Goal: Task Accomplishment & Management: Complete application form

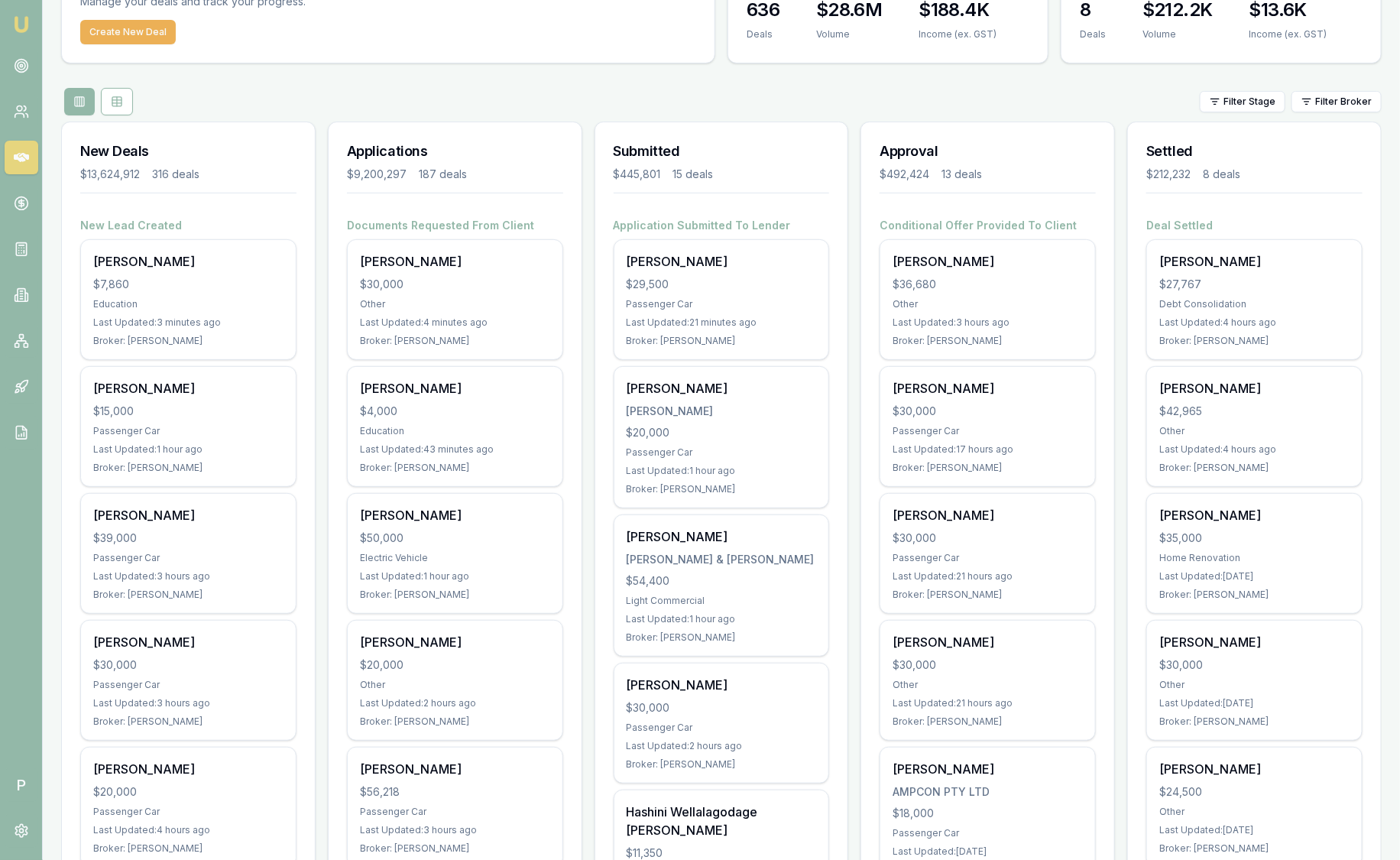
scroll to position [95, 0]
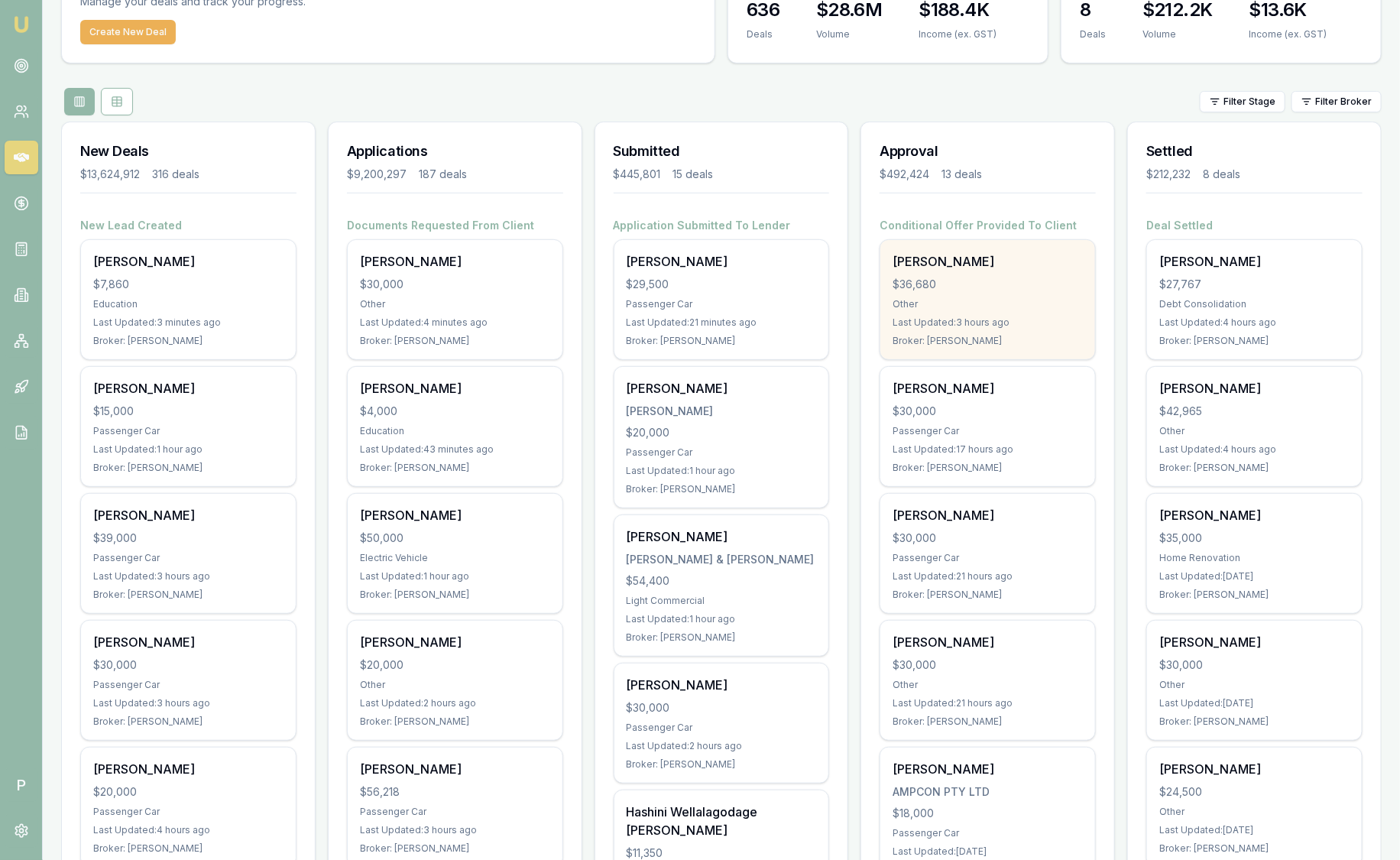
click at [995, 279] on div "$36,680" at bounding box center [987, 284] width 191 height 15
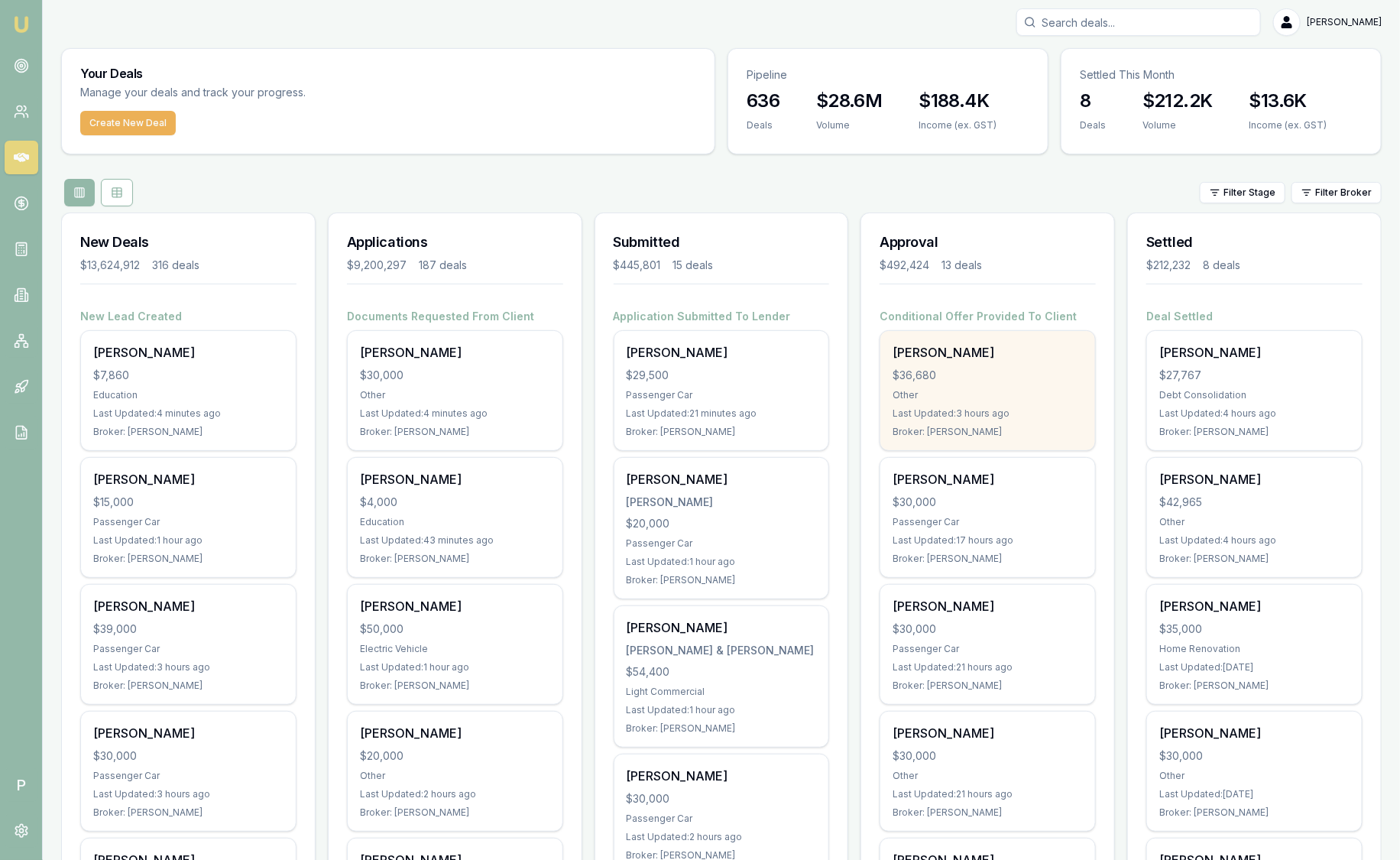
scroll to position [0, 0]
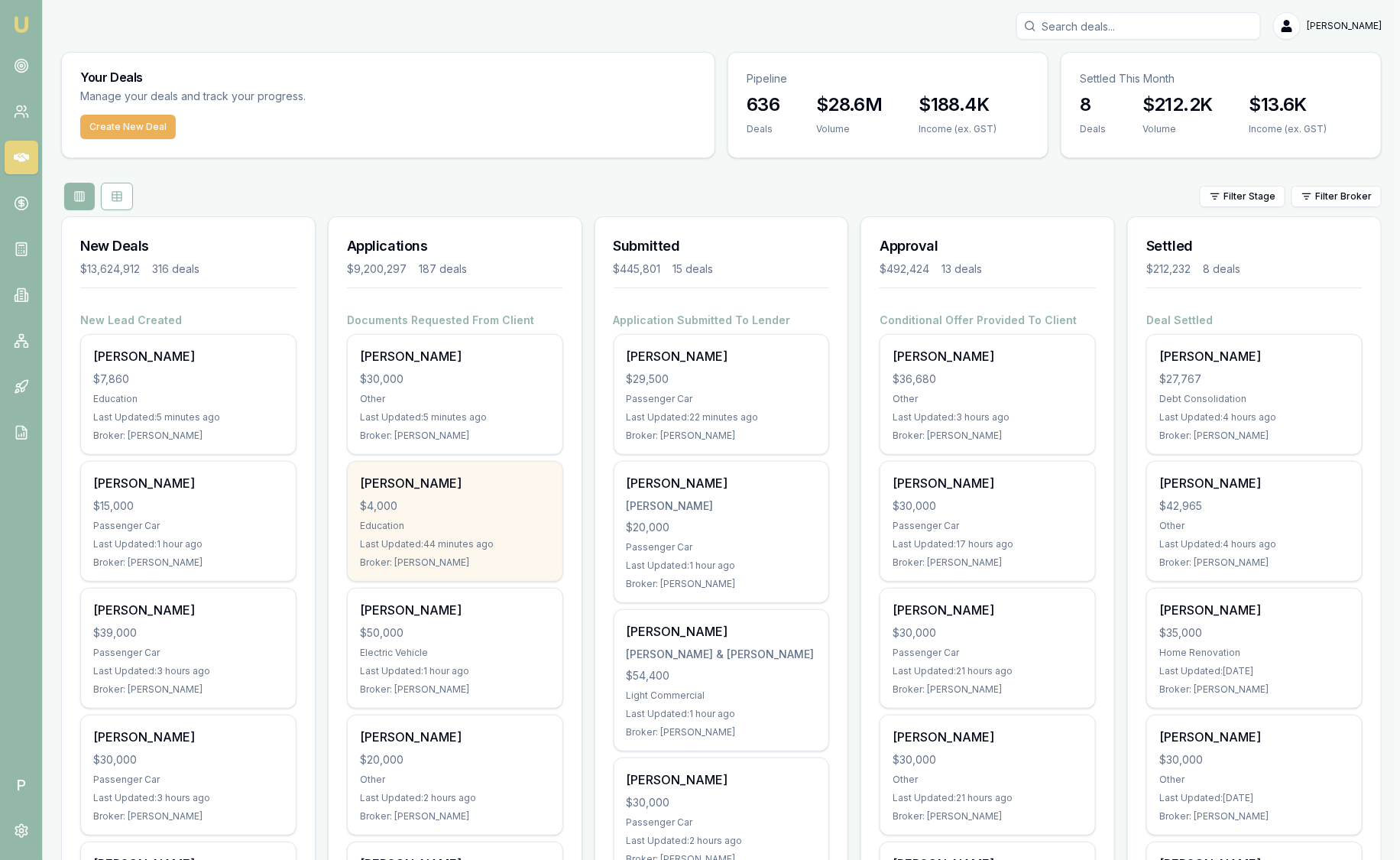
click at [537, 471] on div "Chaturi Wathugedara $4,000 Education Last Updated: 44 minutes ago Broker: Laura…" at bounding box center [455, 522] width 215 height 119
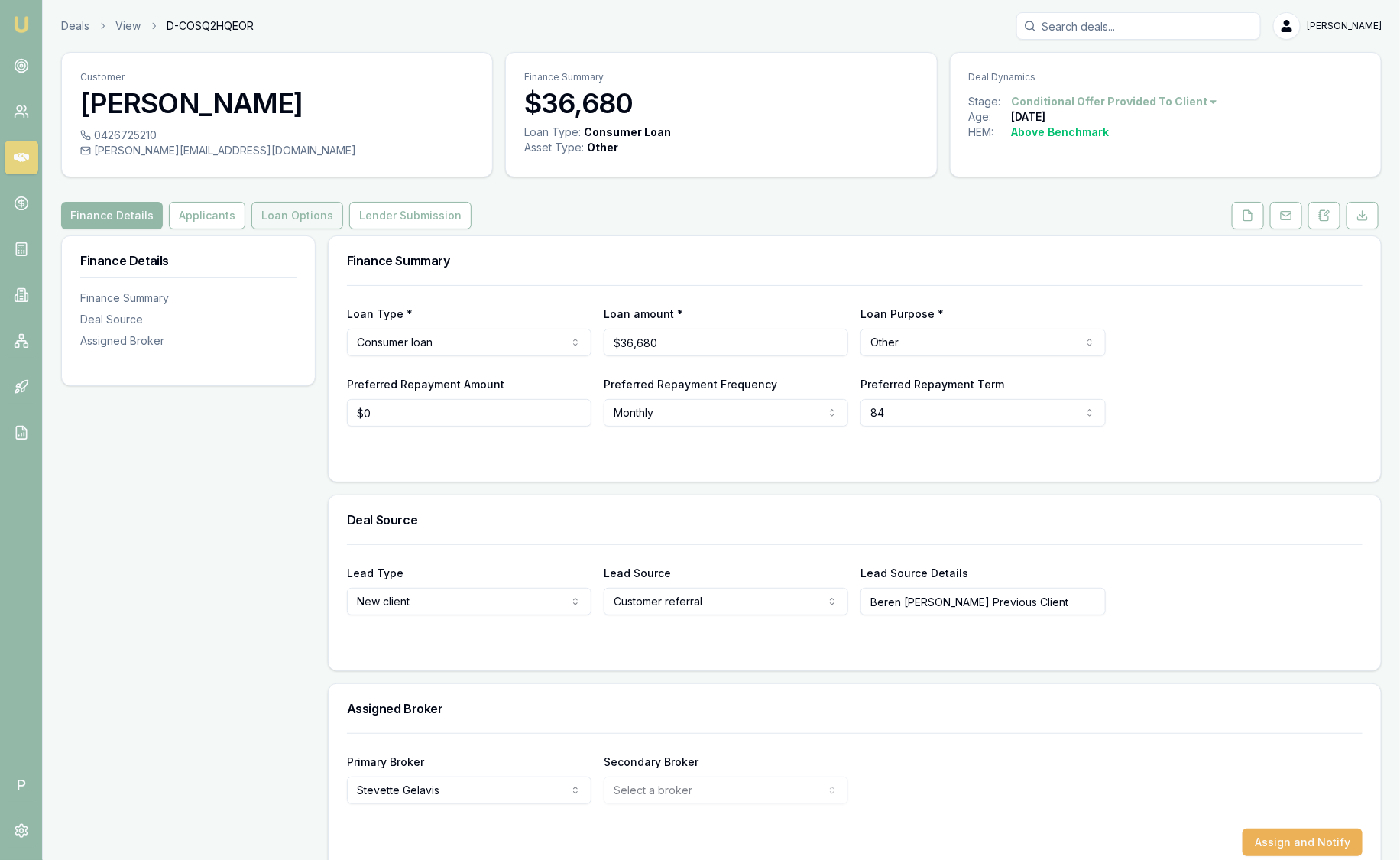
click at [289, 214] on button "Loan Options" at bounding box center [298, 216] width 92 height 28
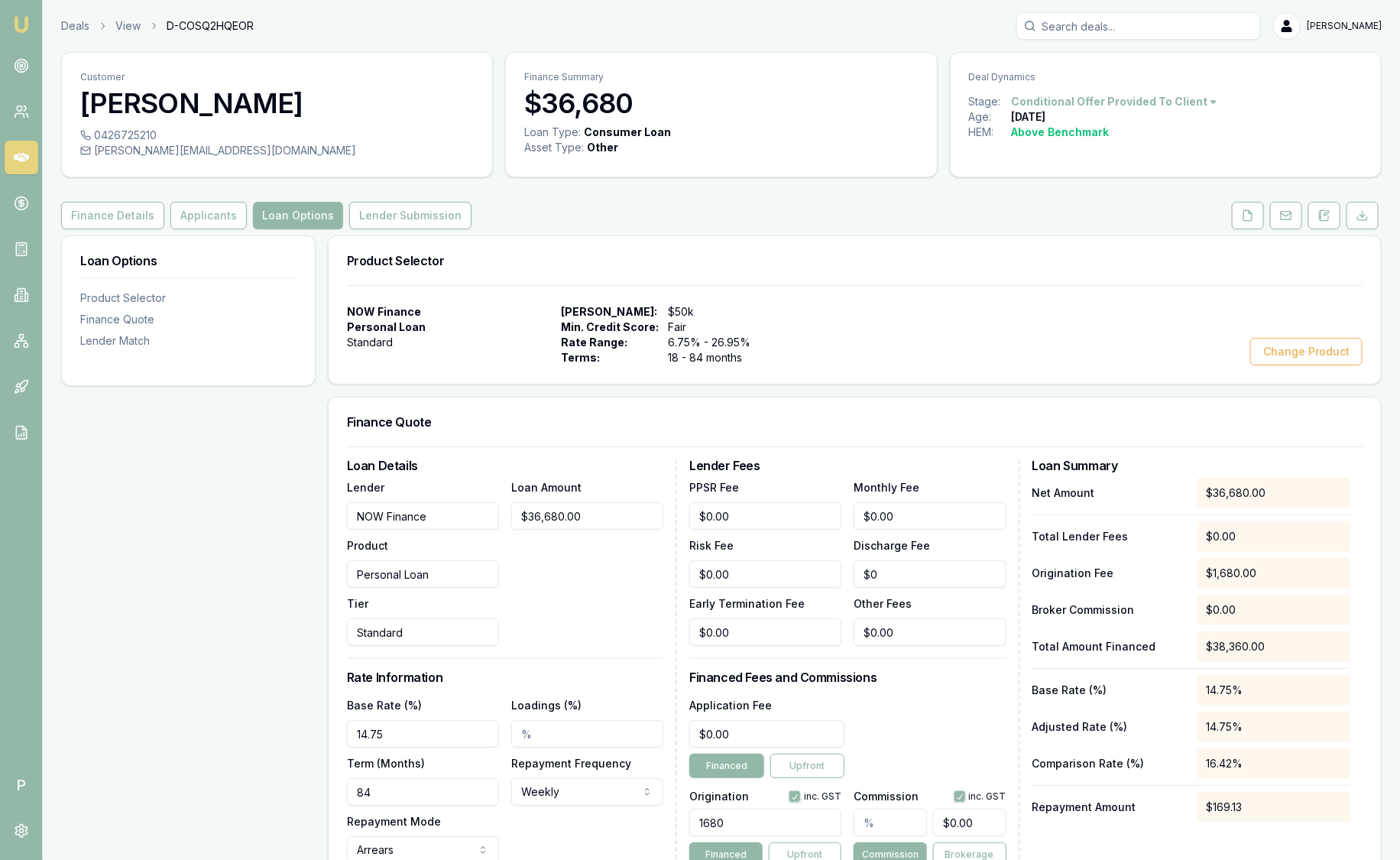
scroll to position [95, 0]
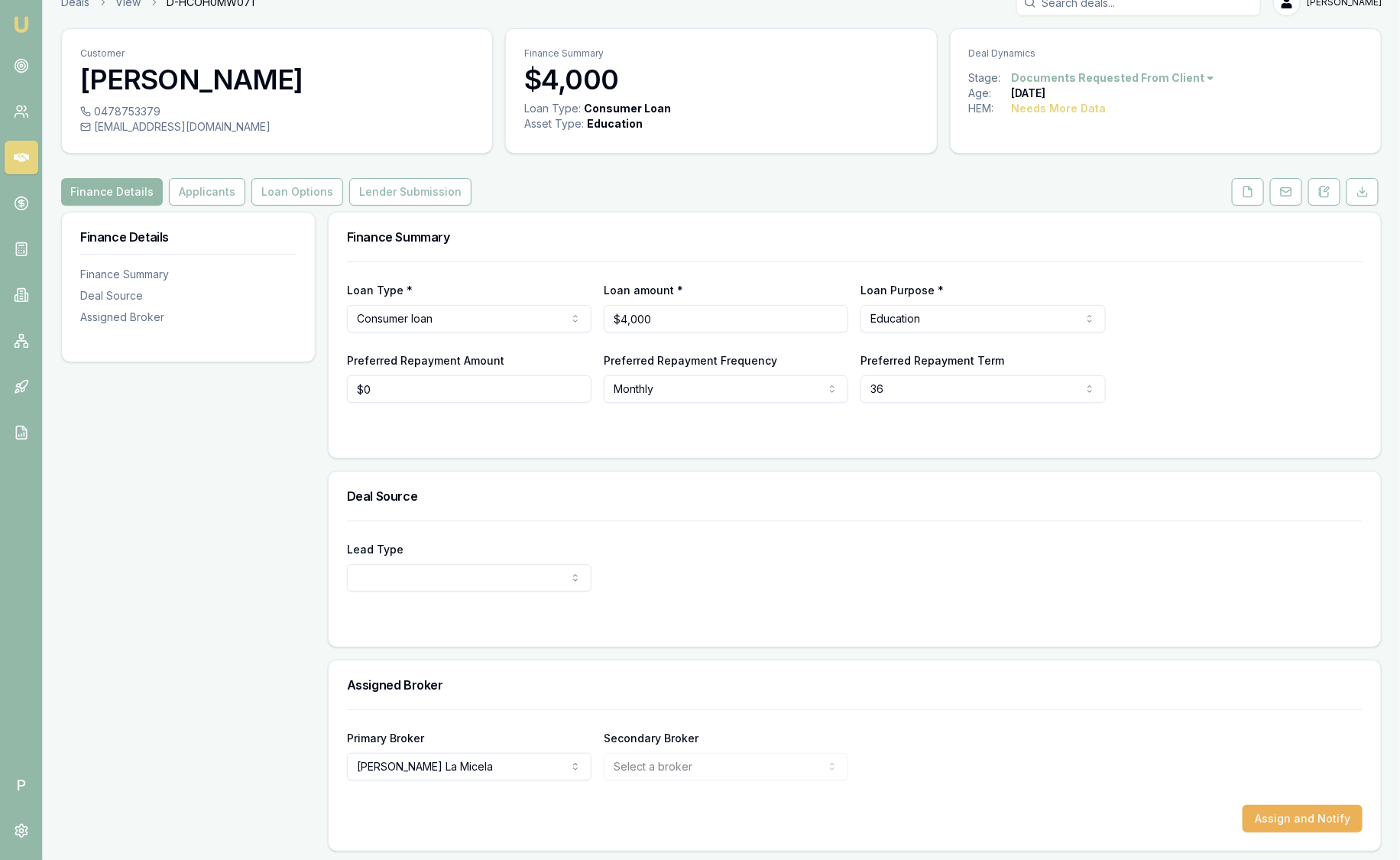
scroll to position [26, 0]
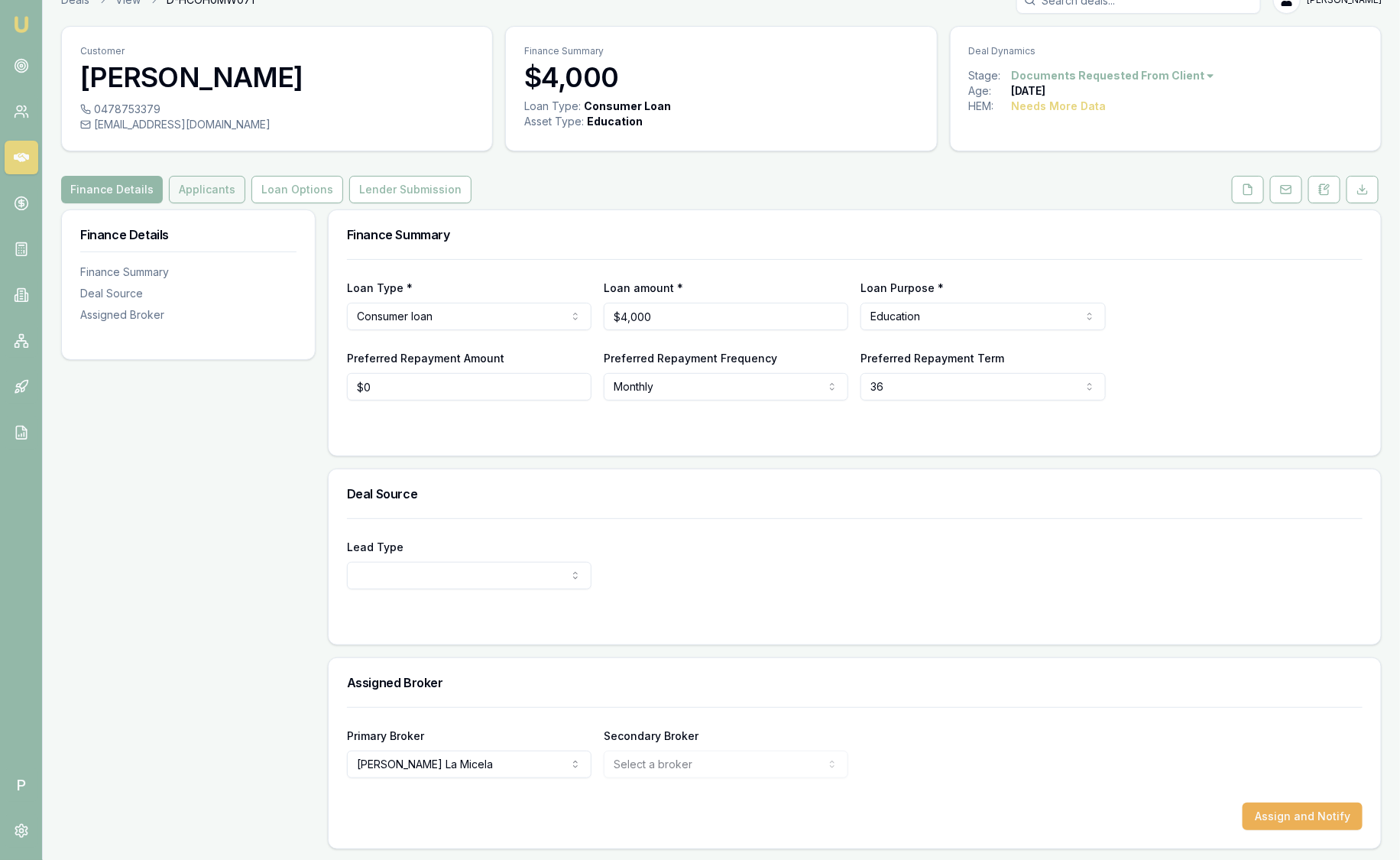
click at [221, 196] on button "Applicants" at bounding box center [207, 190] width 77 height 28
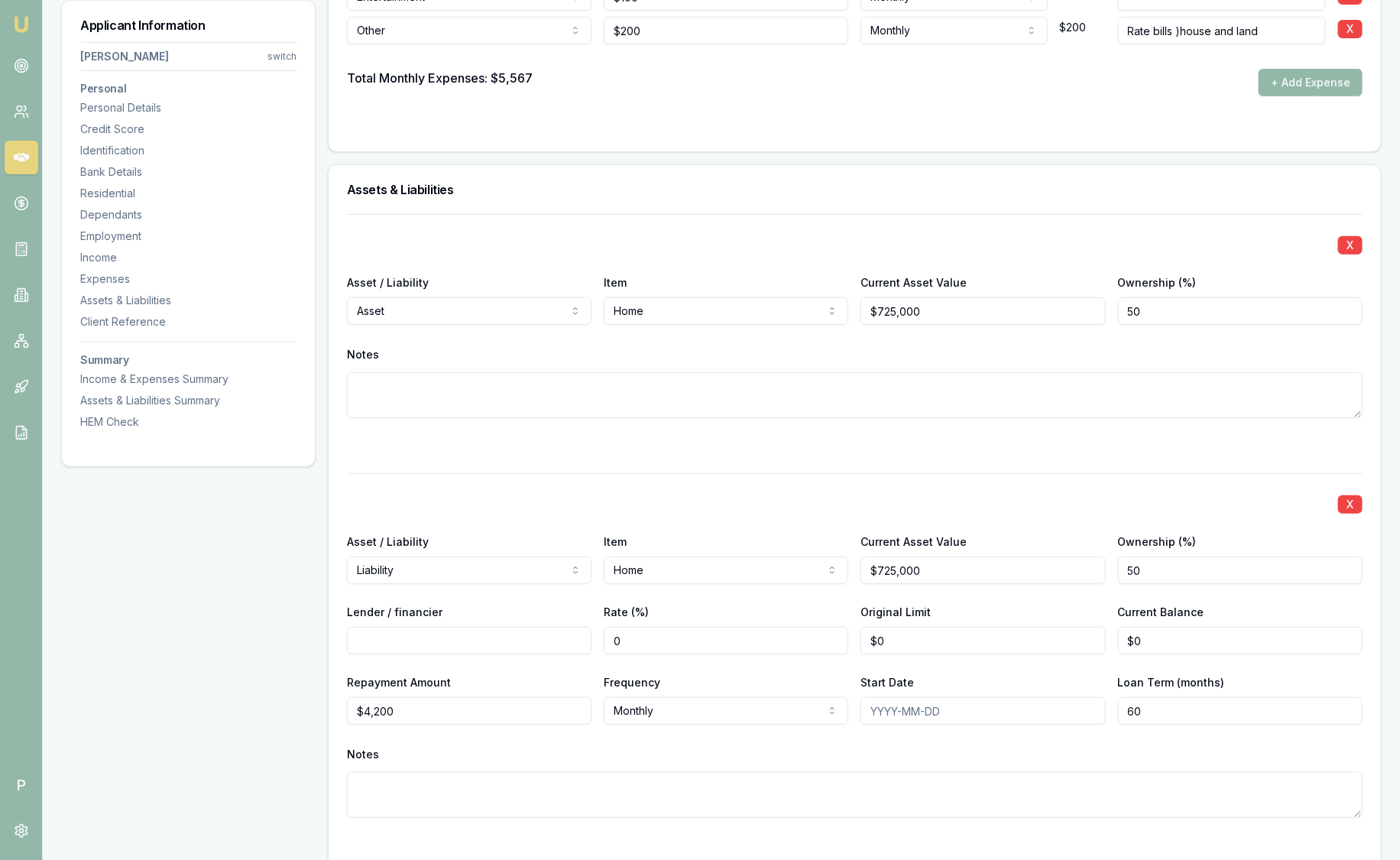
scroll to position [3102, 0]
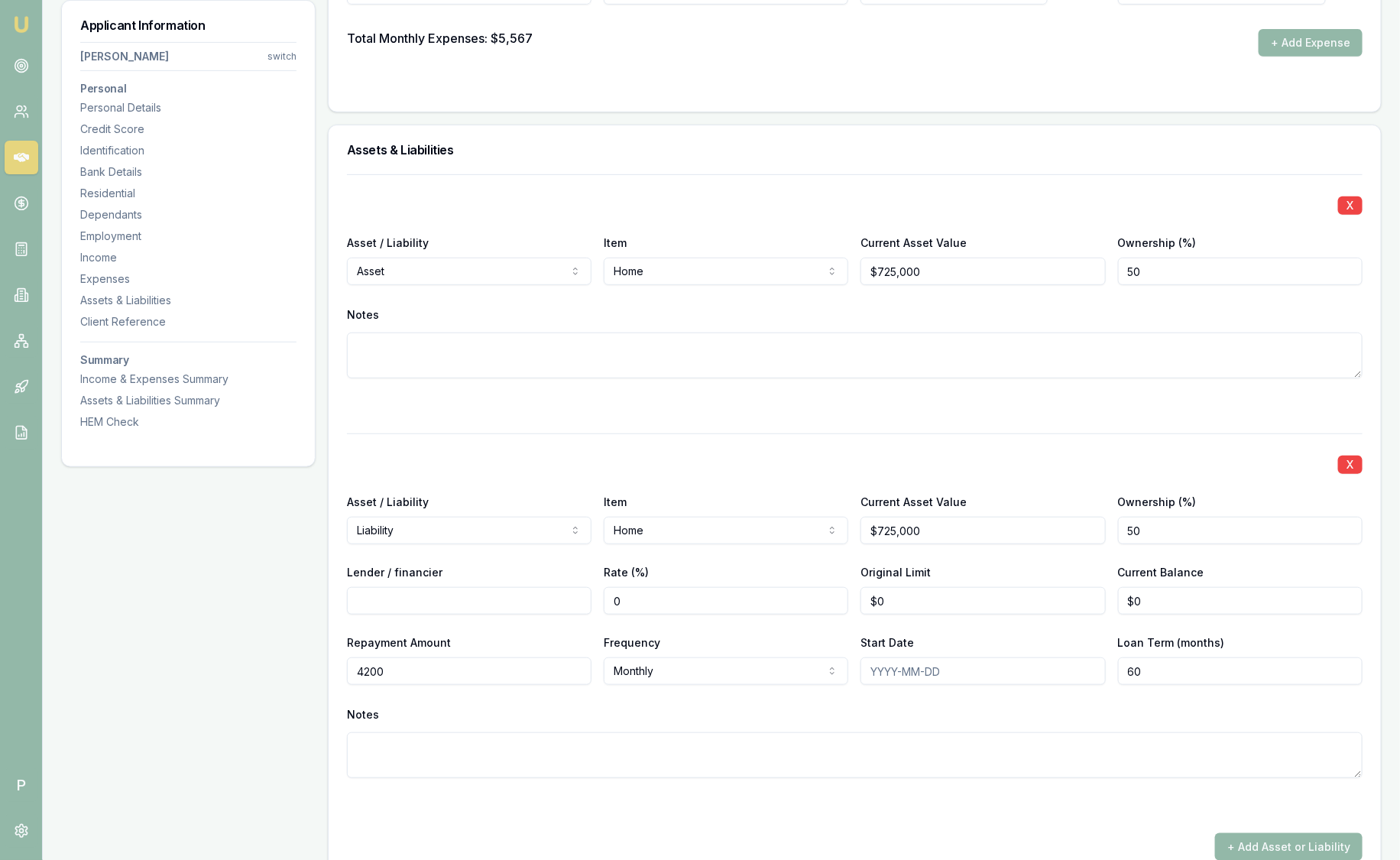
drag, startPoint x: 429, startPoint y: 671, endPoint x: 400, endPoint y: 669, distance: 29.1
click at [400, 669] on input "4200" at bounding box center [469, 672] width 245 height 28
click at [562, 453] on div "X" at bounding box center [854, 463] width 1016 height 21
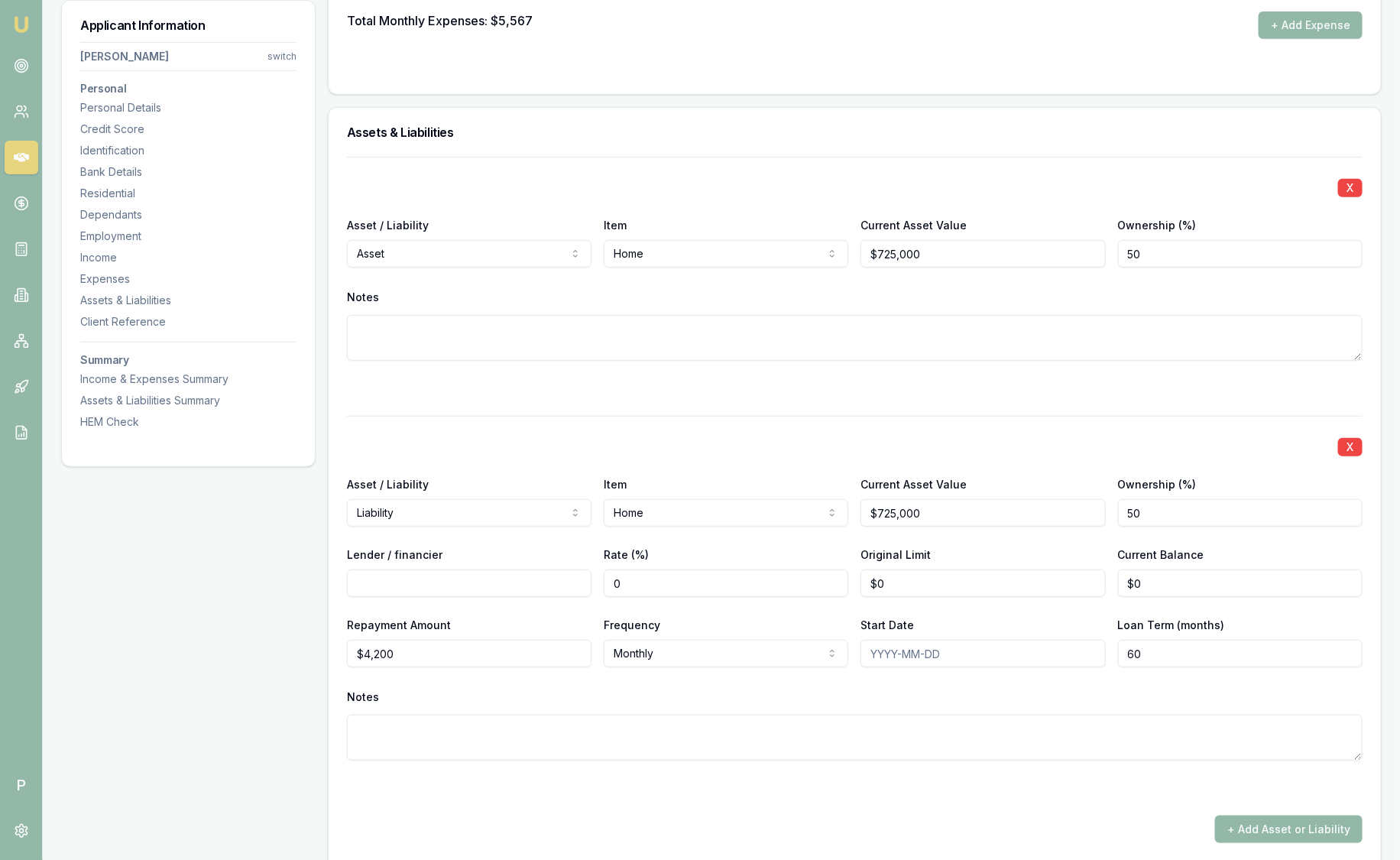
scroll to position [3389, 0]
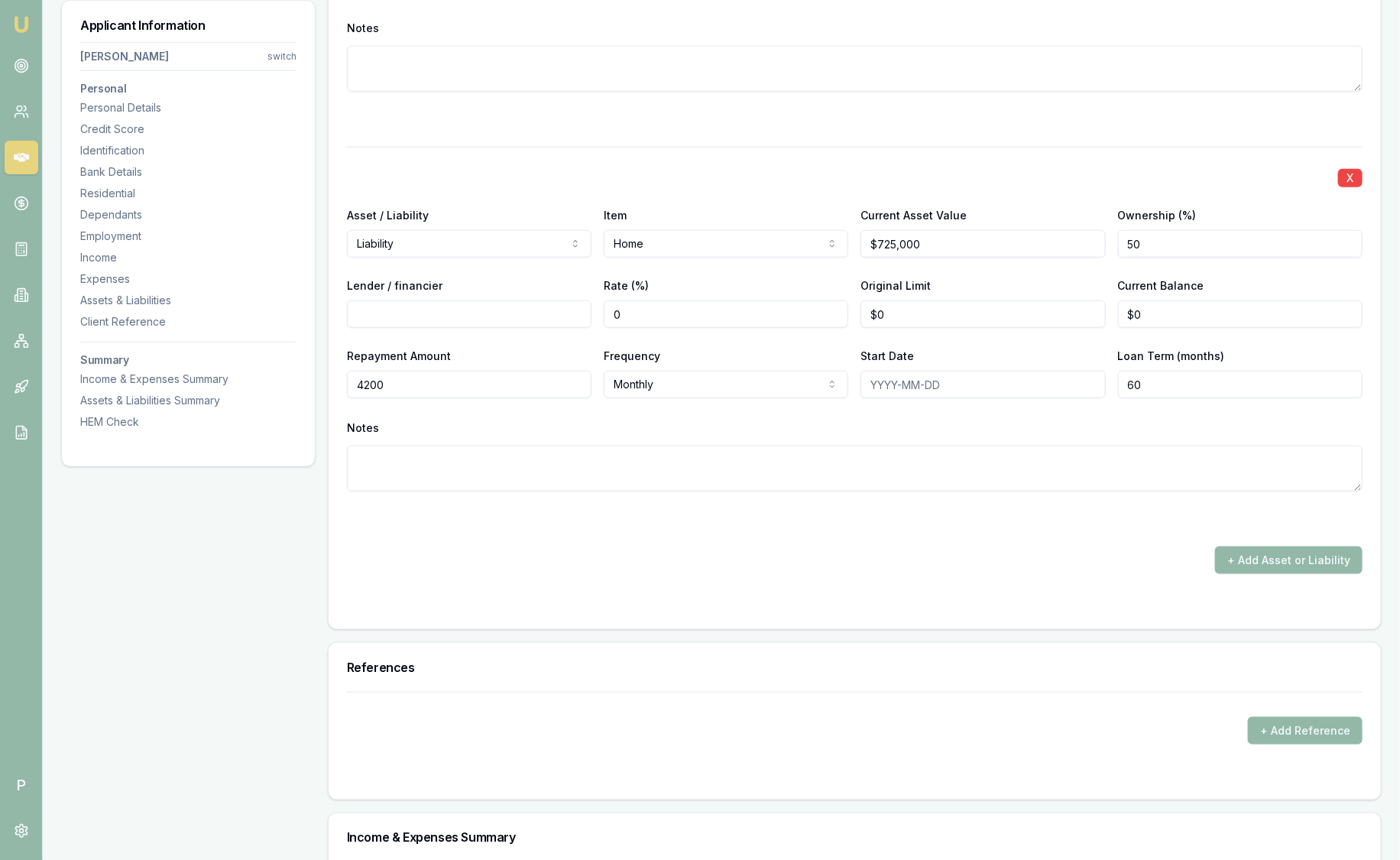
click at [445, 381] on input "4200" at bounding box center [469, 384] width 245 height 28
drag, startPoint x: 421, startPoint y: 374, endPoint x: 313, endPoint y: 376, distance: 108.0
click at [453, 346] on div "Repayment Amount $4,200" at bounding box center [469, 372] width 245 height 52
click at [433, 374] on input "4200" at bounding box center [469, 384] width 245 height 28
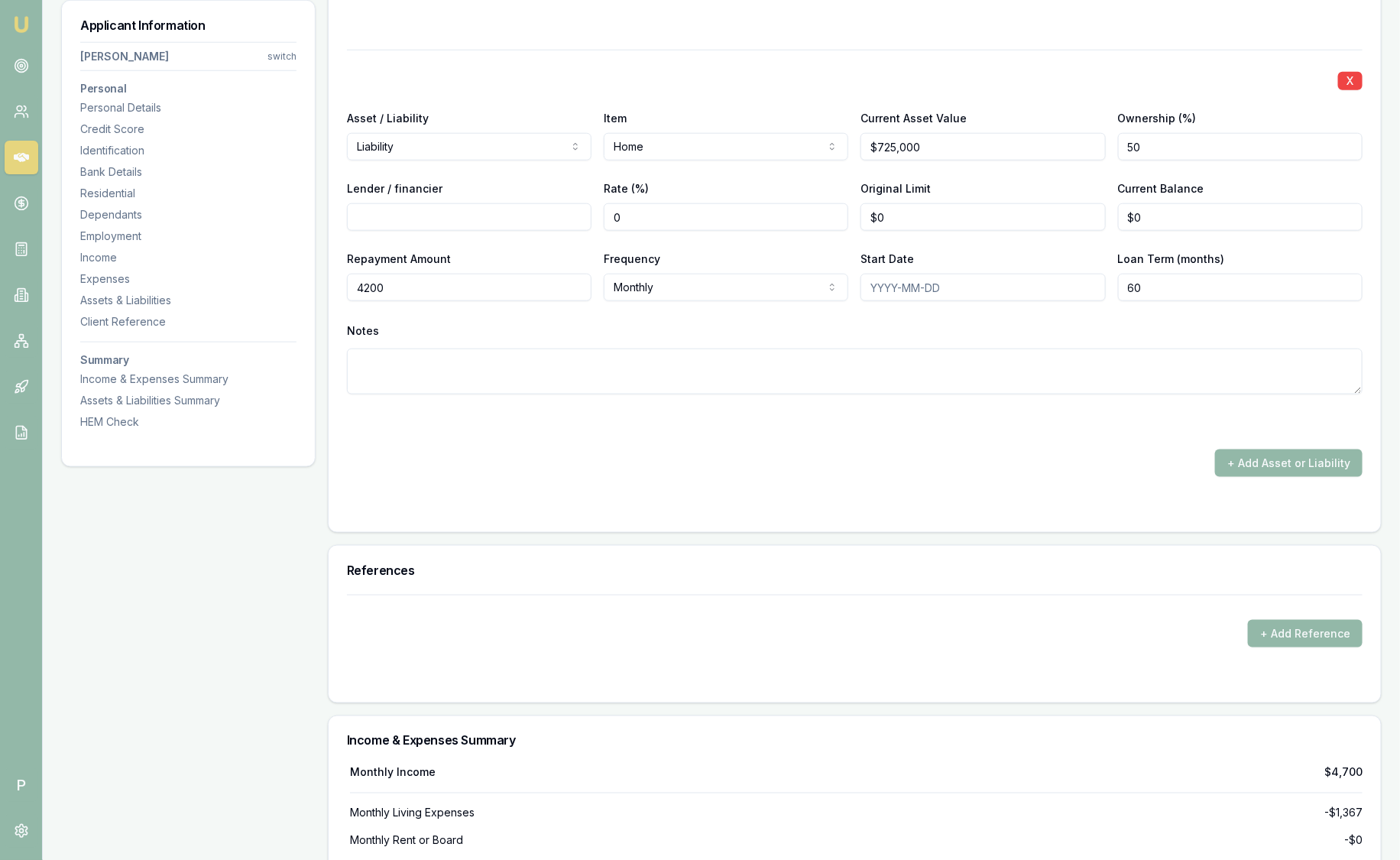
scroll to position [3484, 0]
drag, startPoint x: 449, startPoint y: 287, endPoint x: 344, endPoint y: 286, distance: 105.0
click at [344, 286] on div "X Asset / Liability Asset Asset Liability Item Home Home Car Boat Bike Caravan …" at bounding box center [854, 162] width 1052 height 742
click at [403, 280] on input "4200" at bounding box center [469, 289] width 245 height 28
drag, startPoint x: 429, startPoint y: 287, endPoint x: 344, endPoint y: 283, distance: 85.1
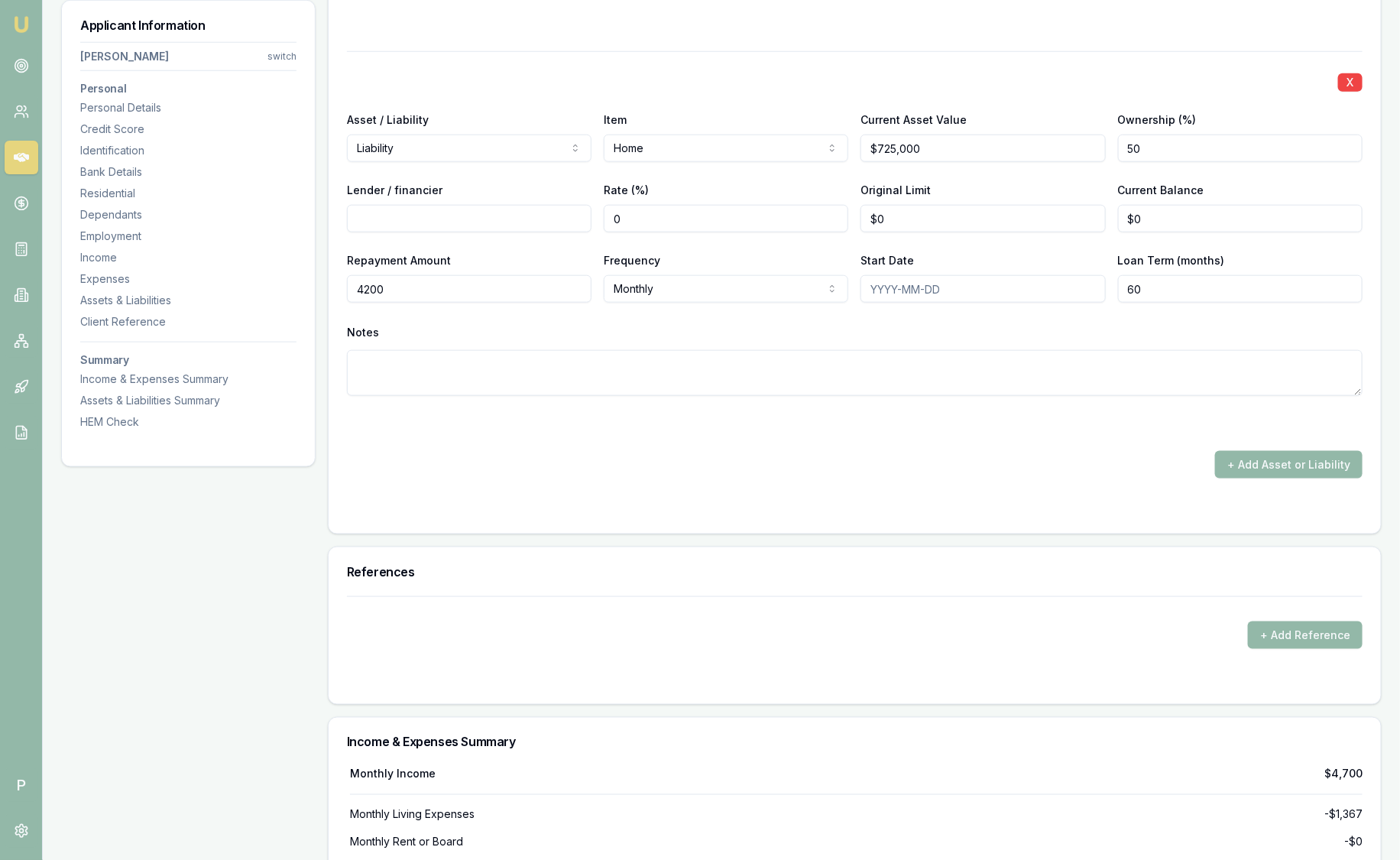
click at [344, 283] on div "X Asset / Liability Asset Asset Liability Item Home Home Car Boat Bike Caravan …" at bounding box center [854, 162] width 1052 height 742
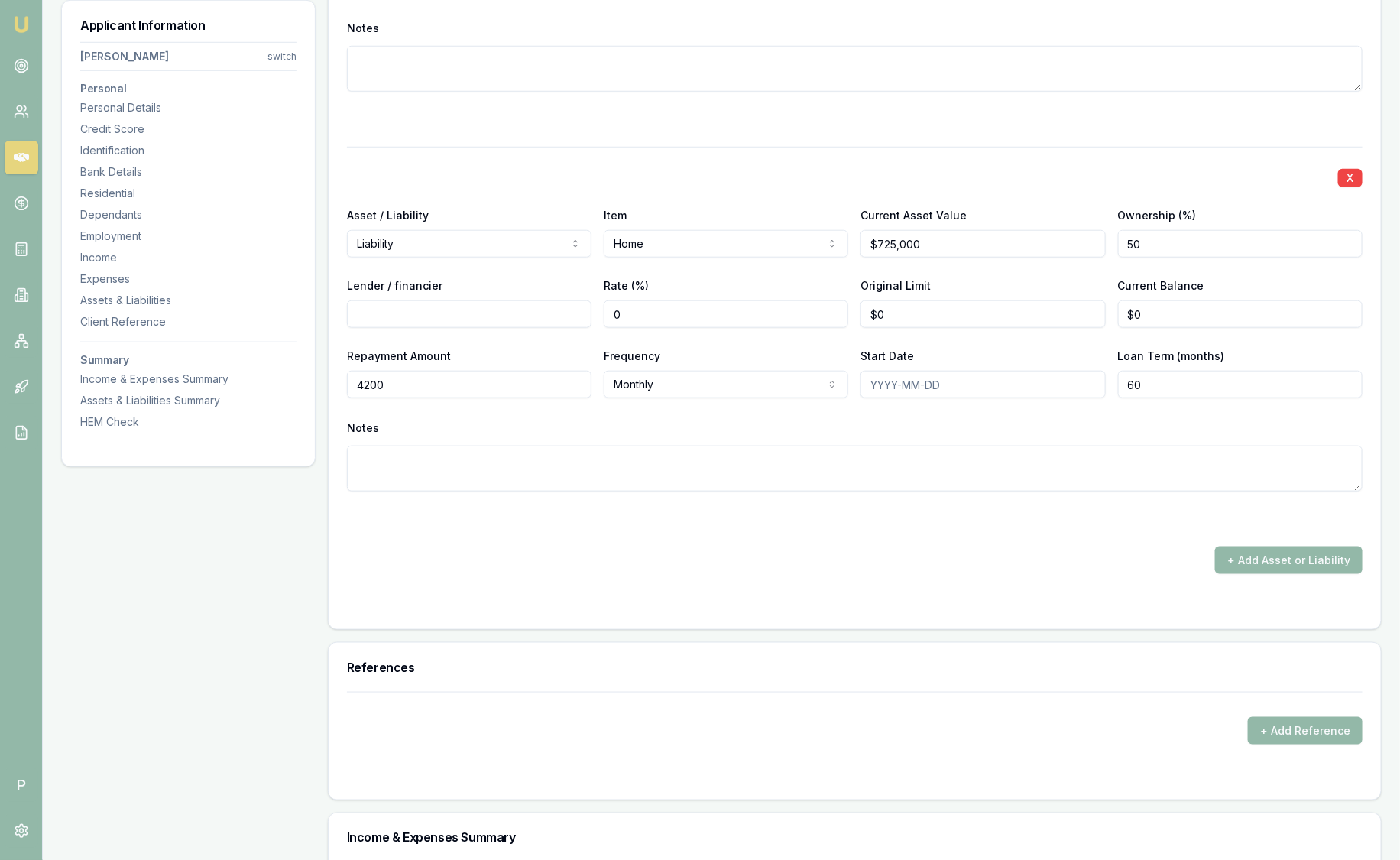
click at [417, 382] on input "4200" at bounding box center [469, 384] width 245 height 28
drag, startPoint x: 412, startPoint y: 380, endPoint x: 315, endPoint y: 378, distance: 97.0
type input "$4,200"
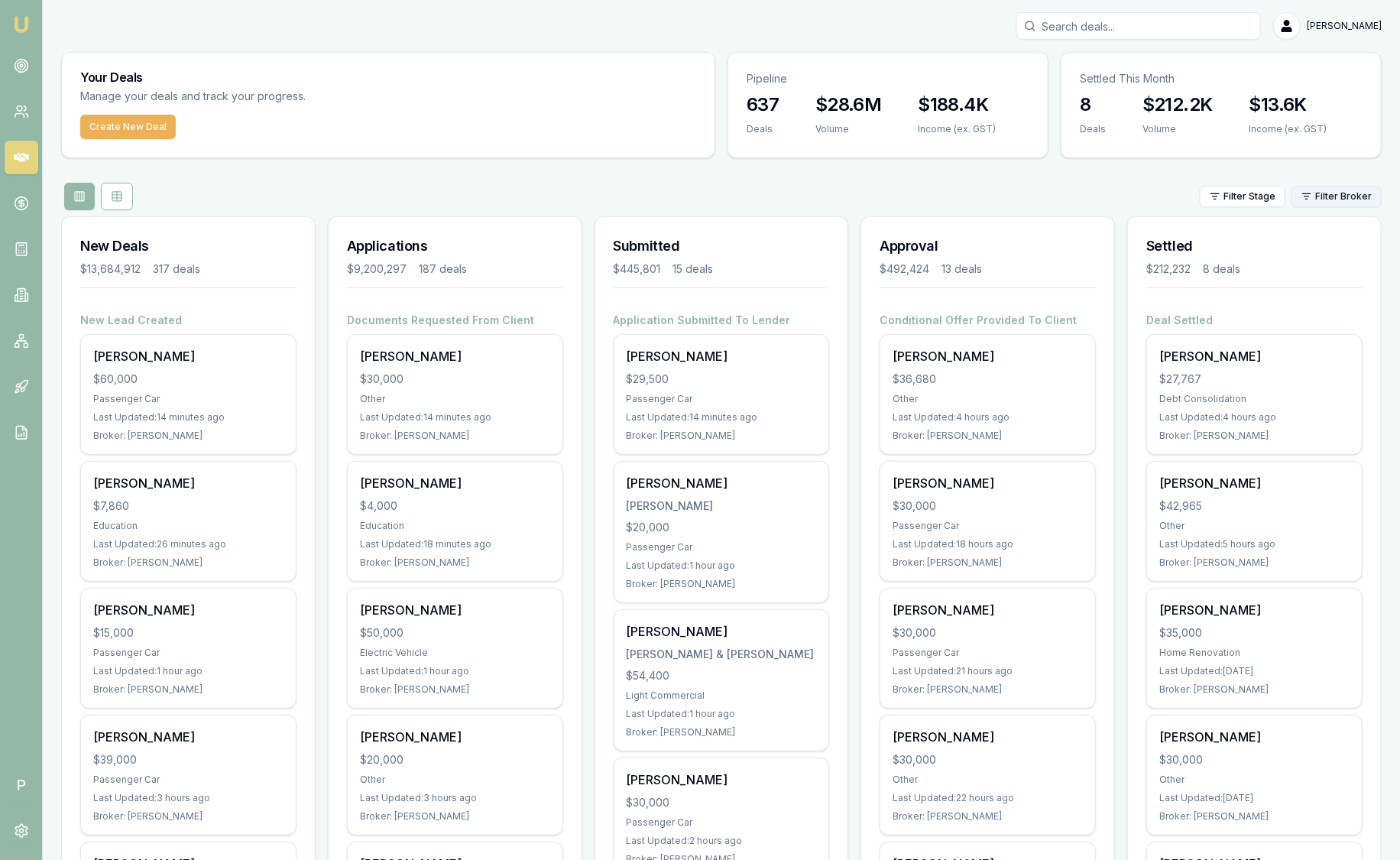
click at [1340, 205] on html "Emu Broker P [PERSON_NAME] Toggle Menu Your Deals Manage your deals and track y…" at bounding box center [700, 430] width 1400 height 860
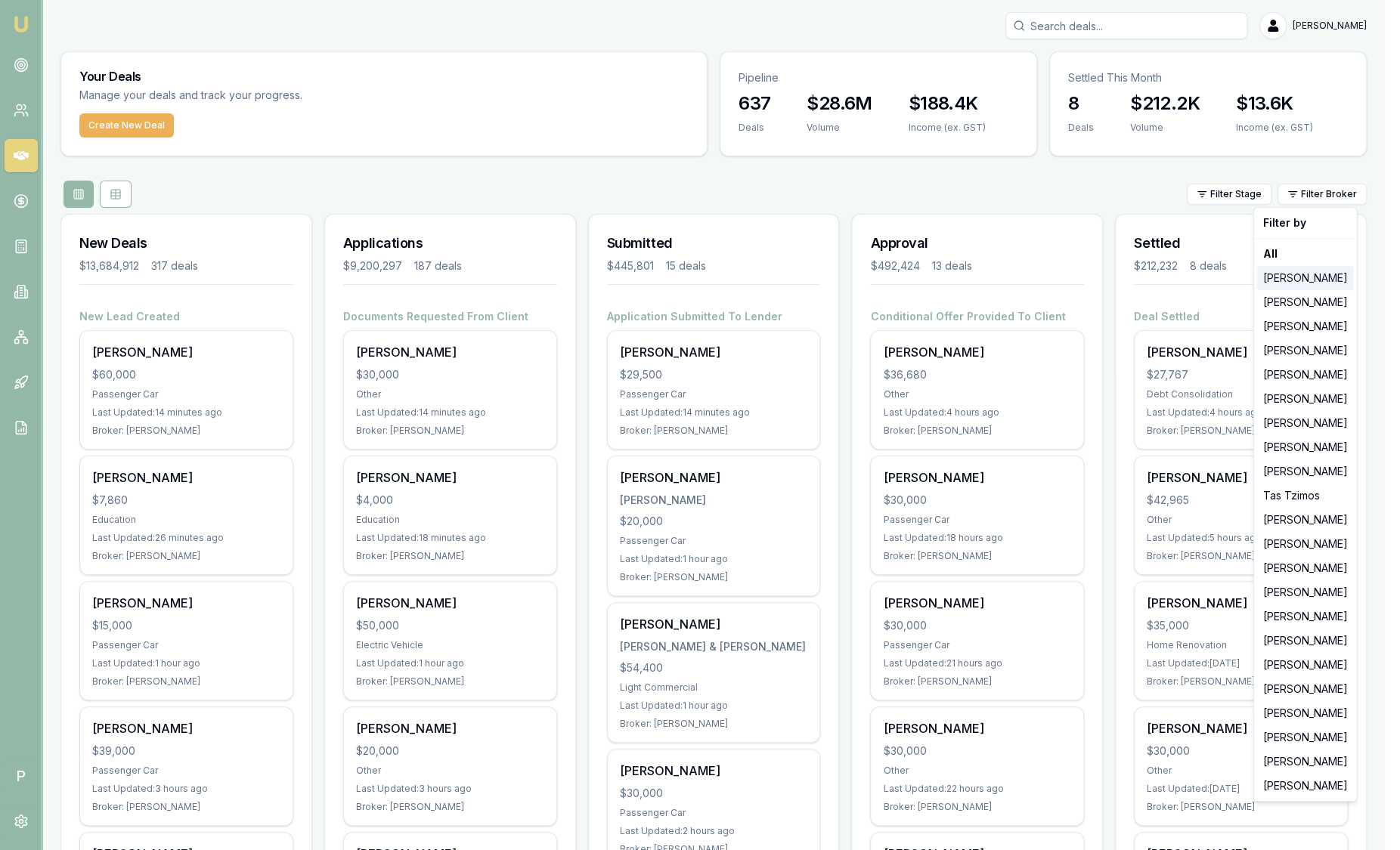
click at [1314, 276] on div "[PERSON_NAME]" at bounding box center [1306, 278] width 97 height 24
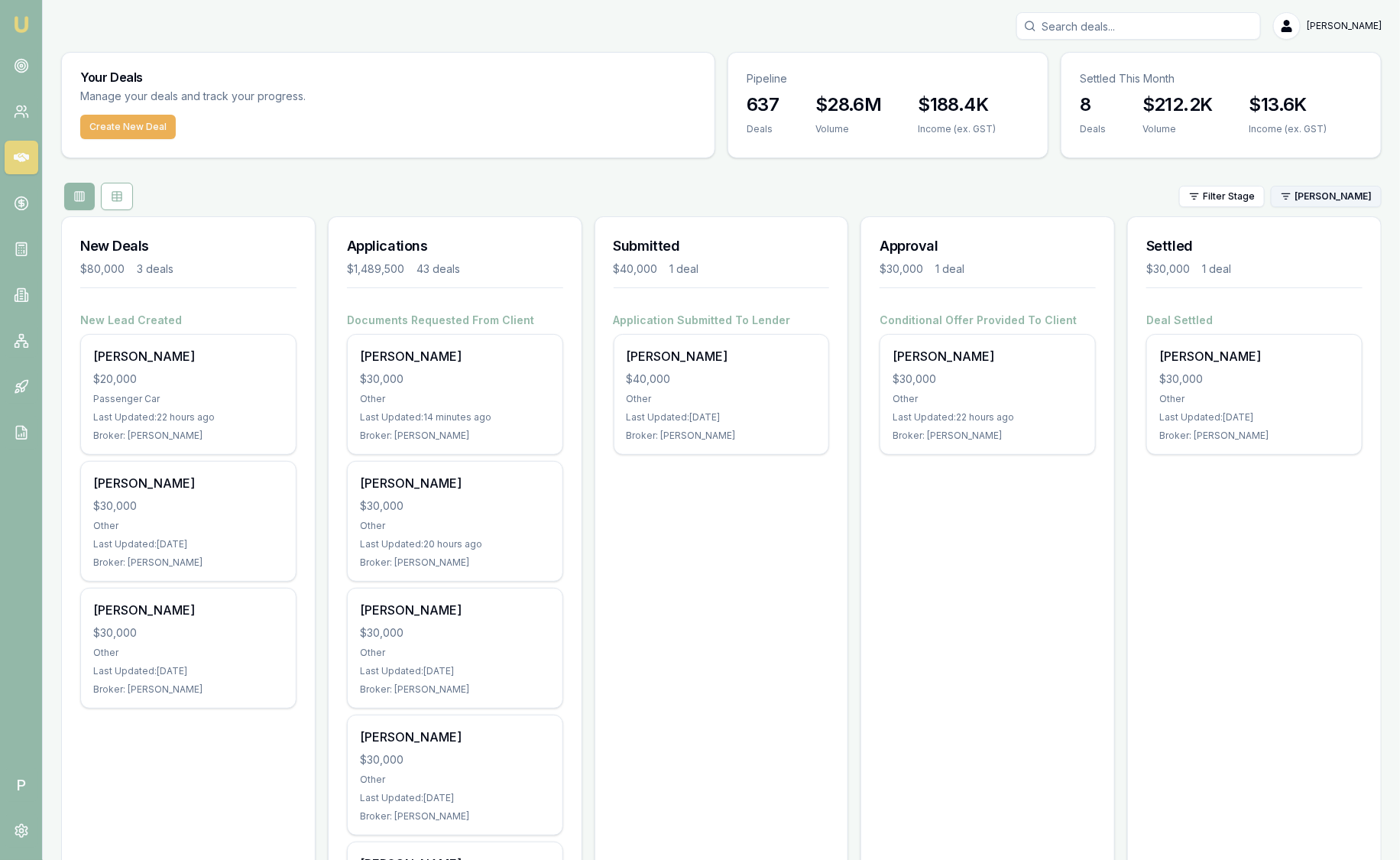
click at [1320, 201] on html "Emu Broker P [PERSON_NAME] Toggle Menu Your Deals Manage your deals and track y…" at bounding box center [700, 430] width 1400 height 860
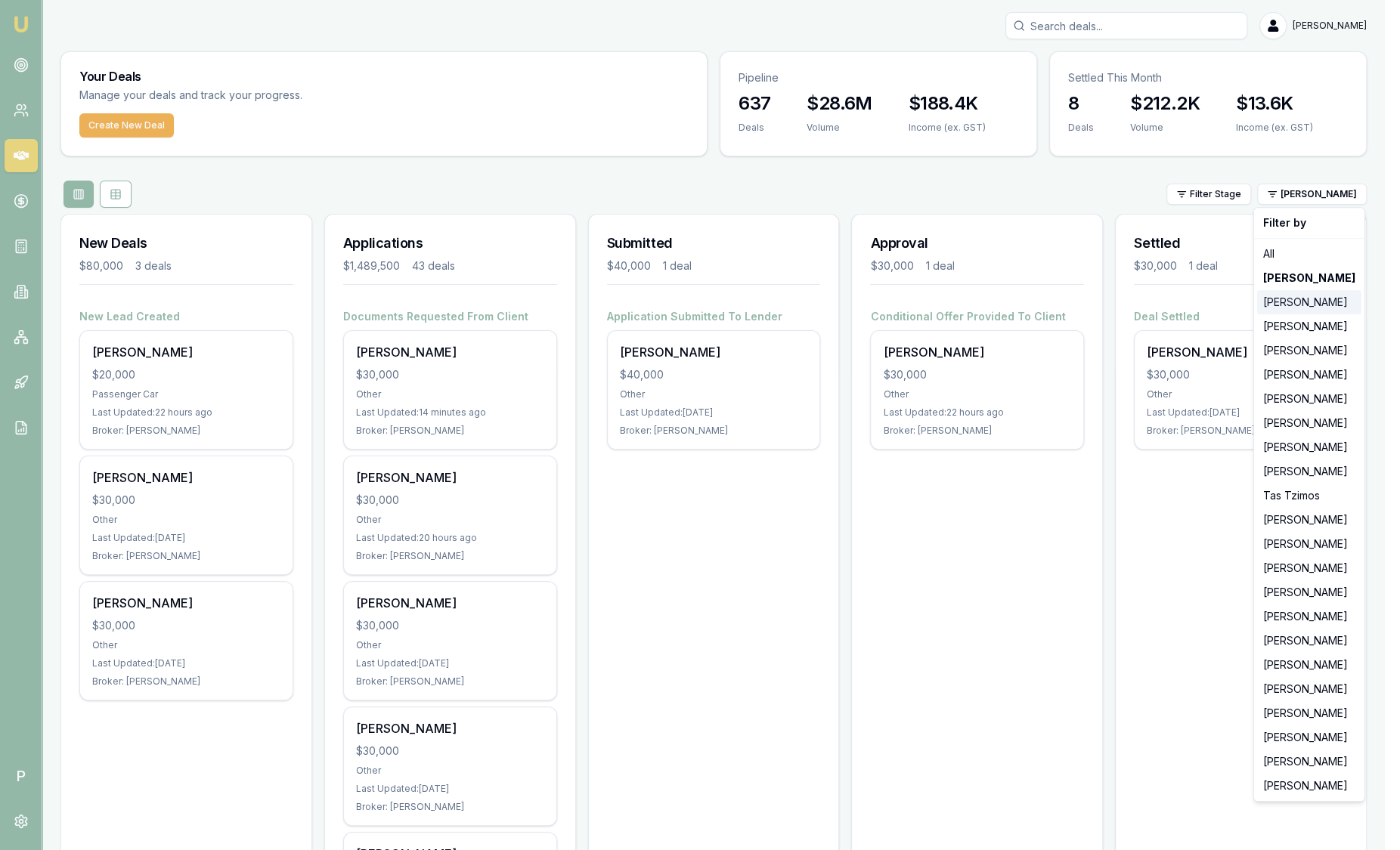
click at [1309, 302] on div "[PERSON_NAME]" at bounding box center [1310, 302] width 104 height 24
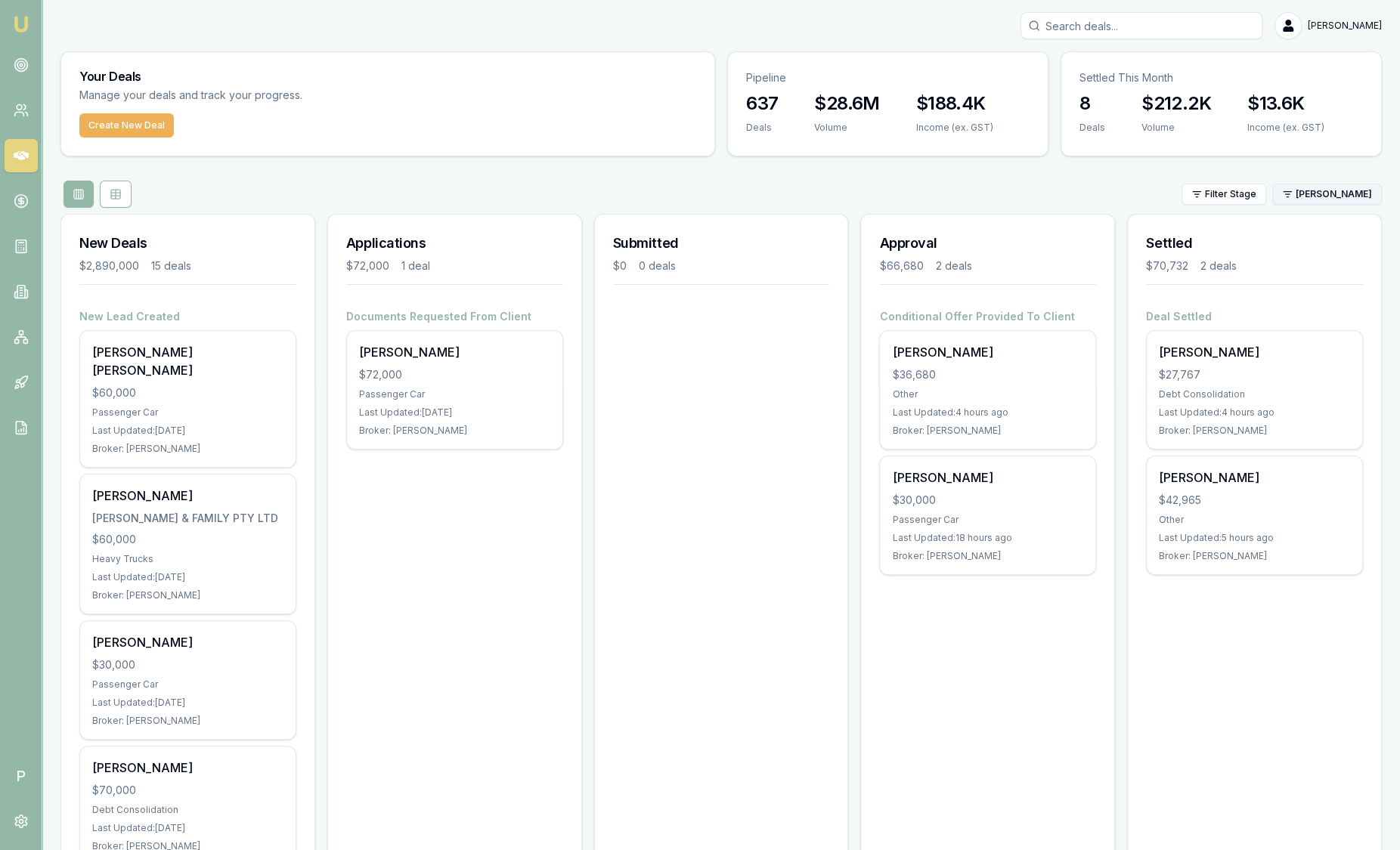
click at [1298, 198] on html "Emu Broker P [PERSON_NAME] Toggle Menu Your Deals Manage your deals and track y…" at bounding box center [700, 425] width 1400 height 850
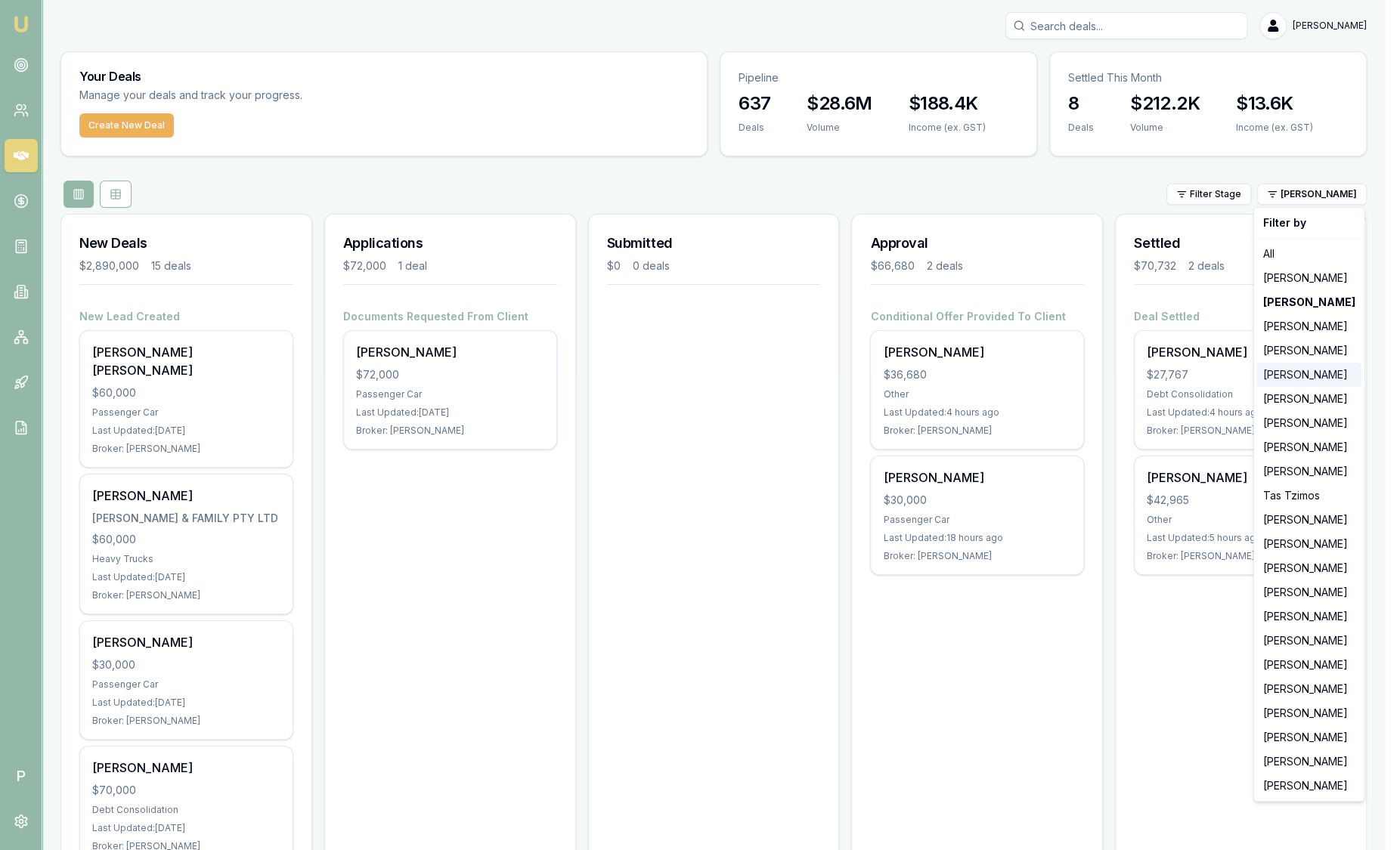
click at [1291, 376] on div "[PERSON_NAME]" at bounding box center [1310, 375] width 104 height 24
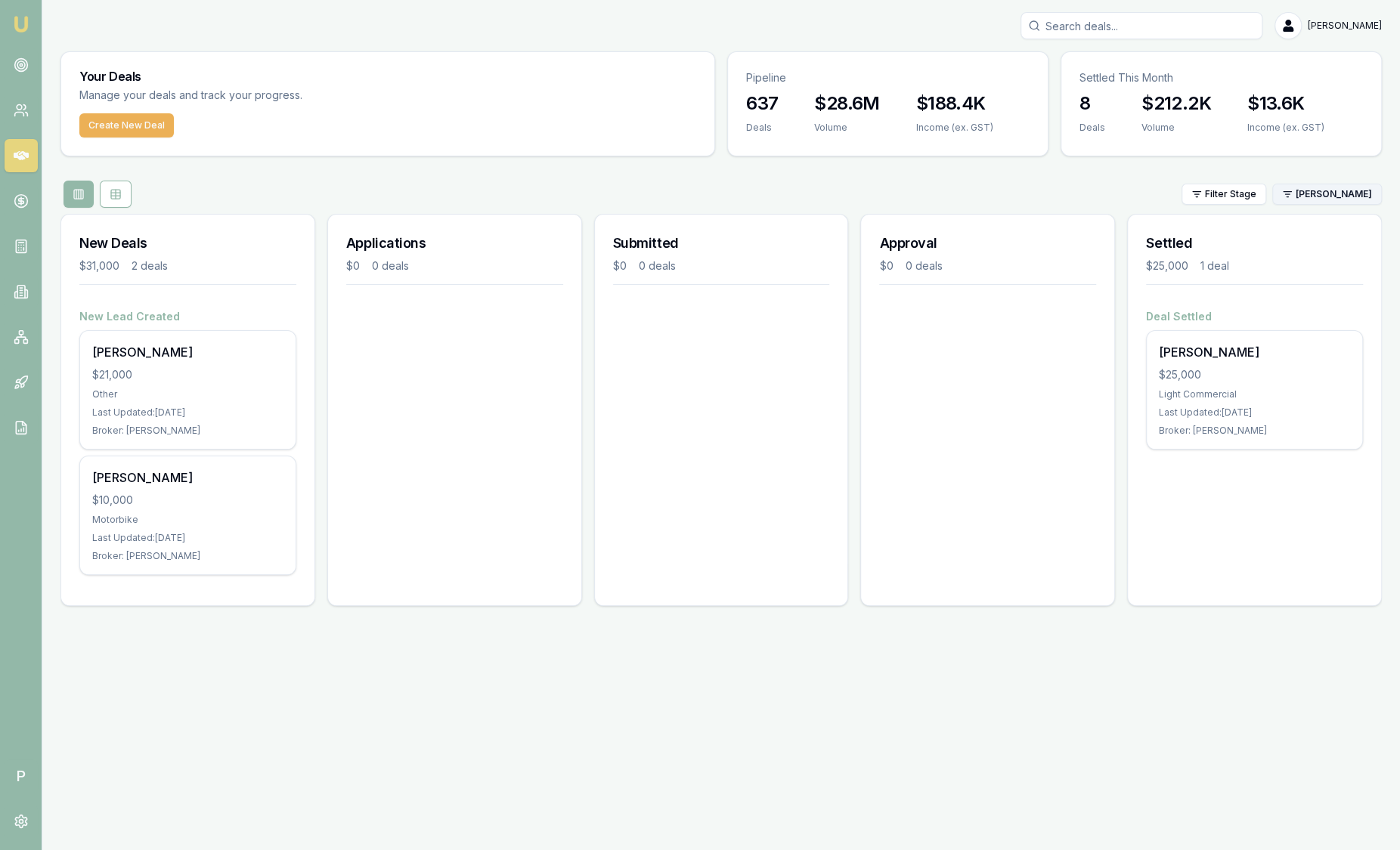
click at [1305, 198] on html "Emu Broker P Sam Crouch Toggle Menu Your Deals Manage your deals and track your…" at bounding box center [700, 425] width 1400 height 850
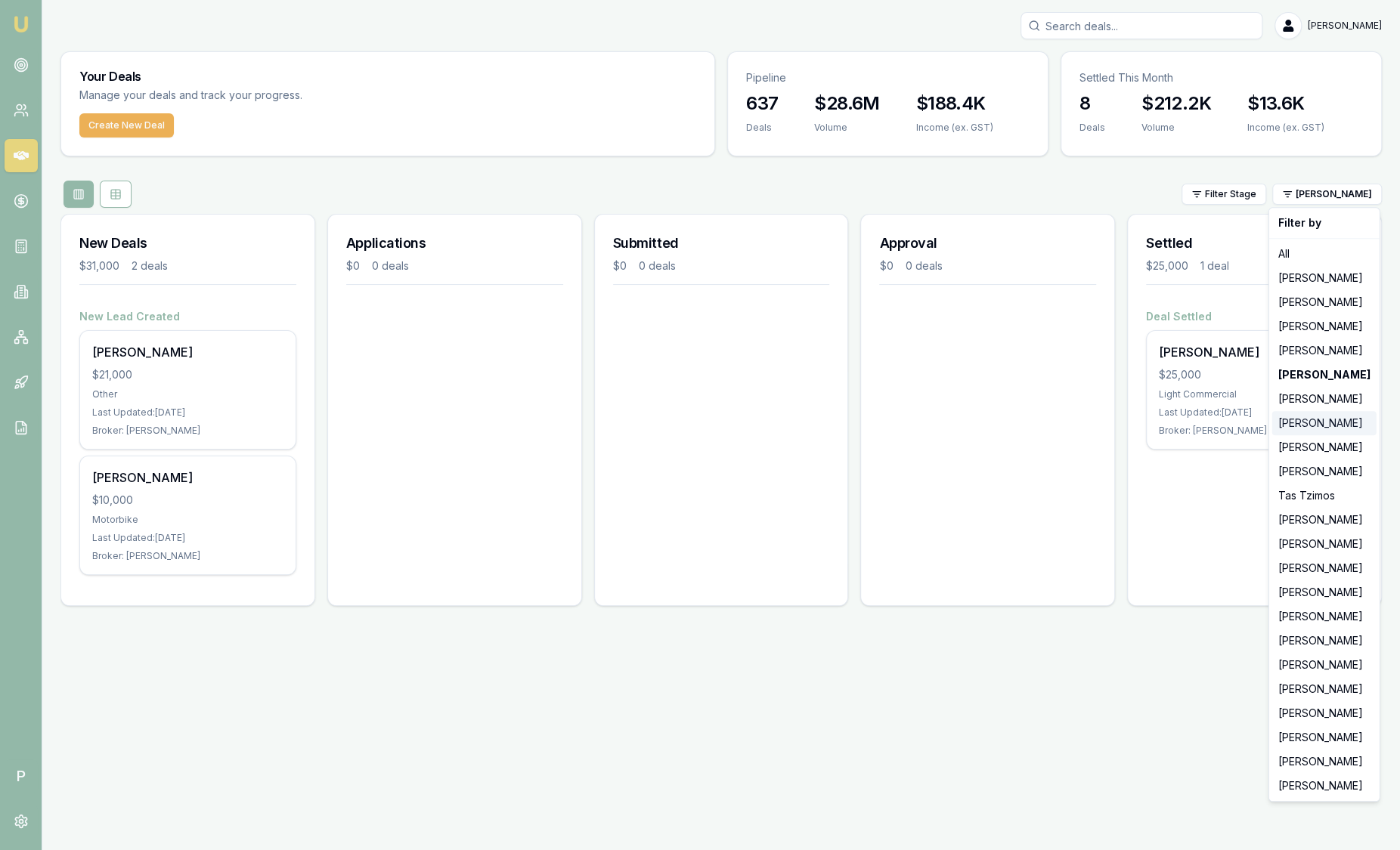
click at [1302, 426] on div "[PERSON_NAME]" at bounding box center [1325, 423] width 104 height 24
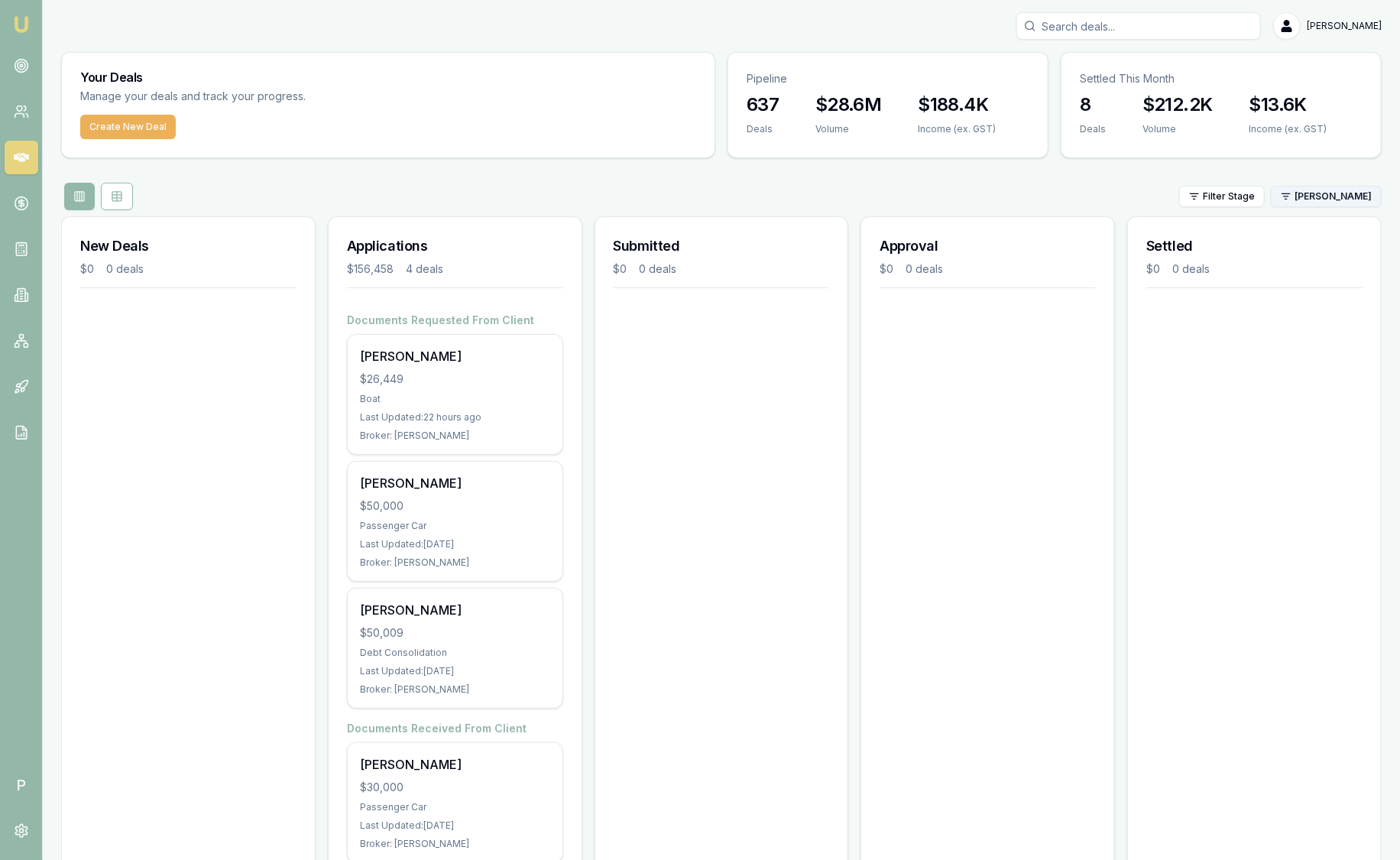
click at [1327, 199] on html "Emu Broker P Sam Crouch Toggle Menu Your Deals Manage your deals and track your…" at bounding box center [700, 430] width 1400 height 860
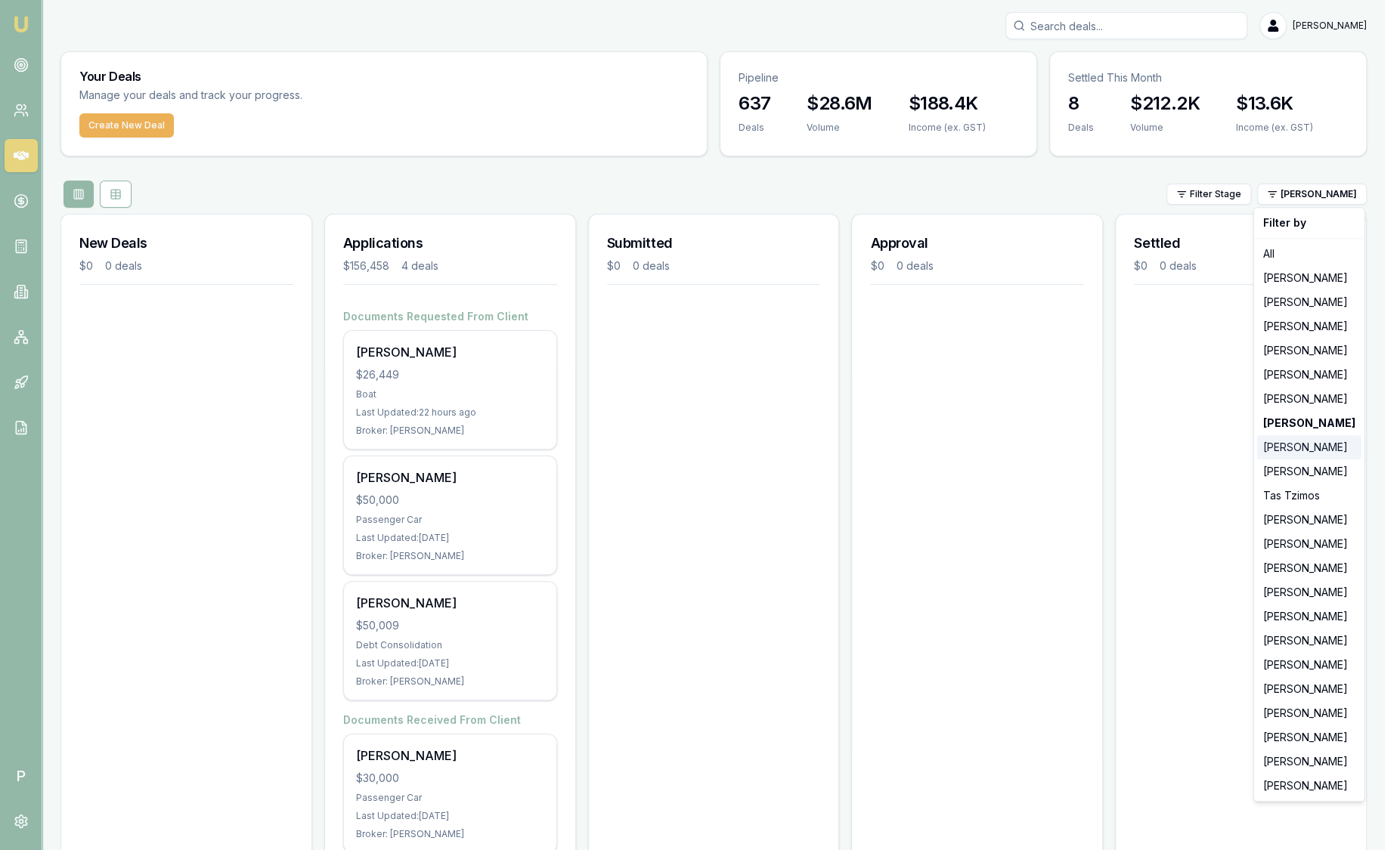
click at [1295, 447] on div "[PERSON_NAME]" at bounding box center [1310, 447] width 104 height 24
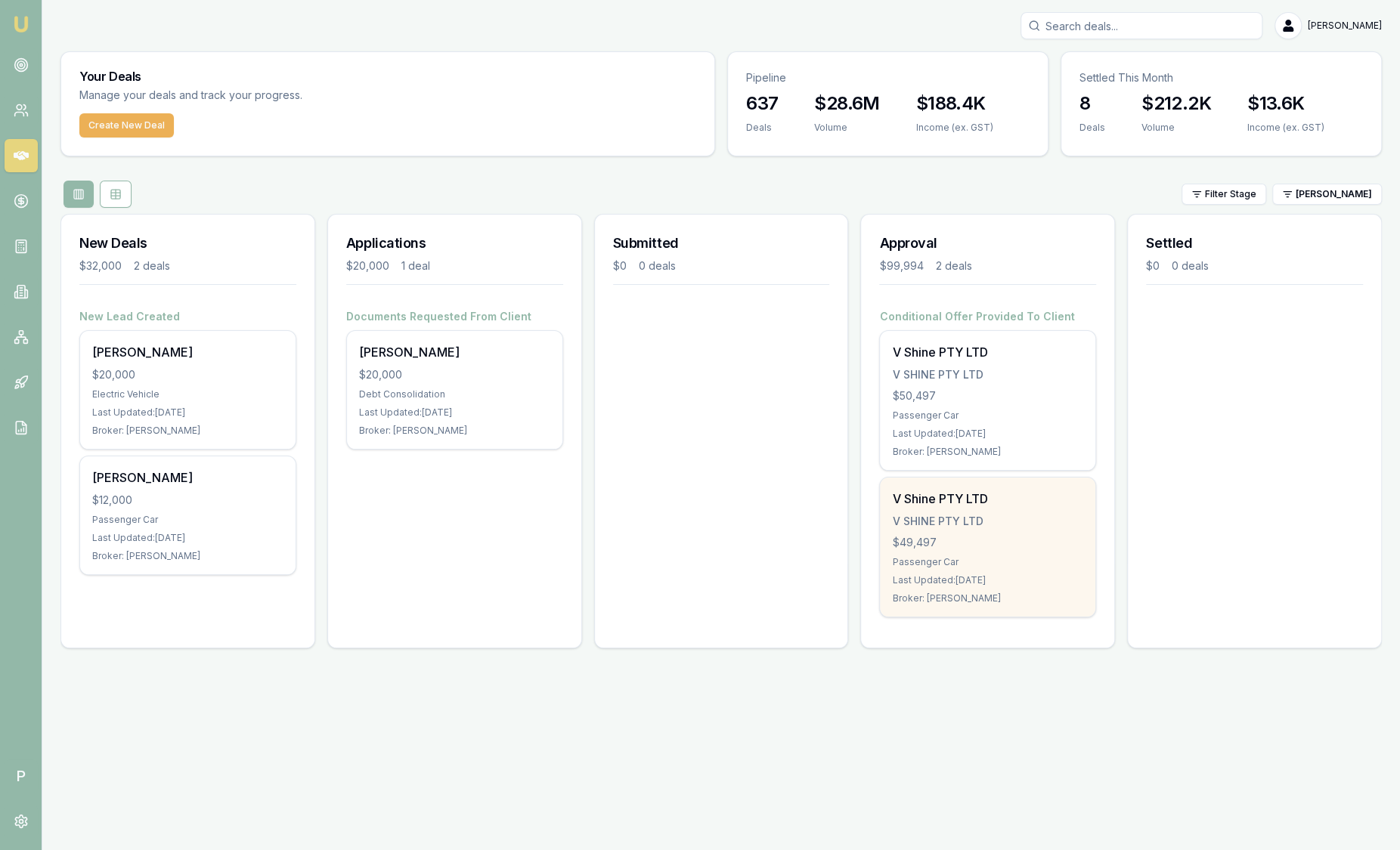
click at [971, 556] on div "Passenger Car" at bounding box center [987, 562] width 192 height 12
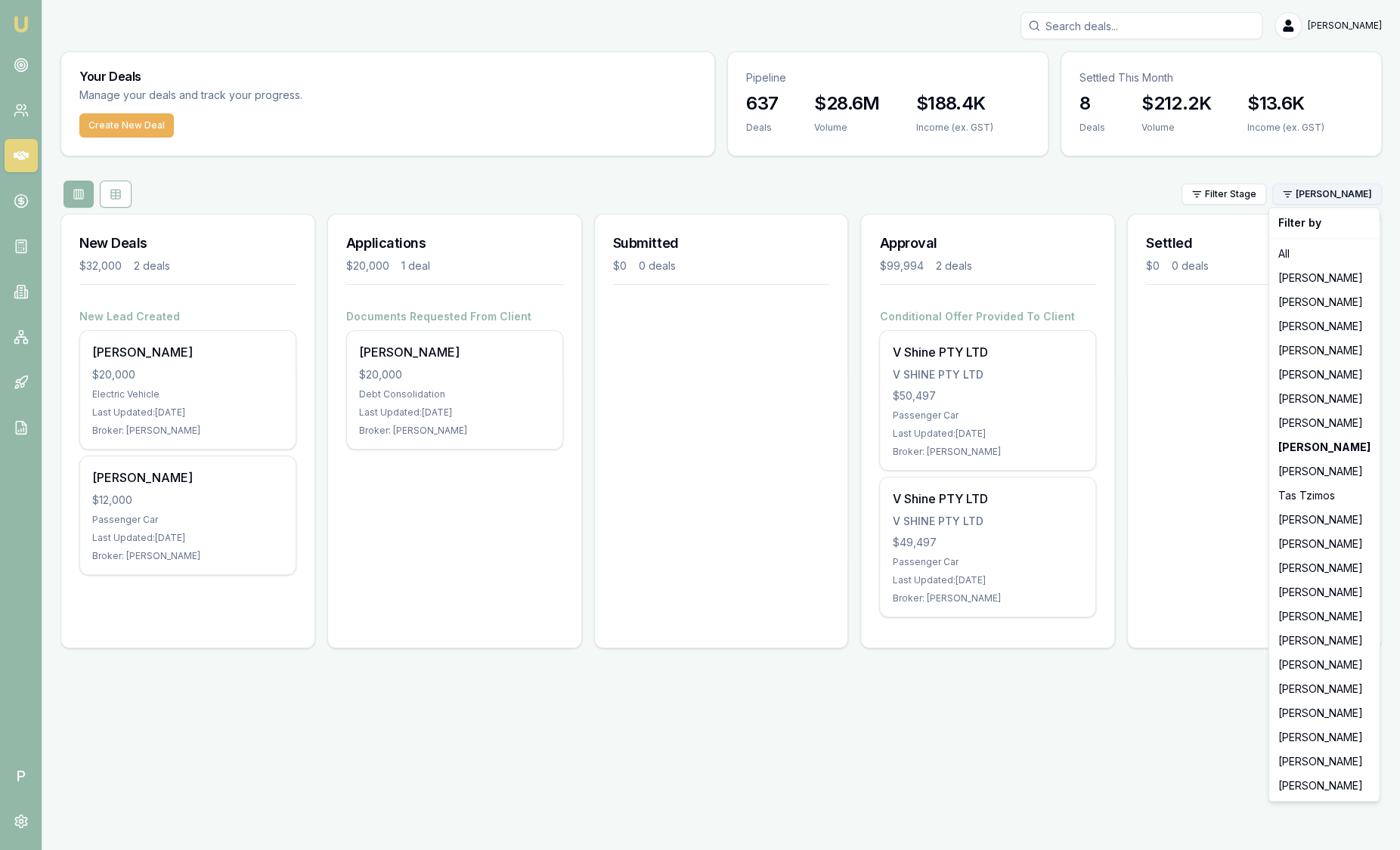
click at [1362, 199] on html "Emu Broker P Sam Crouch Toggle Menu Your Deals Manage your deals and track your…" at bounding box center [700, 425] width 1400 height 850
click at [1337, 649] on div "[PERSON_NAME]" at bounding box center [1325, 641] width 104 height 24
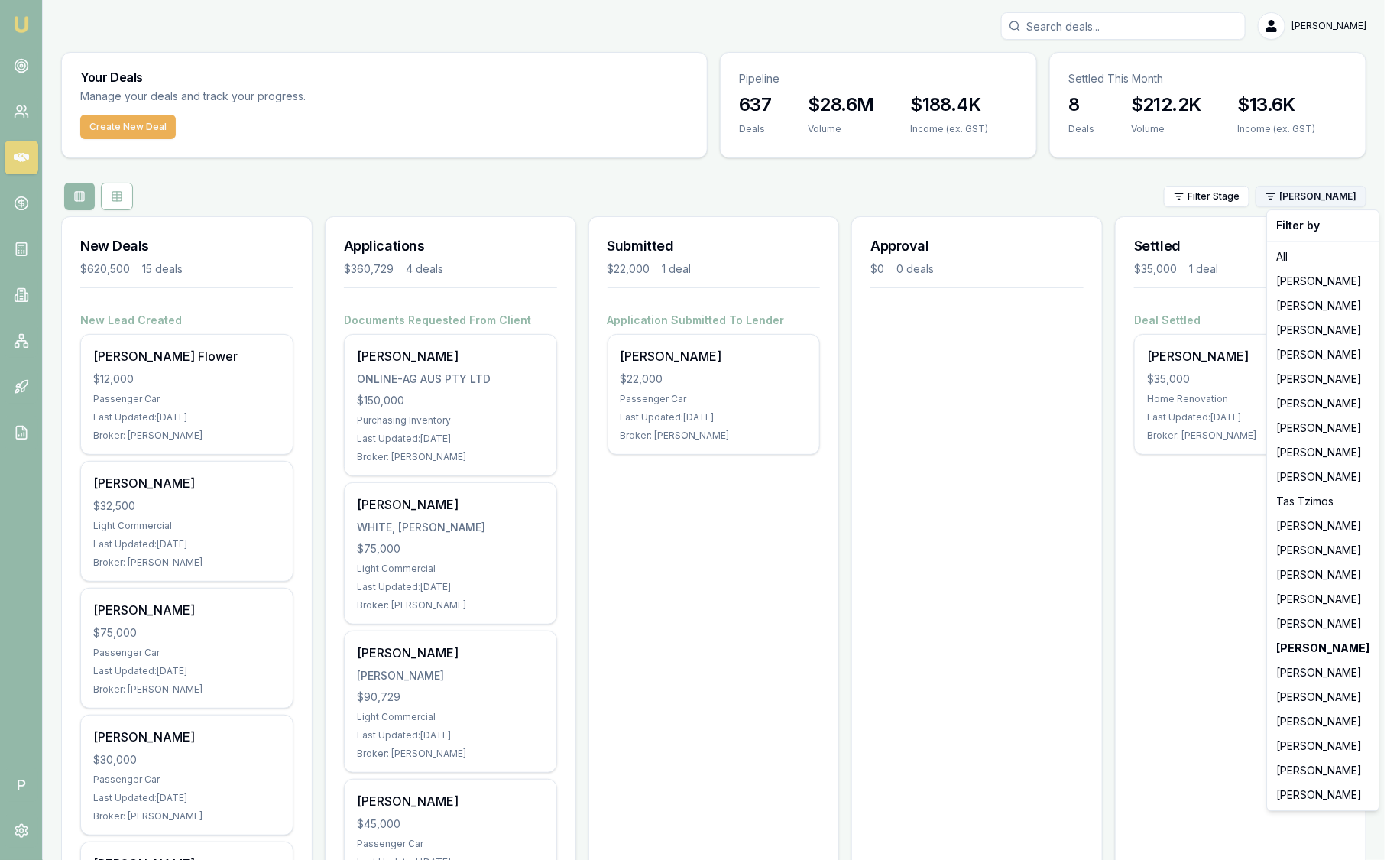
click at [1336, 203] on html "Emu Broker P Sam Crouch Toggle Menu Your Deals Manage your deals and track your…" at bounding box center [700, 430] width 1400 height 860
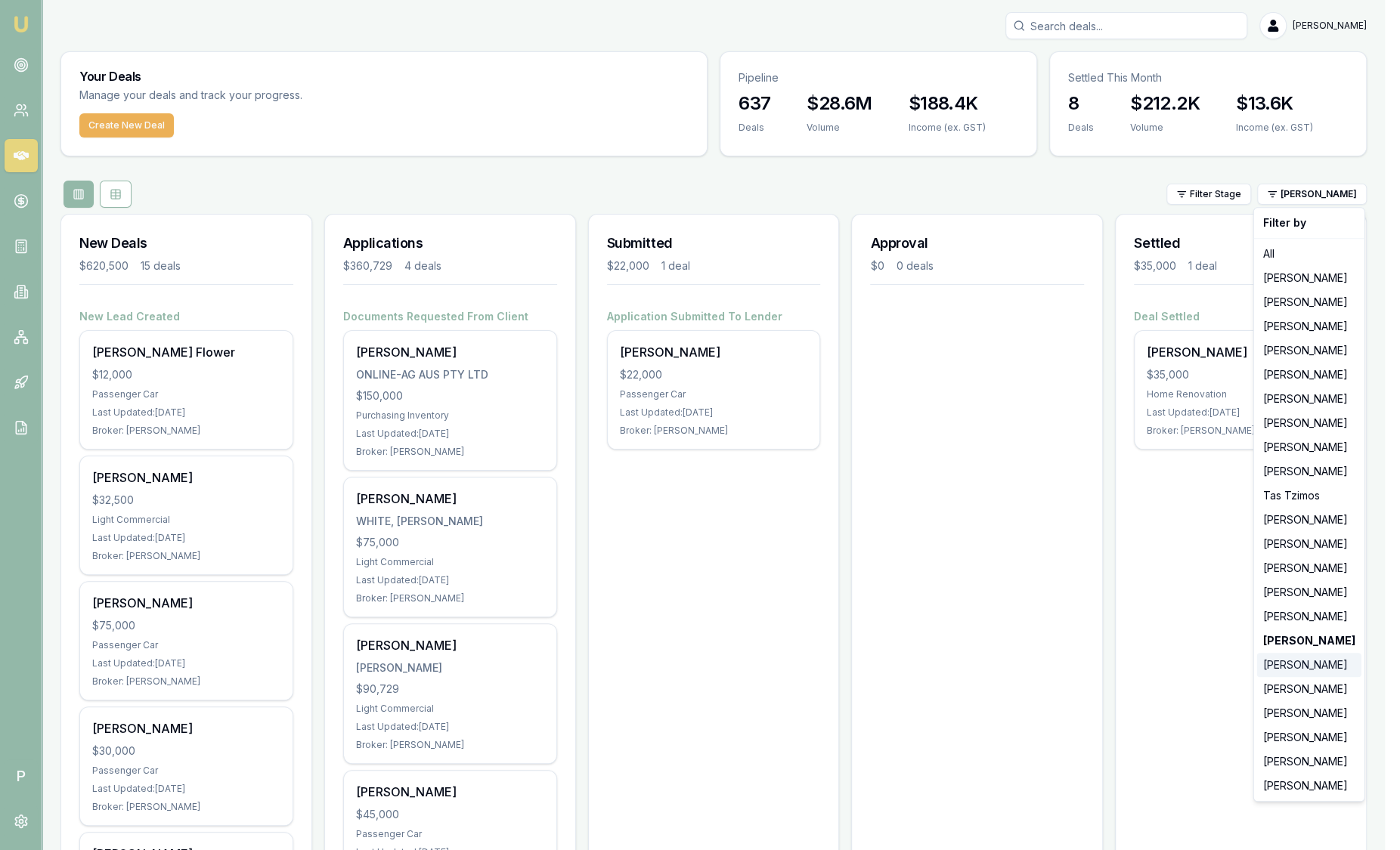
click at [1324, 663] on div "[PERSON_NAME]" at bounding box center [1310, 665] width 104 height 24
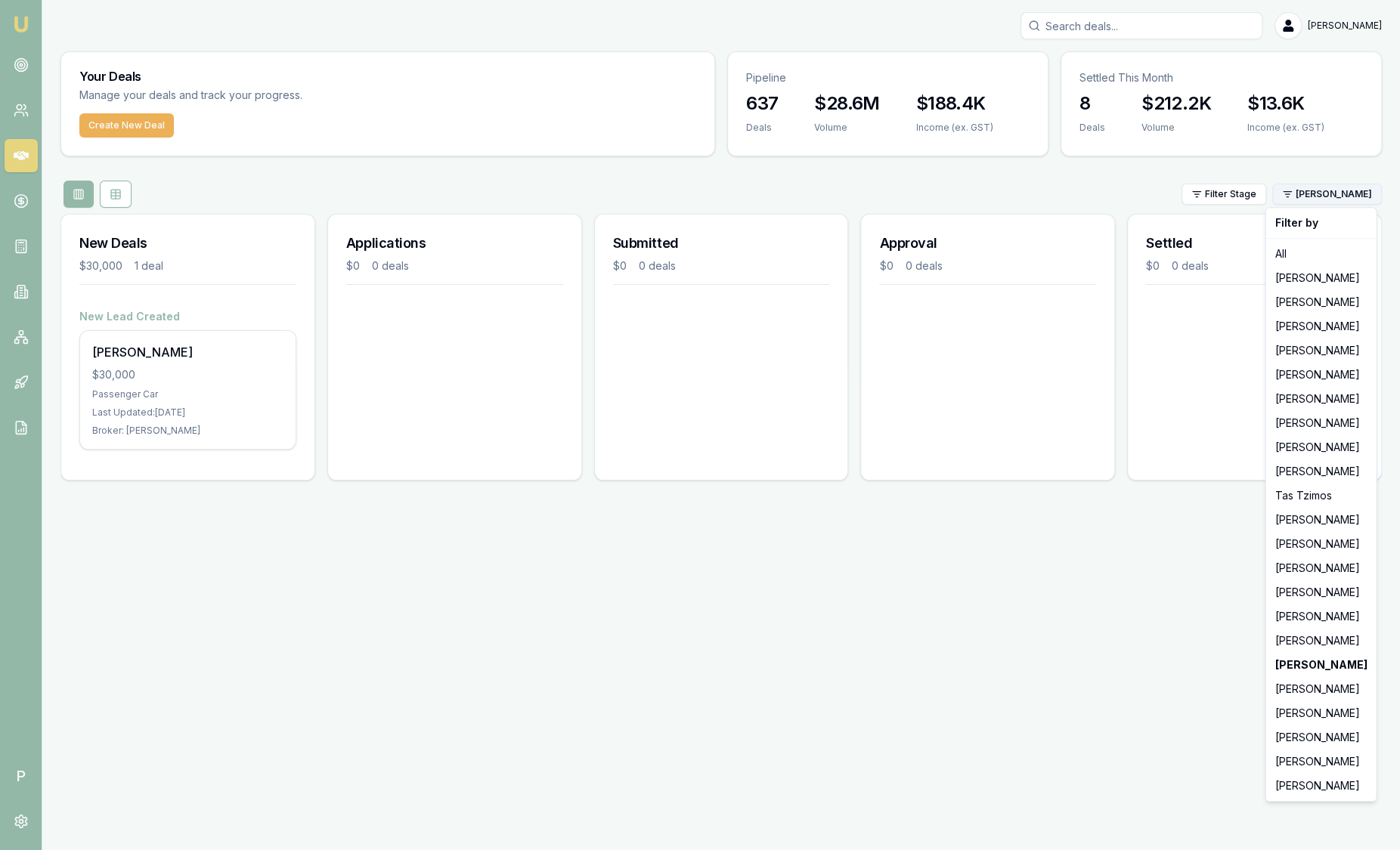
click at [1321, 198] on html "Emu Broker P Sam Crouch Toggle Menu Your Deals Manage your deals and track your…" at bounding box center [700, 425] width 1400 height 850
click at [1296, 693] on div "[PERSON_NAME]" at bounding box center [1321, 690] width 104 height 24
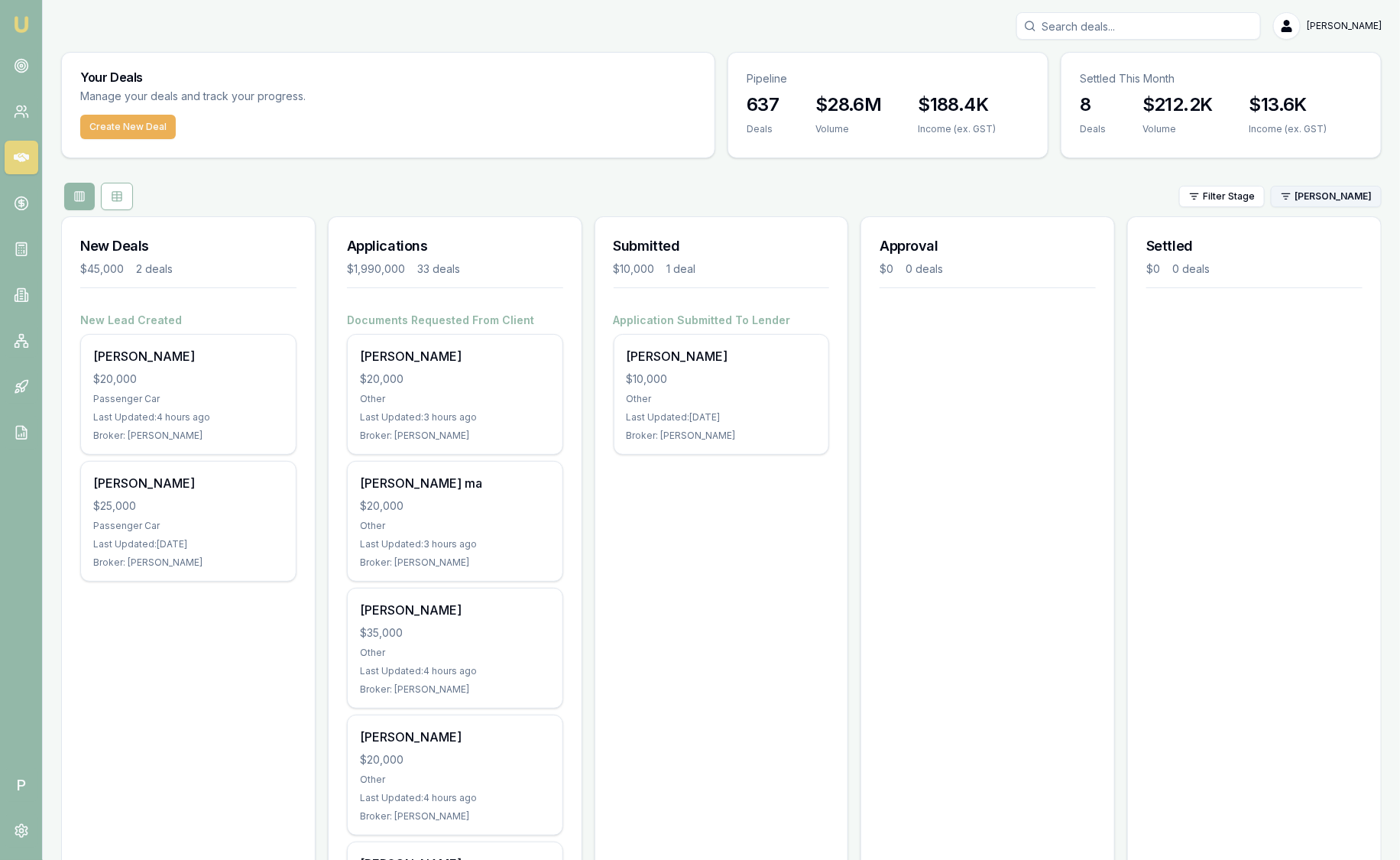
click at [1306, 204] on html "Emu Broker P Sam Crouch Toggle Menu Your Deals Manage your deals and track your…" at bounding box center [700, 430] width 1400 height 860
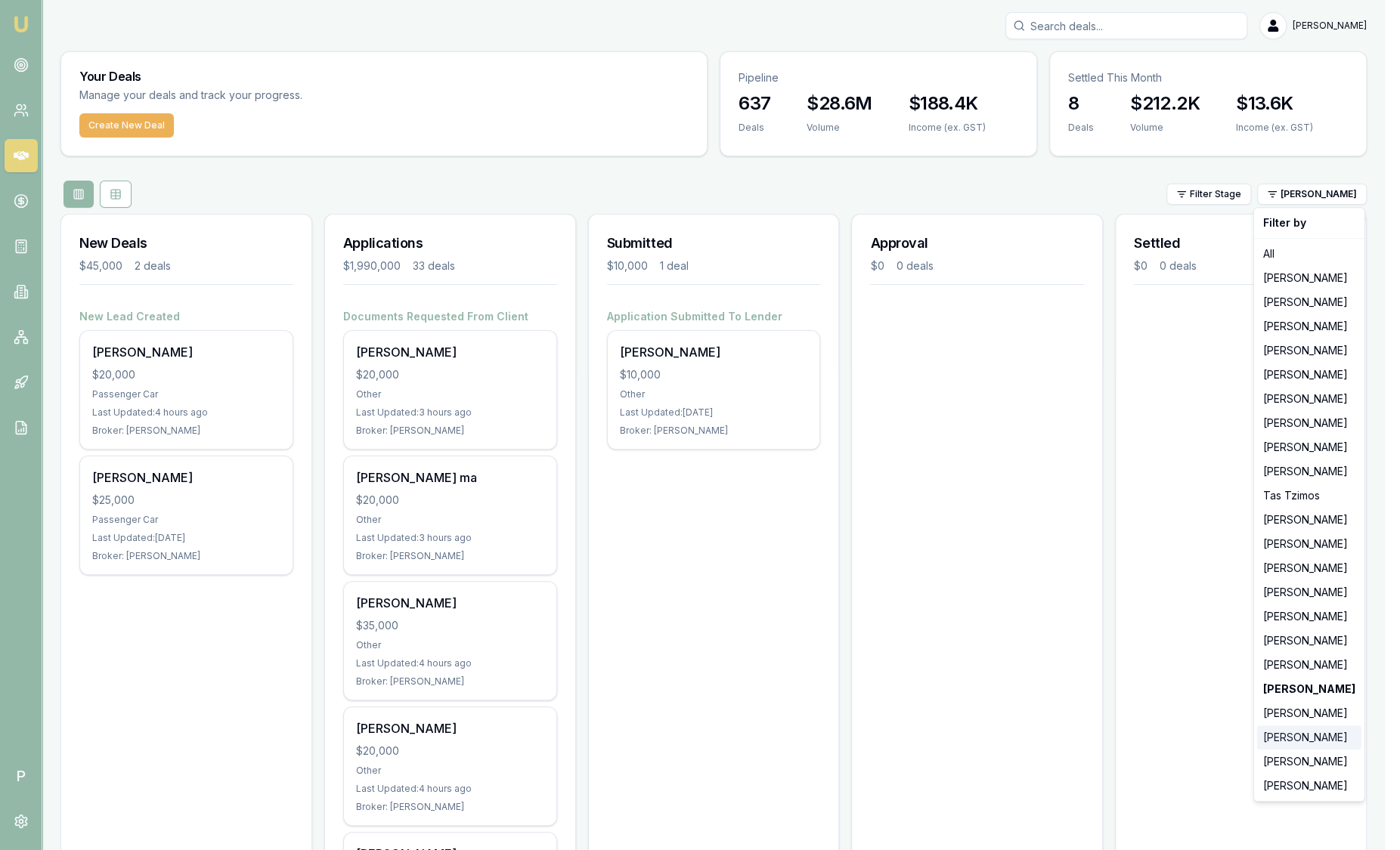
click at [1287, 726] on div "[PERSON_NAME]" at bounding box center [1310, 738] width 104 height 24
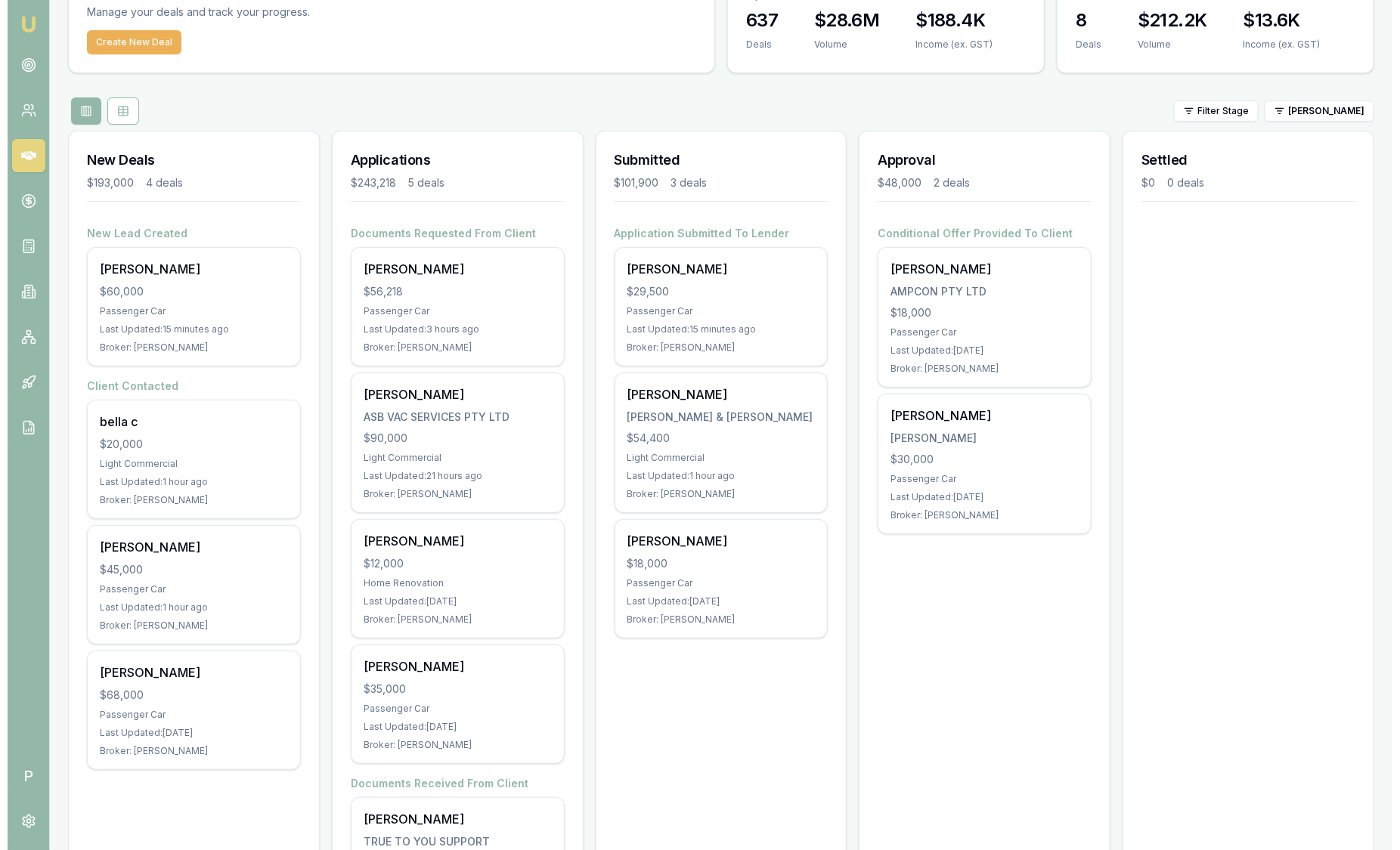
scroll to position [94, 0]
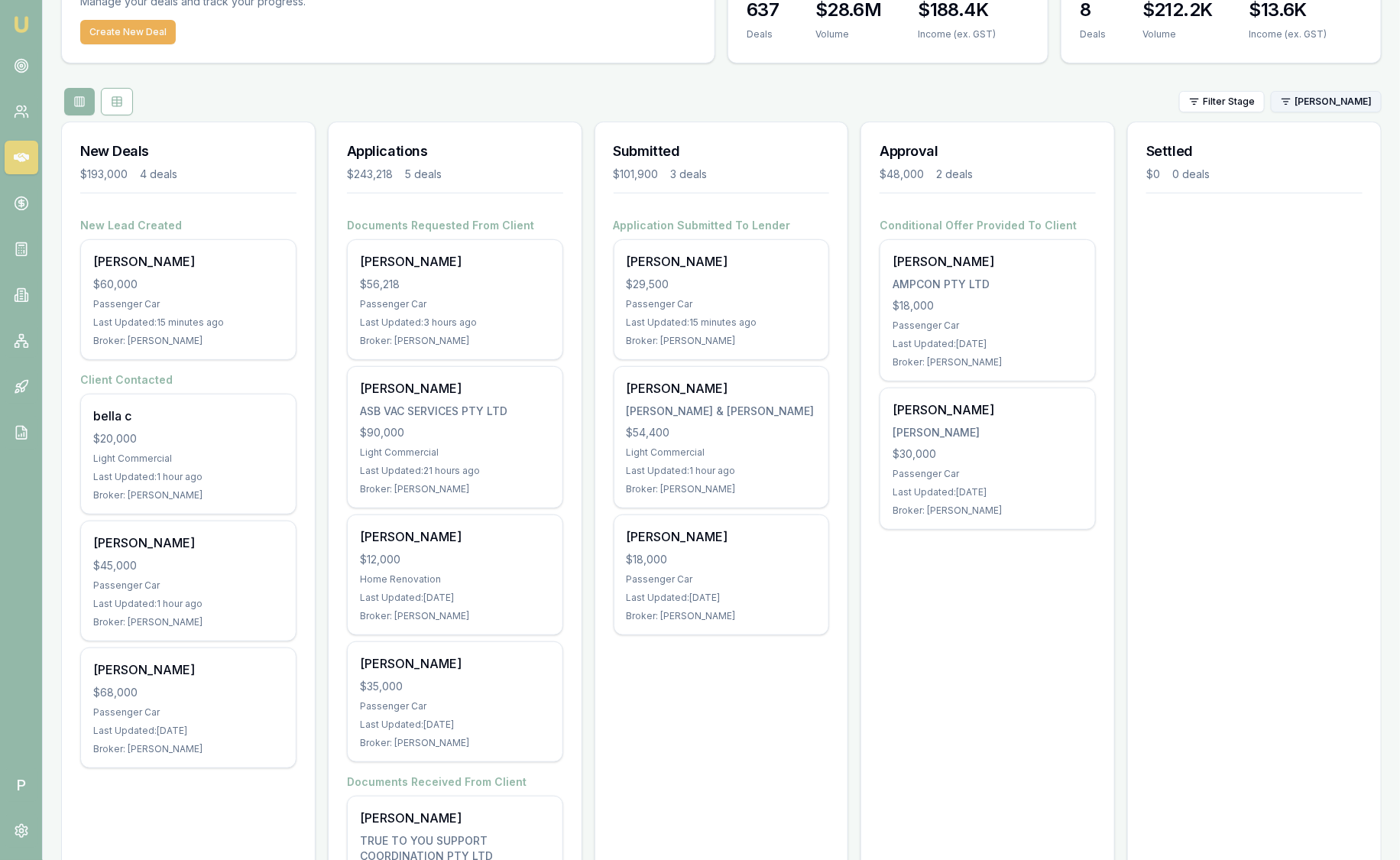
click at [1350, 95] on html "Emu Broker P Sam Crouch Toggle Menu Your Deals Manage your deals and track your…" at bounding box center [700, 335] width 1400 height 860
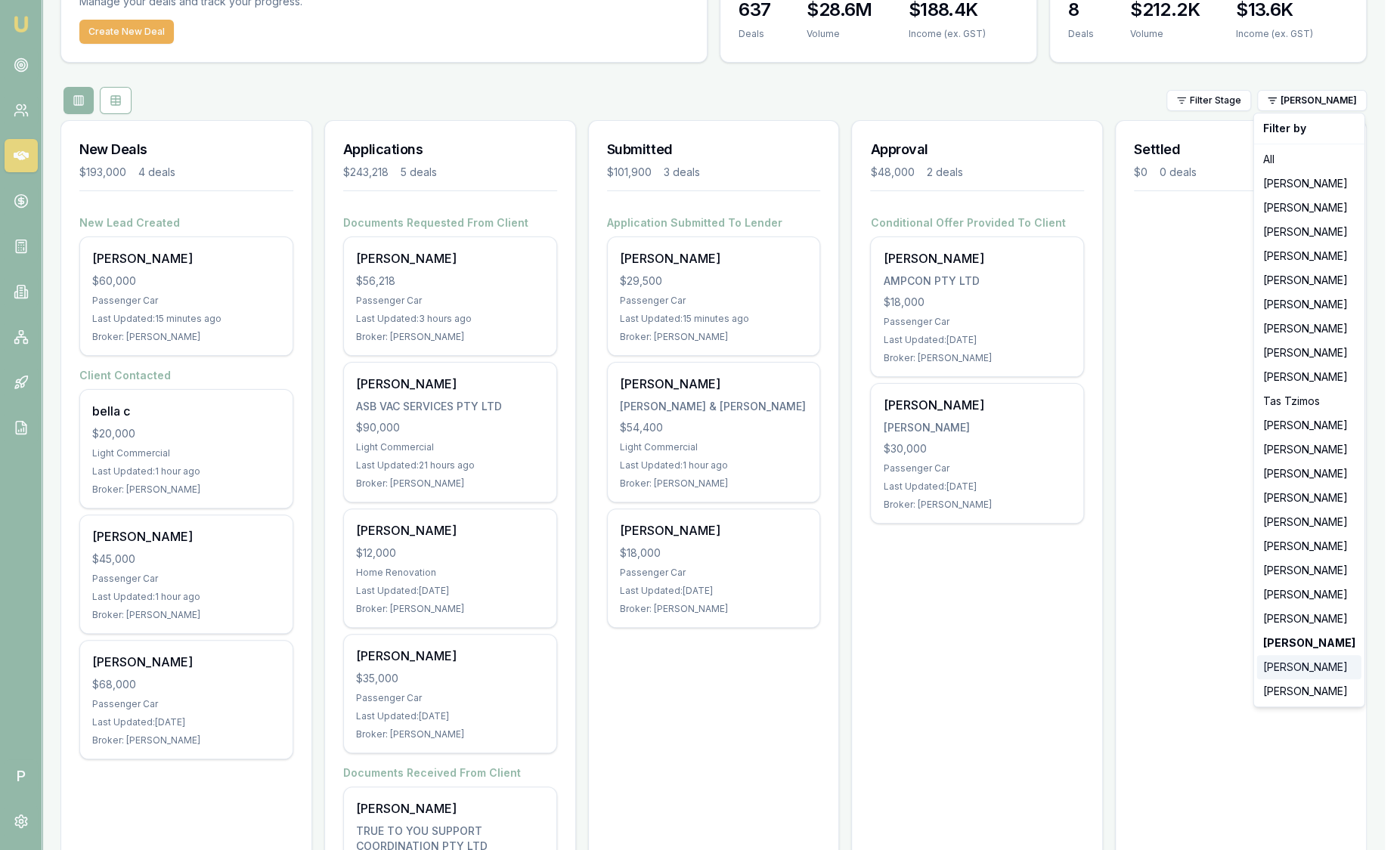
click at [1305, 677] on div "[PERSON_NAME]" at bounding box center [1310, 668] width 104 height 24
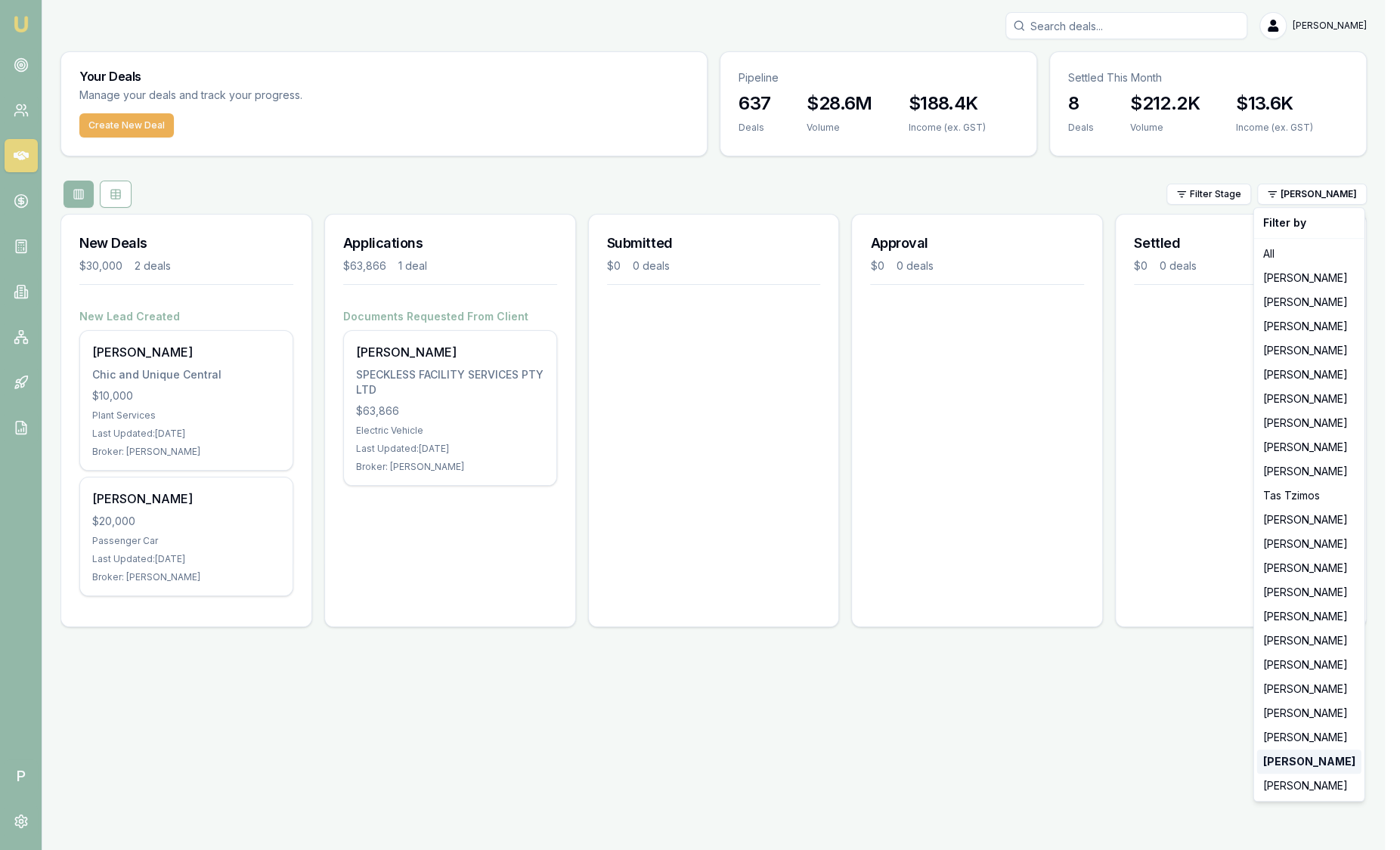
scroll to position [0, 0]
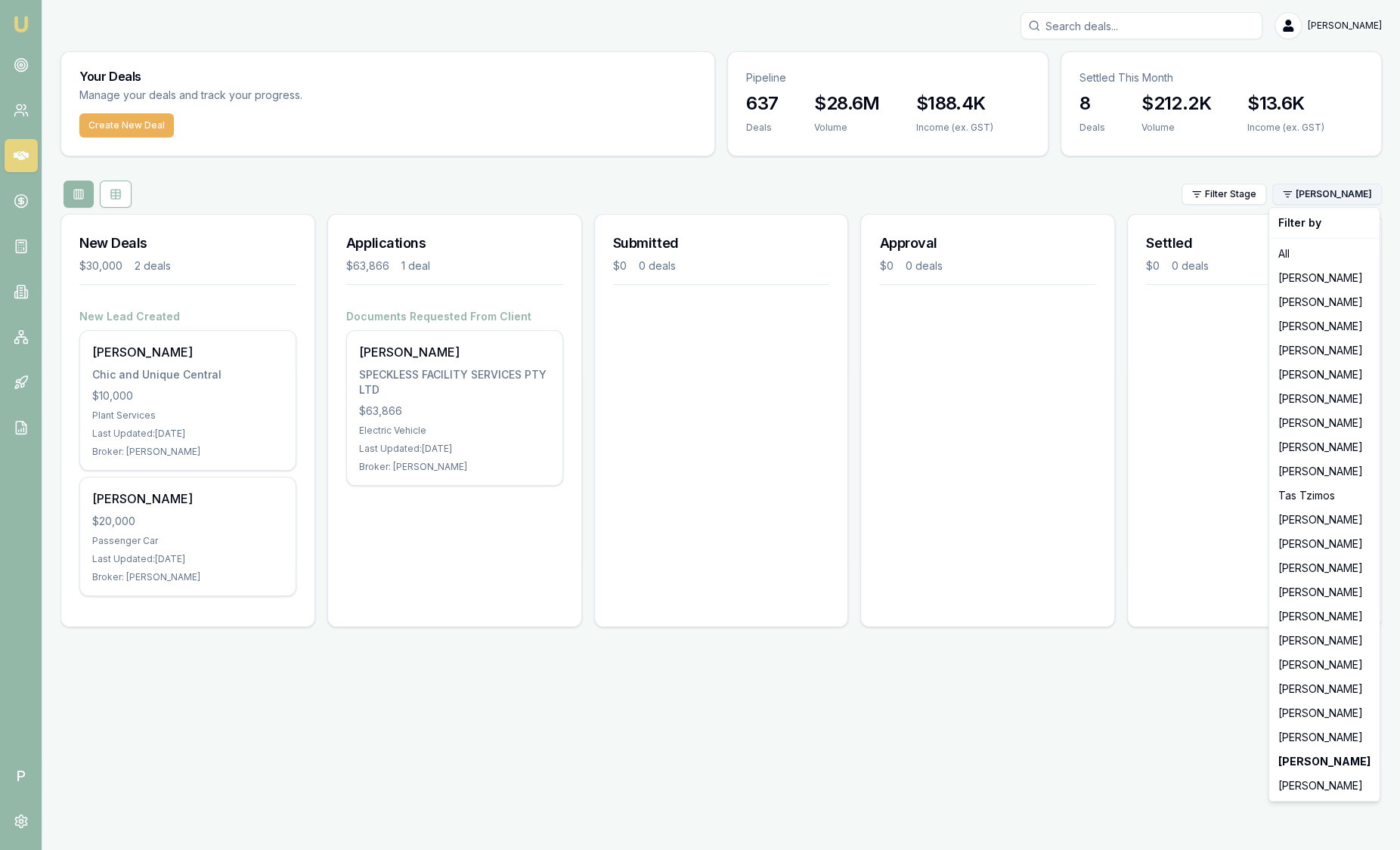
click at [1321, 188] on html "Emu Broker P Sam Crouch Toggle Menu Your Deals Manage your deals and track your…" at bounding box center [700, 425] width 1400 height 850
click at [1333, 782] on div "[PERSON_NAME]" at bounding box center [1325, 786] width 104 height 24
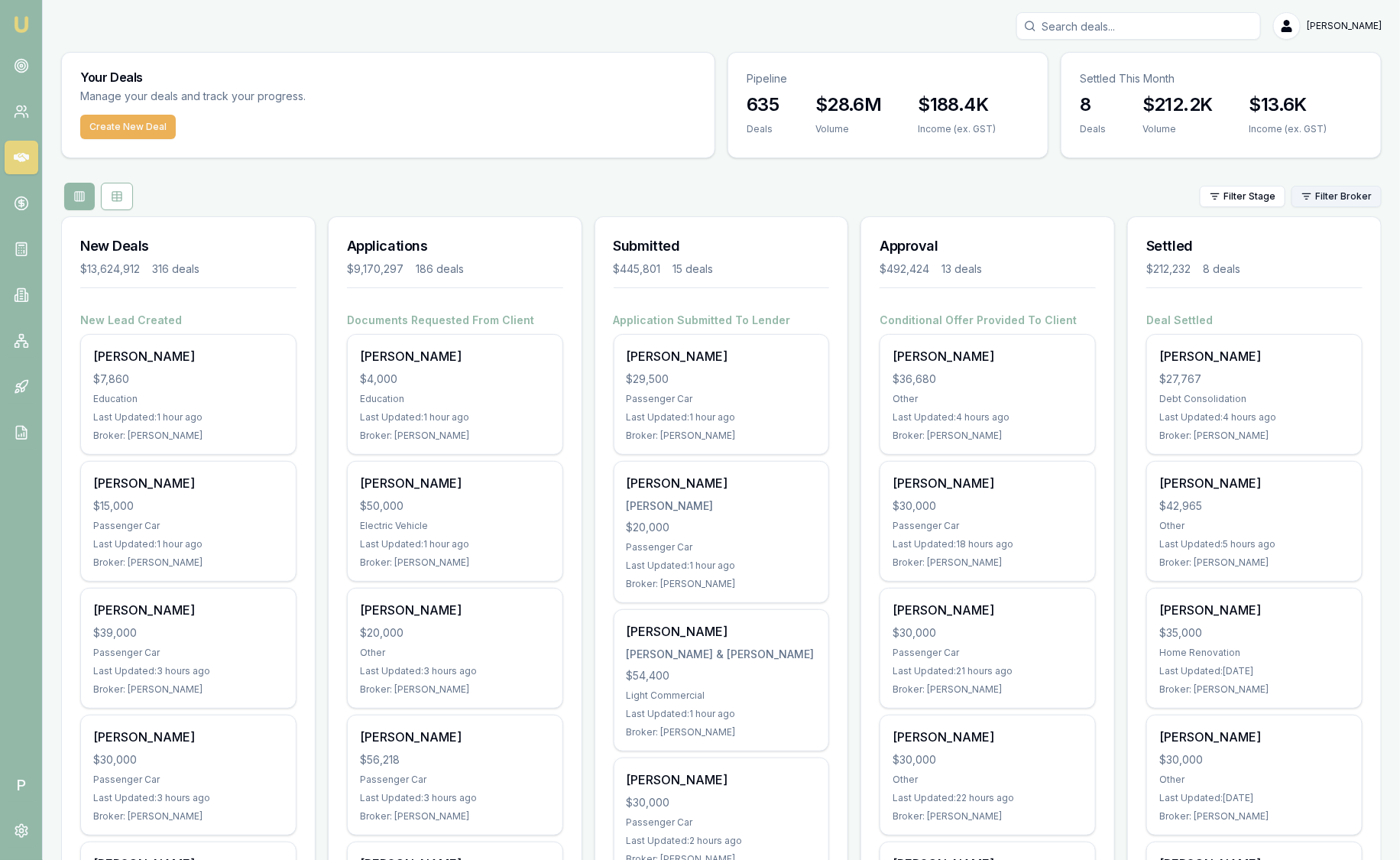
click at [1351, 195] on html "Emu Broker P Sam Crouch Toggle Menu Your Deals Manage your deals and track your…" at bounding box center [700, 430] width 1400 height 860
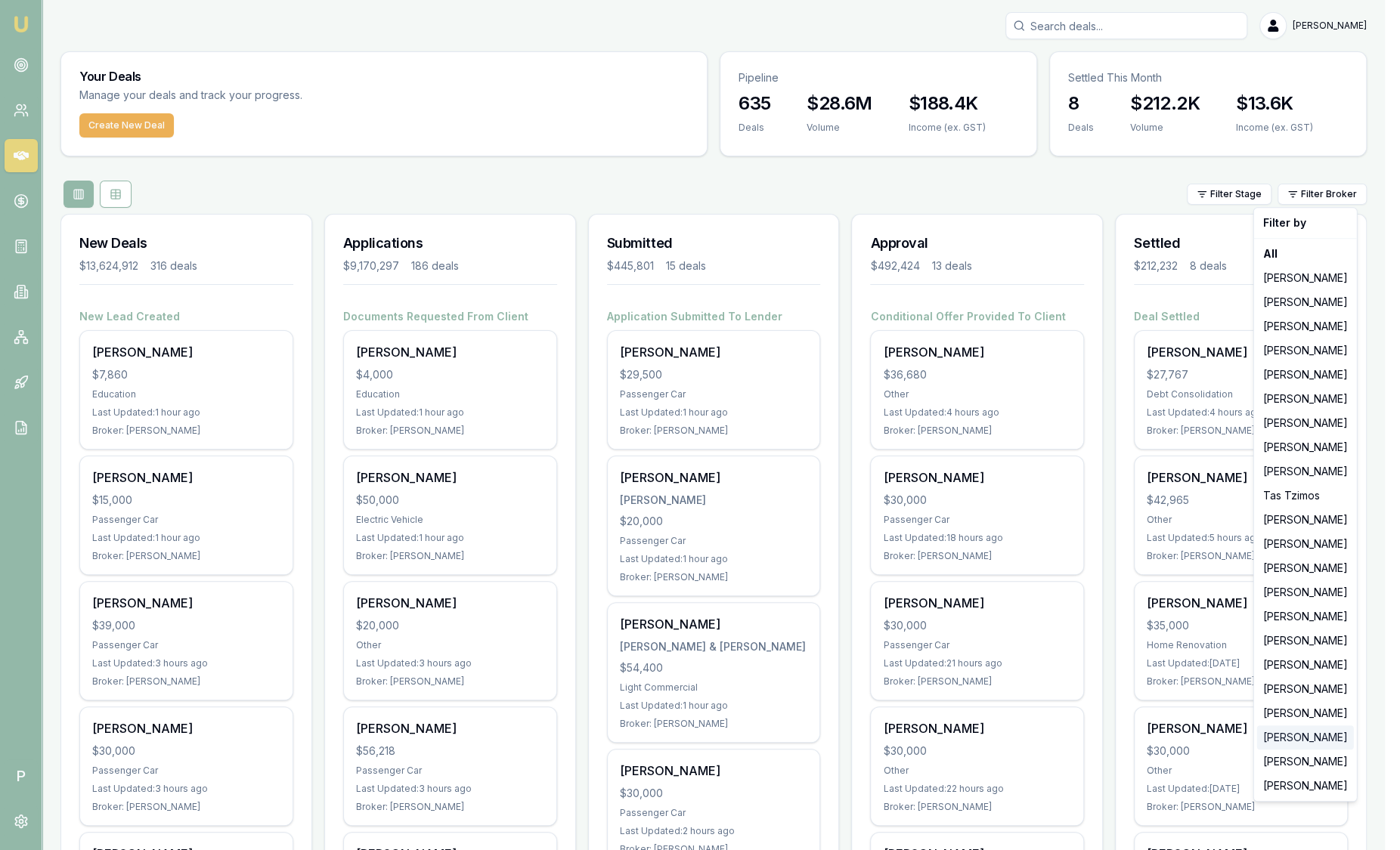
click at [1272, 747] on div "[PERSON_NAME]" at bounding box center [1306, 738] width 97 height 24
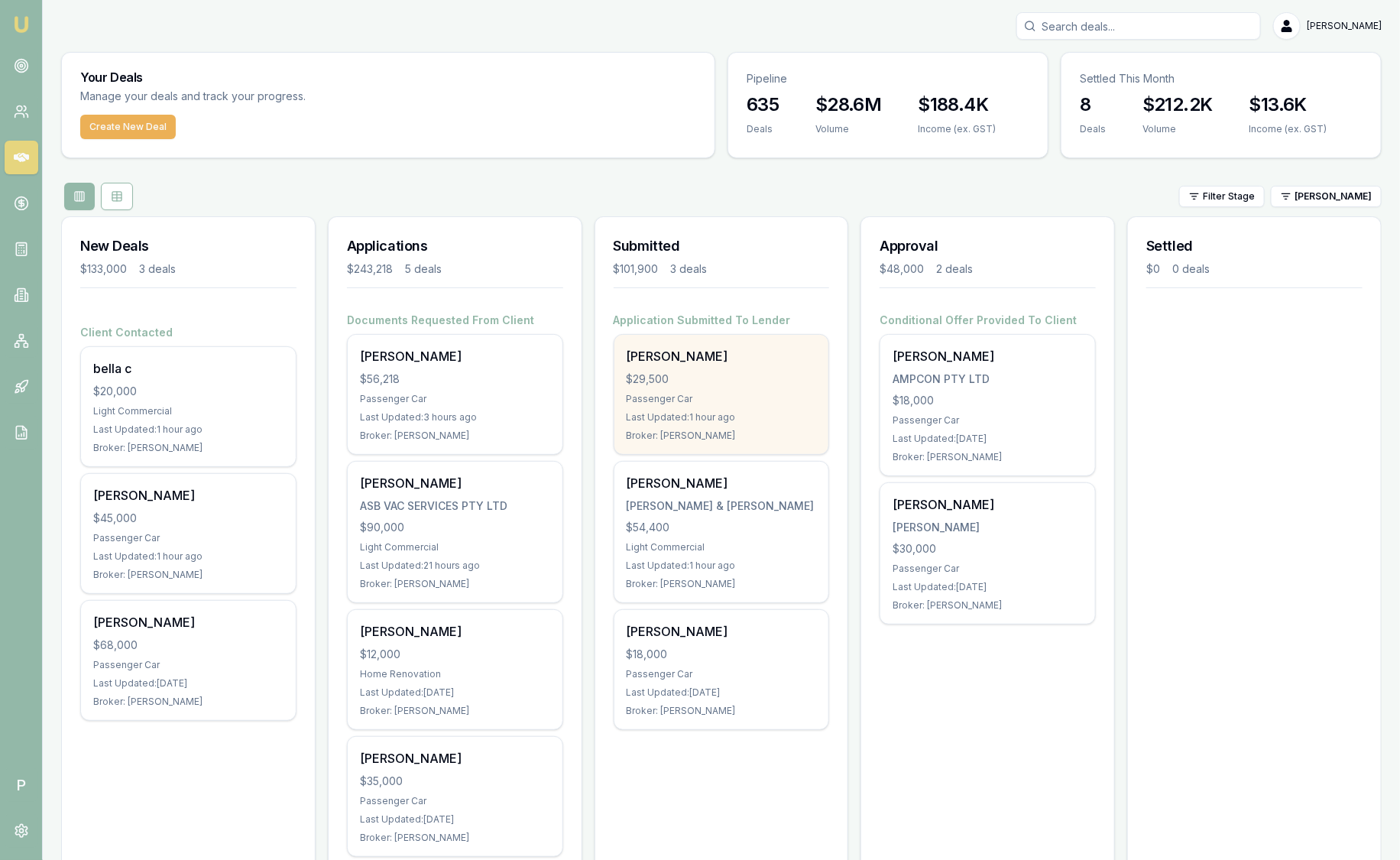
click at [728, 397] on div "Passenger Car" at bounding box center [722, 399] width 191 height 12
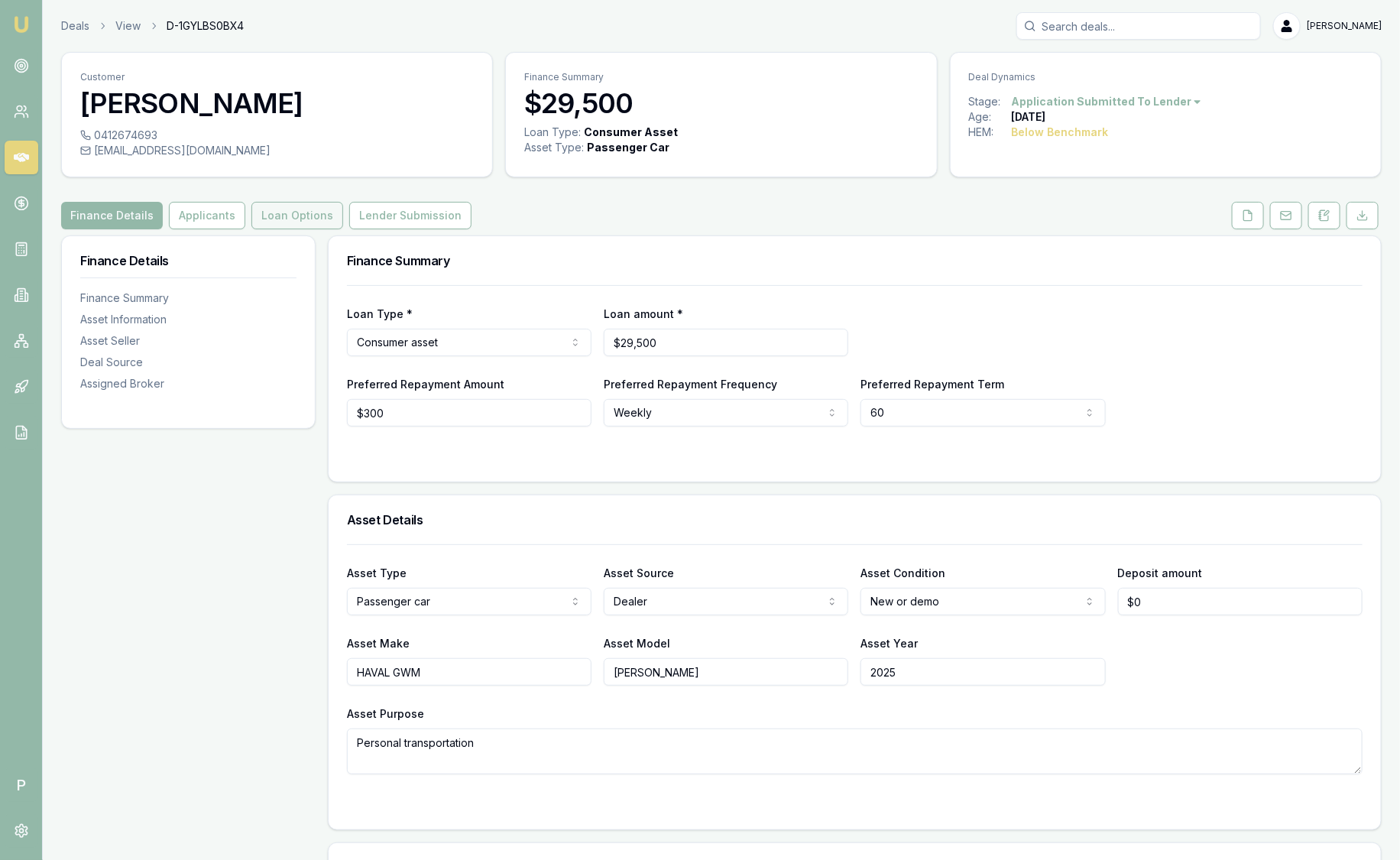
click at [294, 217] on button "Loan Options" at bounding box center [298, 216] width 92 height 28
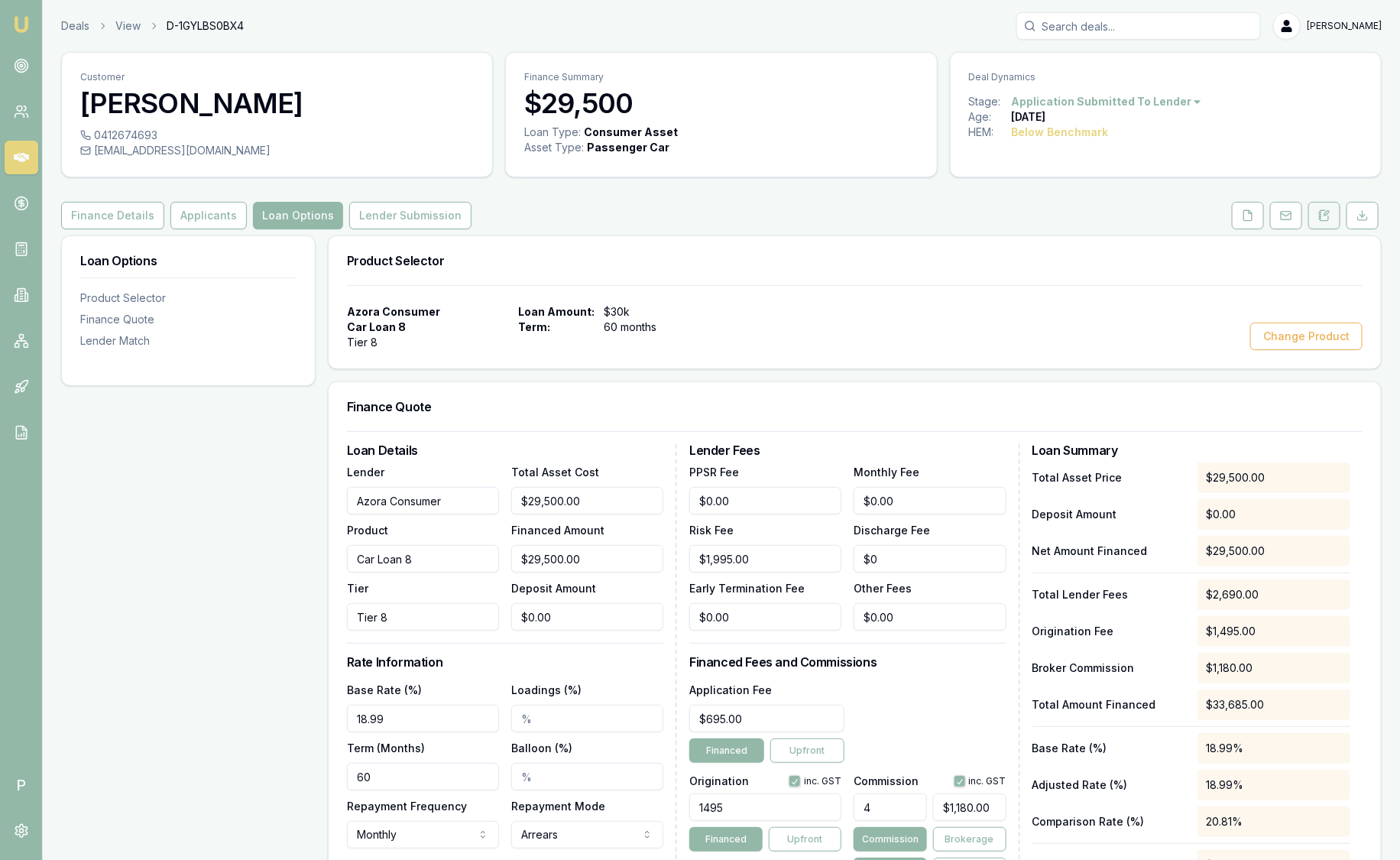
click at [1325, 214] on icon at bounding box center [1327, 214] width 5 height 5
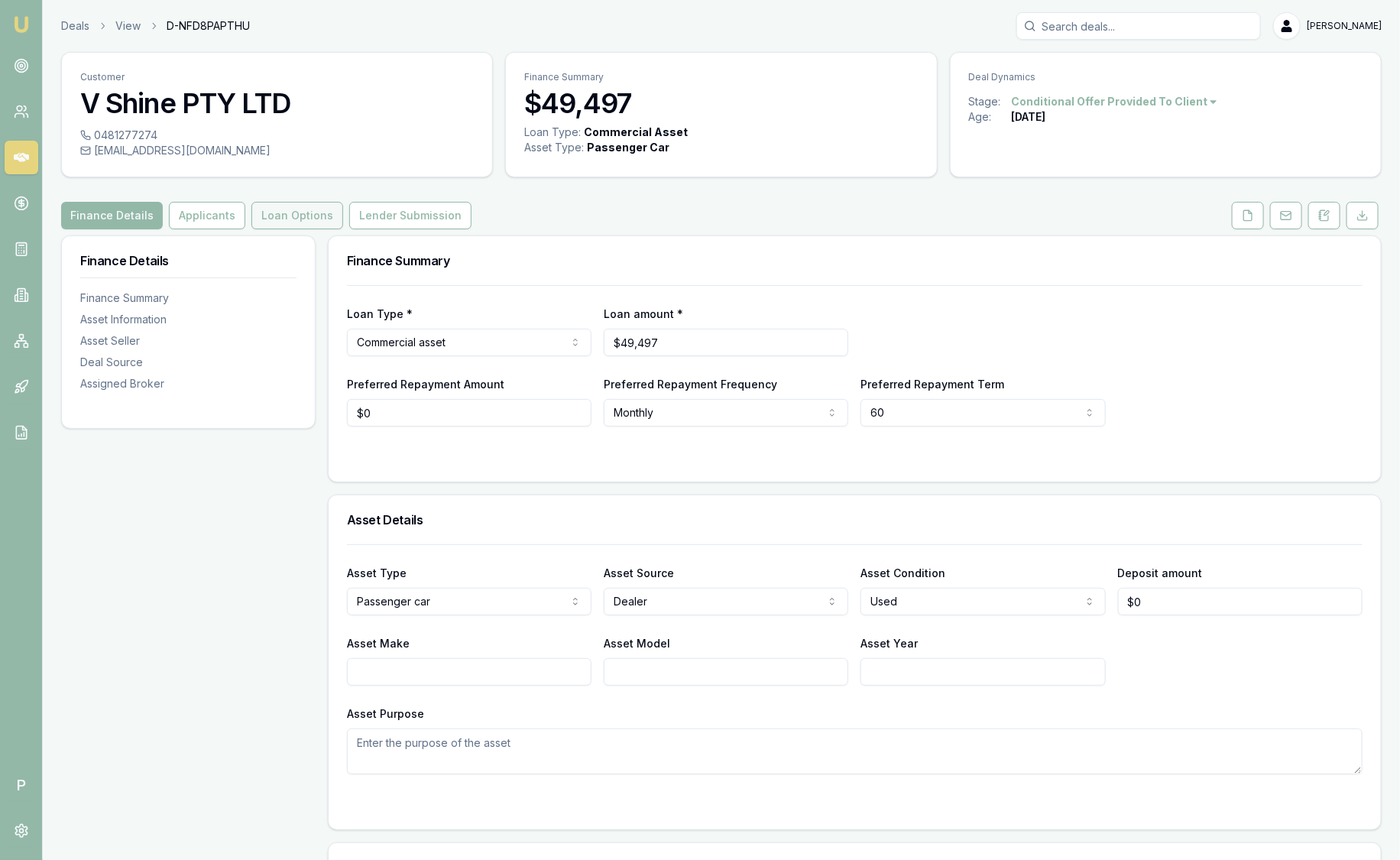
click at [302, 214] on button "Loan Options" at bounding box center [298, 216] width 92 height 28
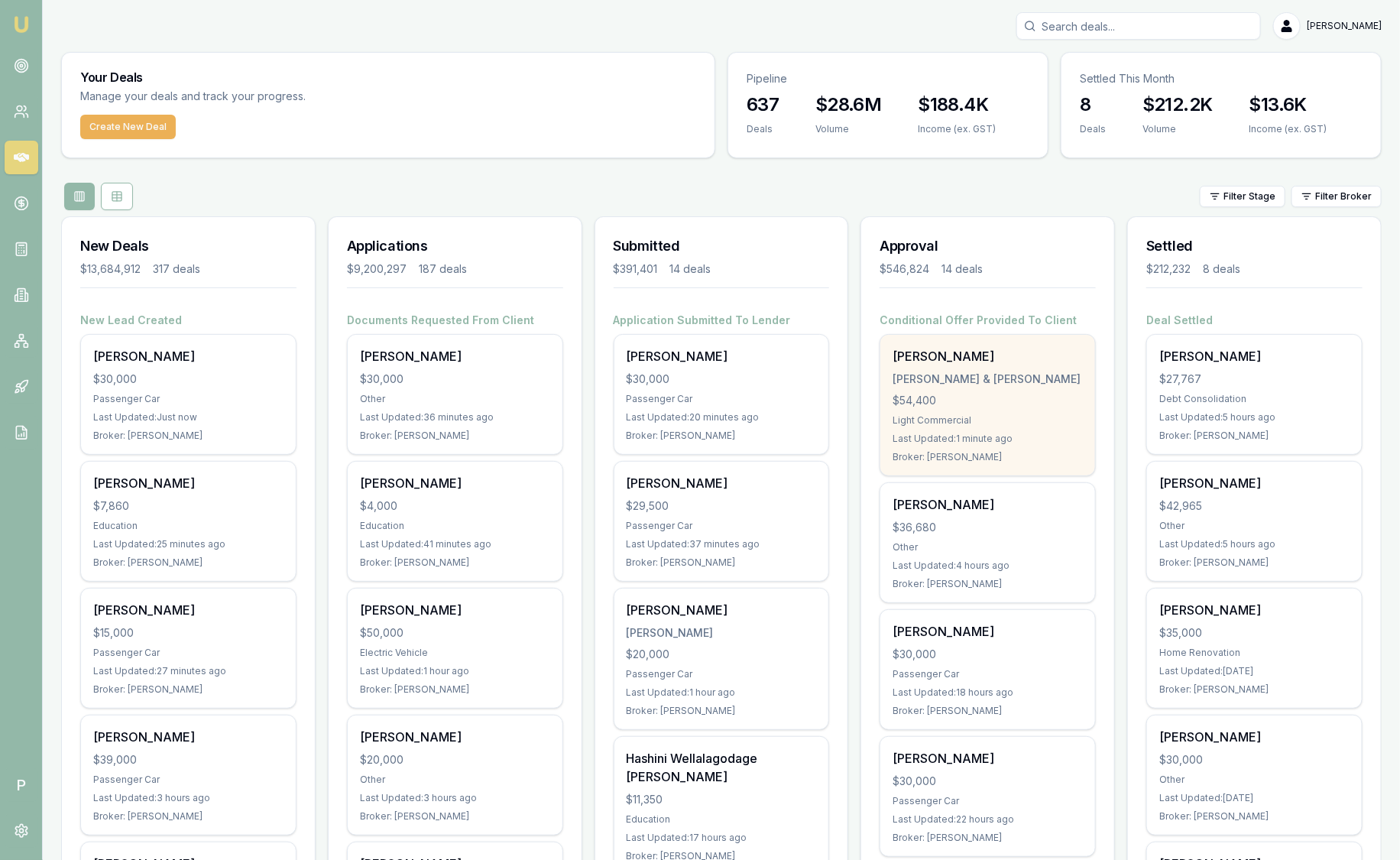
click at [1031, 371] on div "[PERSON_NAME] & [PERSON_NAME]" at bounding box center [987, 379] width 191 height 15
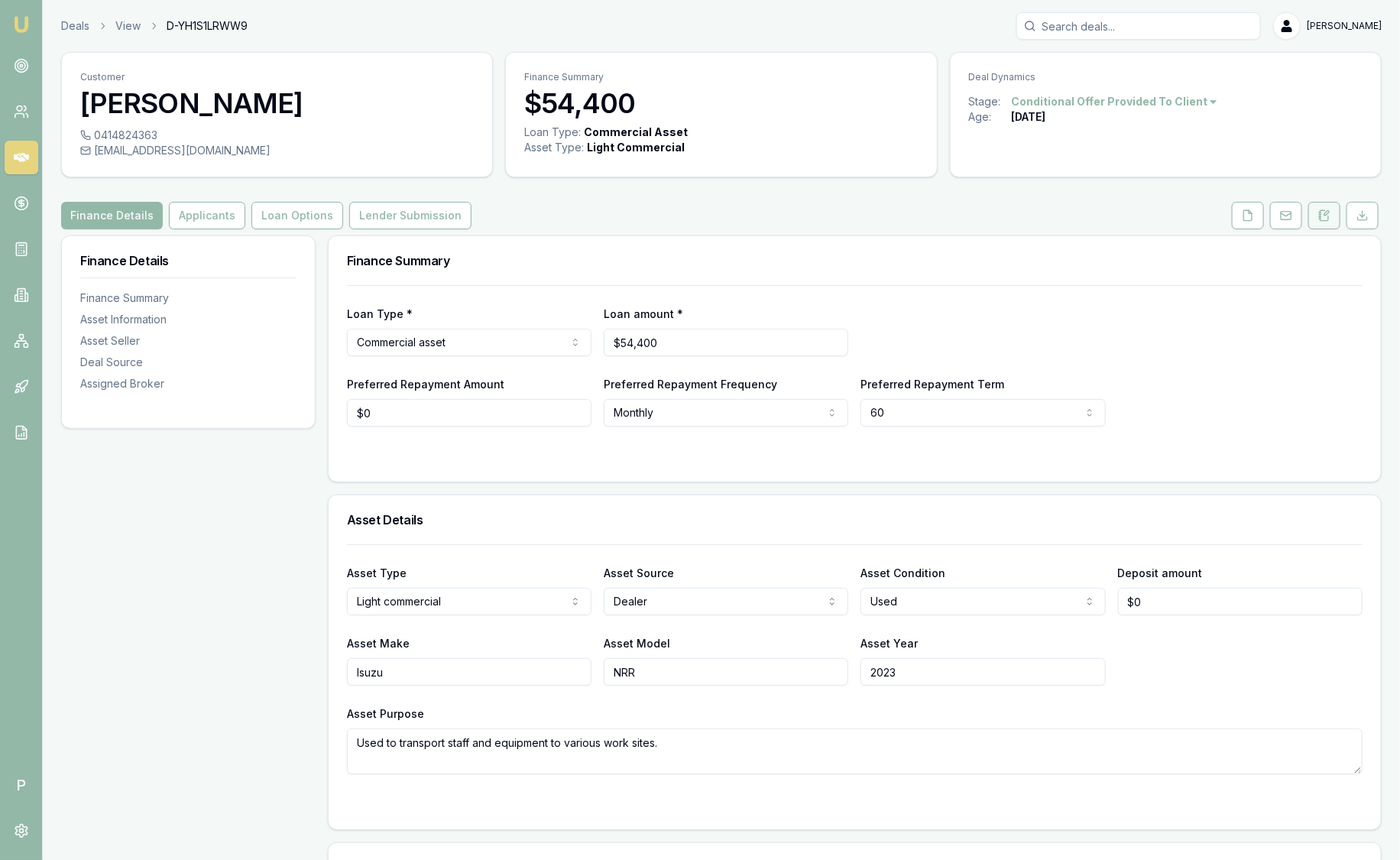
click at [1323, 218] on icon at bounding box center [1324, 216] width 12 height 12
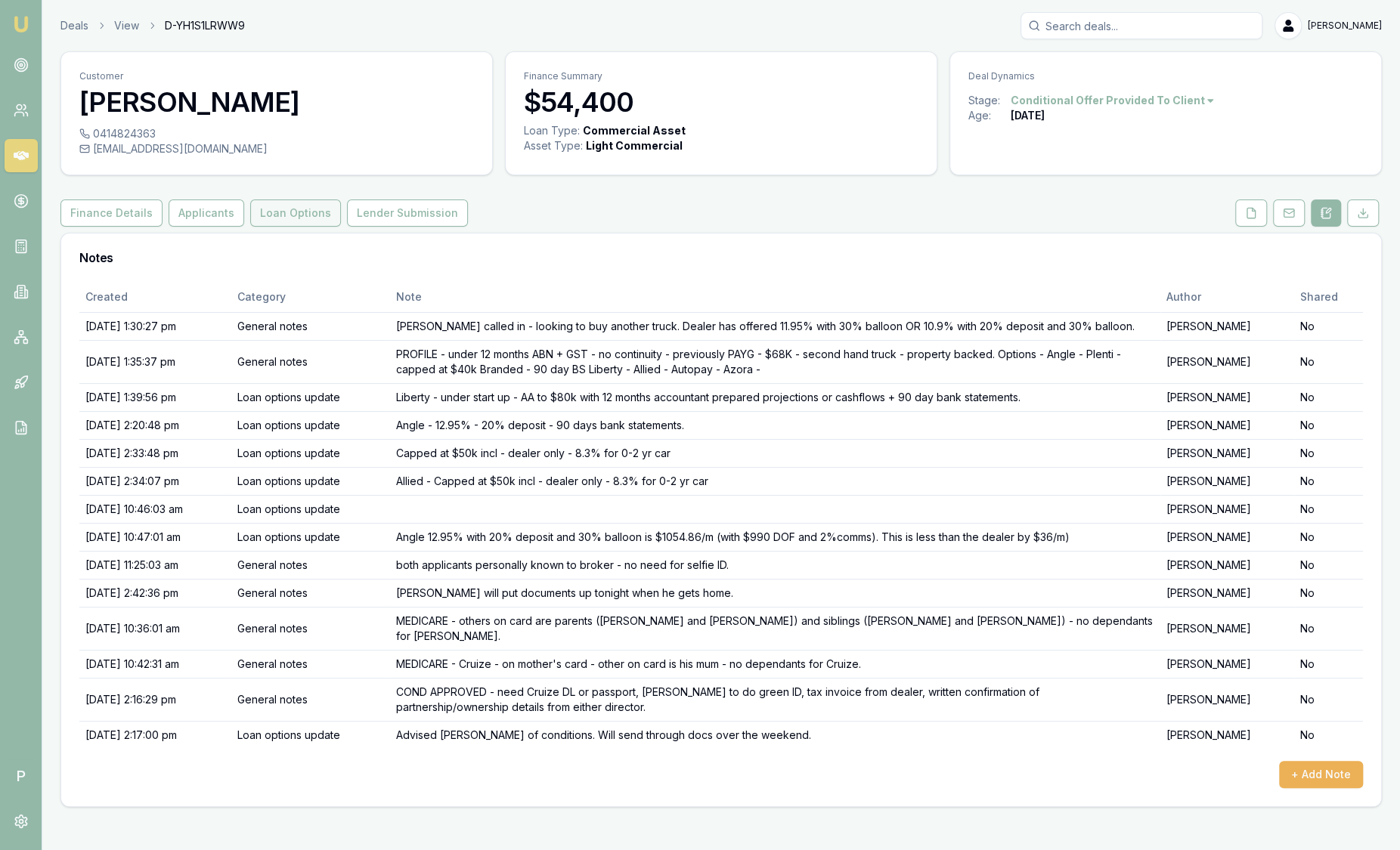
click at [273, 220] on button "Loan Options" at bounding box center [296, 213] width 91 height 27
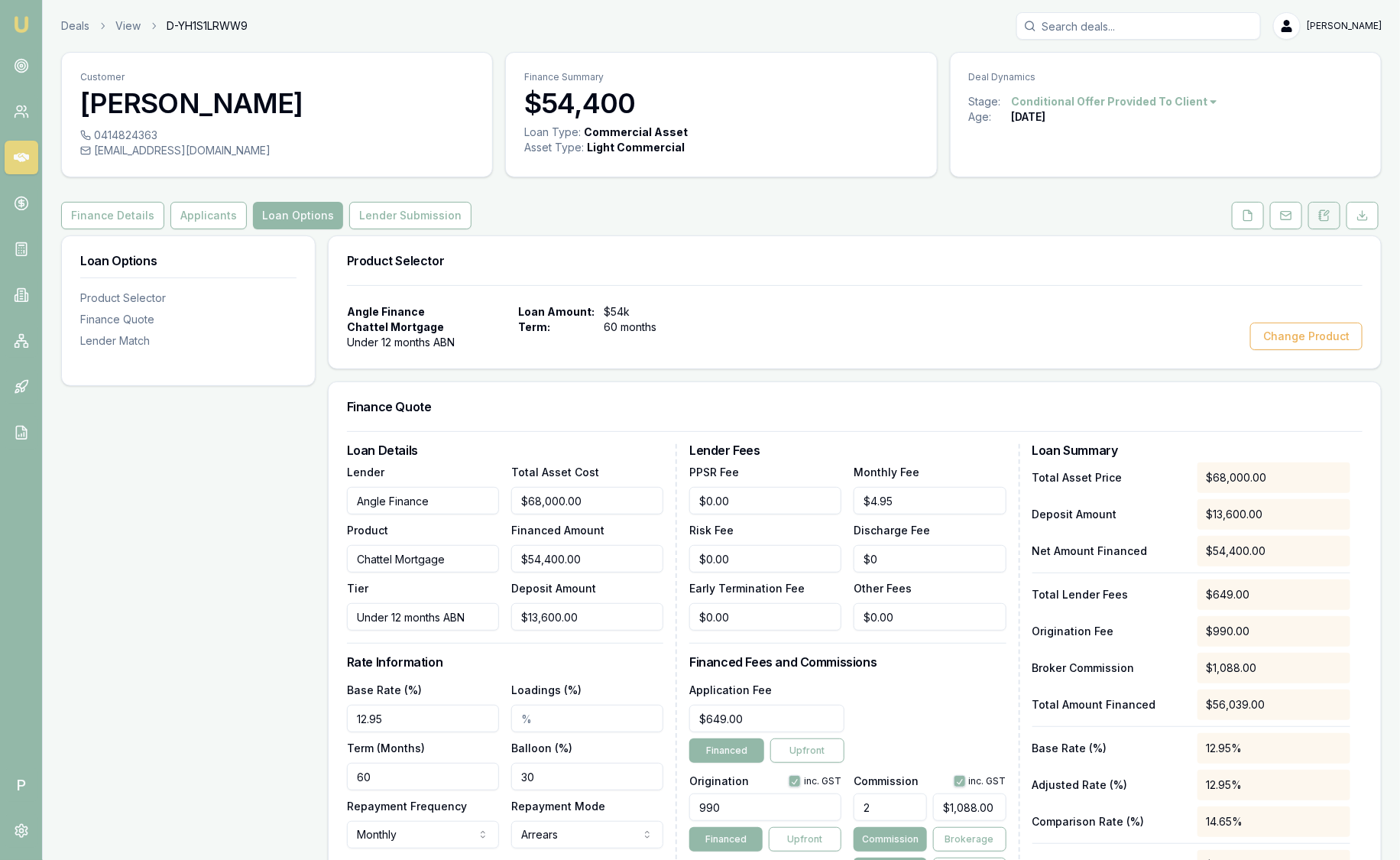
click at [1327, 217] on icon at bounding box center [1324, 216] width 12 height 12
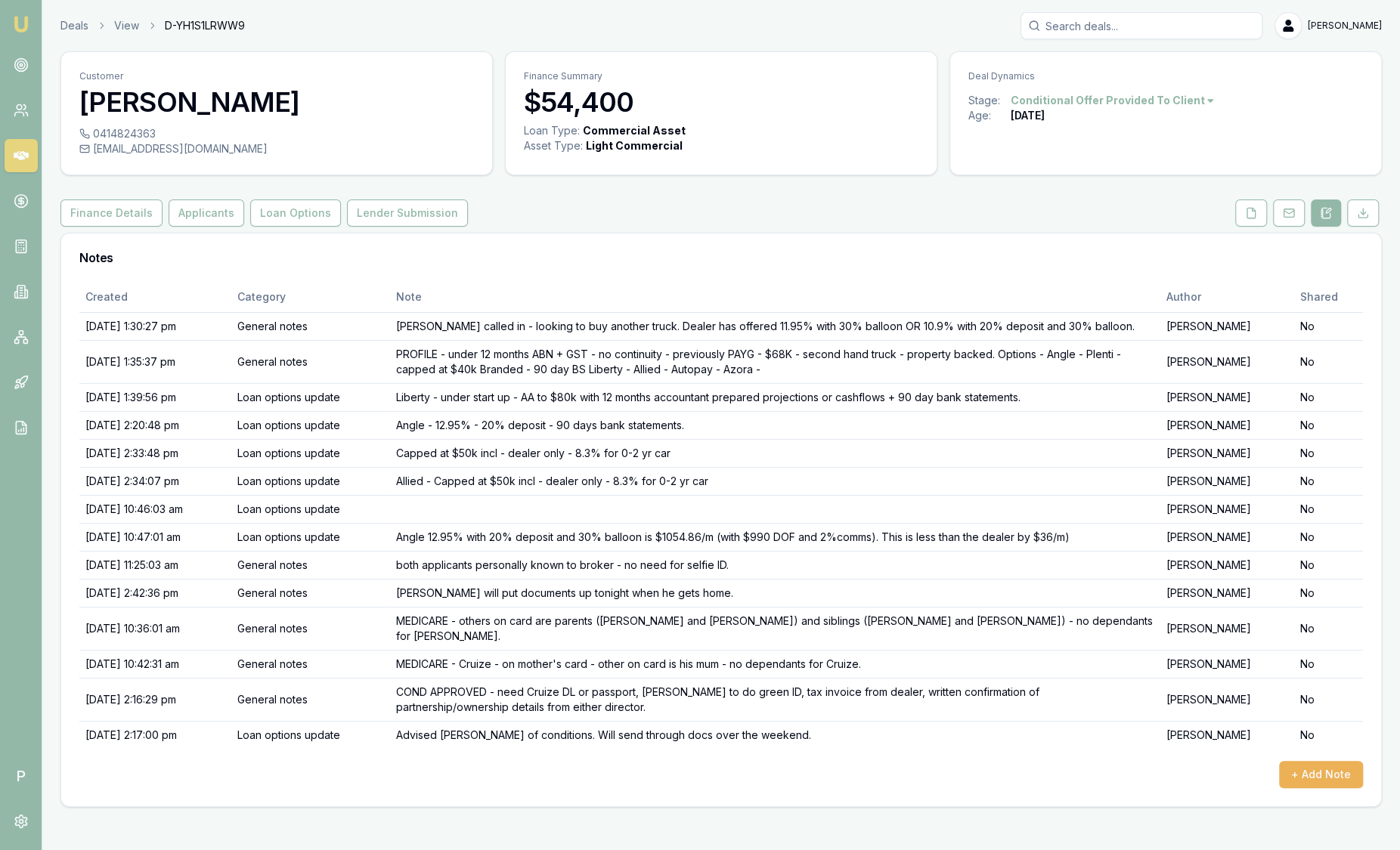
click at [21, 15] on img at bounding box center [21, 24] width 18 height 18
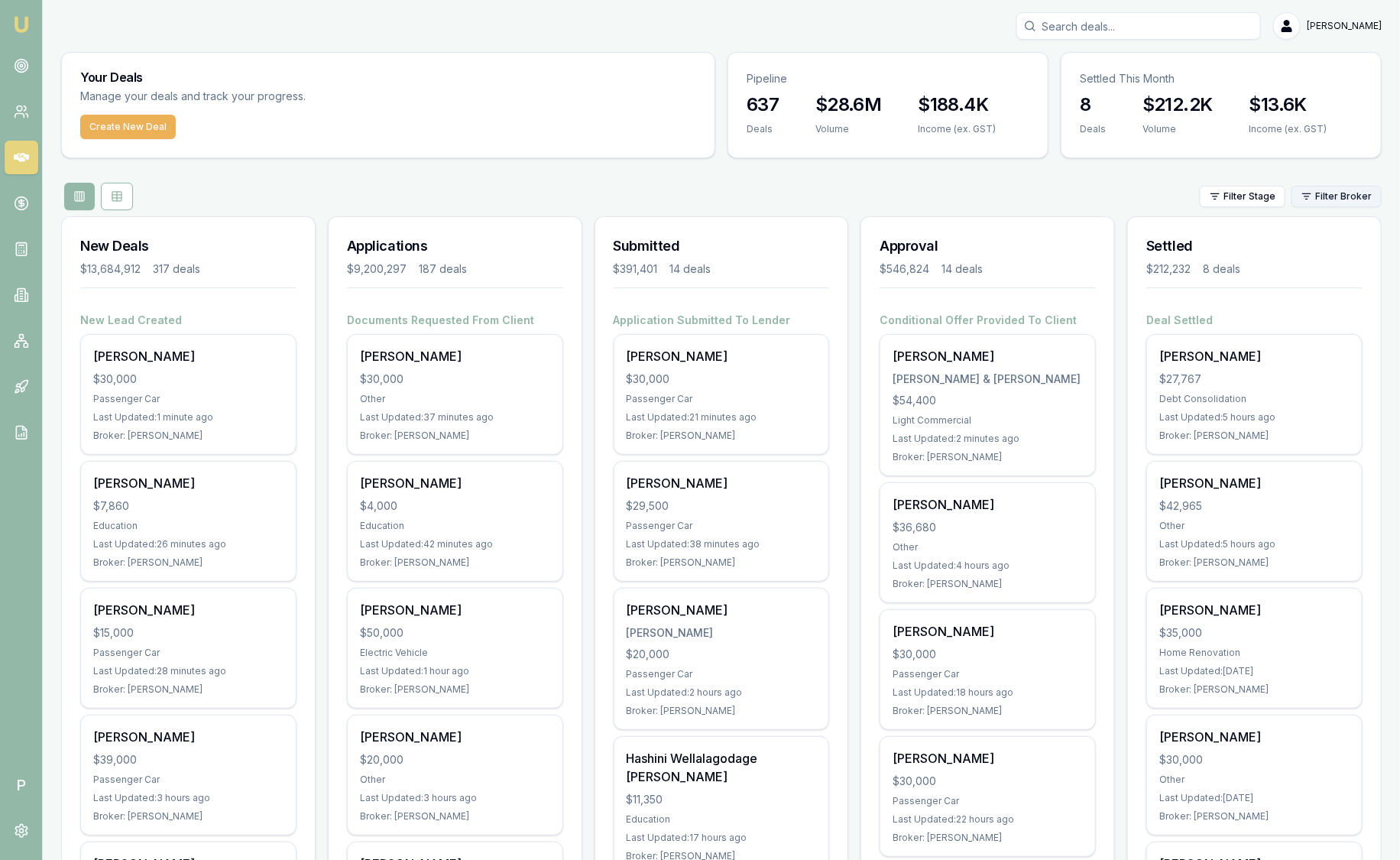
click at [1374, 198] on html "Emu Broker P [PERSON_NAME] Toggle Menu Your Deals Manage your deals and track y…" at bounding box center [700, 430] width 1400 height 860
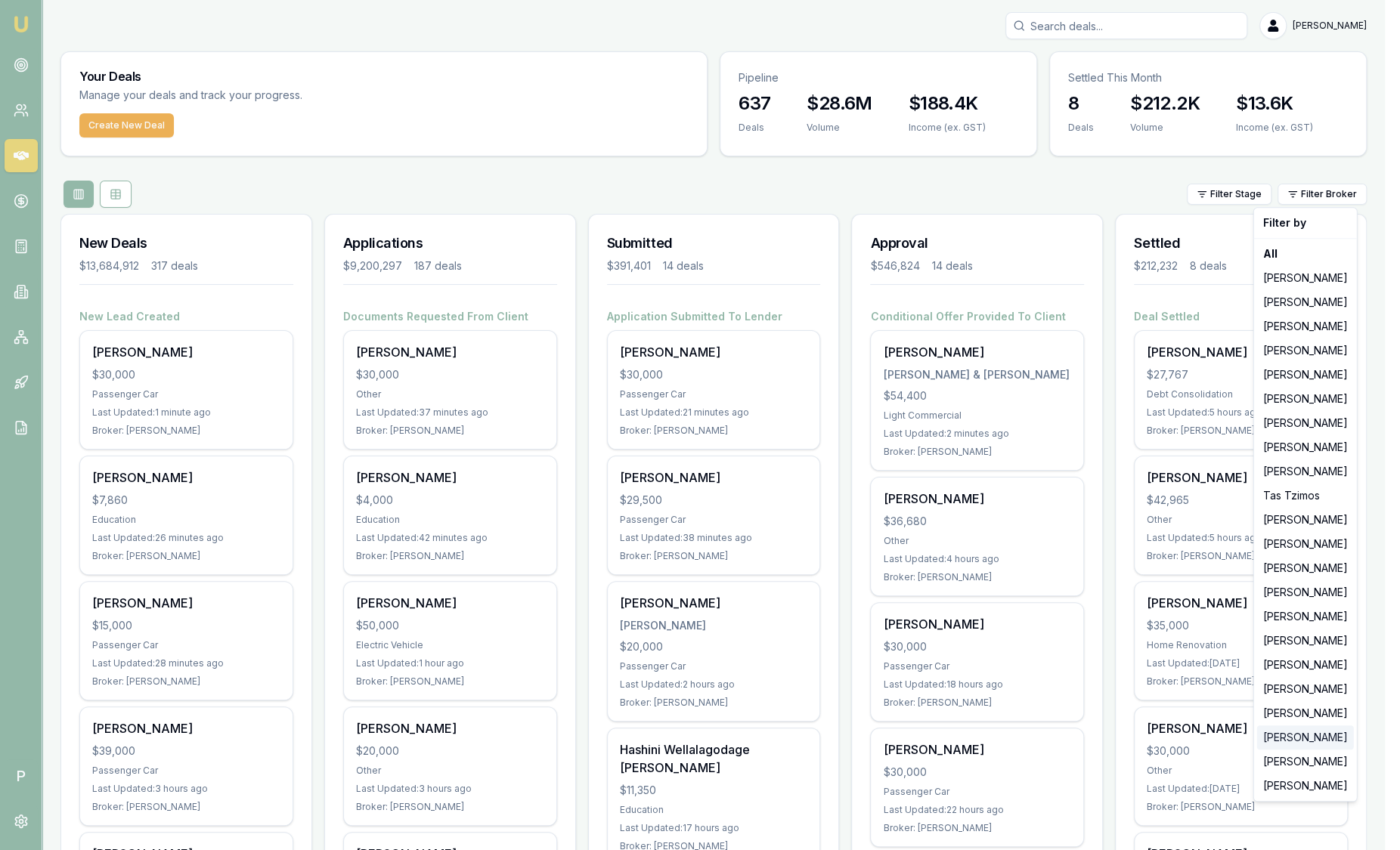
click at [1310, 739] on div "Robyn Adams" at bounding box center [1306, 738] width 97 height 24
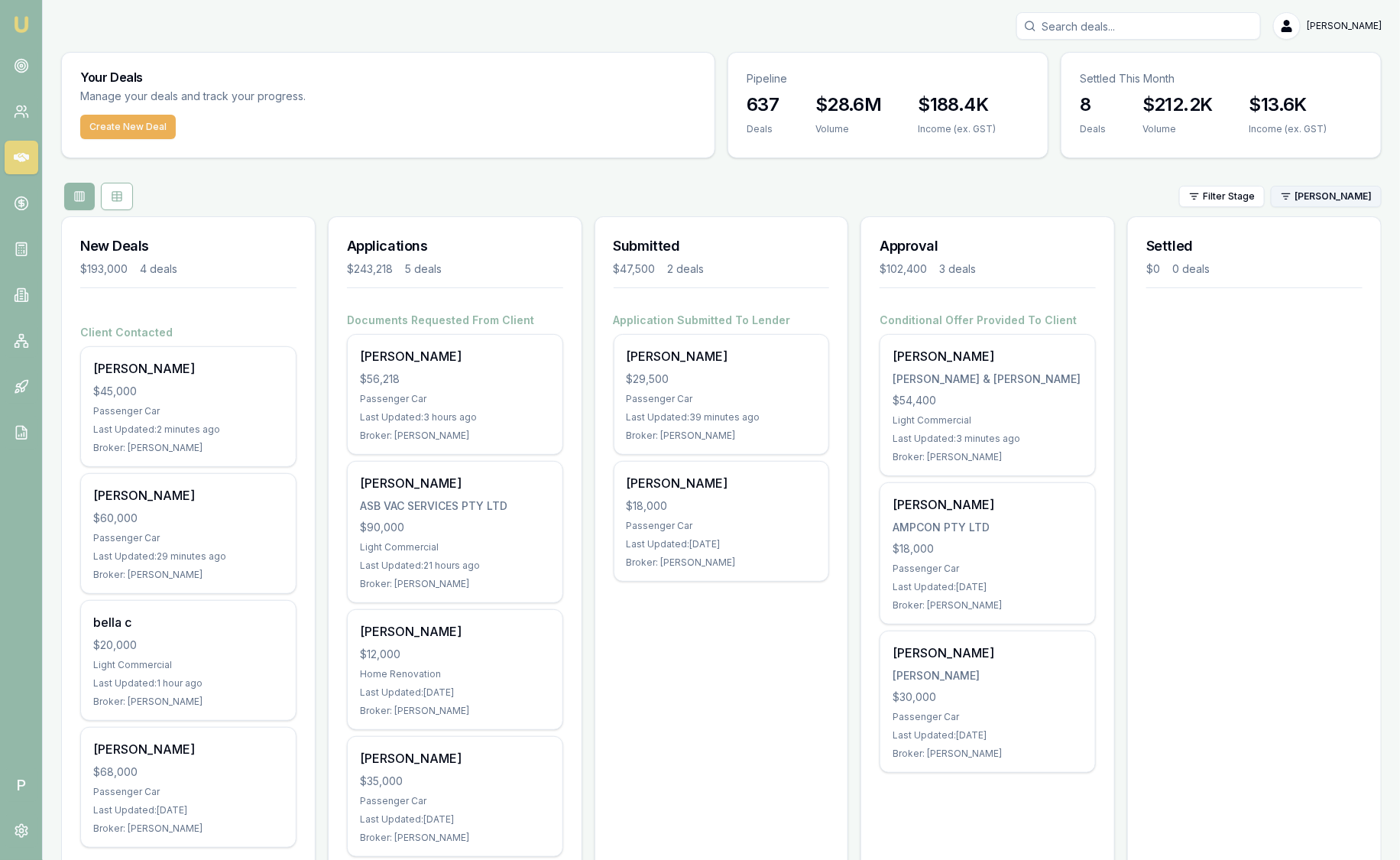
click at [1308, 203] on html "Emu Broker P Sam Crouch Toggle Menu Your Deals Manage your deals and track your…" at bounding box center [700, 430] width 1400 height 860
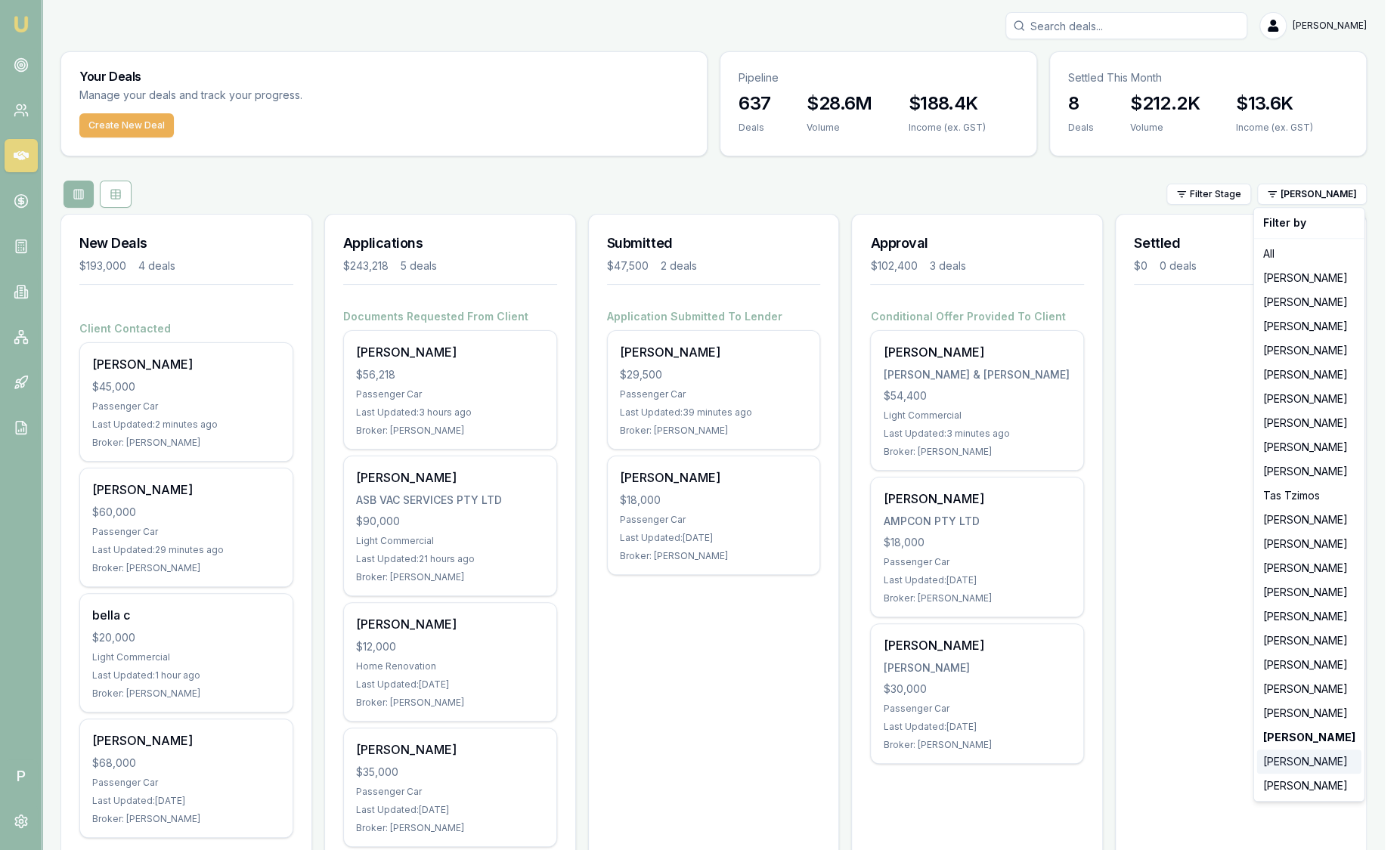
click at [1301, 761] on div "[PERSON_NAME]" at bounding box center [1310, 762] width 104 height 24
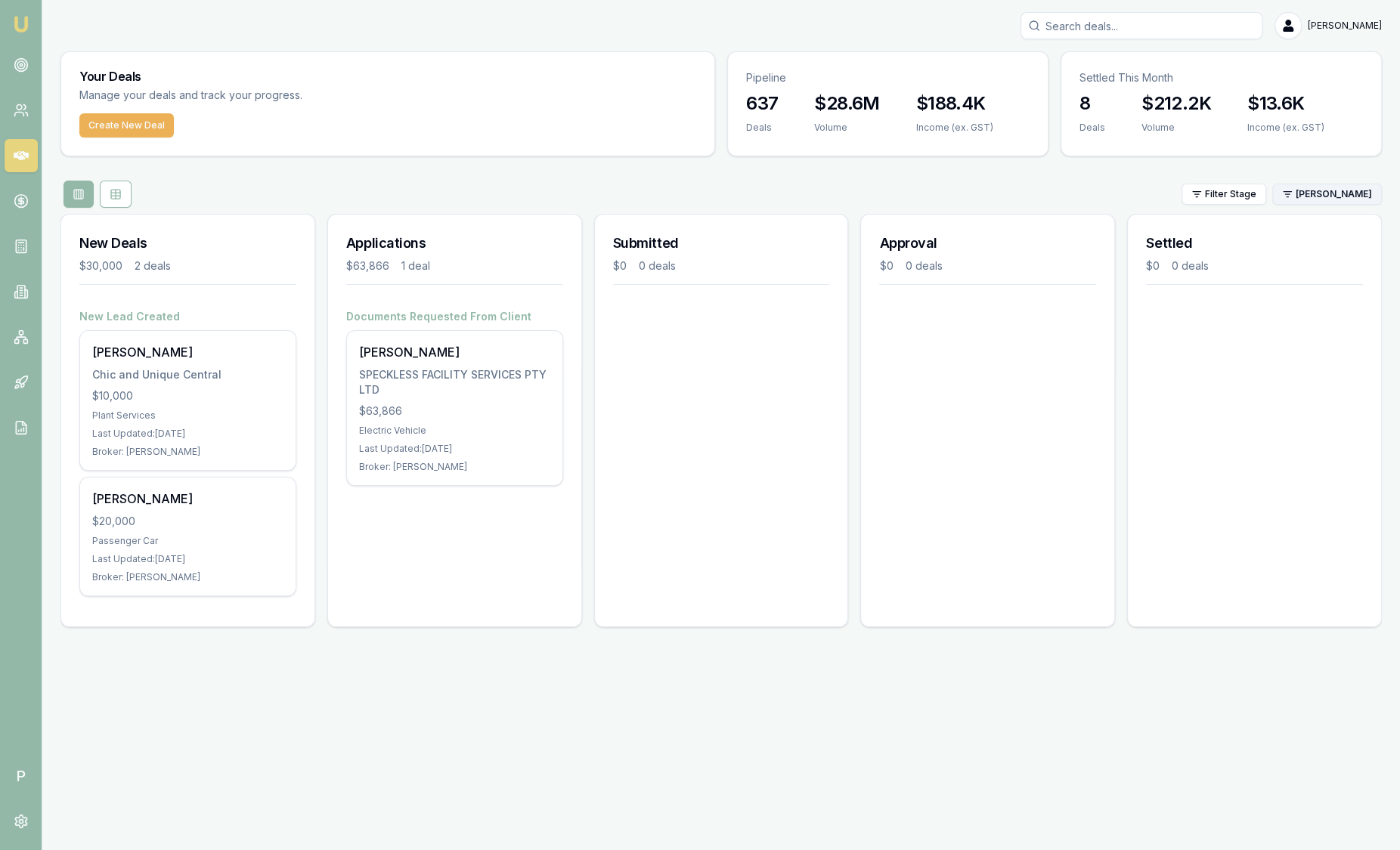
click at [1339, 185] on html "Emu Broker P Sam Crouch Toggle Menu Your Deals Manage your deals and track your…" at bounding box center [700, 425] width 1400 height 850
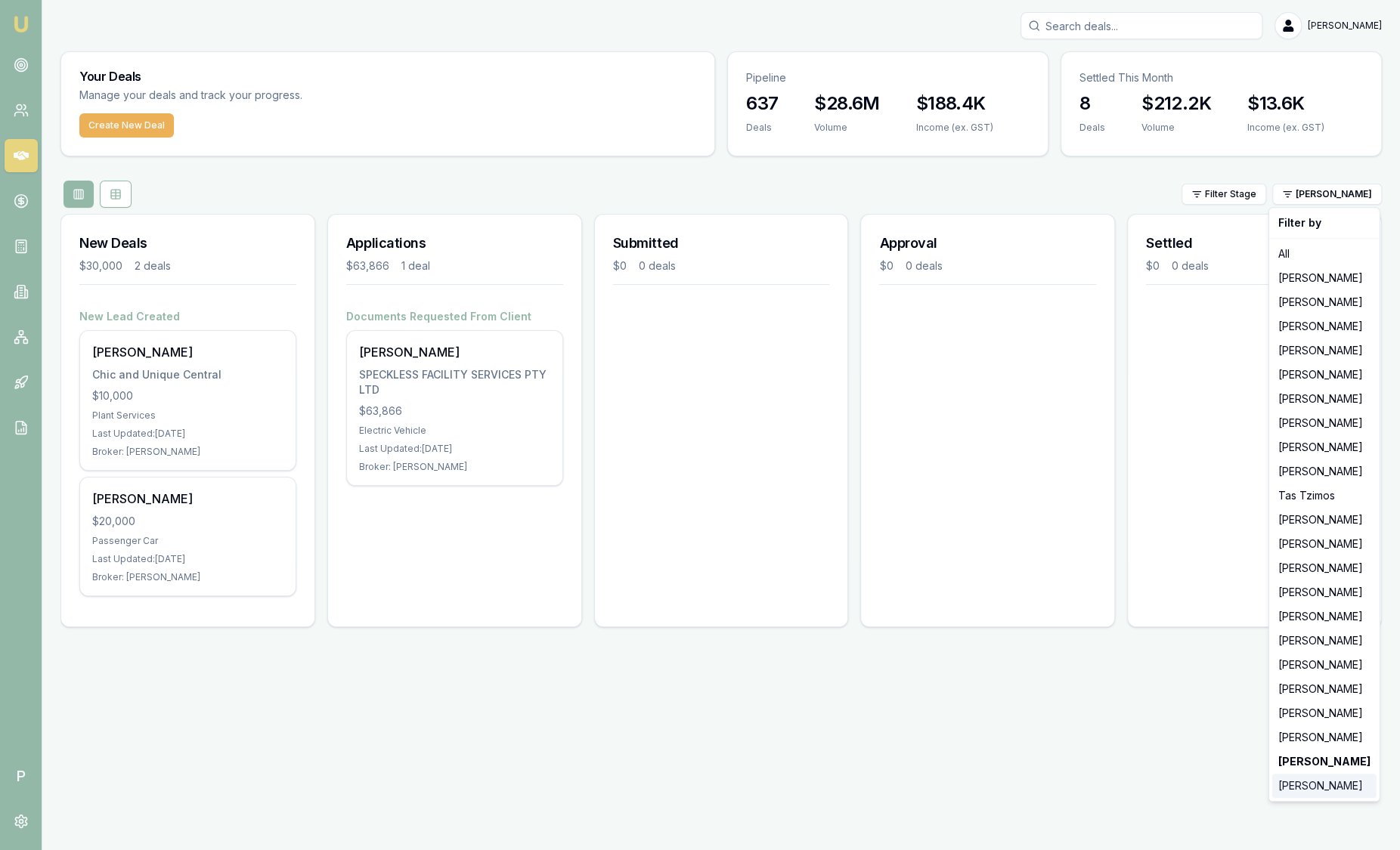
click at [1351, 793] on div "[PERSON_NAME]" at bounding box center [1325, 786] width 104 height 24
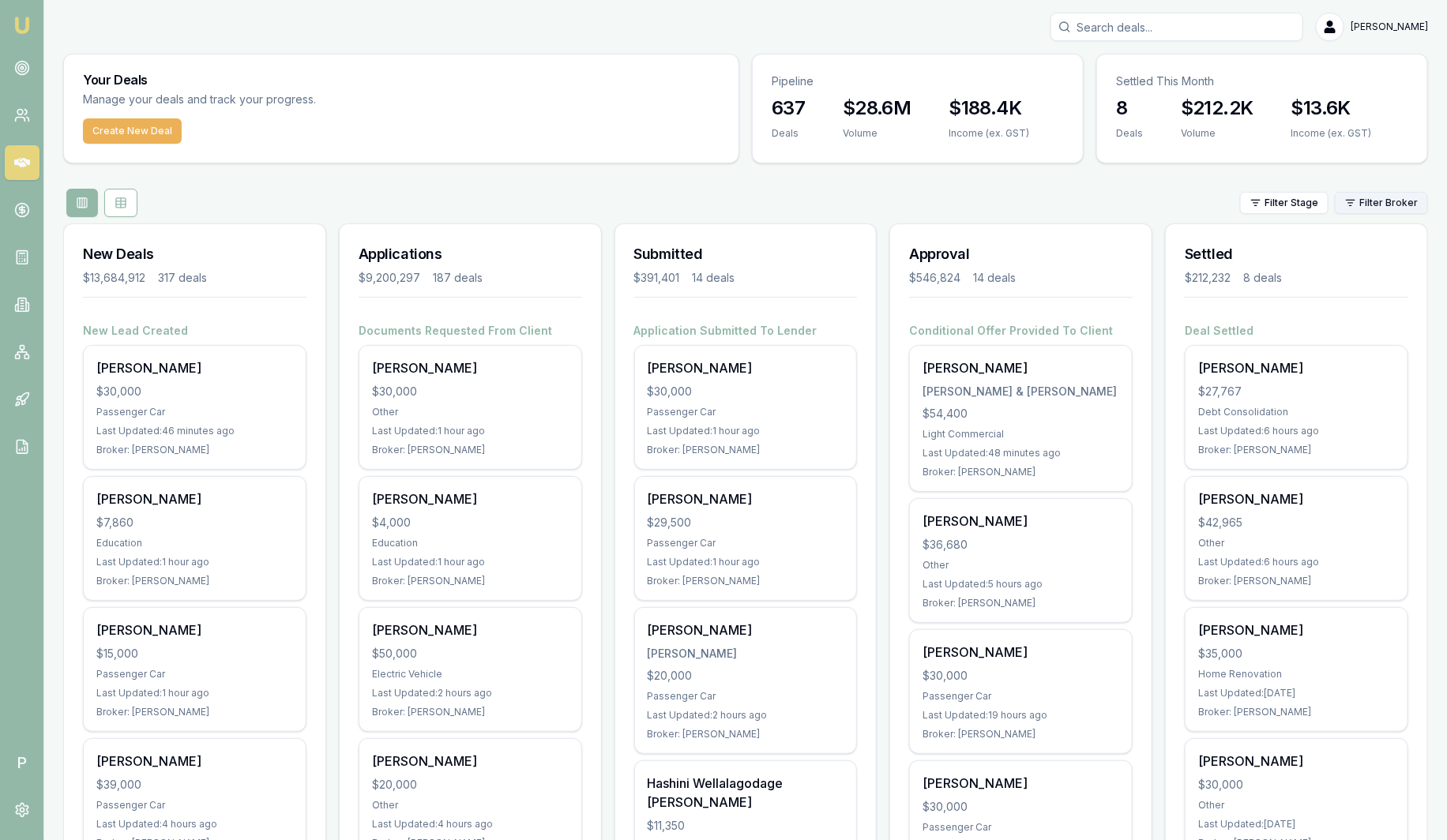
click at [1381, 202] on html "Emu Broker P [PERSON_NAME] Toggle Menu Your Deals Manage your deals and track y…" at bounding box center [723, 420] width 1447 height 840
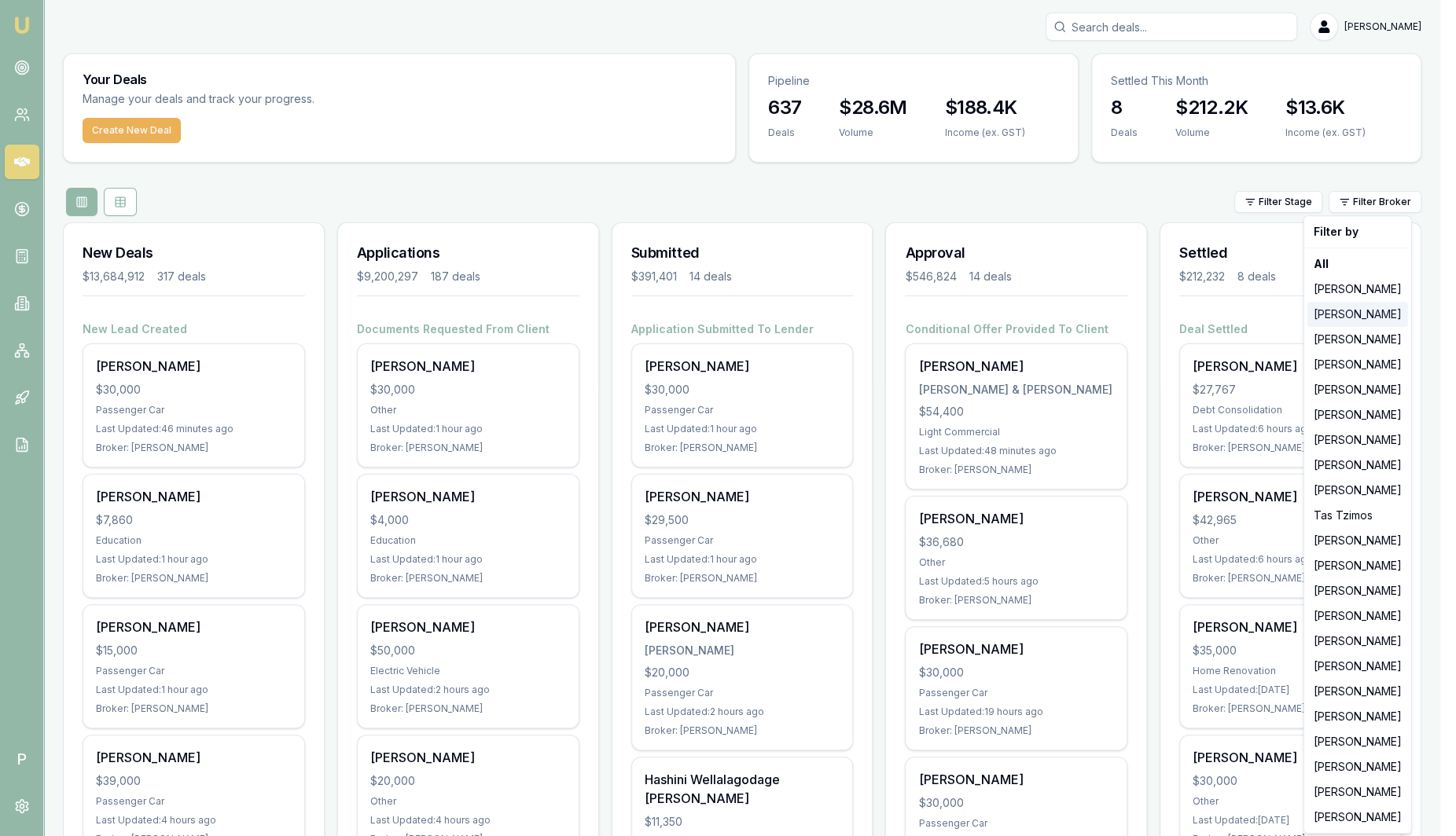
click at [1362, 316] on div "[PERSON_NAME]" at bounding box center [1358, 314] width 101 height 25
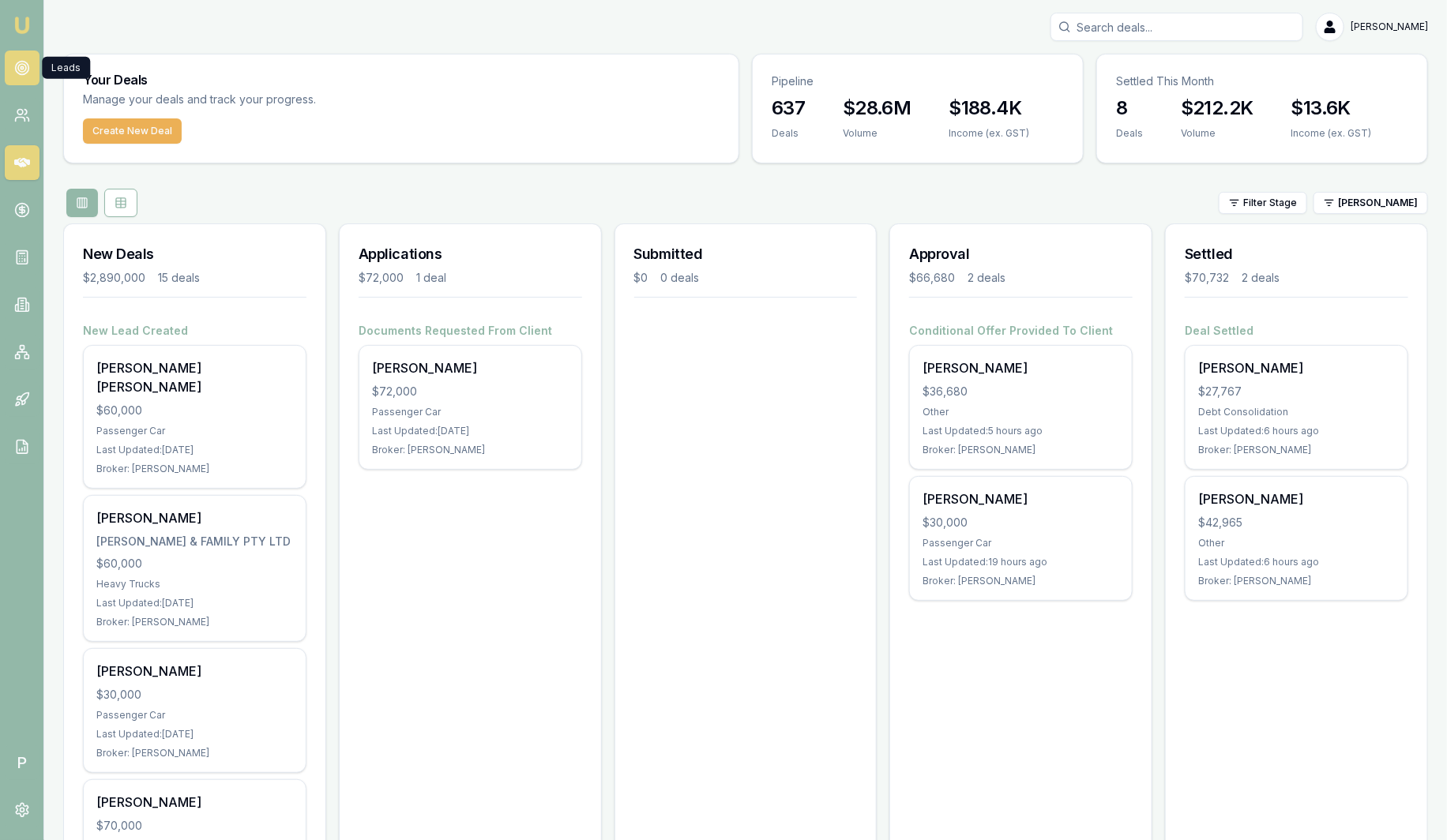
click at [26, 73] on icon at bounding box center [22, 68] width 16 height 16
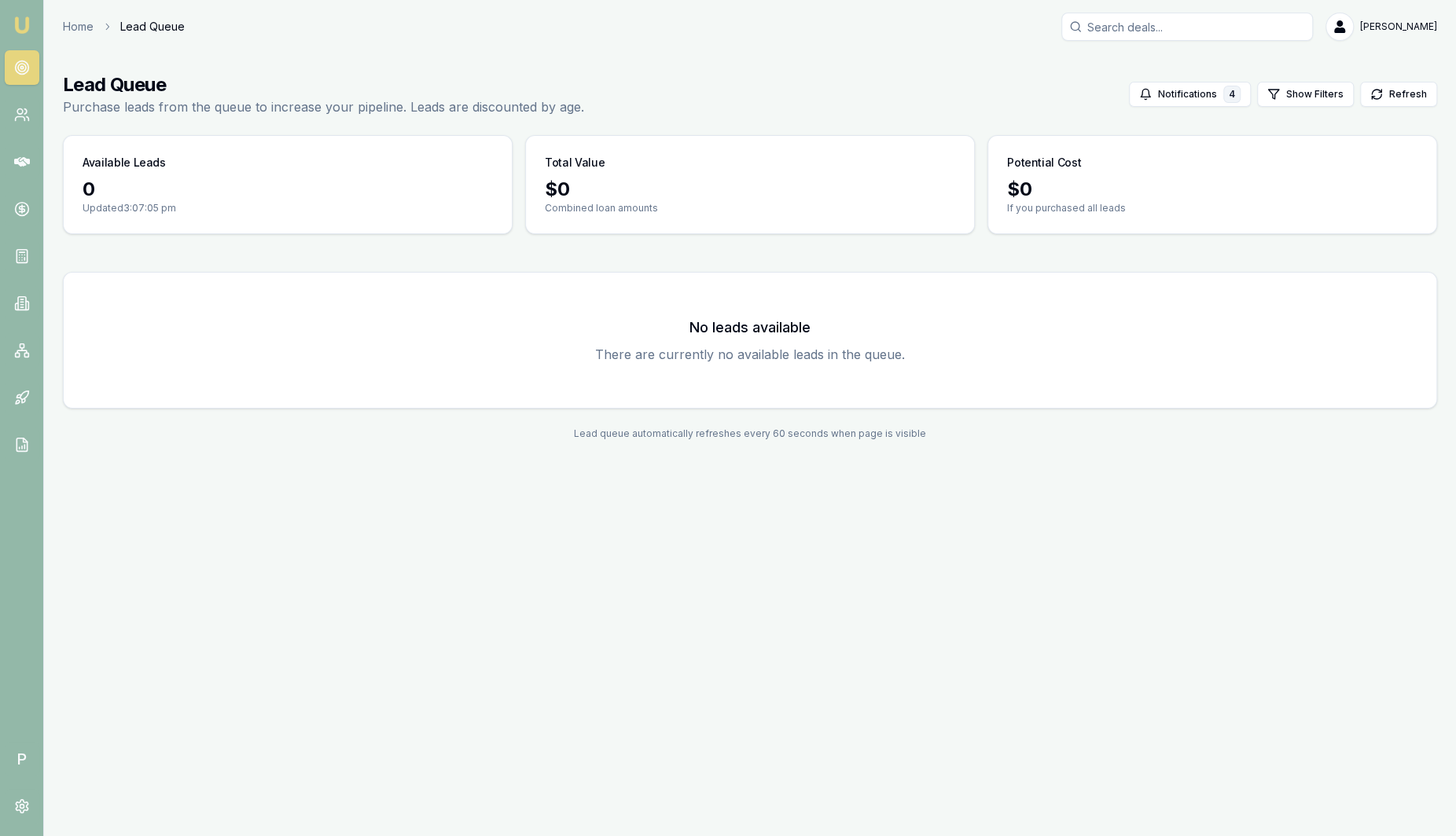
click at [22, 37] on link "Emu Broker" at bounding box center [22, 25] width 25 height 25
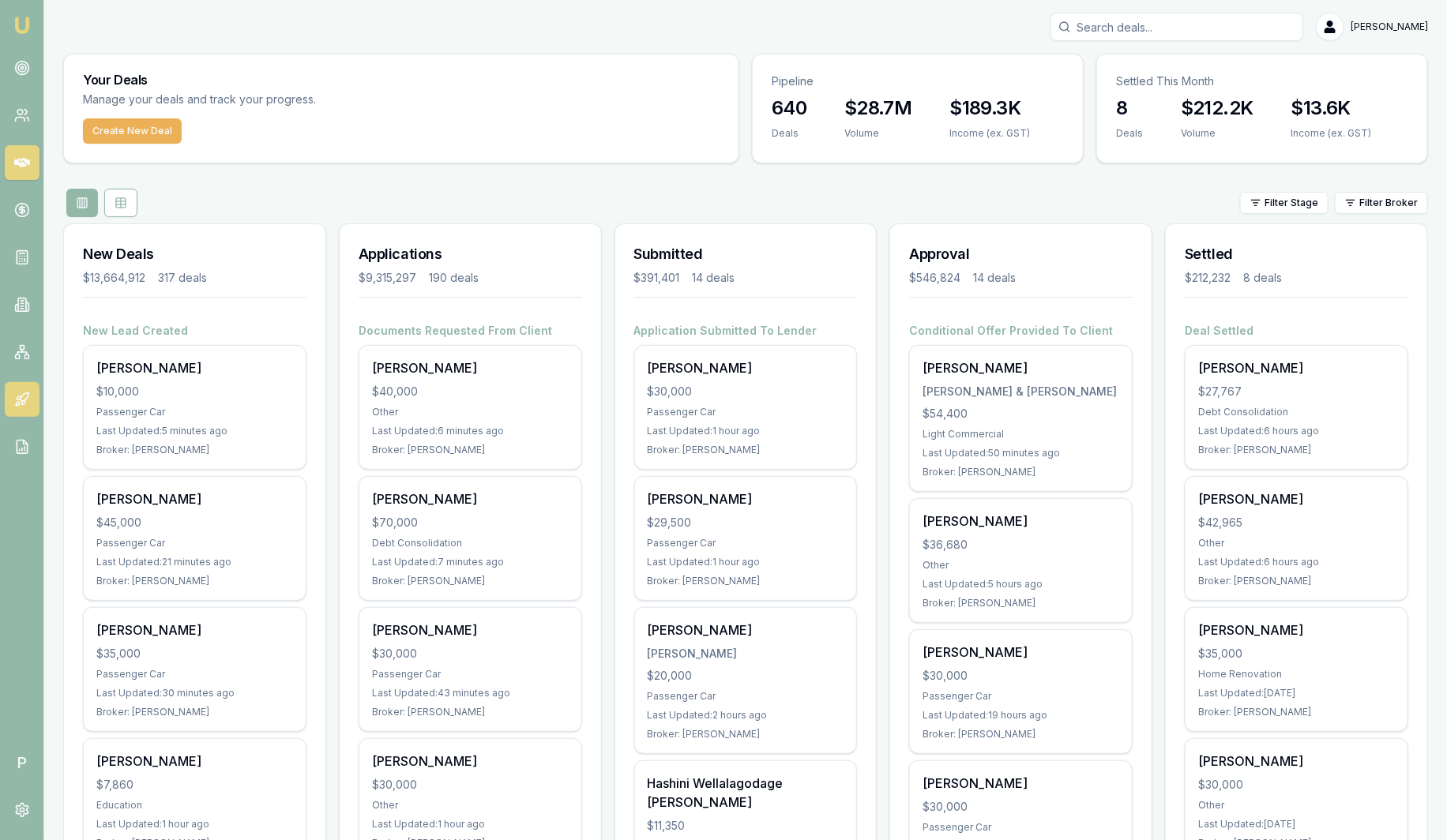
click at [25, 403] on icon at bounding box center [22, 399] width 16 height 16
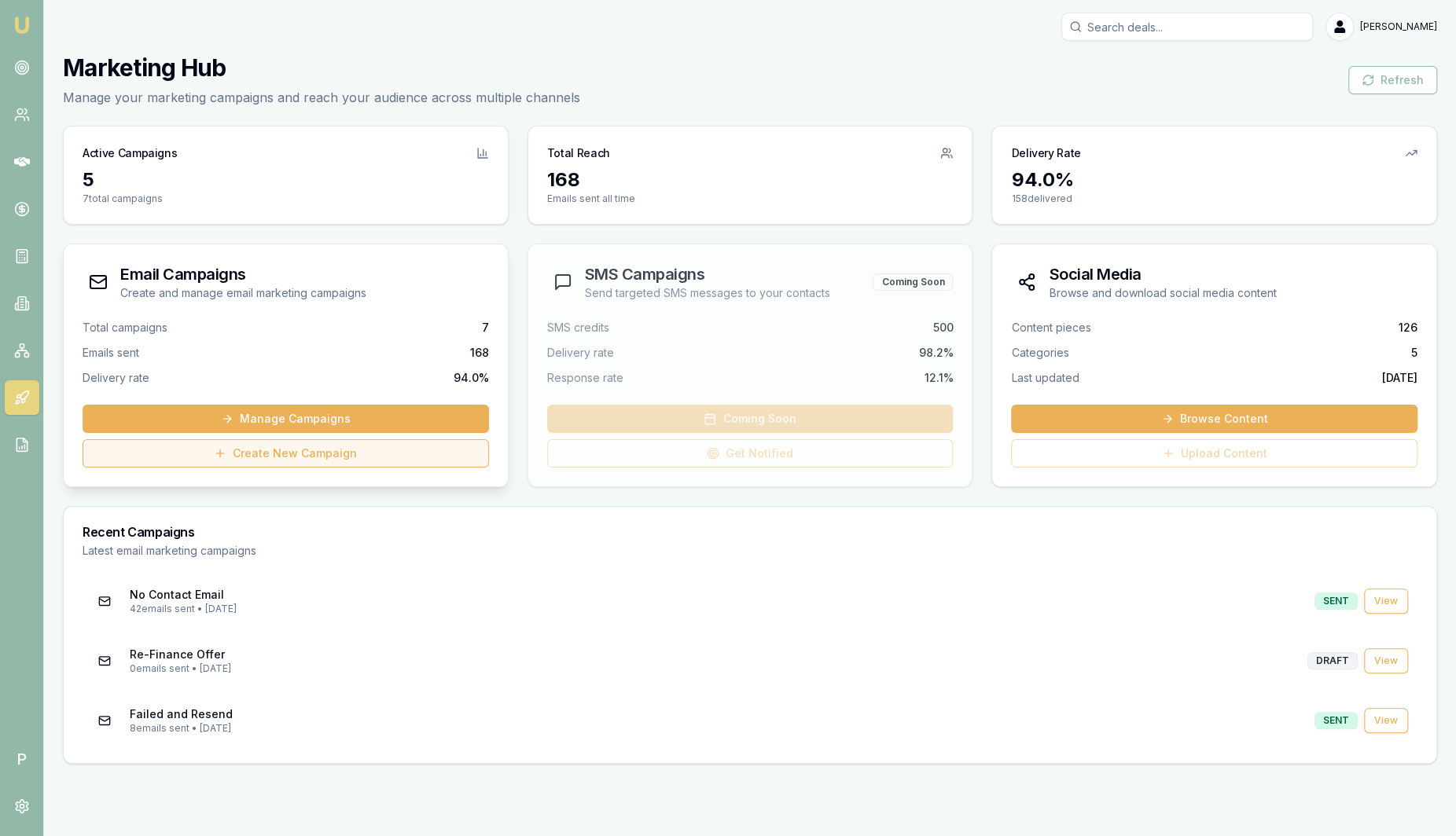
click at [305, 456] on link "Create New Campaign" at bounding box center [286, 453] width 406 height 28
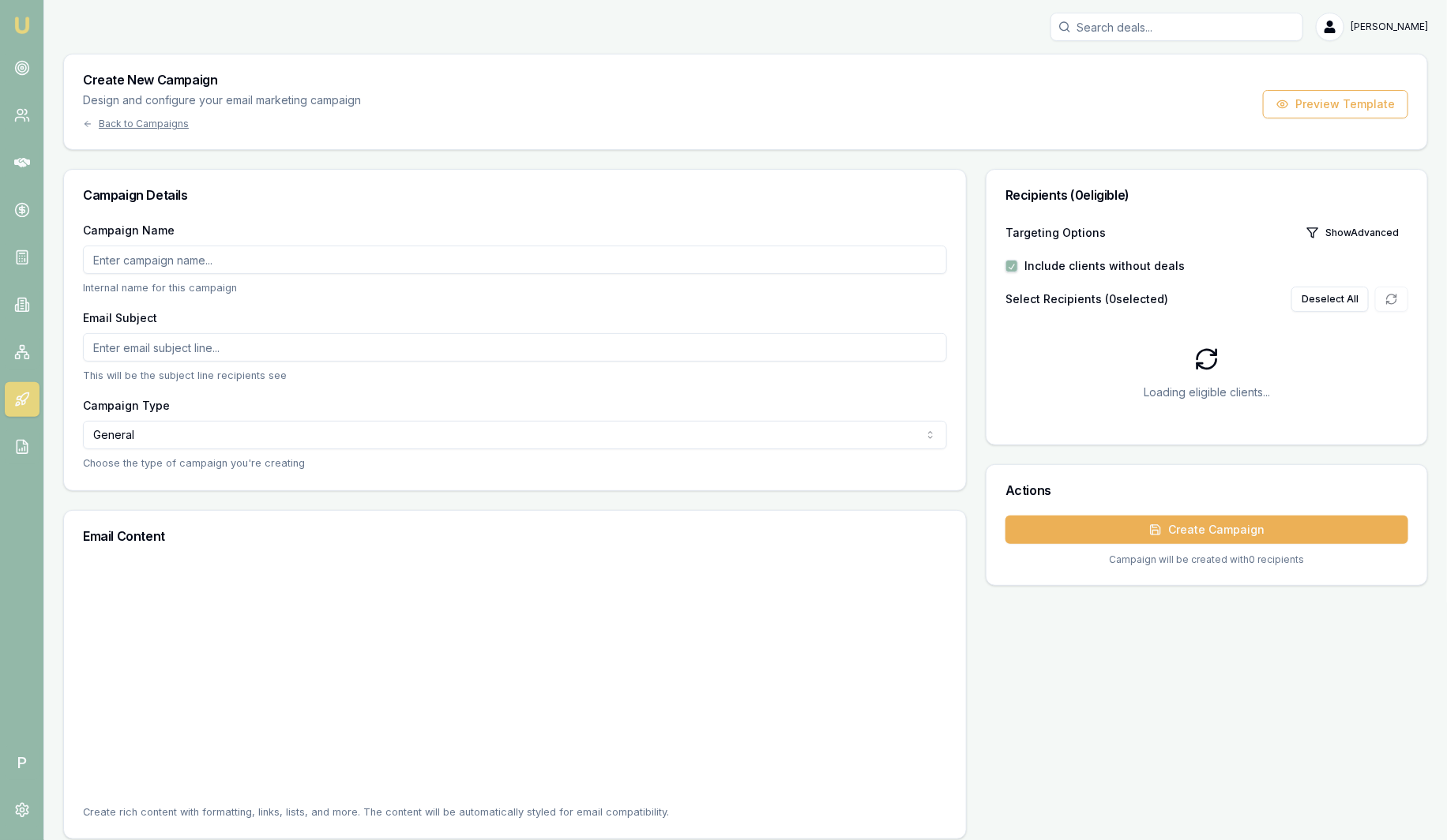
click at [256, 263] on input "Campaign Name" at bounding box center [515, 260] width 864 height 28
click at [256, 244] on div "Campaign Name Internal name for this campaign" at bounding box center [515, 258] width 864 height 75
click at [265, 265] on input "Campaign Name" at bounding box center [515, 260] width 864 height 28
click at [266, 265] on input "Campaign Name" at bounding box center [515, 260] width 864 height 28
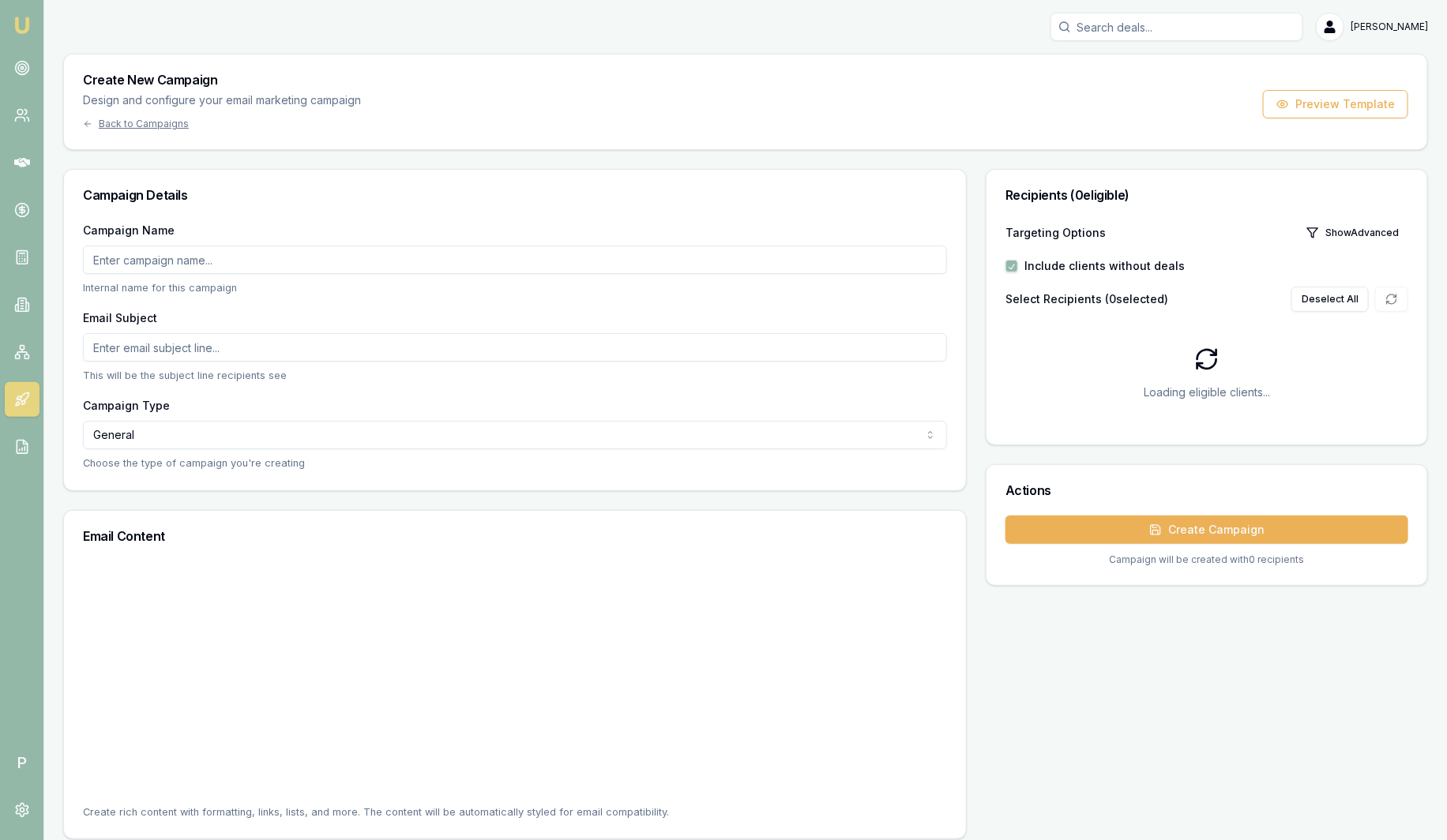
click at [252, 346] on input "Email Subject" at bounding box center [515, 347] width 864 height 28
click at [254, 346] on input "Email Subject" at bounding box center [515, 347] width 864 height 28
click at [1435, 361] on main "Create New Campaign Design and configure your email marketing campaign Back to …" at bounding box center [745, 447] width 1403 height 786
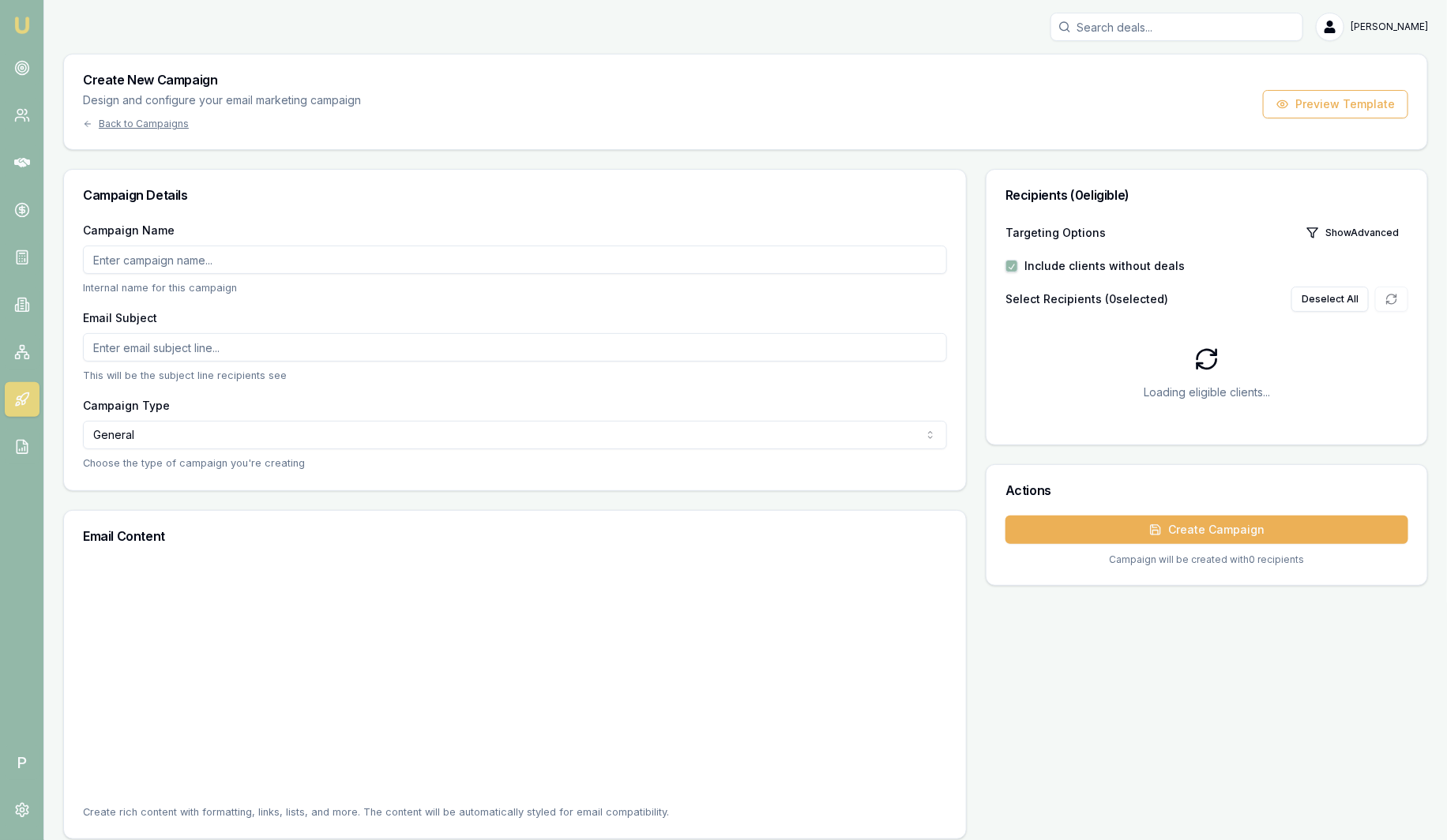
click at [286, 550] on div "Email Content" at bounding box center [515, 536] width 902 height 51
click at [287, 551] on div "Email Content" at bounding box center [515, 536] width 902 height 51
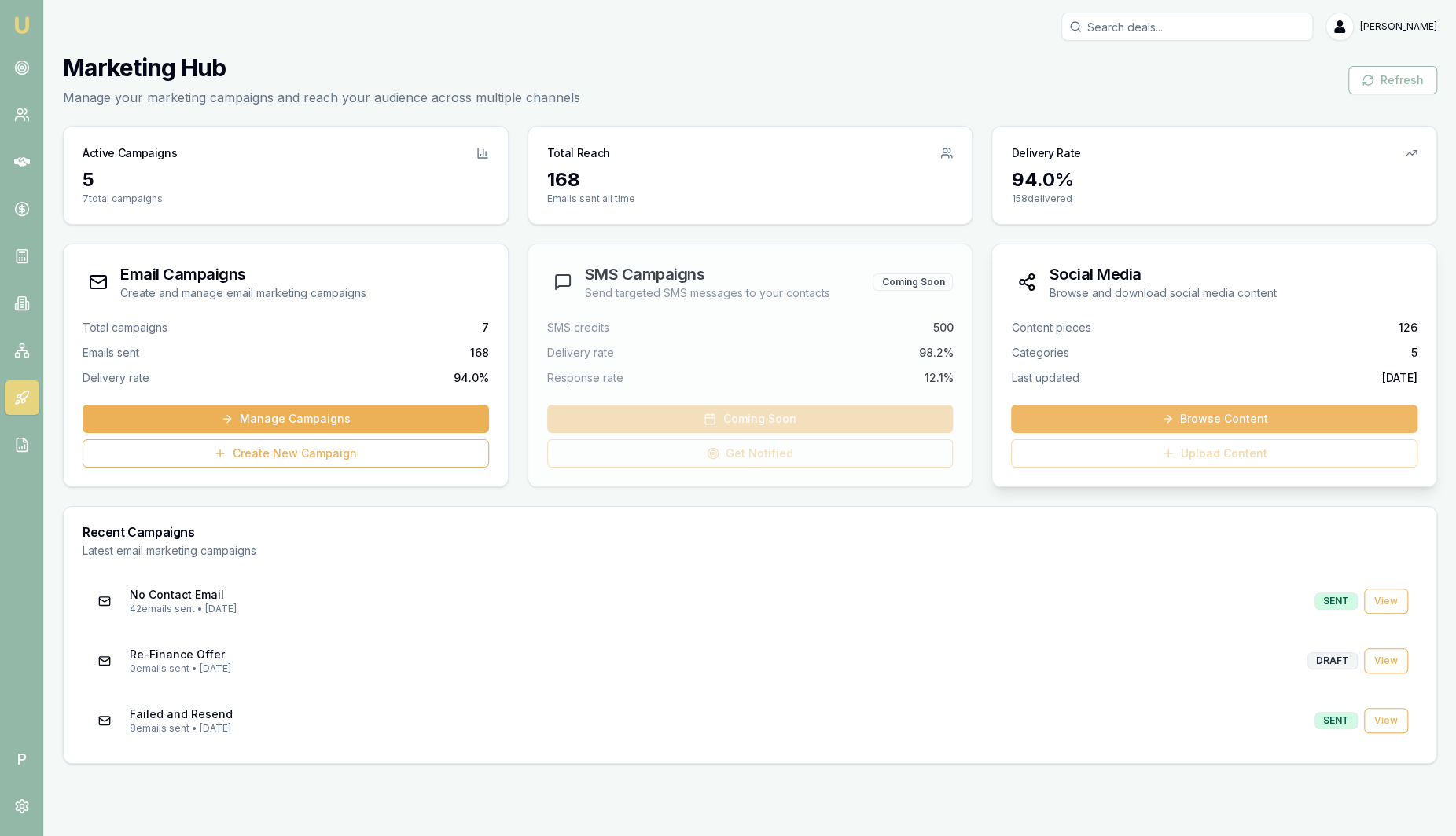
click at [1172, 420] on icon at bounding box center [1168, 419] width 13 height 13
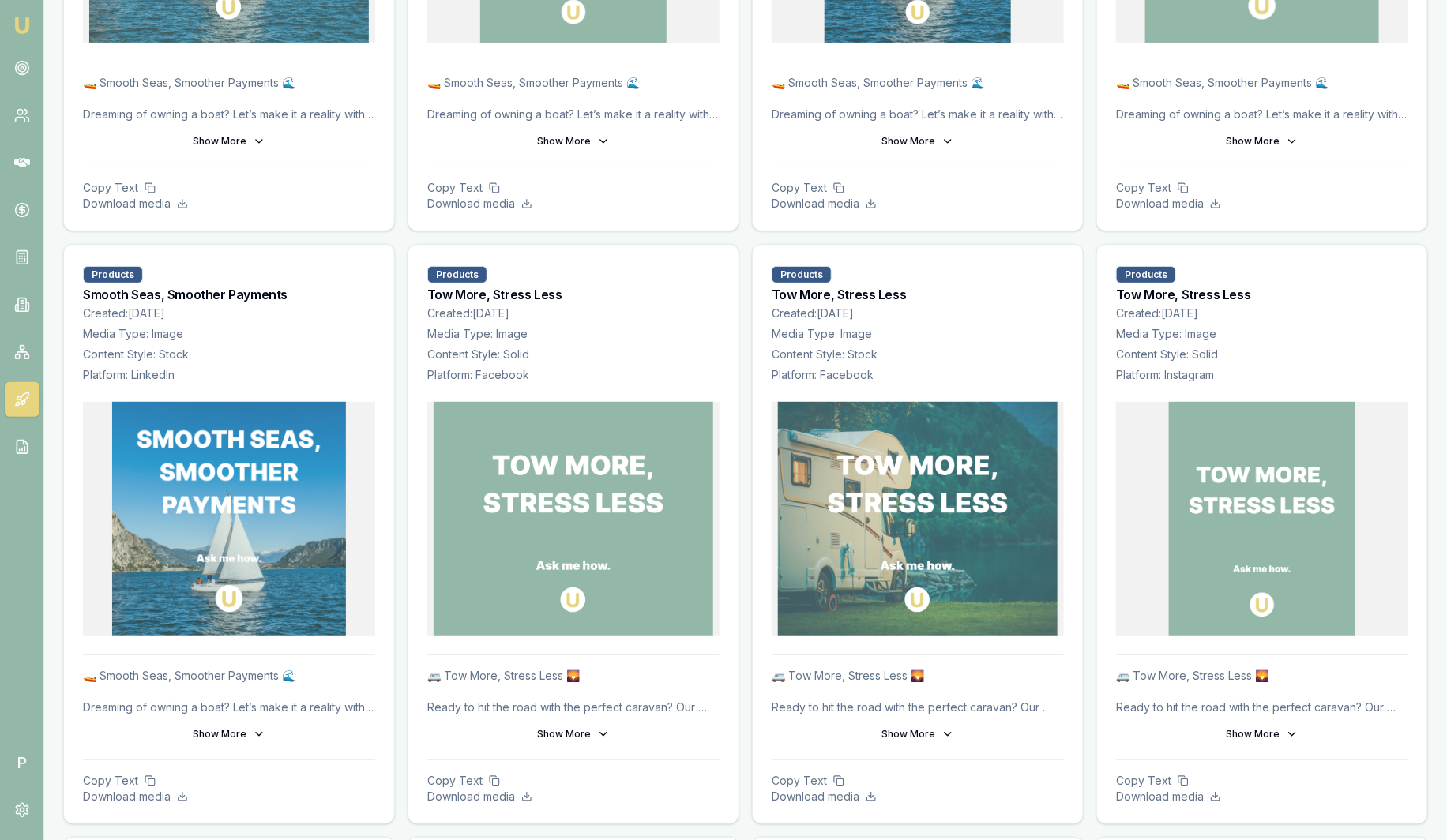
scroll to position [3059, 0]
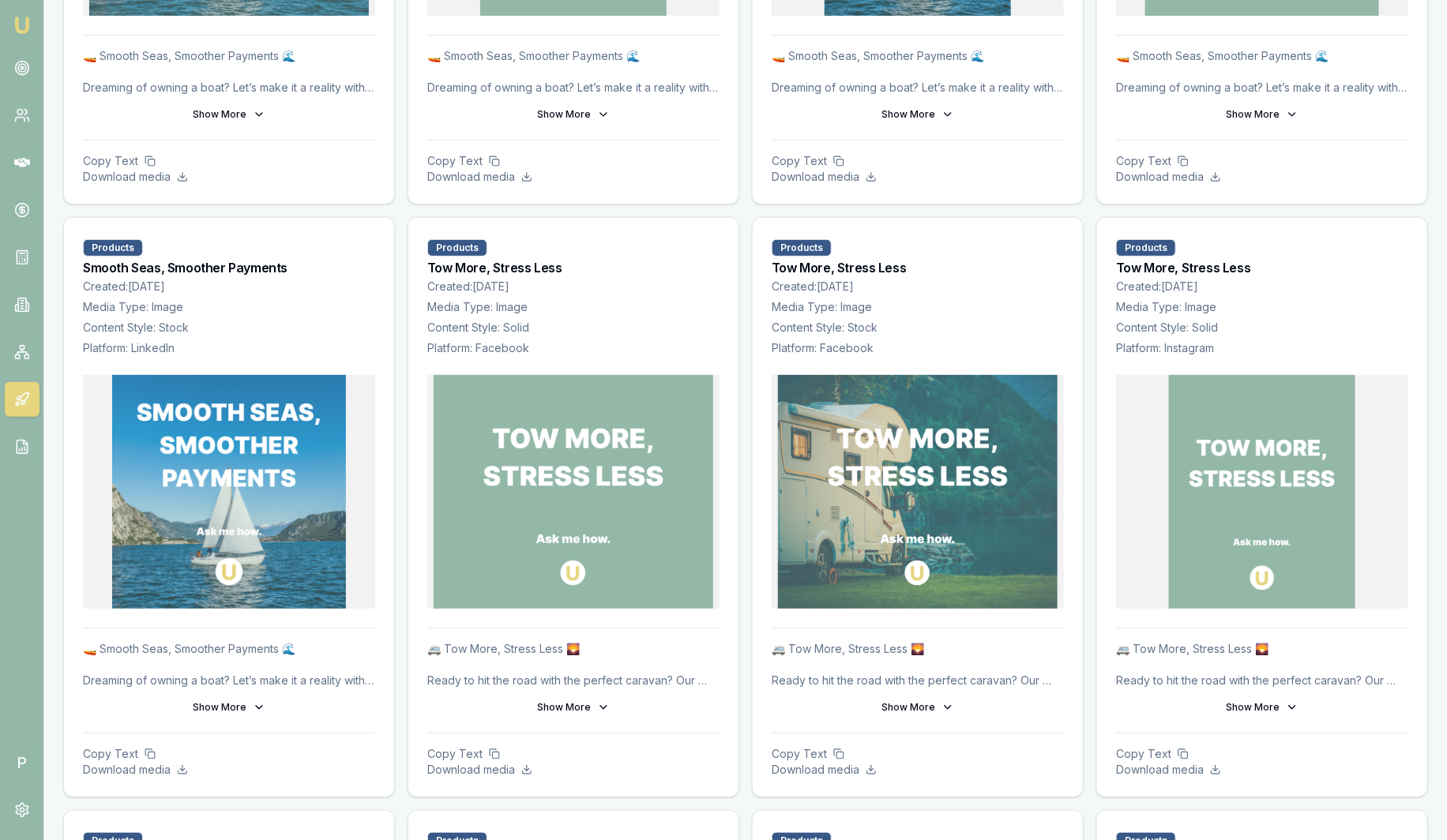
drag, startPoint x: 887, startPoint y: 328, endPoint x: 831, endPoint y: 297, distance: 64.0
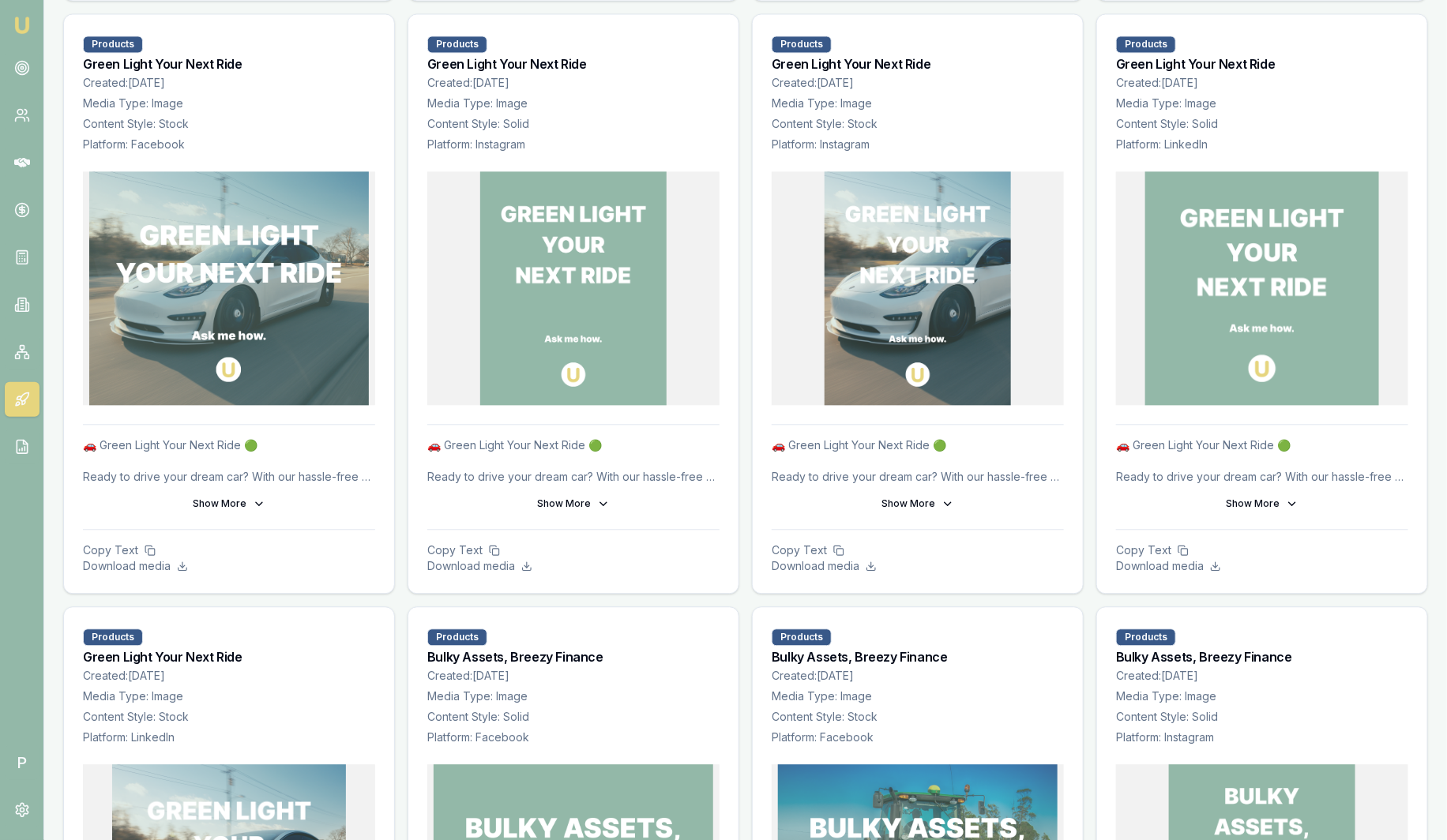
scroll to position [4542, 0]
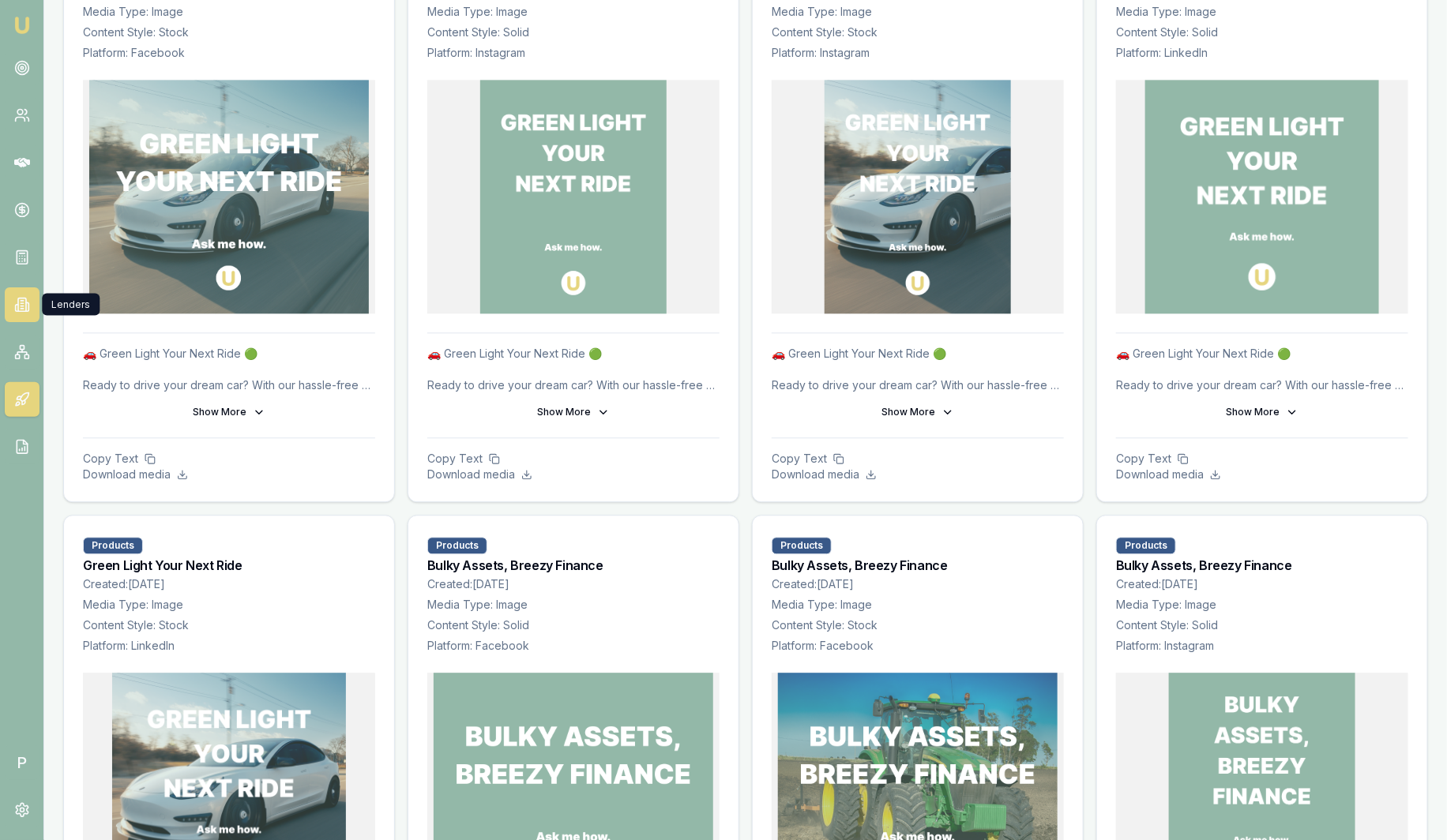
click at [29, 305] on icon at bounding box center [22, 305] width 16 height 16
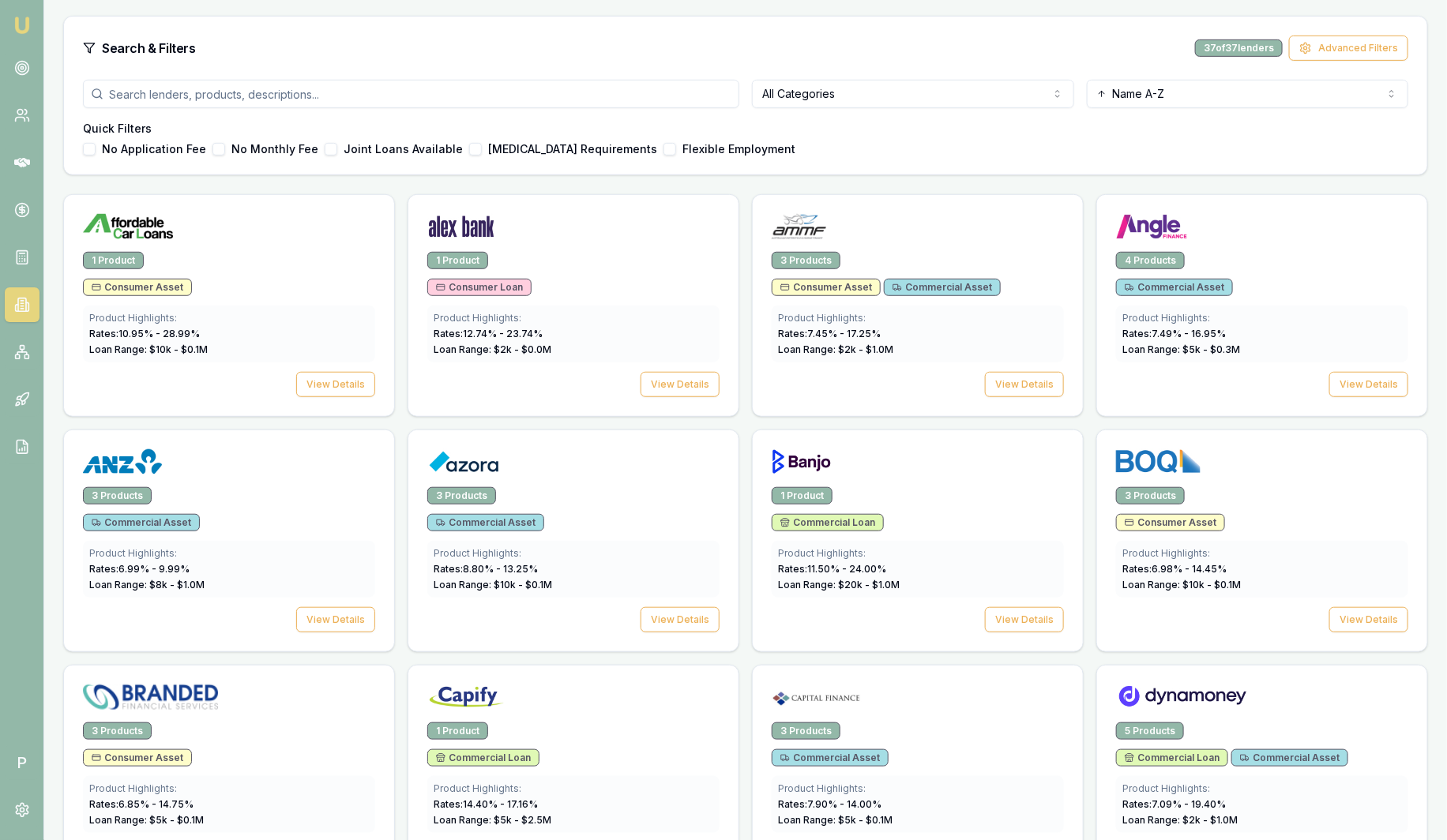
scroll to position [394, 0]
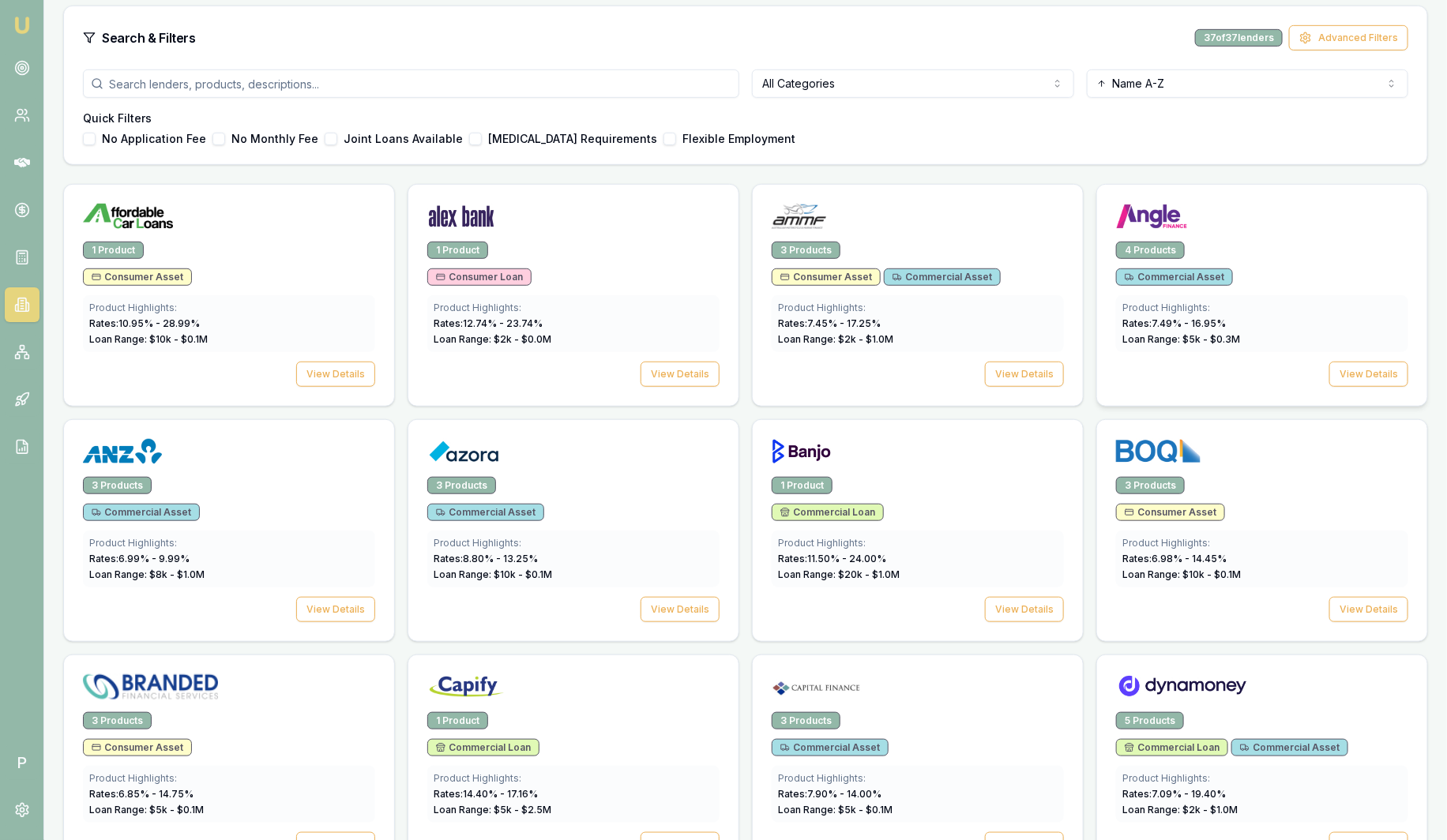
click at [1261, 230] on div at bounding box center [1262, 220] width 292 height 32
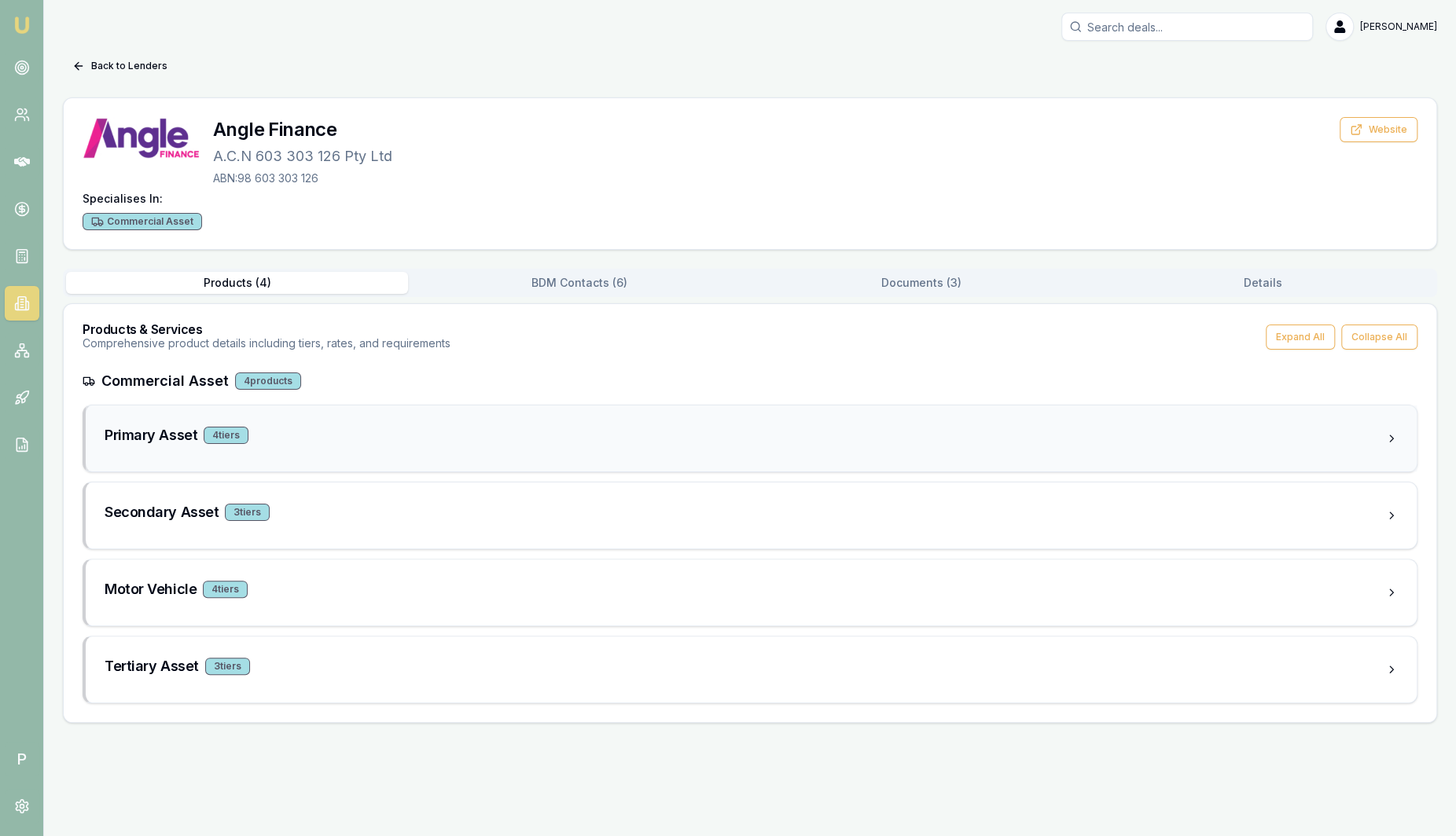
click at [307, 450] on div "Primary Asset 4 tier s" at bounding box center [745, 438] width 1281 height 28
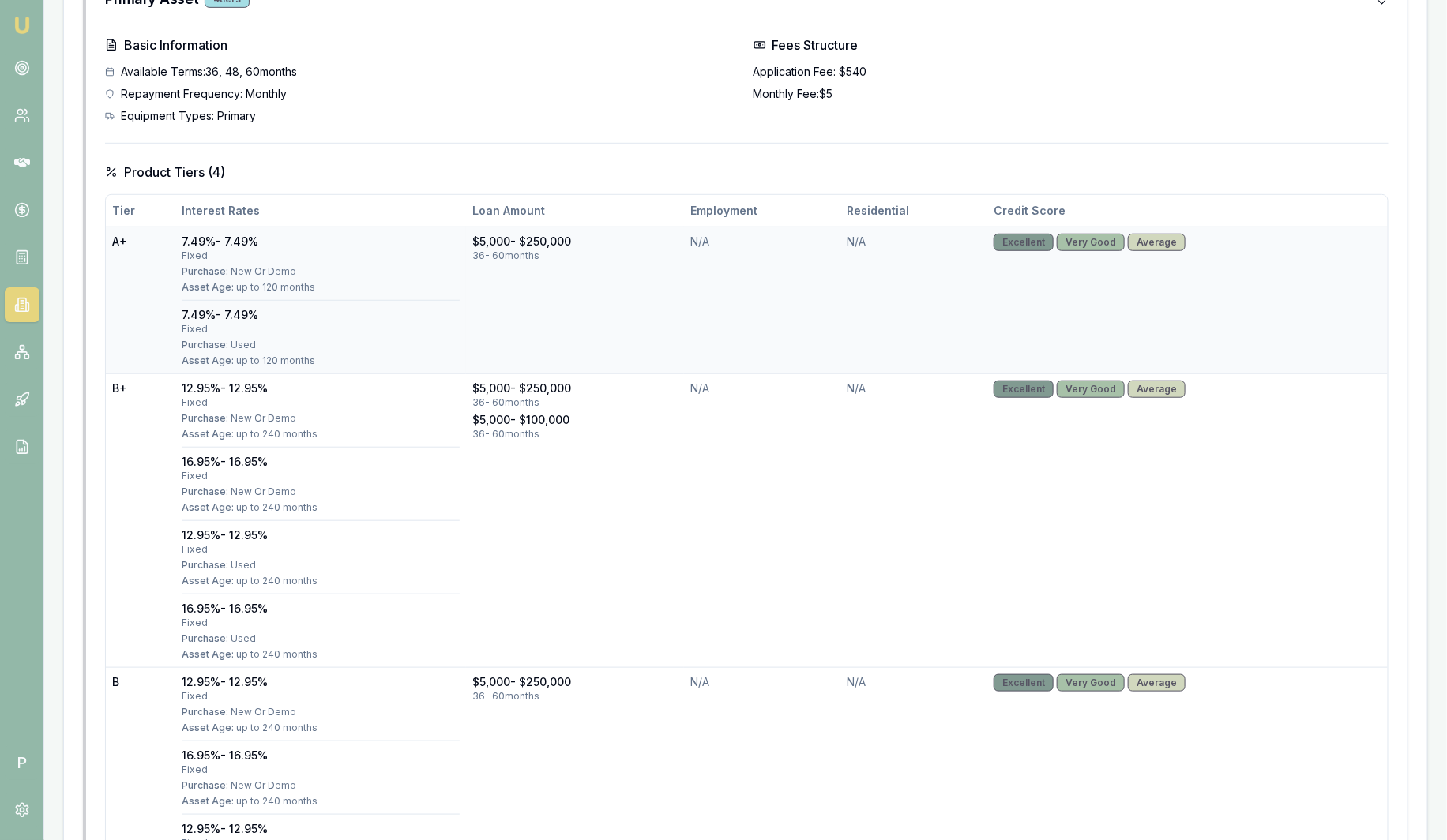
scroll to position [494, 0]
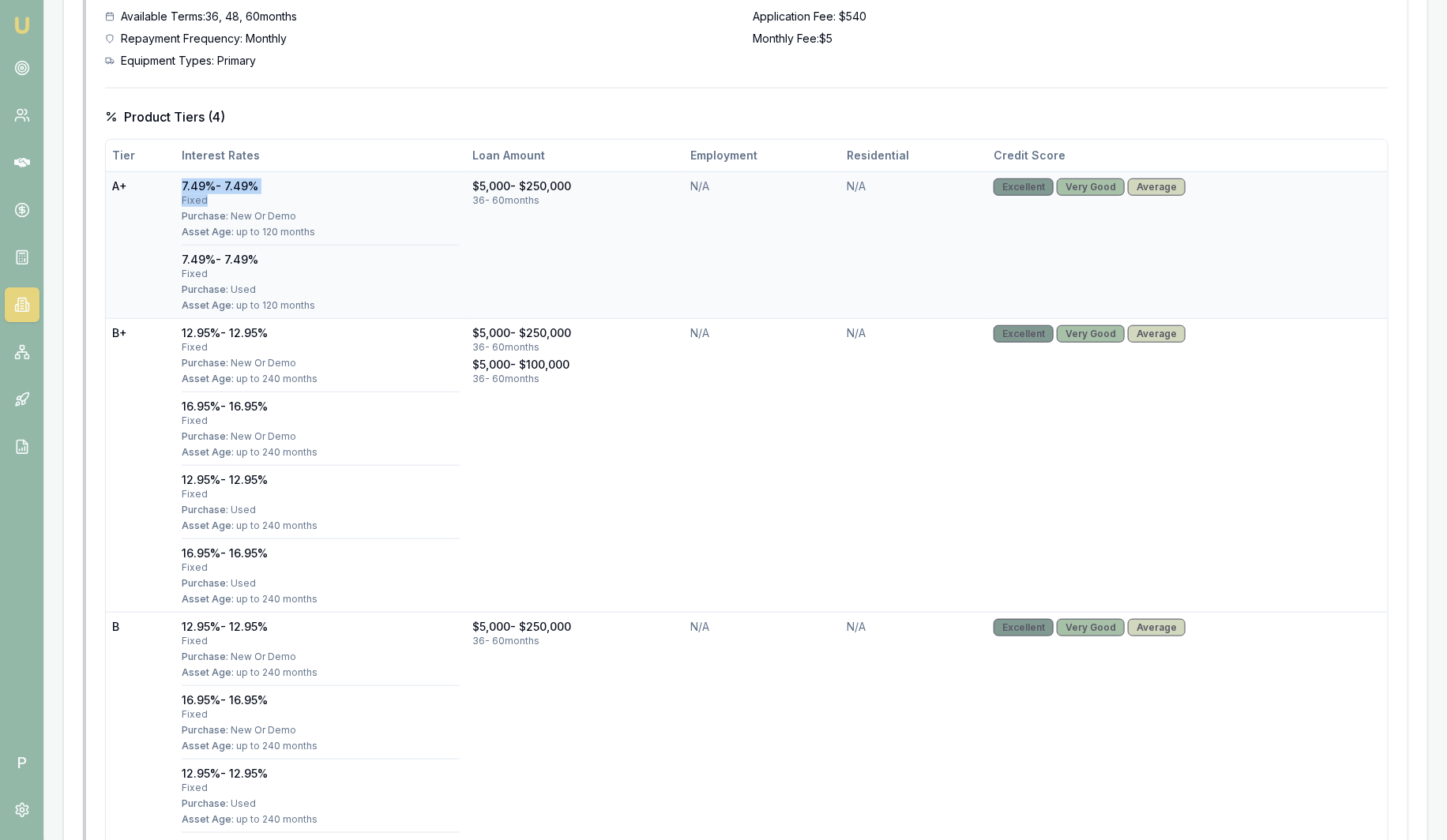
drag, startPoint x: 175, startPoint y: 188, endPoint x: 309, endPoint y: 199, distance: 134.5
click at [309, 199] on td "7.49% - 7.49% fixed Purchase: New Or Demo Asset Age: up to 120 months 7.49% - 7…" at bounding box center [320, 245] width 290 height 147
drag, startPoint x: 309, startPoint y: 199, endPoint x: 359, endPoint y: 230, distance: 58.8
click at [359, 230] on div "Asset Age: up to 120 months" at bounding box center [320, 233] width 278 height 13
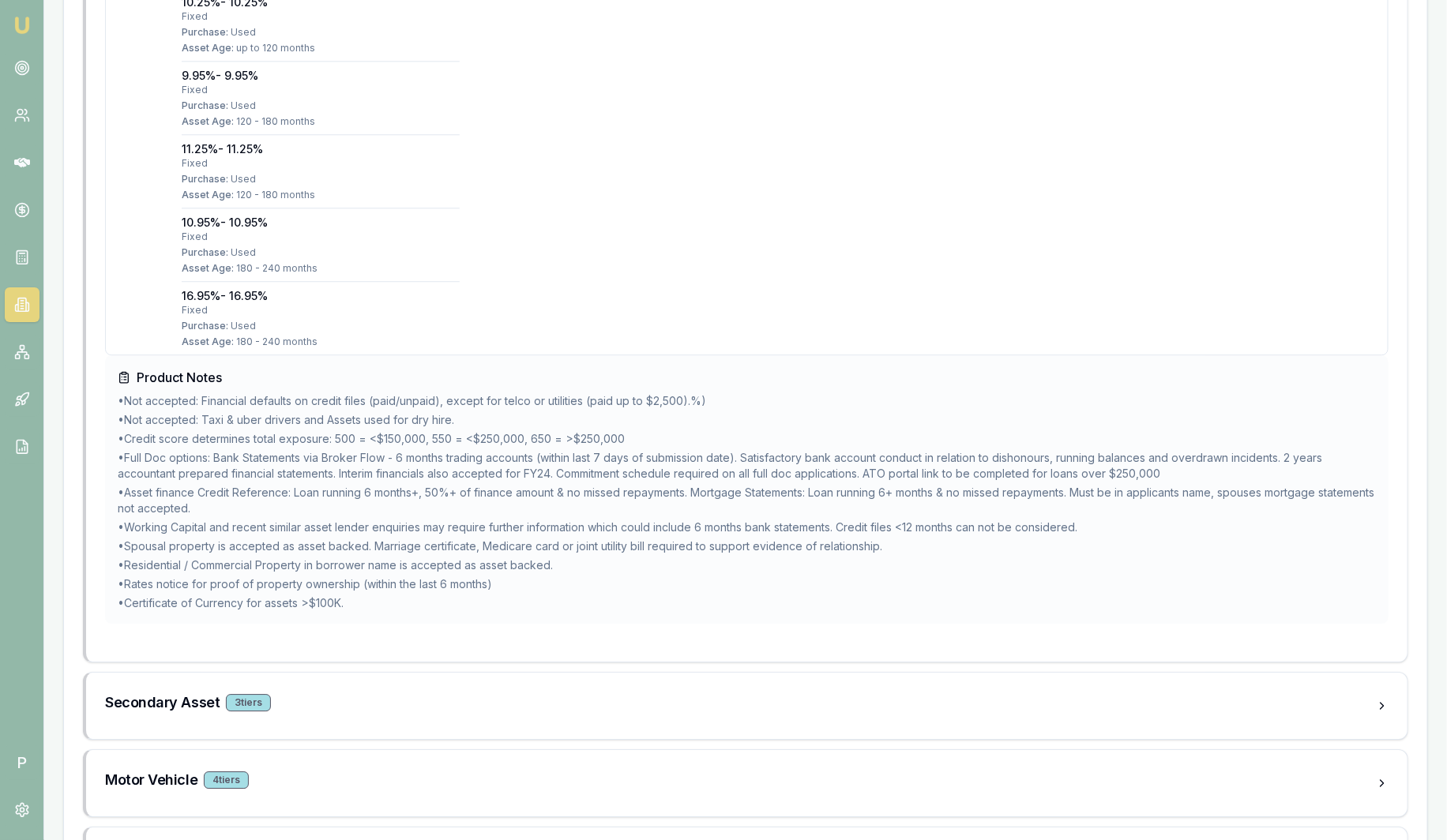
scroll to position [1974, 0]
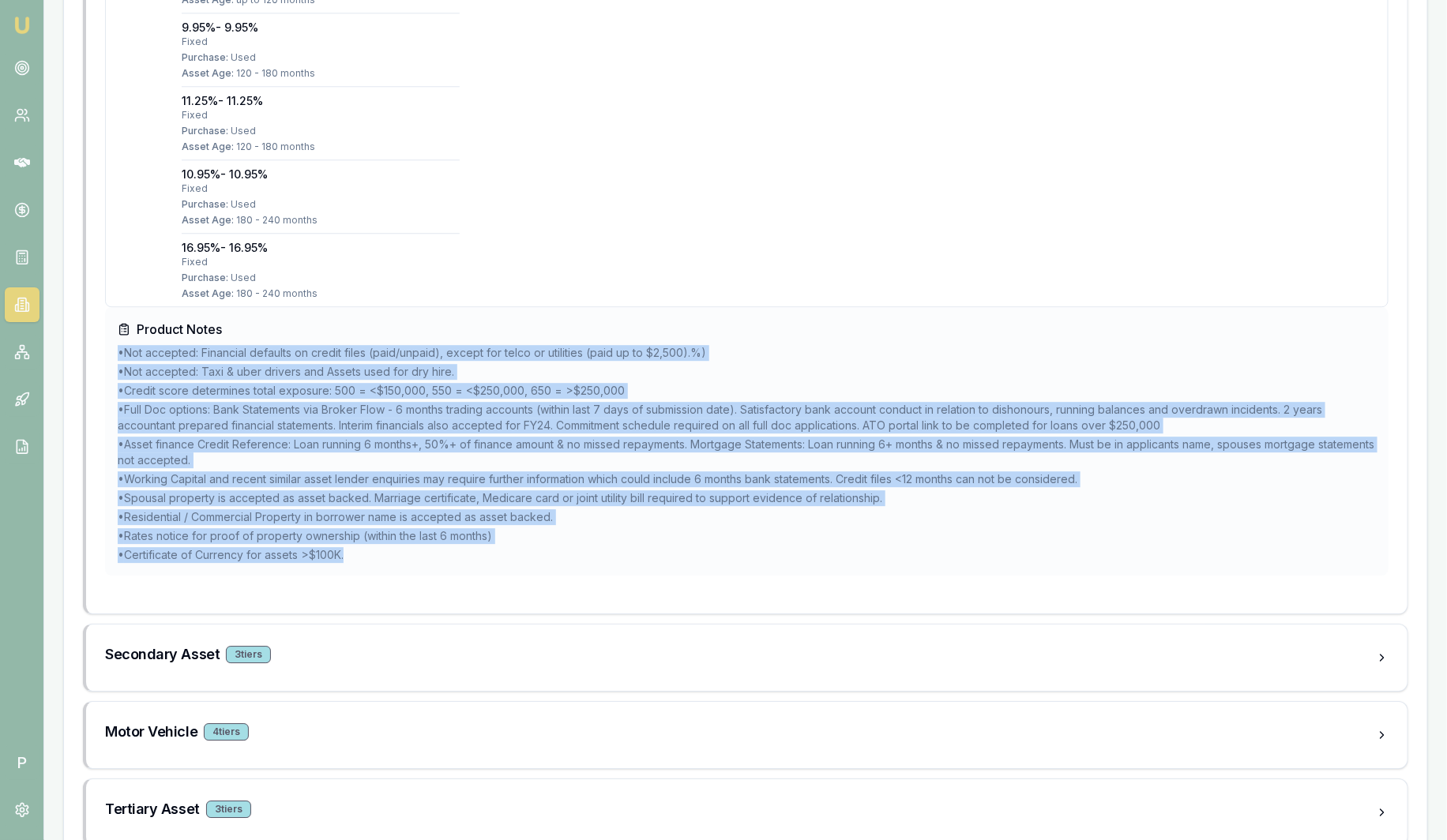
drag, startPoint x: 428, startPoint y: 554, endPoint x: 97, endPoint y: 340, distance: 394.2
click at [673, 392] on li "• Credit score determines total exposure: 500 = <$150,000, 550 = <$250,000, 650…" at bounding box center [747, 391] width 1259 height 16
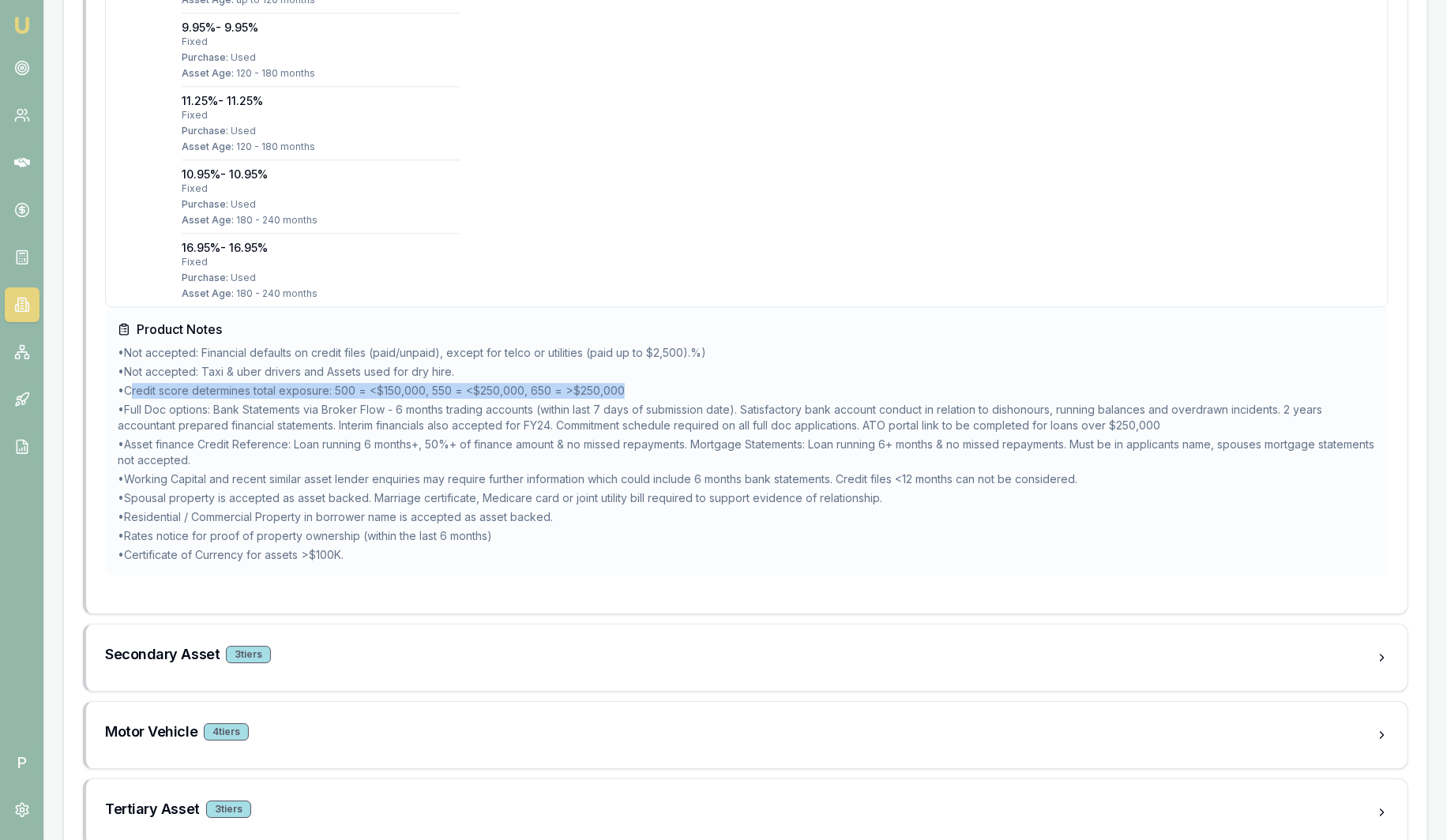
drag, startPoint x: 132, startPoint y: 388, endPoint x: 667, endPoint y: 383, distance: 535.0
click at [667, 383] on li "• Credit score determines total exposure: 500 = <$150,000, 550 = <$250,000, 650…" at bounding box center [747, 391] width 1259 height 16
click at [578, 529] on li "• Rates notice for proof of property ownership (within the last 6 months)" at bounding box center [747, 536] width 1259 height 16
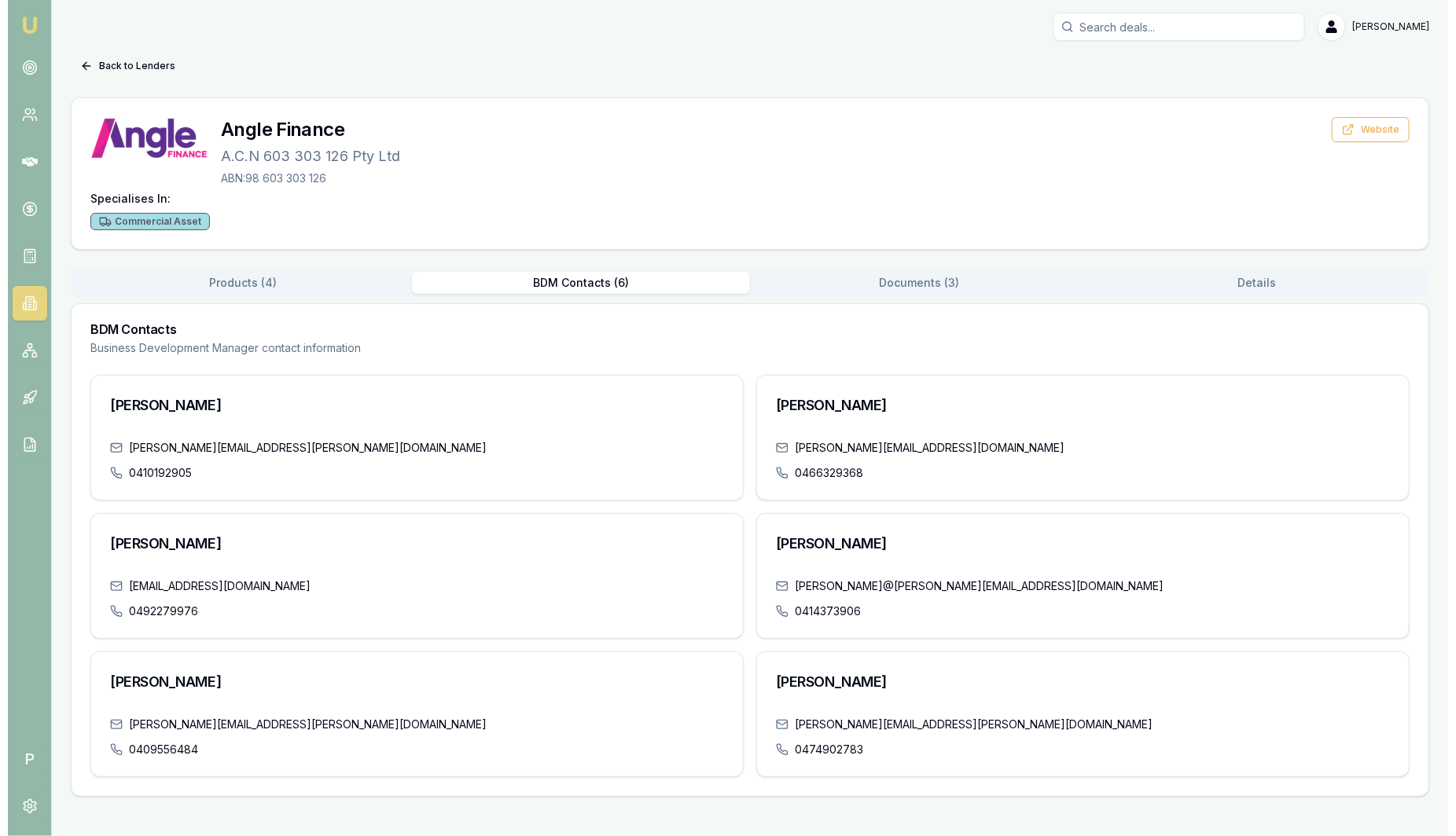
scroll to position [0, 0]
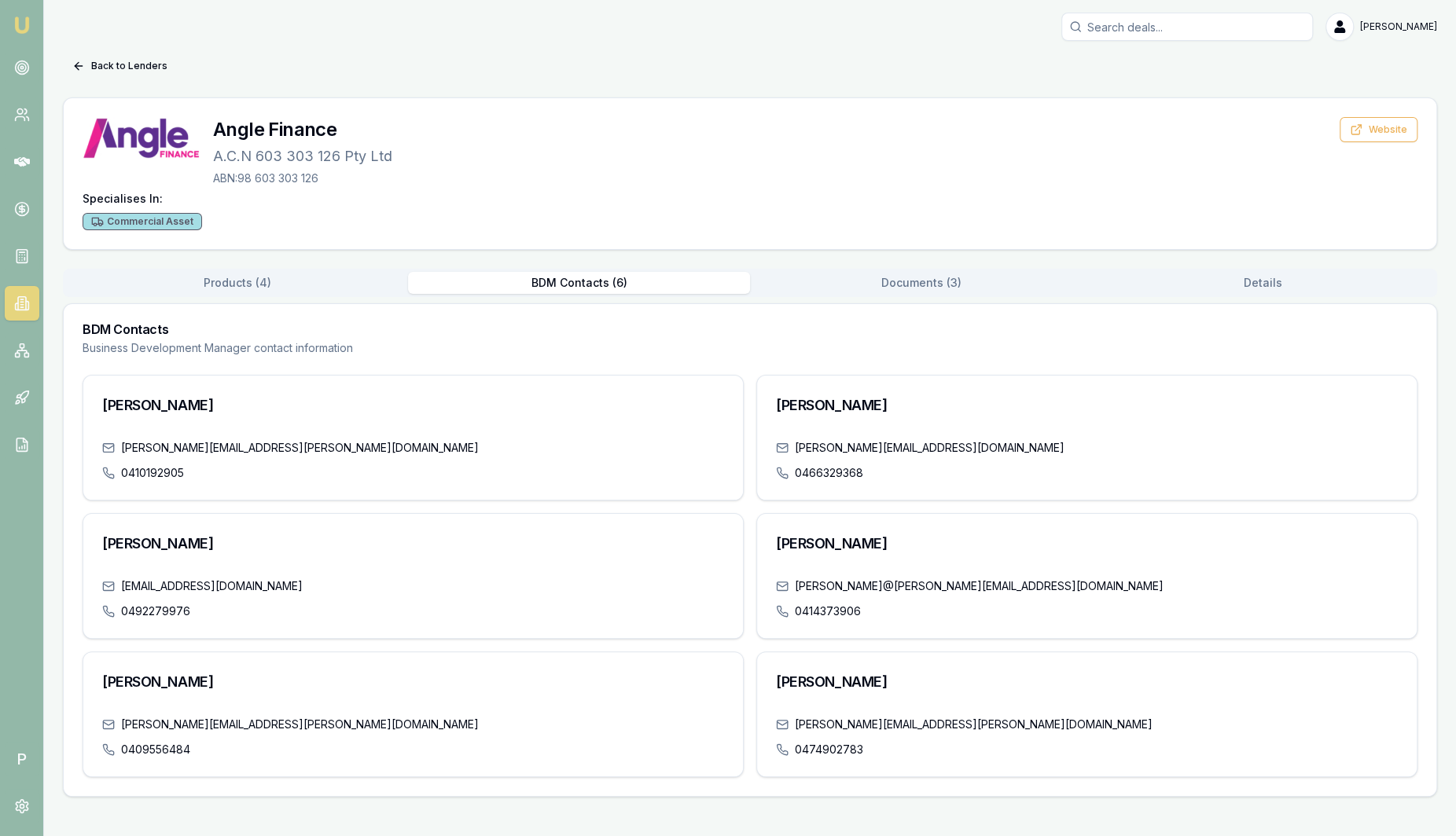
click at [607, 172] on div "Back to Lenders Angle Finance A.C.N 603 303 126 Pty Ltd ABN: 98 603 303 126 Web…" at bounding box center [750, 425] width 1374 height 744
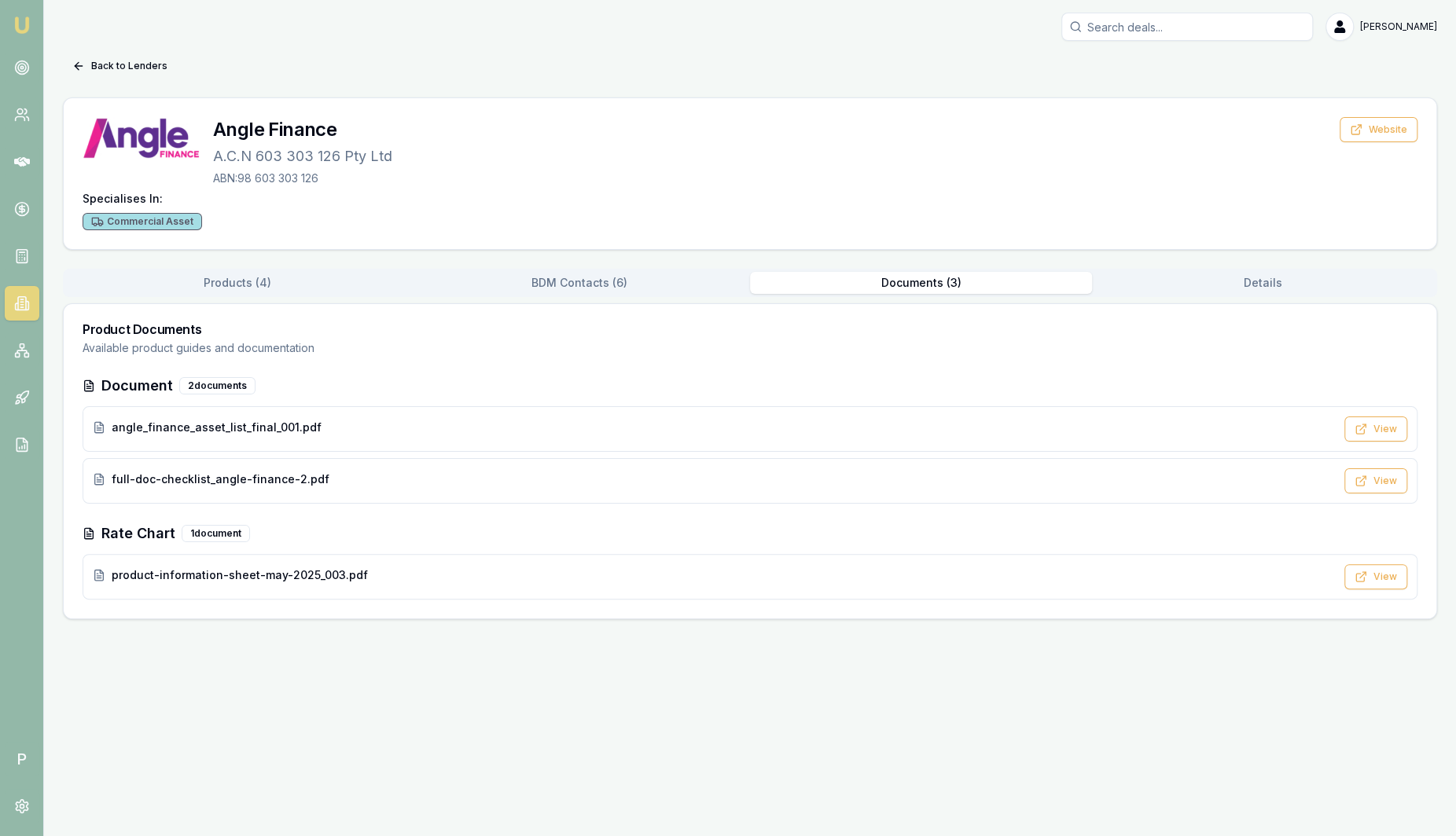
click at [941, 292] on button "Documents ( 3 )" at bounding box center [921, 283] width 342 height 22
click at [129, 62] on button "Back to Lenders" at bounding box center [120, 66] width 114 height 25
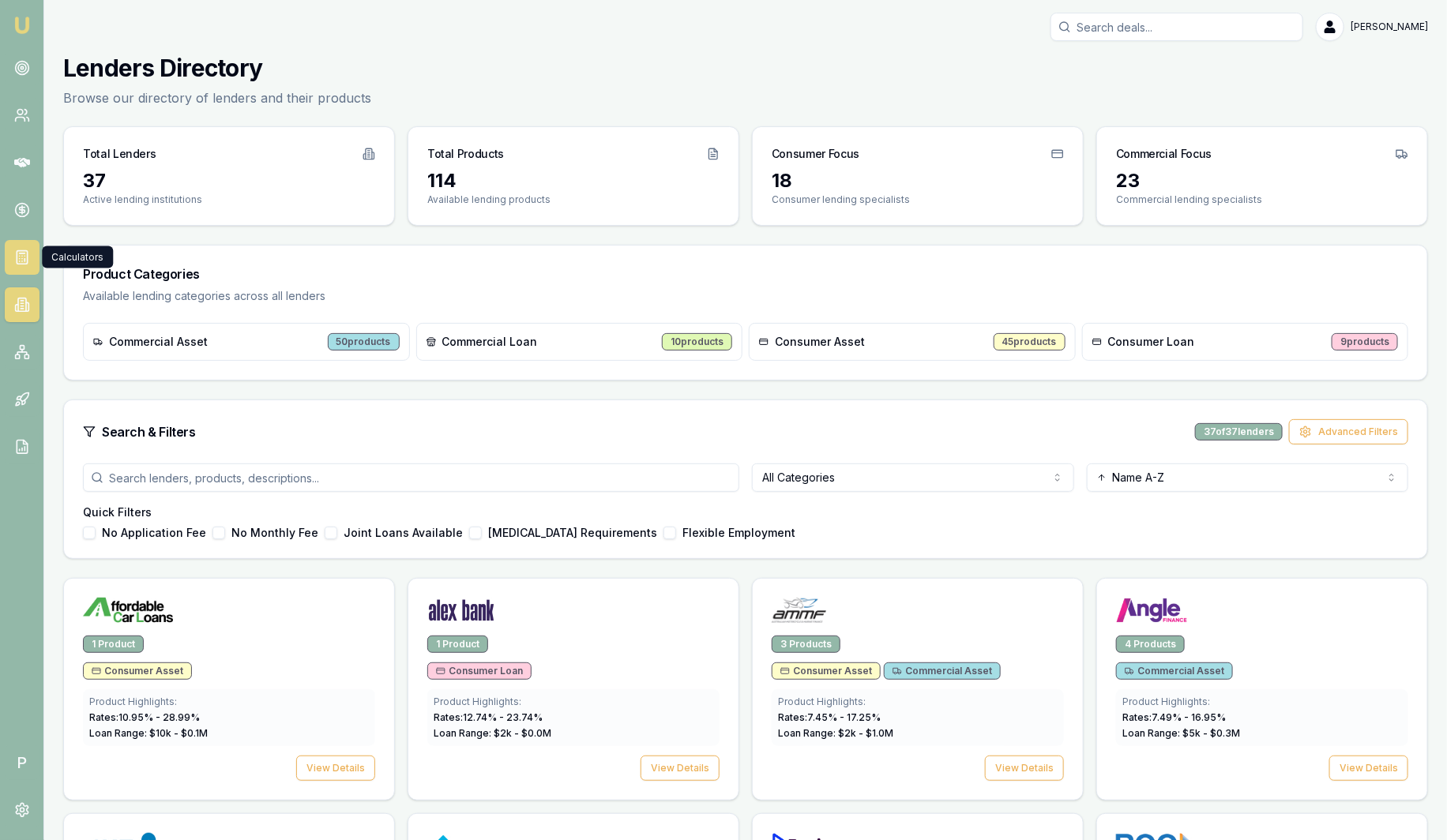
click at [32, 255] on link at bounding box center [22, 258] width 35 height 35
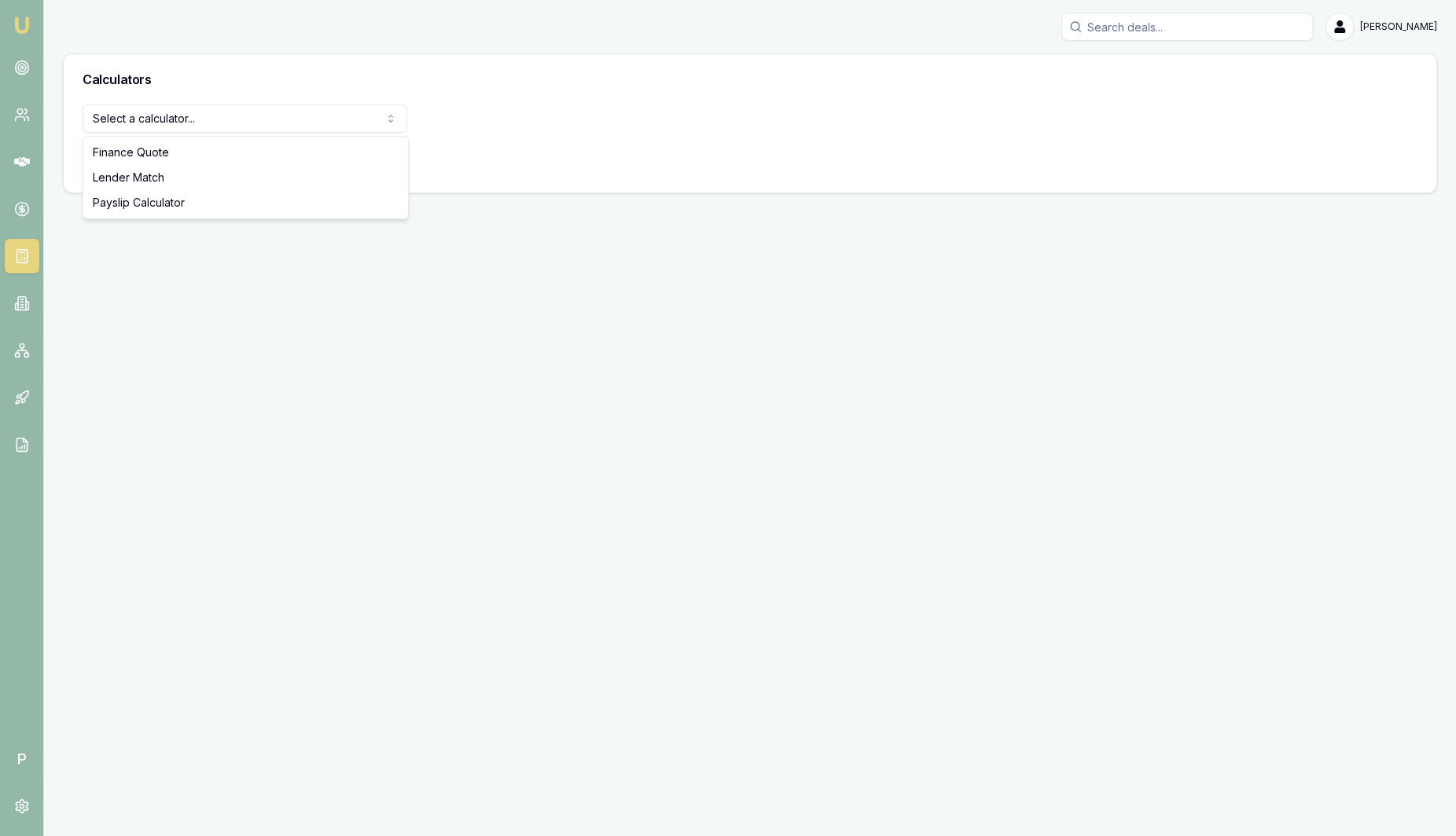
click at [316, 116] on html "Emu Broker P Sam Crouch Toggle Menu Calculators Select a calculator... Finance …" at bounding box center [728, 418] width 1456 height 836
click at [147, 159] on button "View Calculator" at bounding box center [139, 160] width 113 height 28
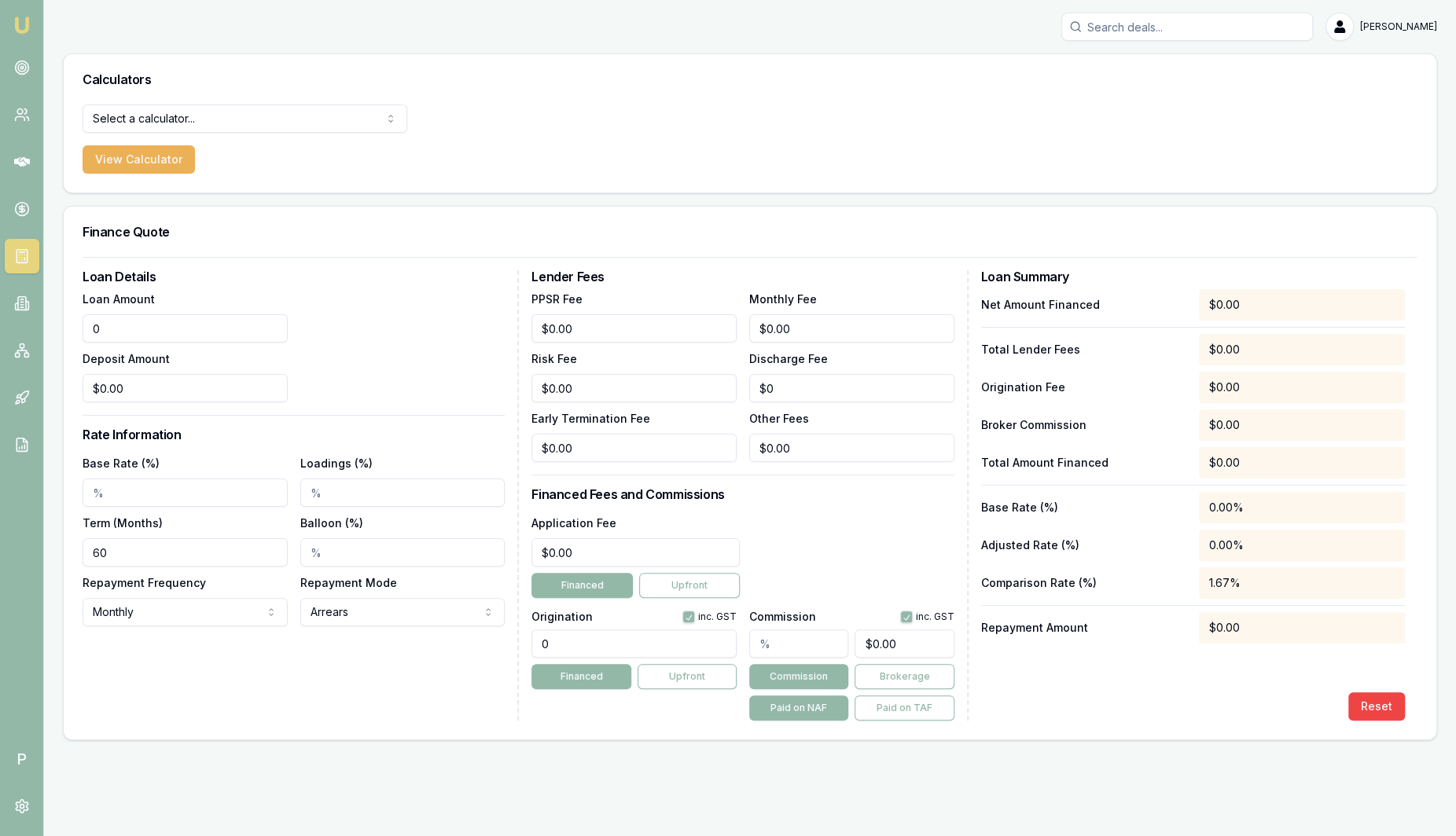
drag, startPoint x: 224, startPoint y: 324, endPoint x: 191, endPoint y: 341, distance: 37.1
click at [0, 312] on html "Emu Broker P Sam Crouch Toggle Menu Calculators Select a calculator... Finance …" at bounding box center [728, 418] width 1456 height 836
type input "$50,000.00"
type input "$0.00"
click at [174, 501] on input "Base Rate (%)" at bounding box center [185, 493] width 206 height 28
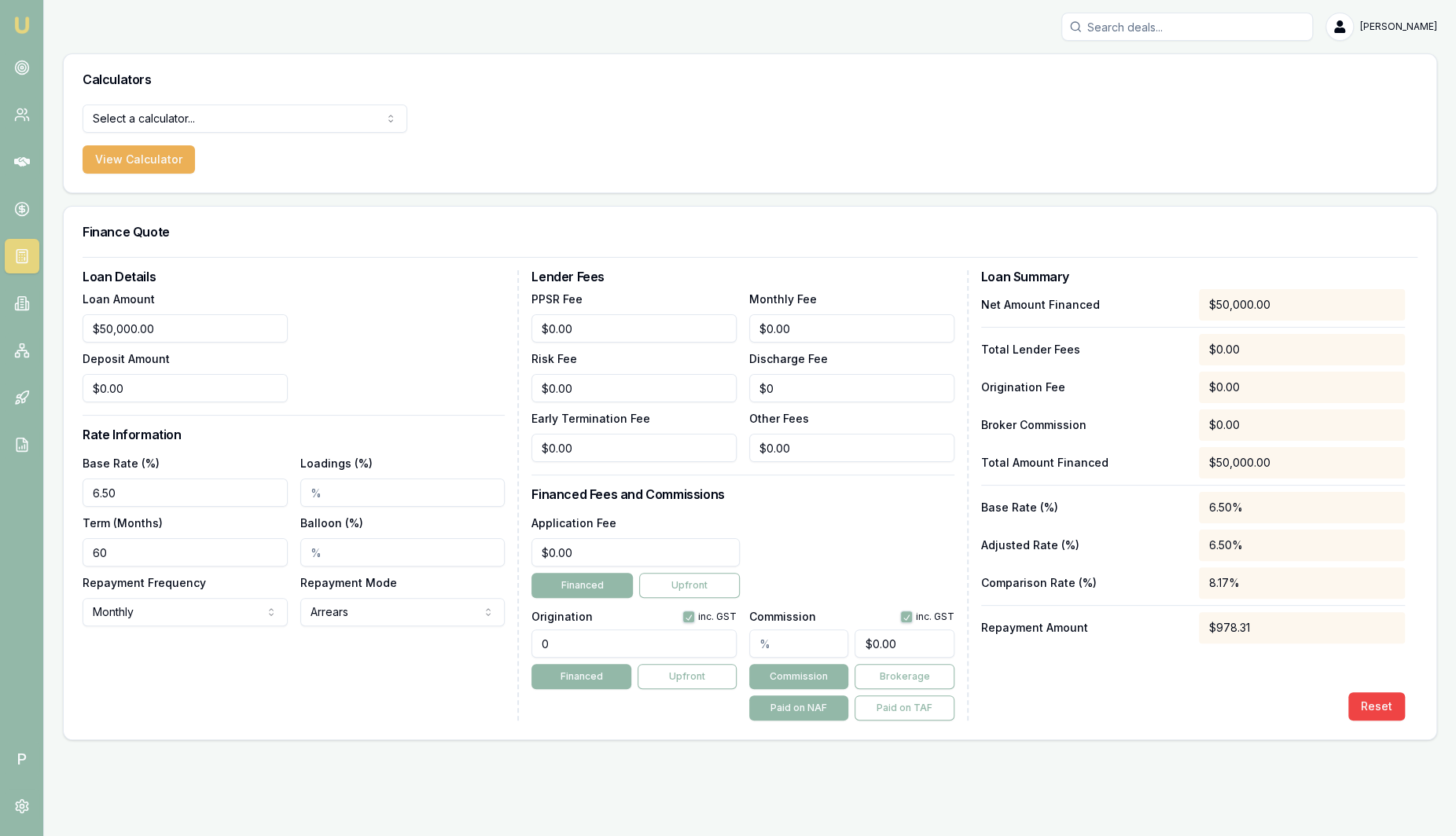
type input "6.50%"
click at [390, 485] on input "Loadings (%)" at bounding box center [402, 493] width 206 height 28
type input "2.00%"
drag, startPoint x: 1250, startPoint y: 544, endPoint x: 1203, endPoint y: 548, distance: 47.2
click at [1203, 548] on div "8.50%" at bounding box center [1302, 546] width 206 height 31
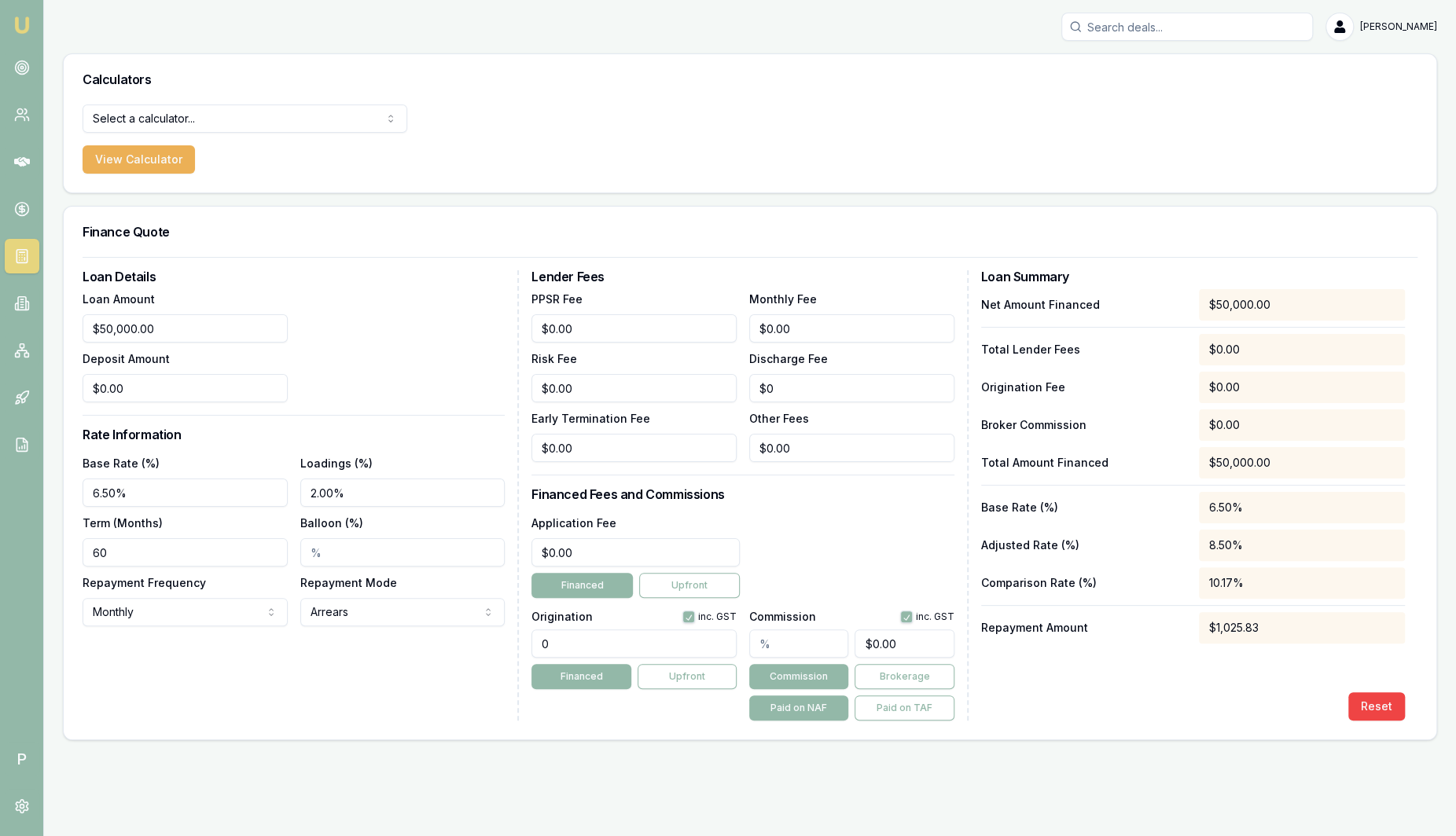
drag, startPoint x: 1202, startPoint y: 548, endPoint x: 1179, endPoint y: 558, distance: 25.1
click at [1179, 558] on div "Adjusted Rate (%) 8.50%" at bounding box center [1193, 546] width 424 height 31
drag, startPoint x: 1295, startPoint y: 631, endPoint x: 1202, endPoint y: 645, distance: 94.0
click at [1202, 645] on div "Net Amount Financed $50,000.00 Total Lender Fees $0.00 Origination Fee $0.00 Br…" at bounding box center [1193, 505] width 424 height 431
drag, startPoint x: 1201, startPoint y: 645, endPoint x: 1164, endPoint y: 673, distance: 46.4
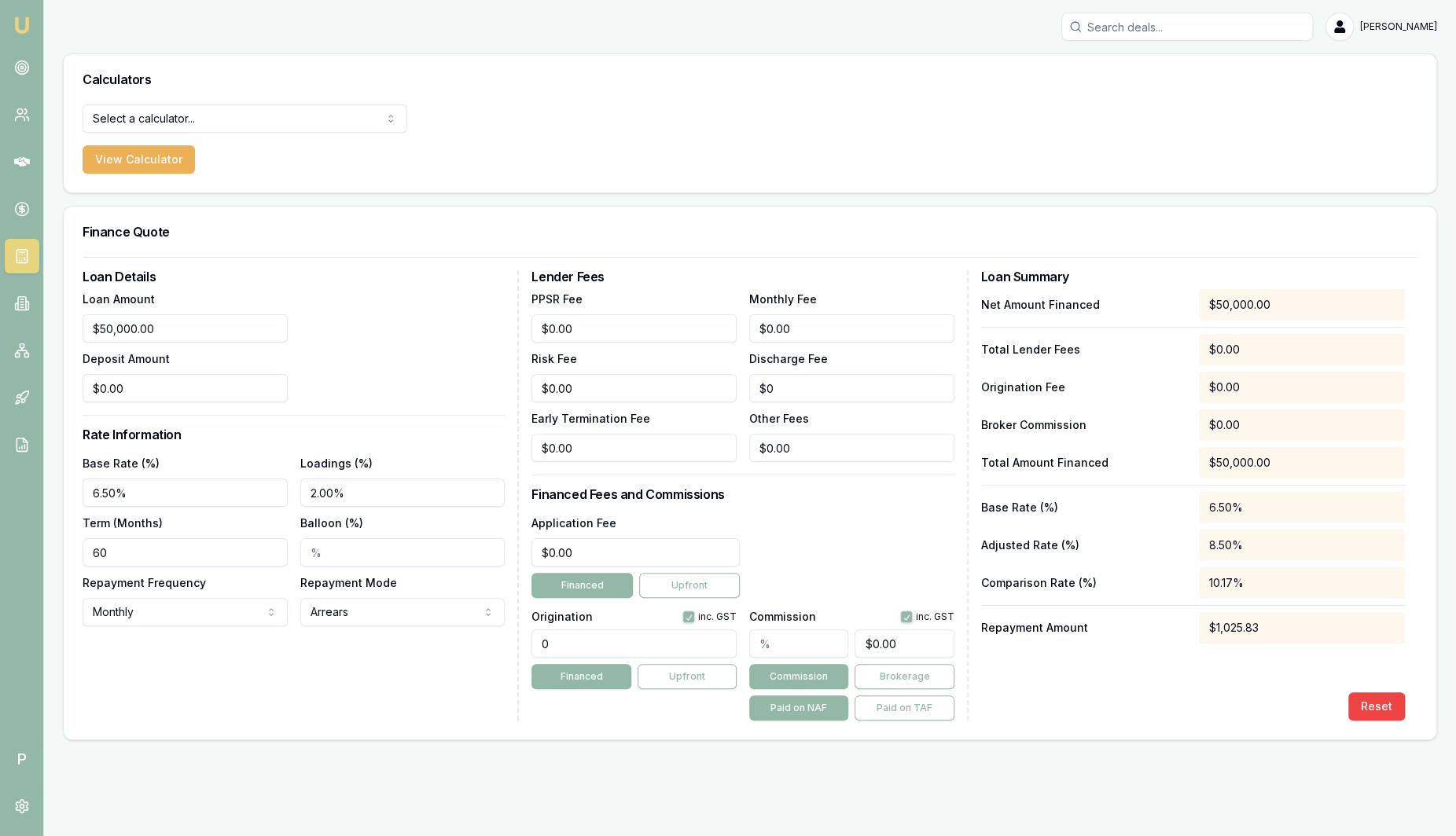
click at [1164, 673] on div "Net Amount Financed $50,000.00 Total Lender Fees $0.00 Origination Fee $0.00 Br…" at bounding box center [1193, 505] width 424 height 431
click at [821, 654] on input "text" at bounding box center [799, 644] width 99 height 28
type input "4"
type input "$2,000.00"
type input "4.00%"
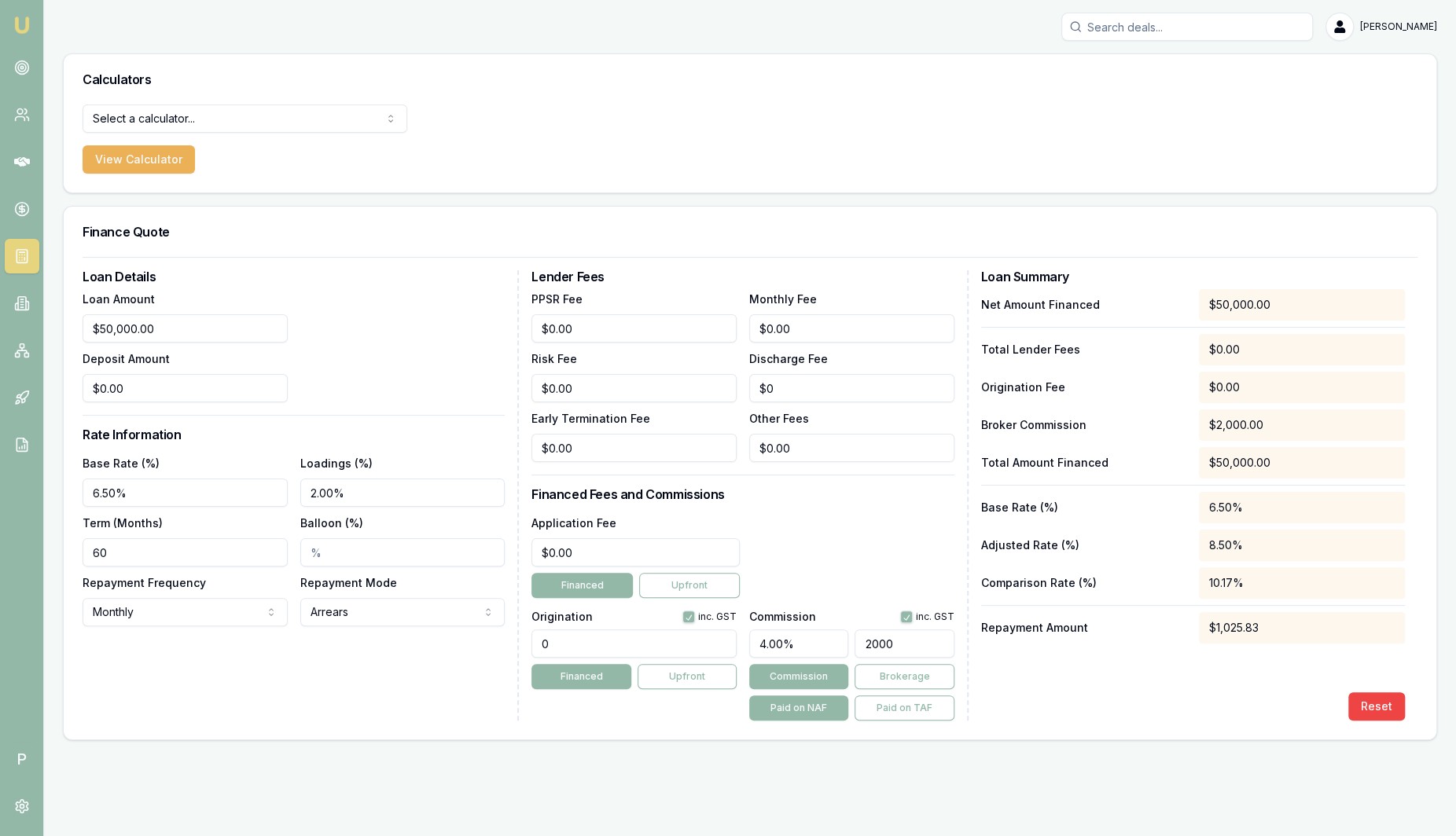
type input "$2,000.00"
click at [246, 118] on html "Emu Broker P Sam Crouch Toggle Menu Calculators Select a calculator... Finance …" at bounding box center [728, 418] width 1456 height 836
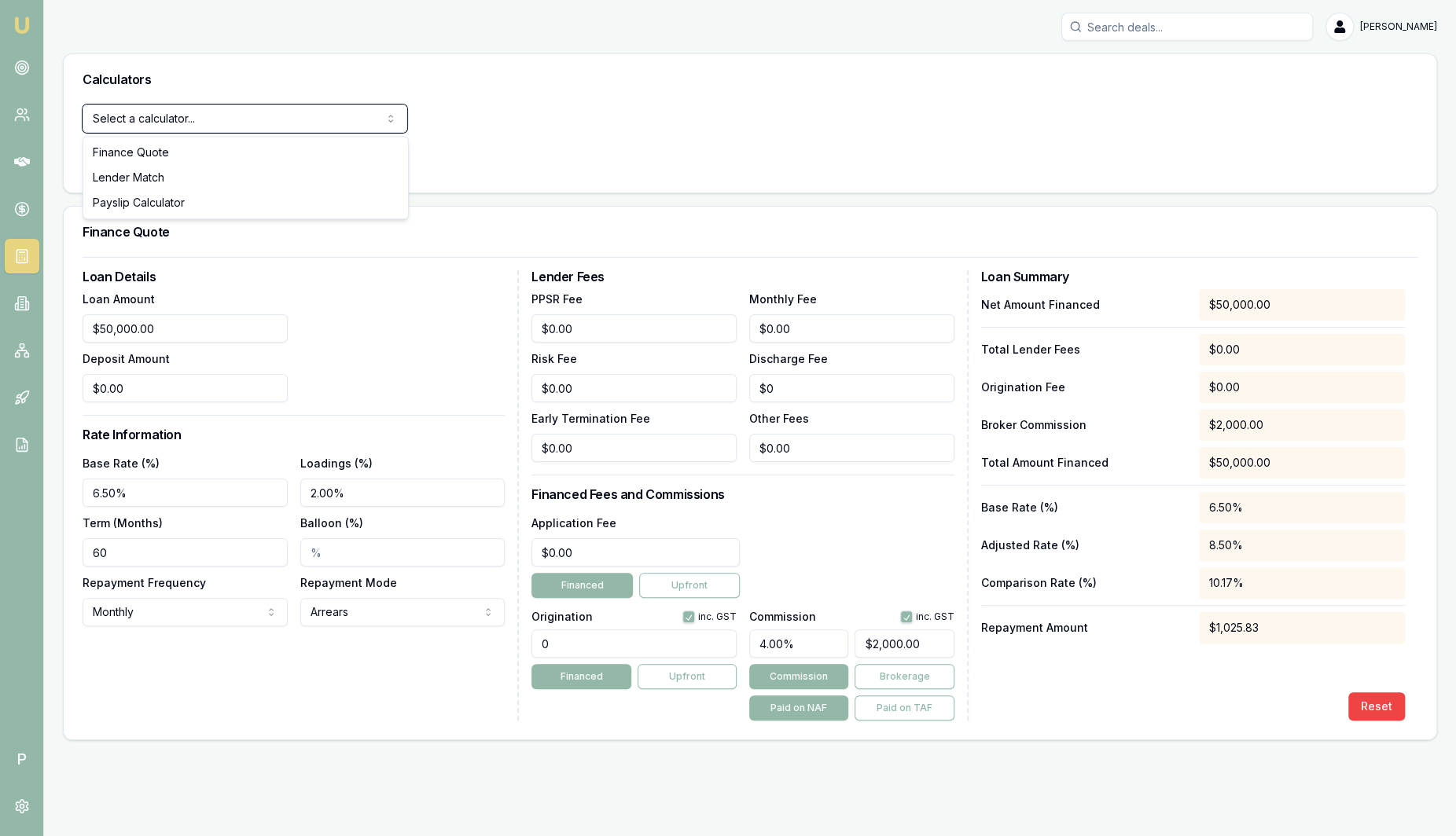
click at [483, 135] on html "Emu Broker P Sam Crouch Toggle Menu Calculators Select a calculator... Finance …" at bounding box center [728, 418] width 1456 height 836
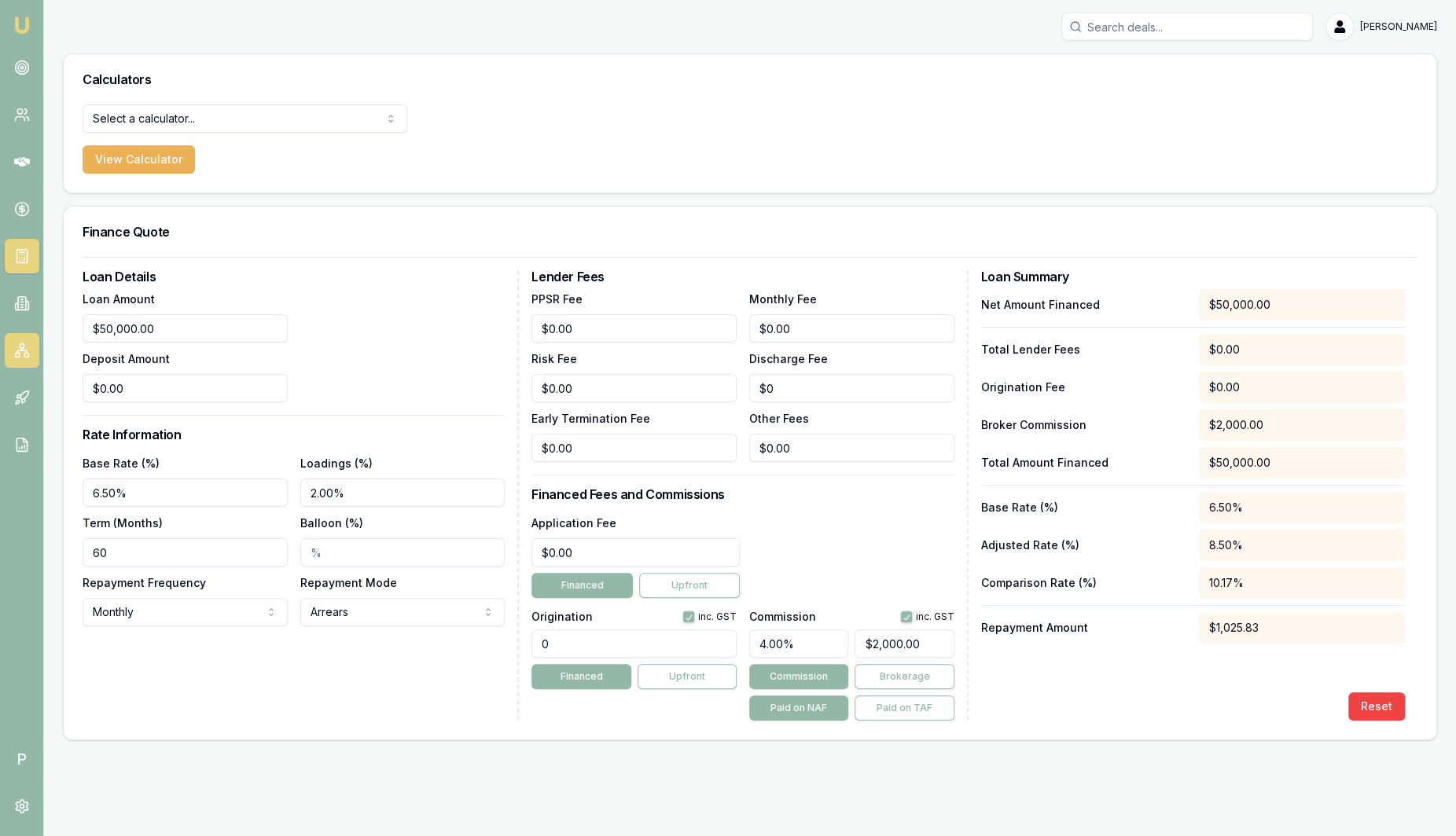
click at [20, 353] on icon at bounding box center [22, 350] width 16 height 16
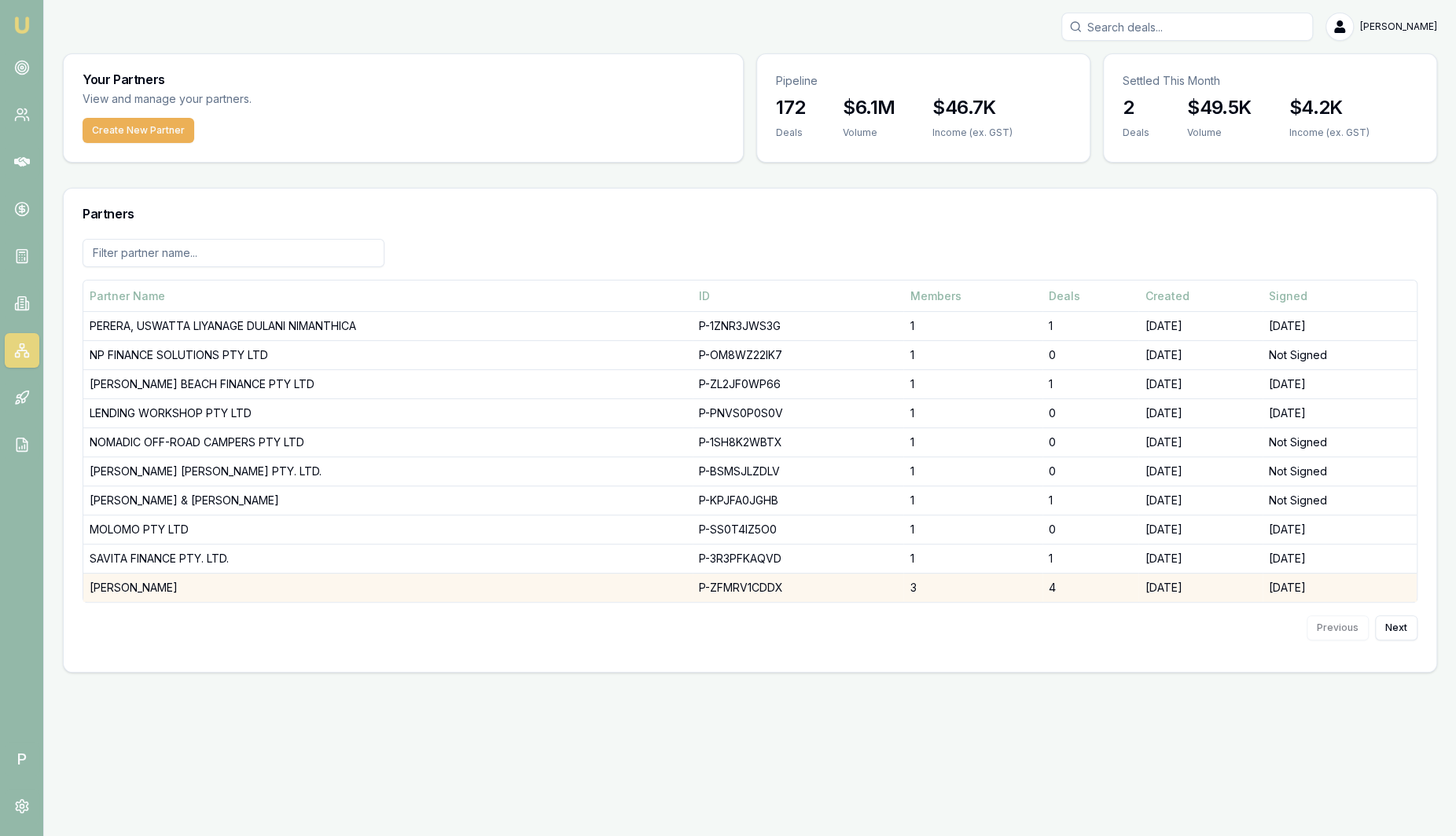
click at [132, 579] on td "DHANKHAR, SANJEEV" at bounding box center [388, 588] width 609 height 29
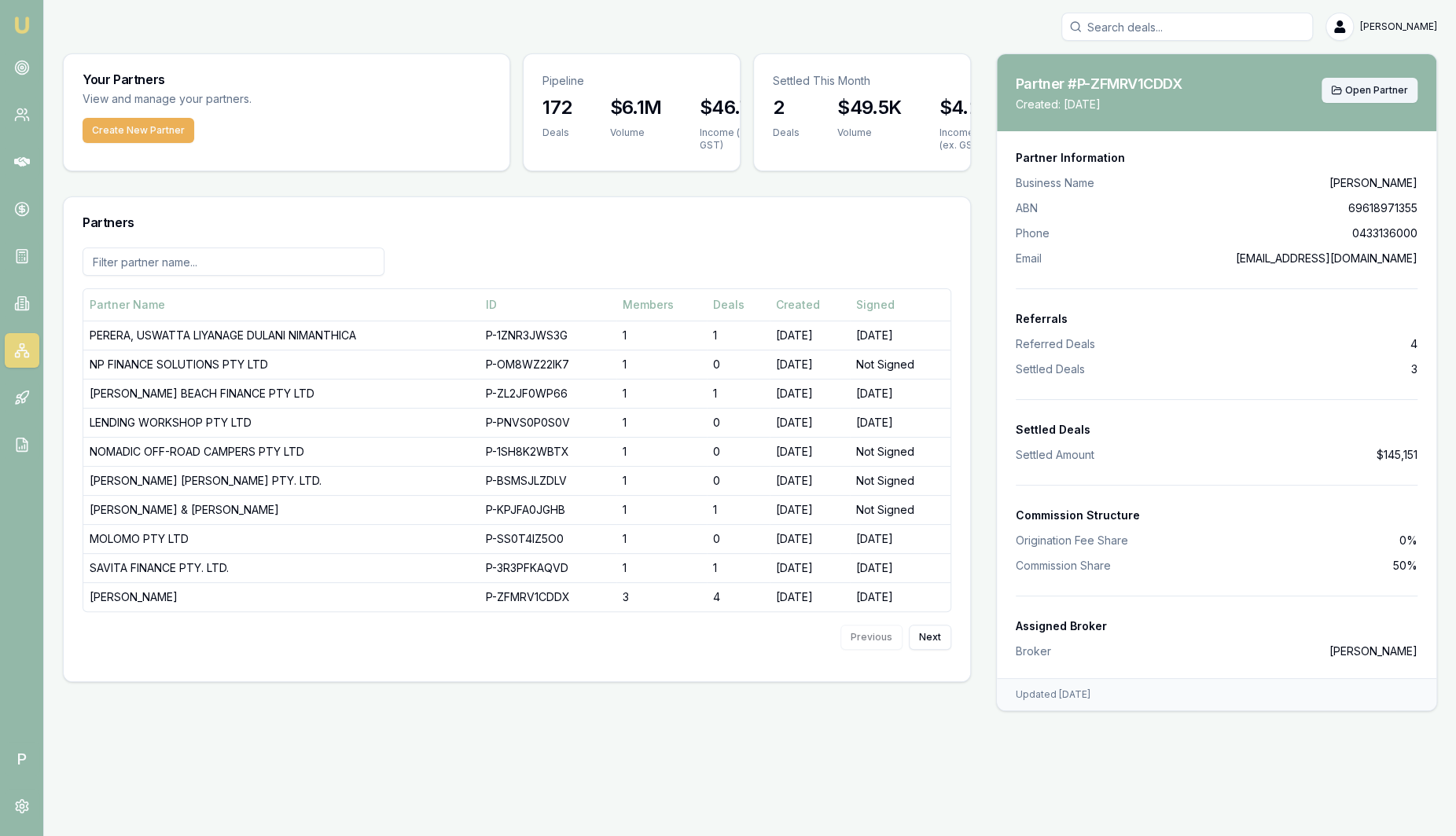
click at [1412, 87] on button "Open Partner" at bounding box center [1370, 91] width 96 height 25
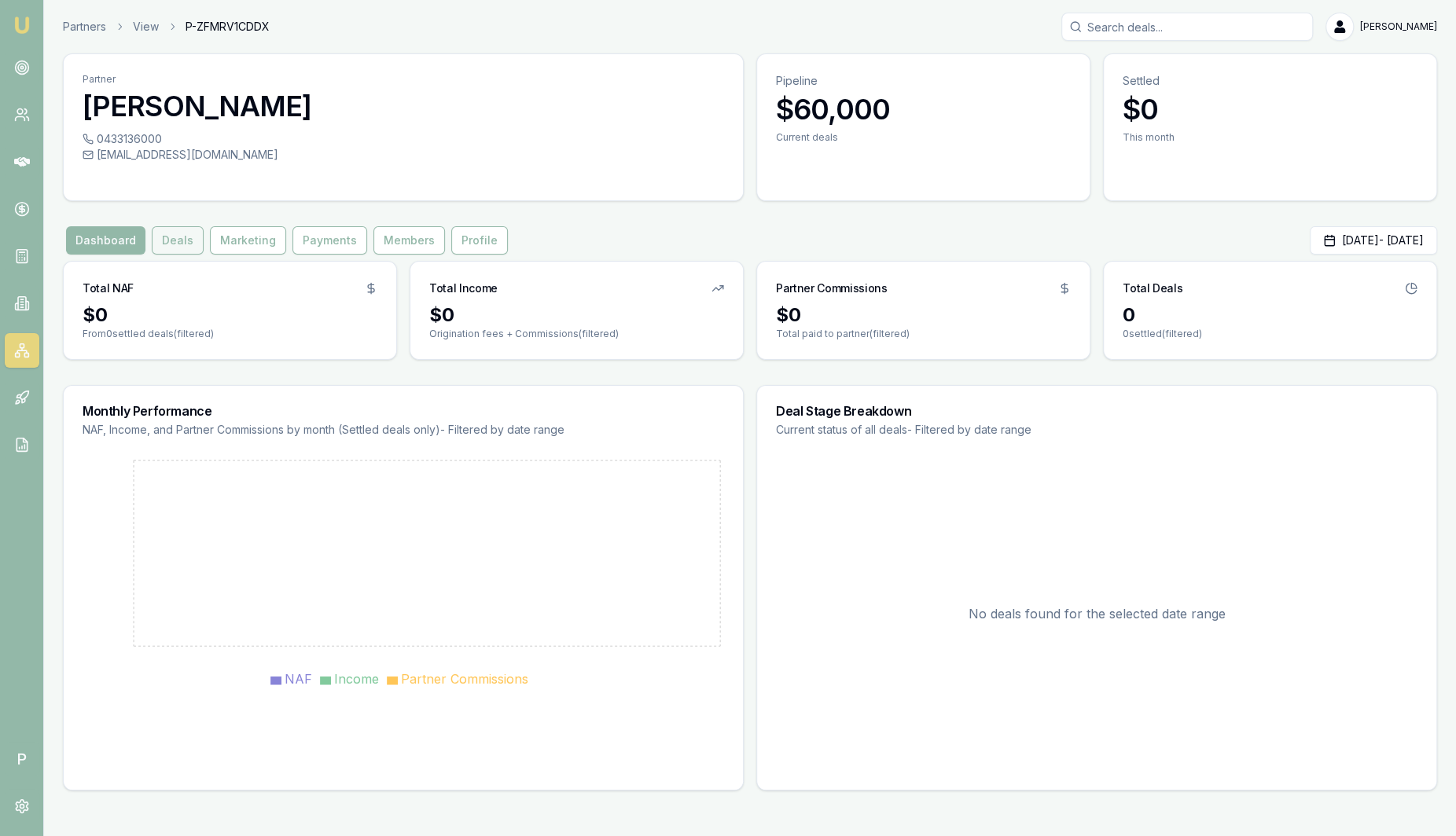
click at [183, 239] on button "Deals" at bounding box center [178, 241] width 52 height 28
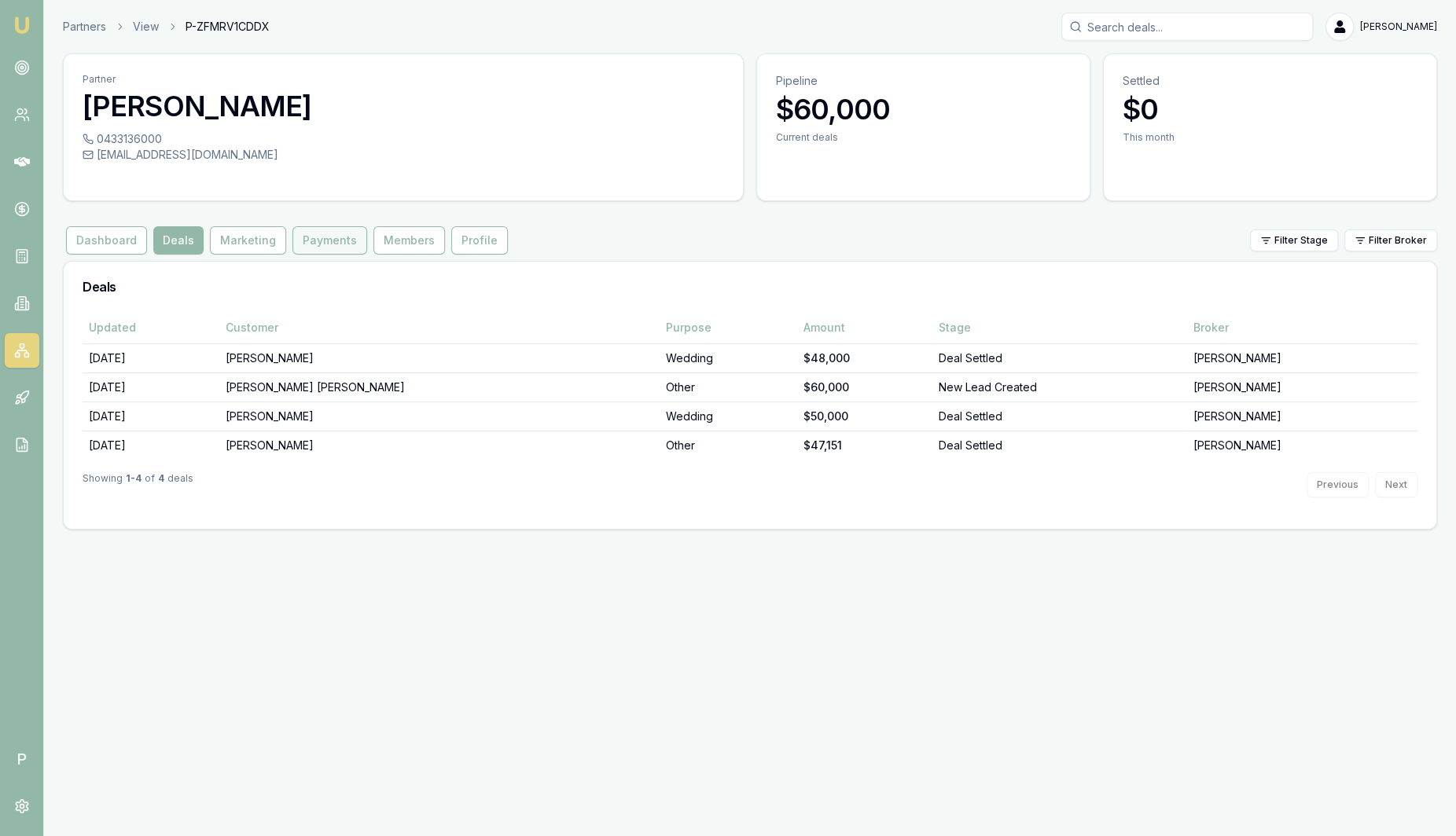
click at [316, 253] on button "Payments" at bounding box center [329, 241] width 75 height 28
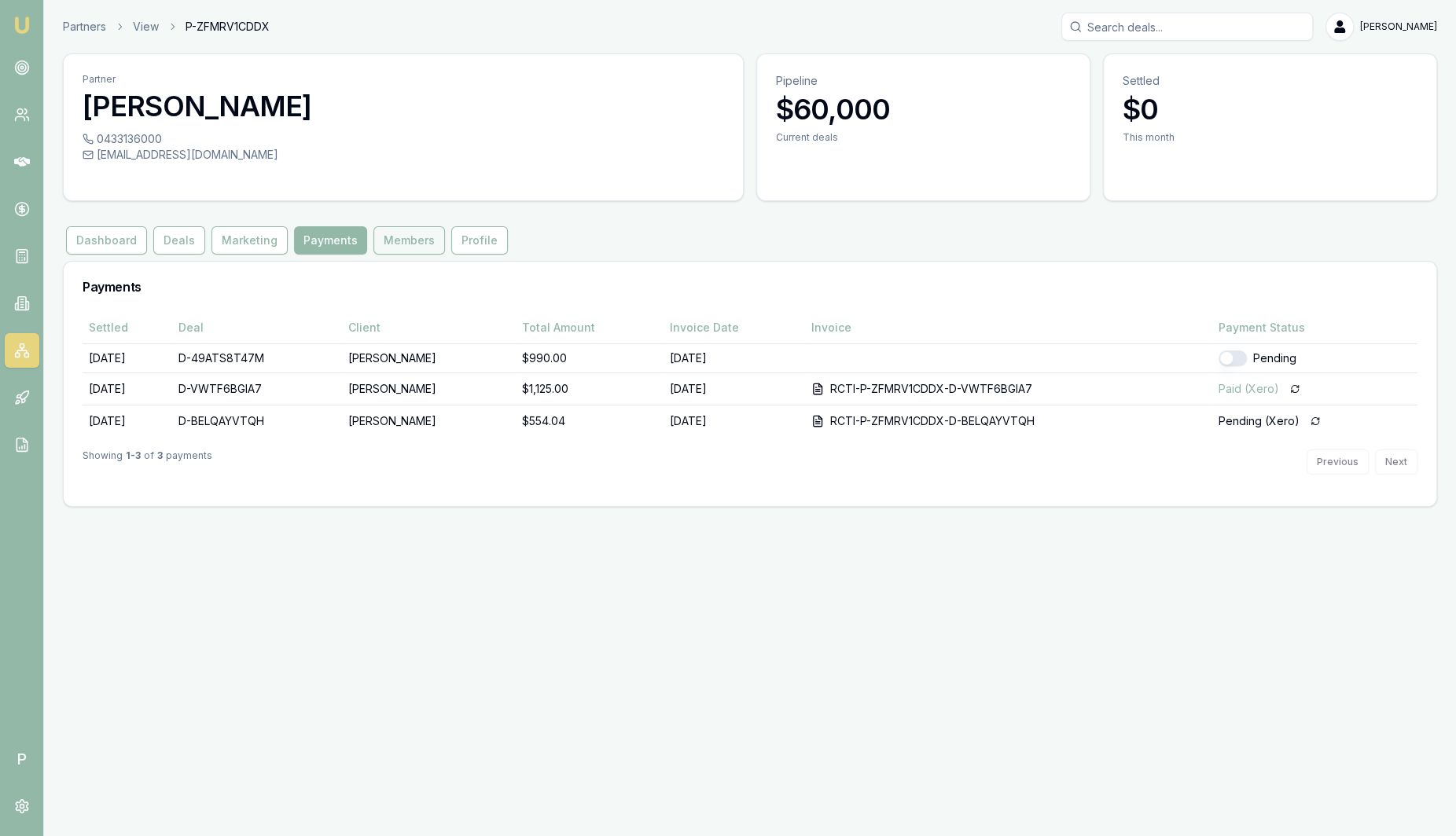
click at [393, 245] on button "Members" at bounding box center [409, 241] width 72 height 28
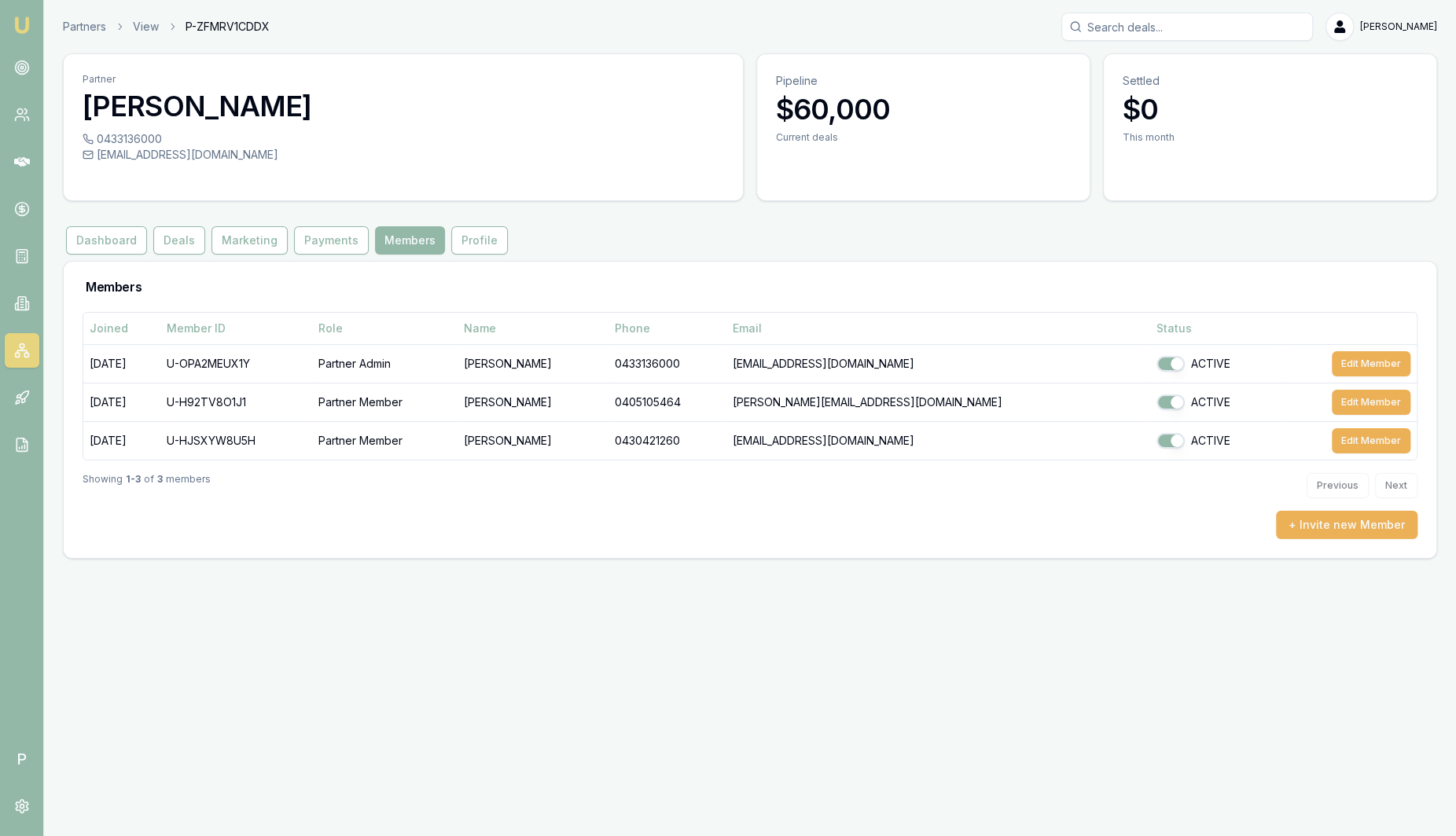
click at [25, 29] on img at bounding box center [22, 25] width 19 height 19
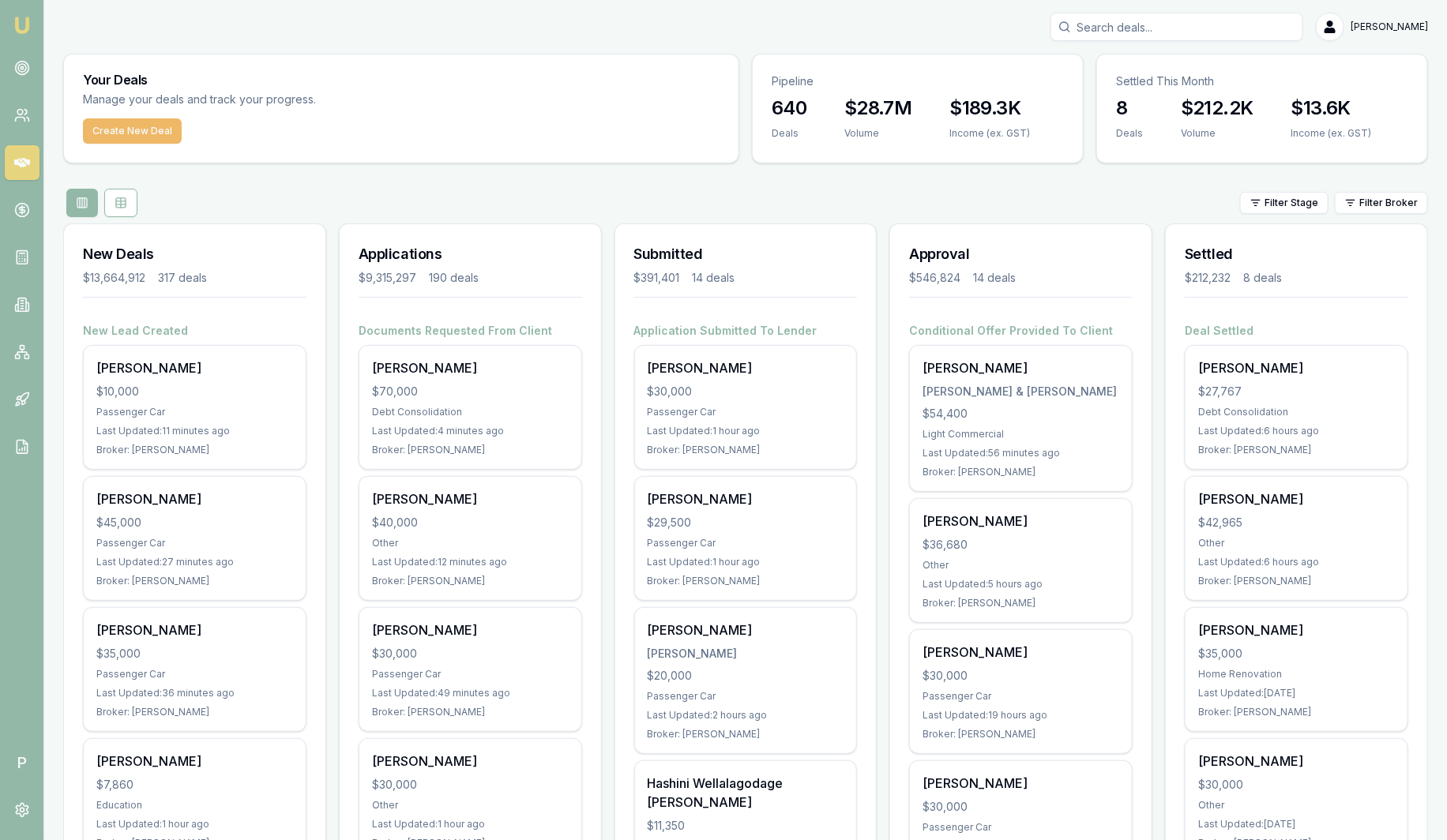
click at [119, 127] on button "Create New Deal" at bounding box center [132, 131] width 99 height 25
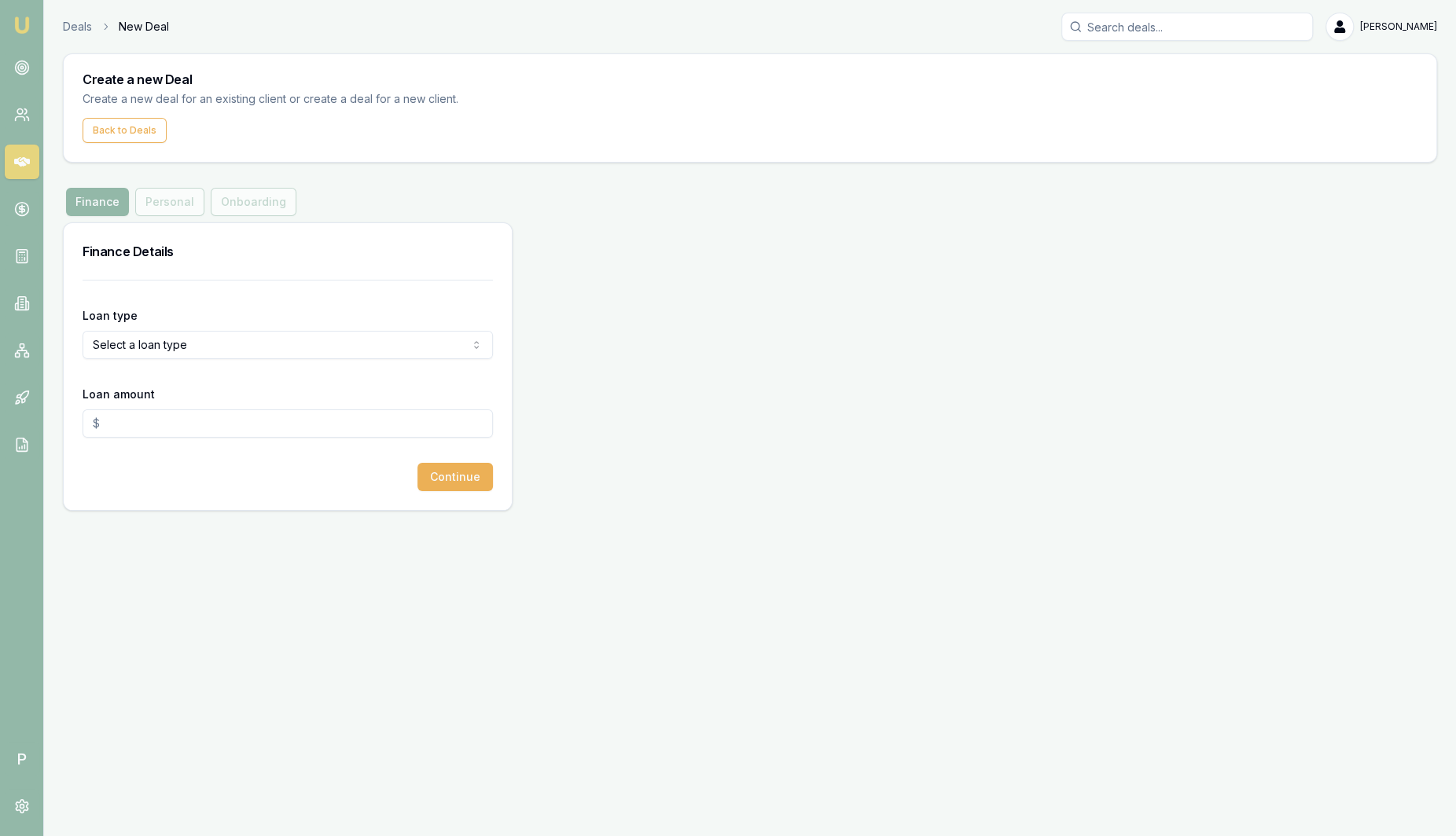
click at [23, 26] on img at bounding box center [22, 25] width 19 height 19
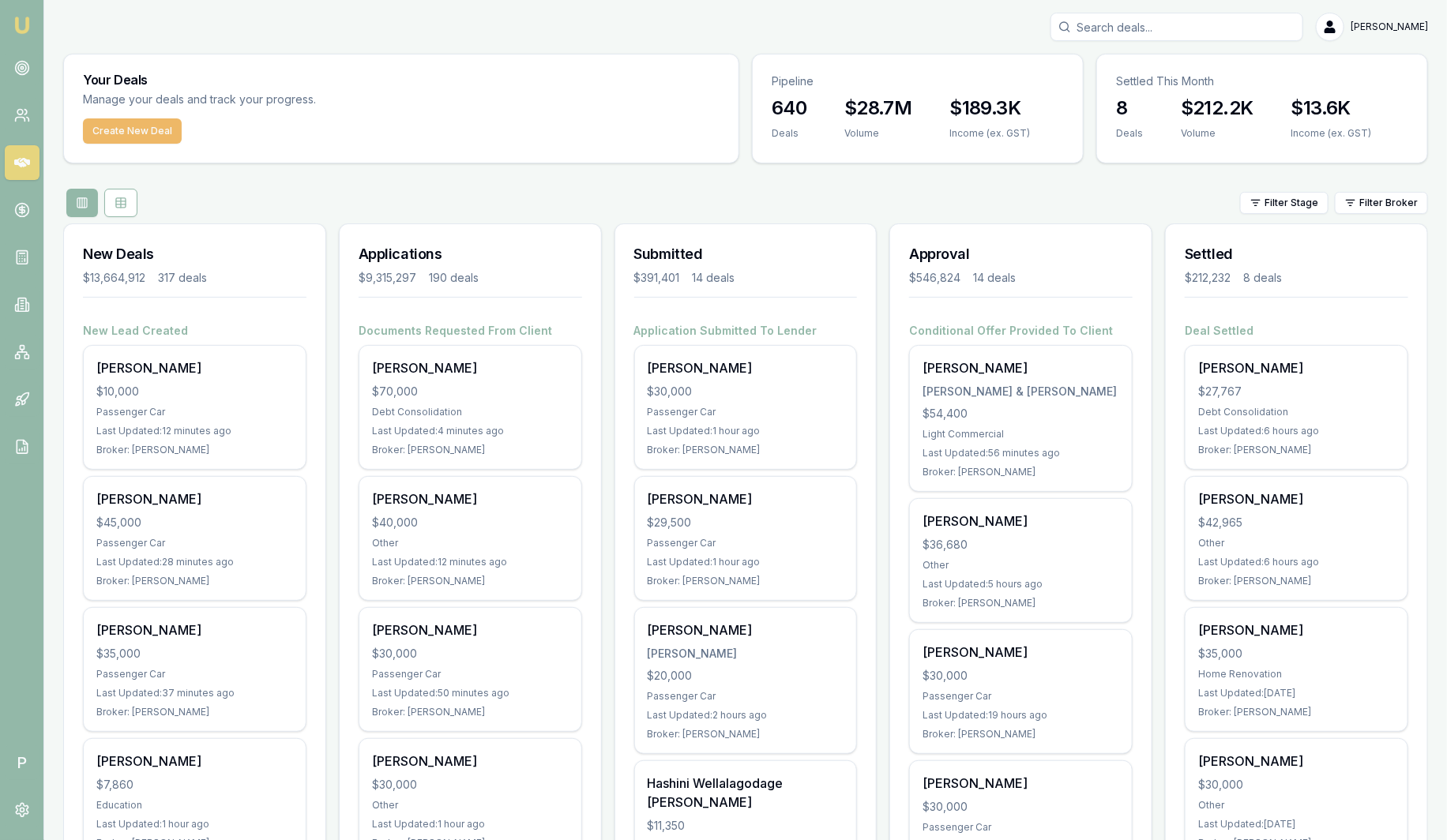
click at [116, 136] on button "Create New Deal" at bounding box center [132, 131] width 99 height 25
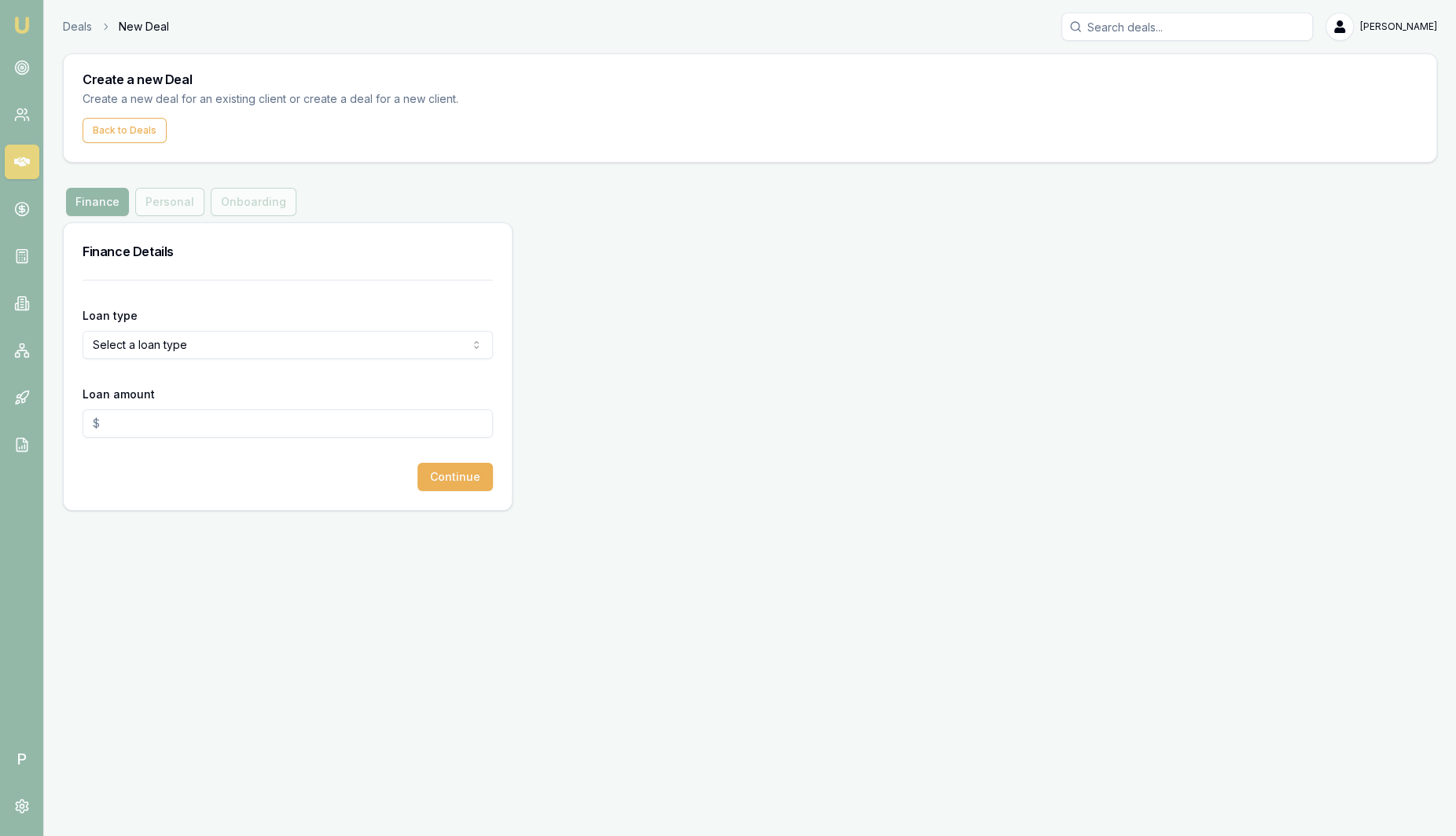
click at [158, 342] on html "Emu Broker P Deals New Deal [PERSON_NAME] Toggle Menu Create a new Deal Create …" at bounding box center [728, 418] width 1456 height 836
select select "CONSUMER_ASSET"
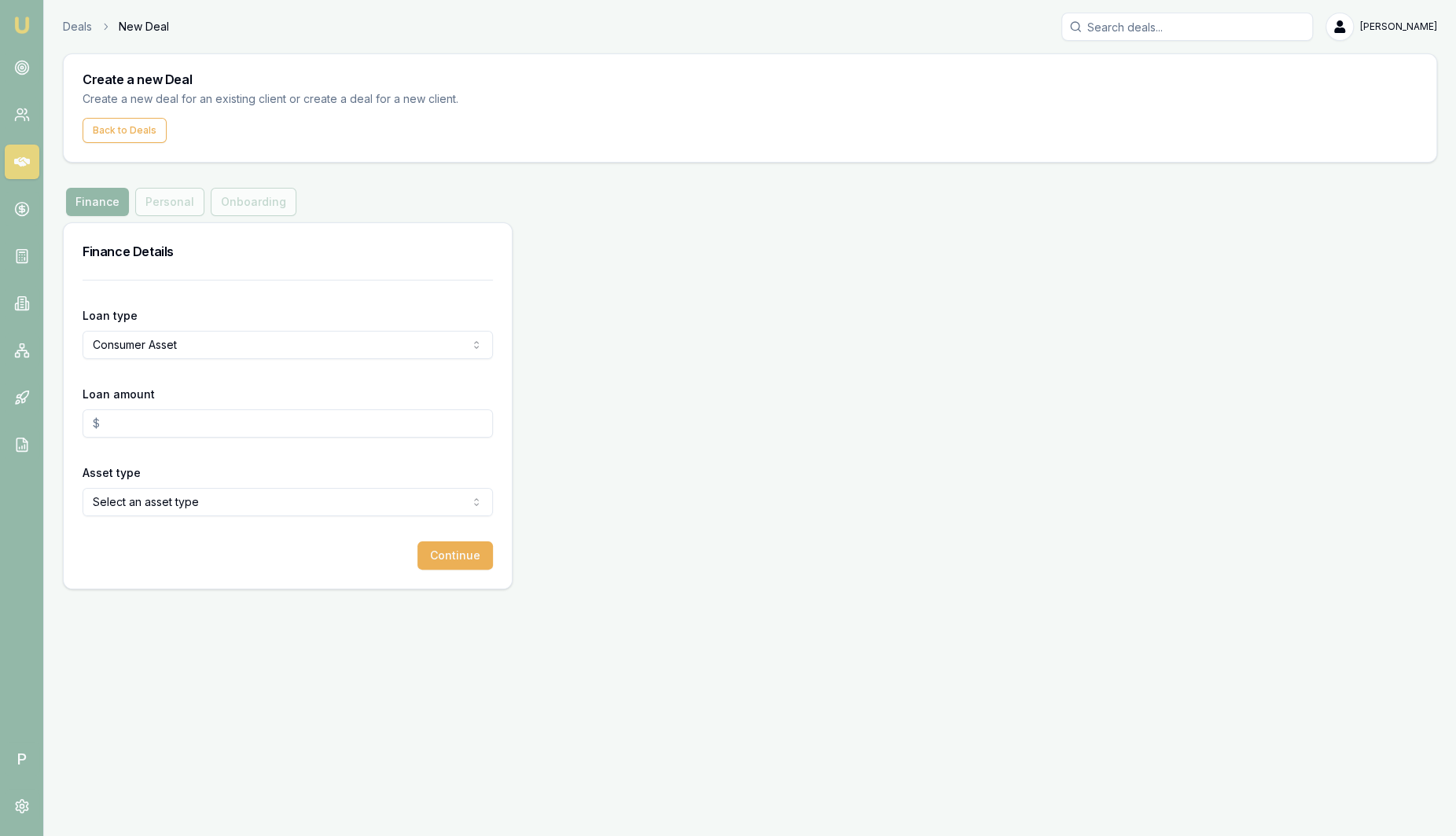
click at [175, 414] on input "Loan amount" at bounding box center [287, 424] width 410 height 28
type input "$50,000.00"
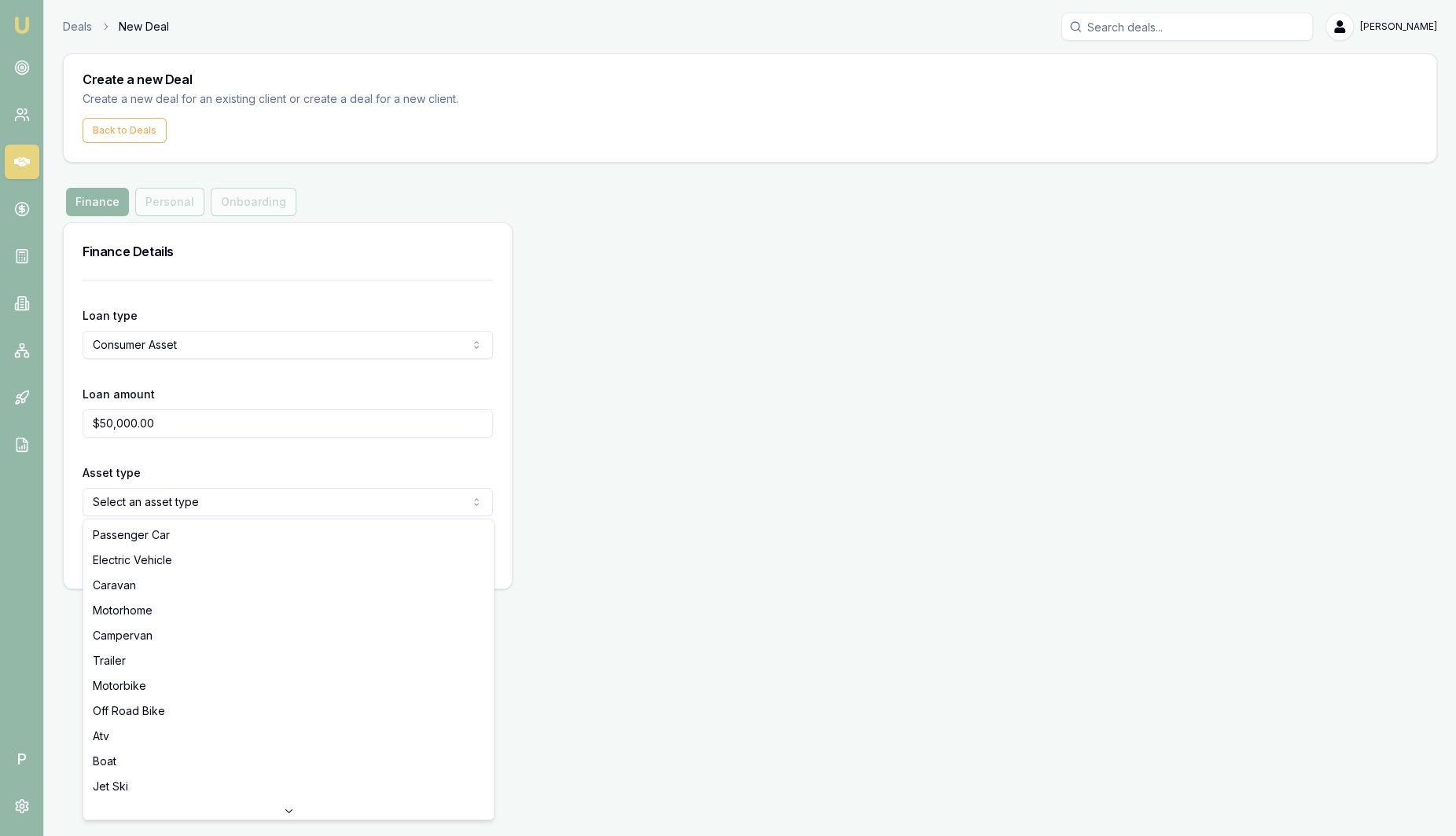
click at [224, 501] on html "Emu Broker P Deals New Deal Sam Crouch Toggle Menu Create a new Deal Create a n…" at bounding box center [728, 418] width 1456 height 836
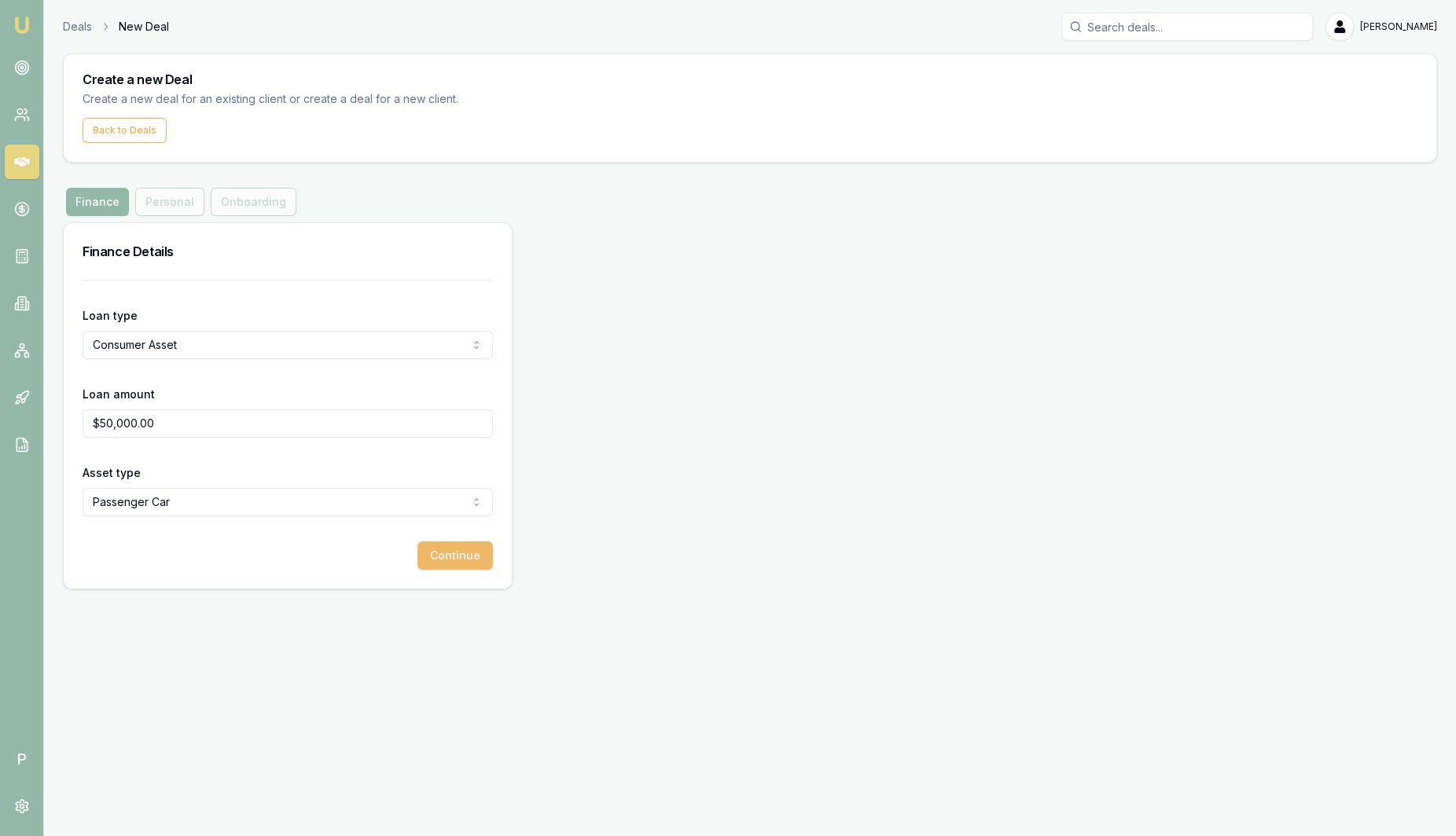
click at [473, 557] on button "Continue" at bounding box center [455, 556] width 76 height 28
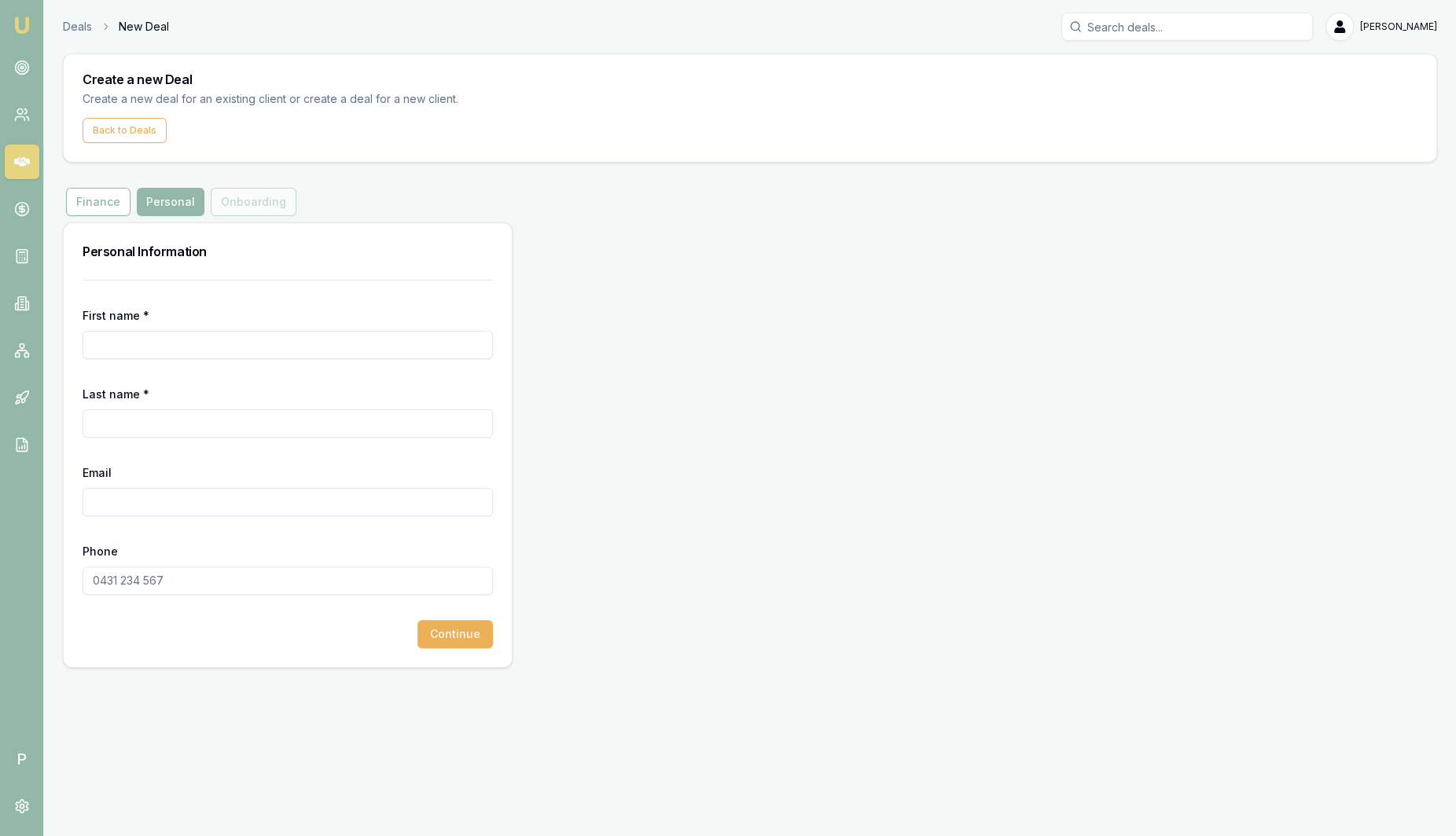
click at [253, 355] on input "First name *" at bounding box center [287, 345] width 410 height 28
type input "[PERSON_NAME]"
type input "Test"
type input "d"
type input "[EMAIL_ADDRESS][DOMAIN_NAME]"
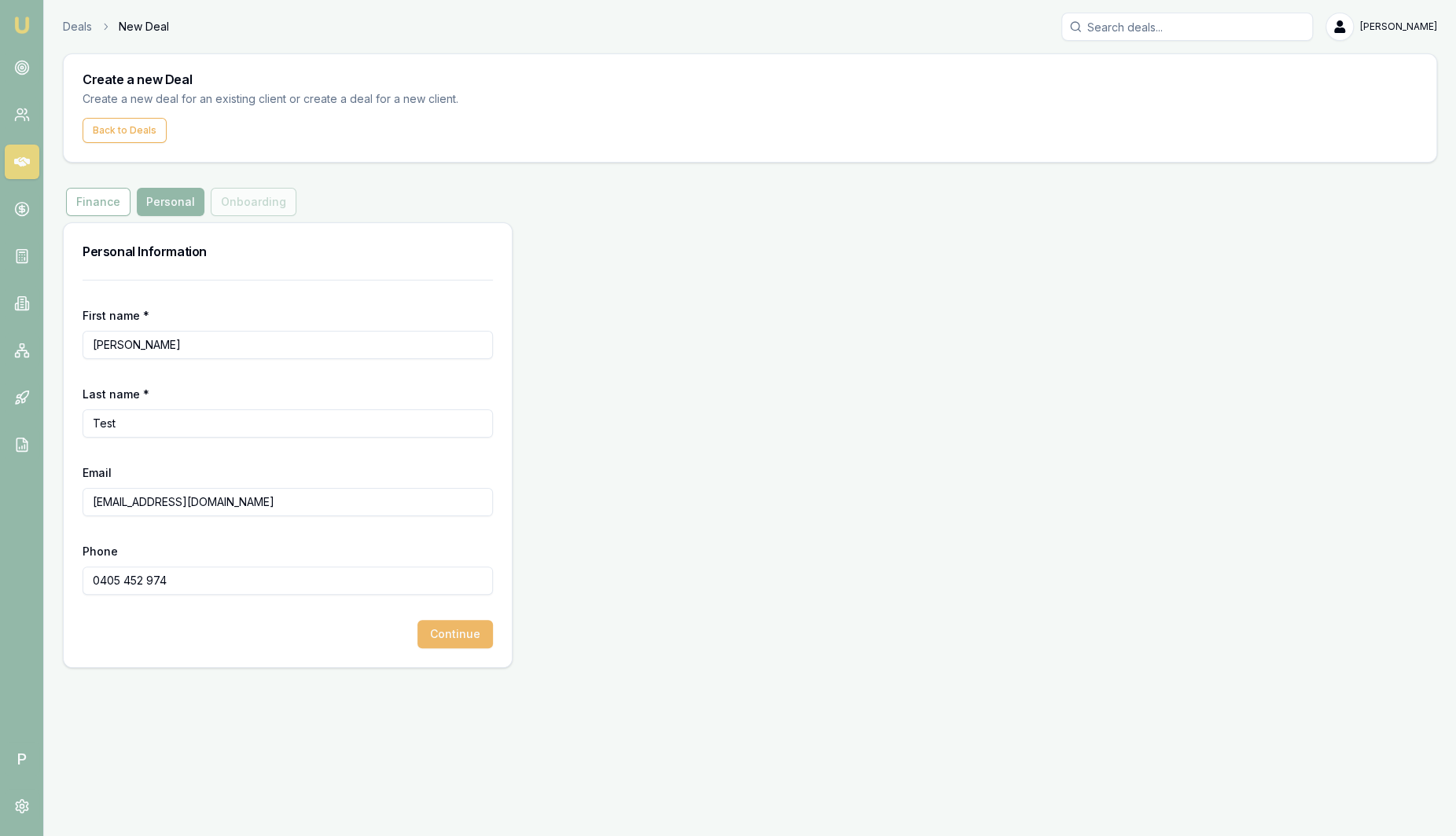
type input "0405 452 974"
click at [481, 631] on button "Continue" at bounding box center [455, 634] width 76 height 28
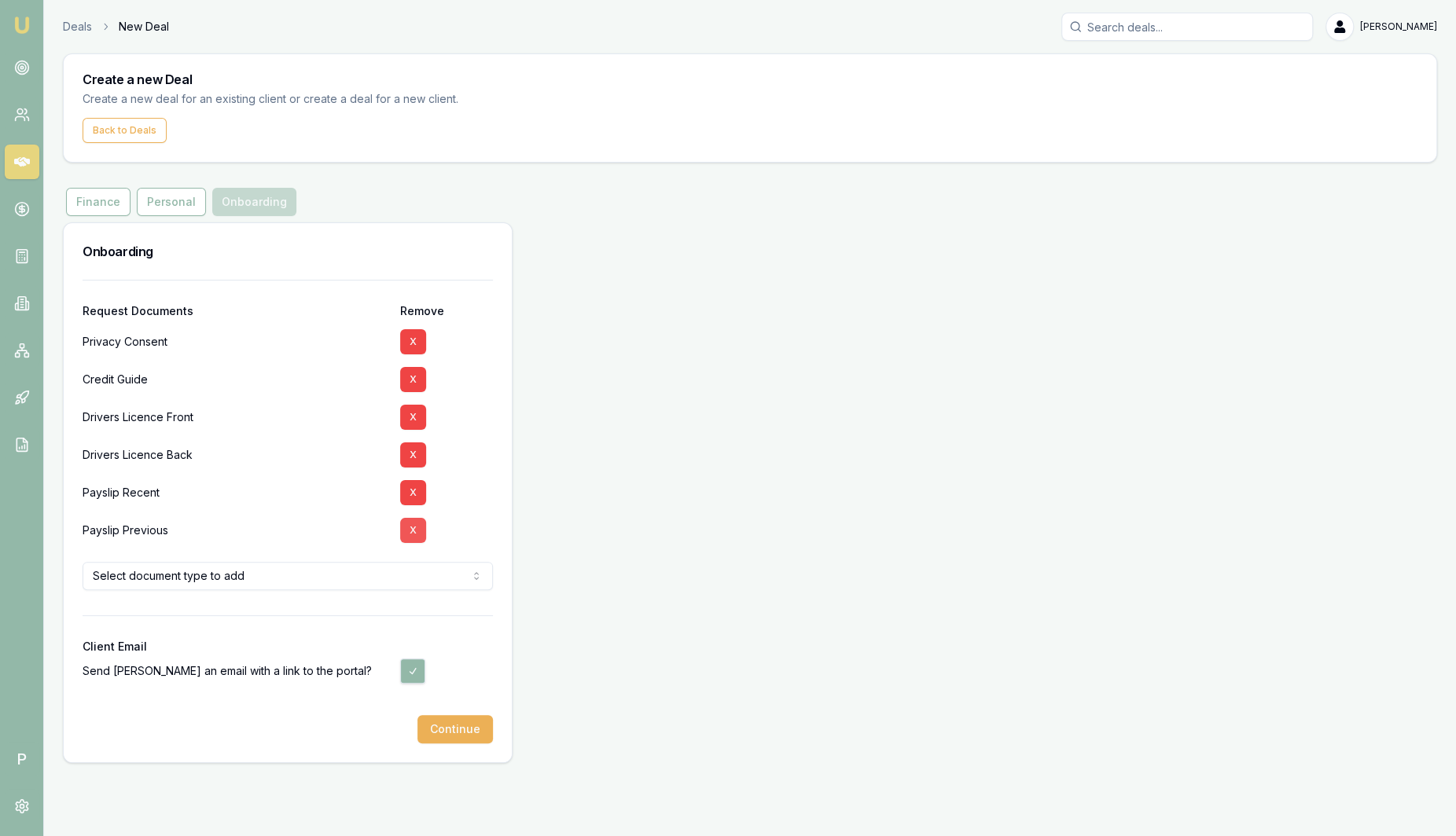
click at [422, 538] on button "X" at bounding box center [413, 531] width 26 height 25
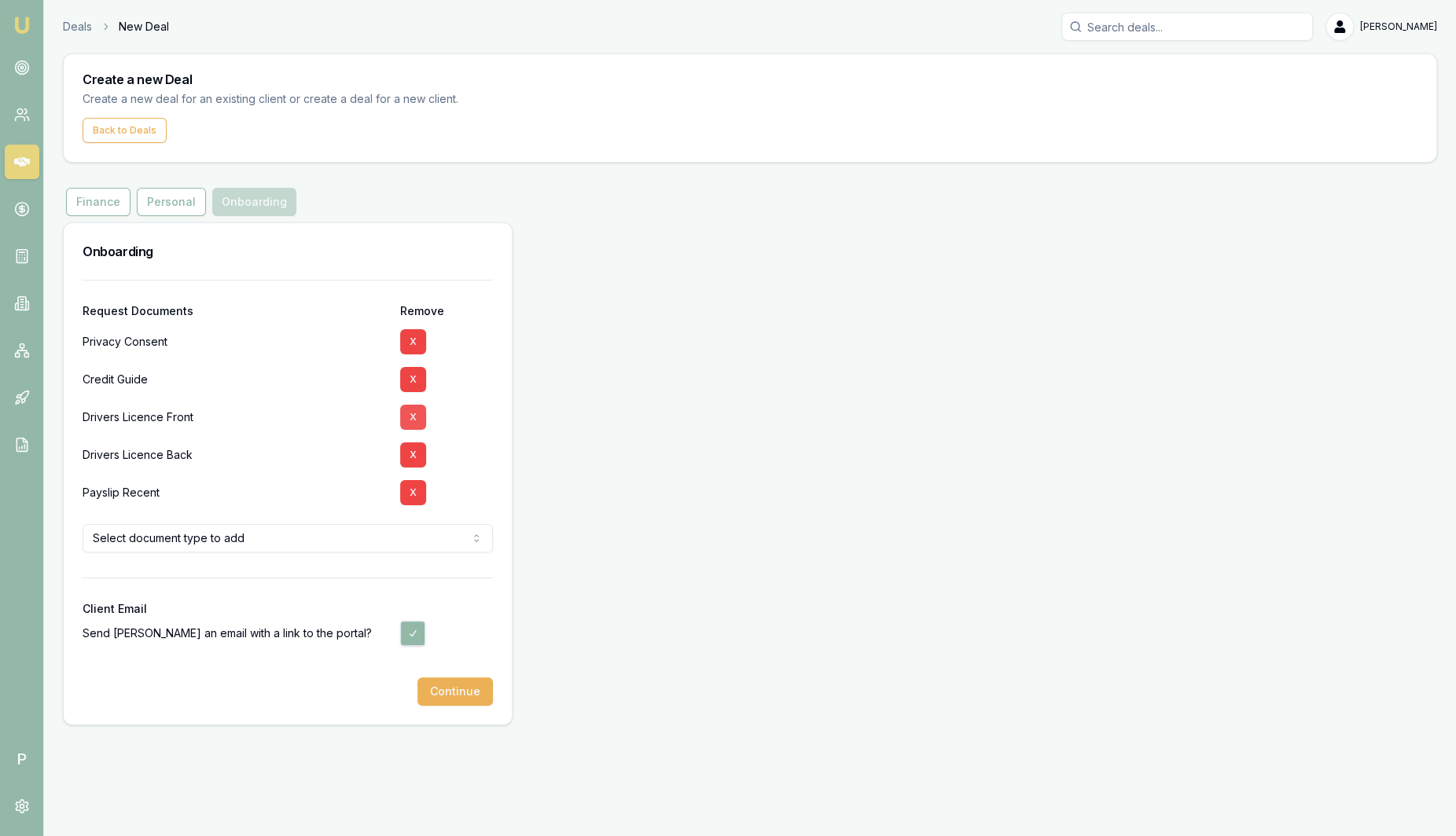
click at [410, 418] on button "X" at bounding box center [413, 417] width 26 height 25
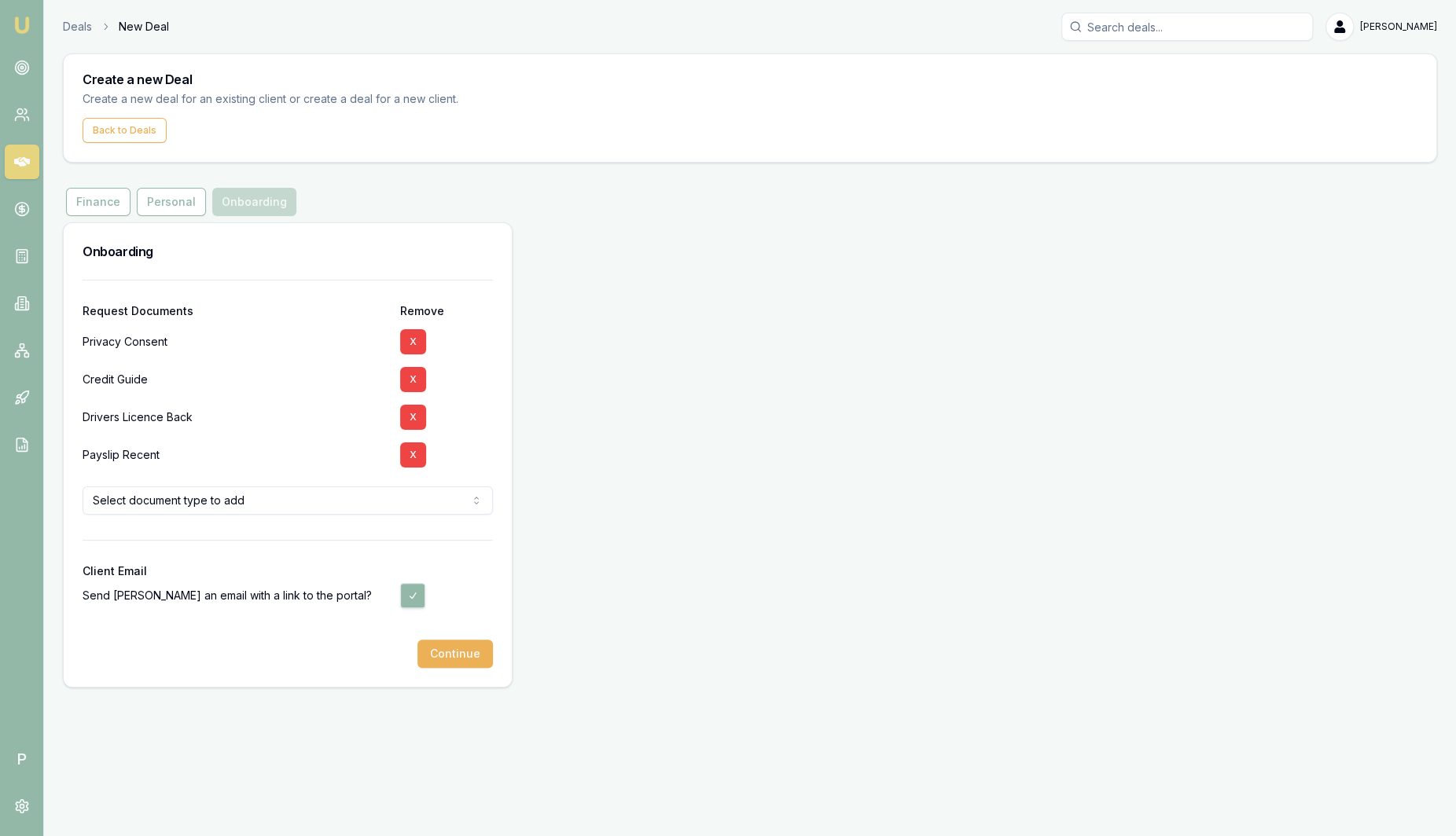
click at [357, 501] on html "Emu Broker P Deals New Deal Sam Crouch Toggle Menu Create a new Deal Create a n…" at bounding box center [728, 418] width 1456 height 836
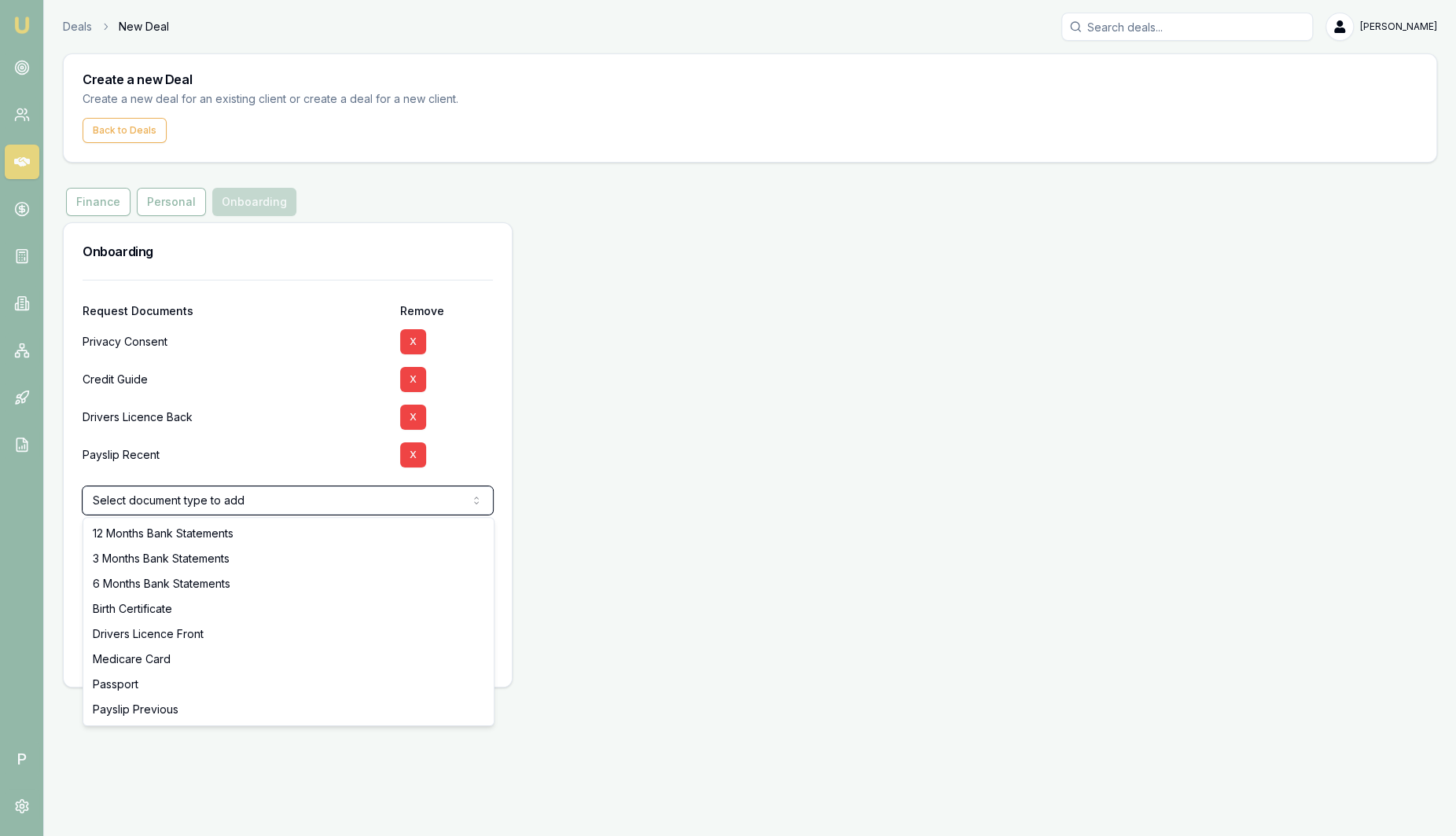
click at [246, 444] on html "Emu Broker P Deals New Deal Sam Crouch Toggle Menu Create a new Deal Create a n…" at bounding box center [728, 418] width 1456 height 836
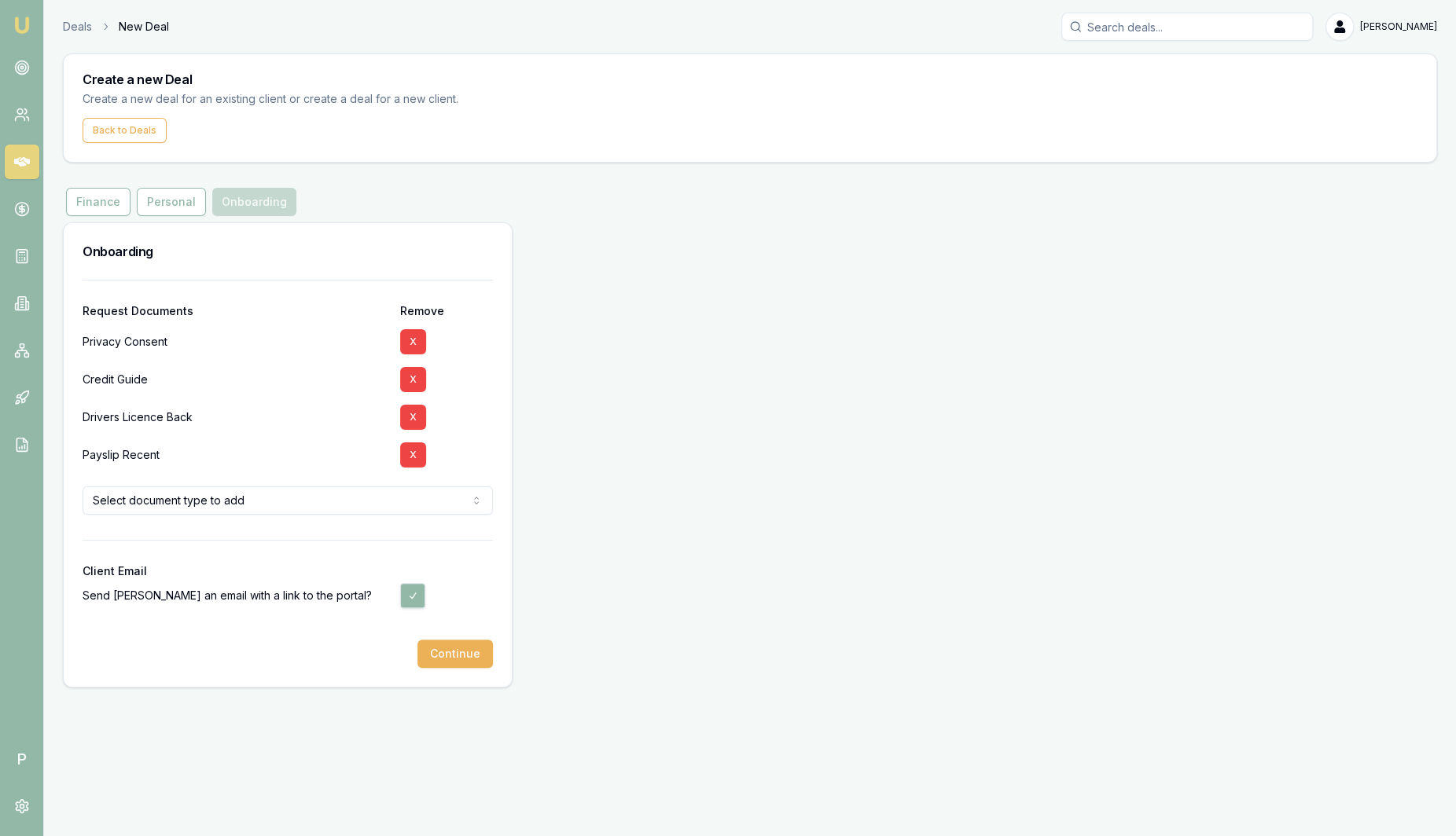
click at [420, 607] on button "button" at bounding box center [413, 596] width 25 height 25
click at [413, 606] on button "button" at bounding box center [413, 596] width 25 height 25
checkbox input "true"
click at [461, 651] on button "Continue" at bounding box center [455, 654] width 76 height 28
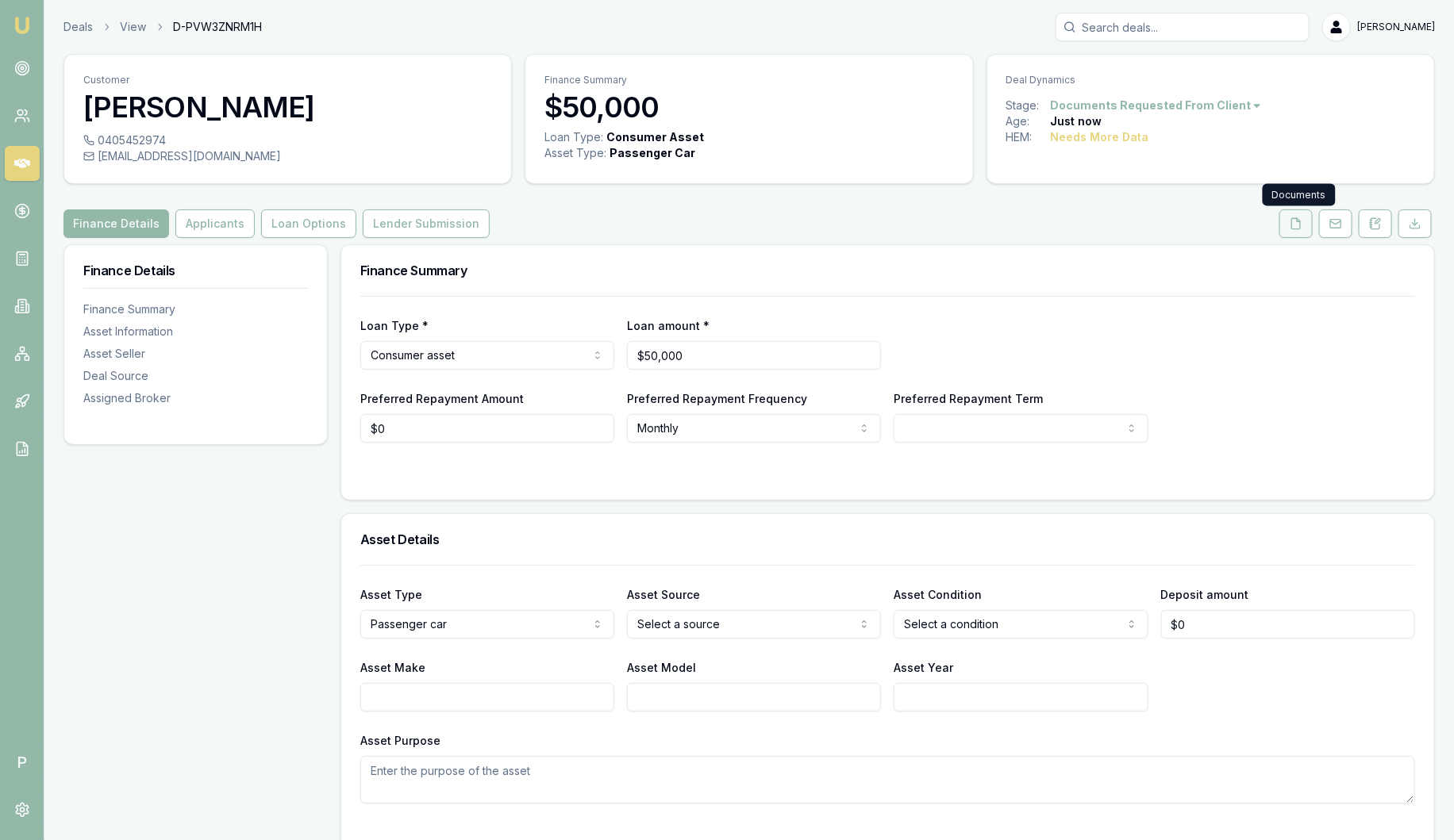
click at [1303, 231] on button at bounding box center [1297, 224] width 33 height 29
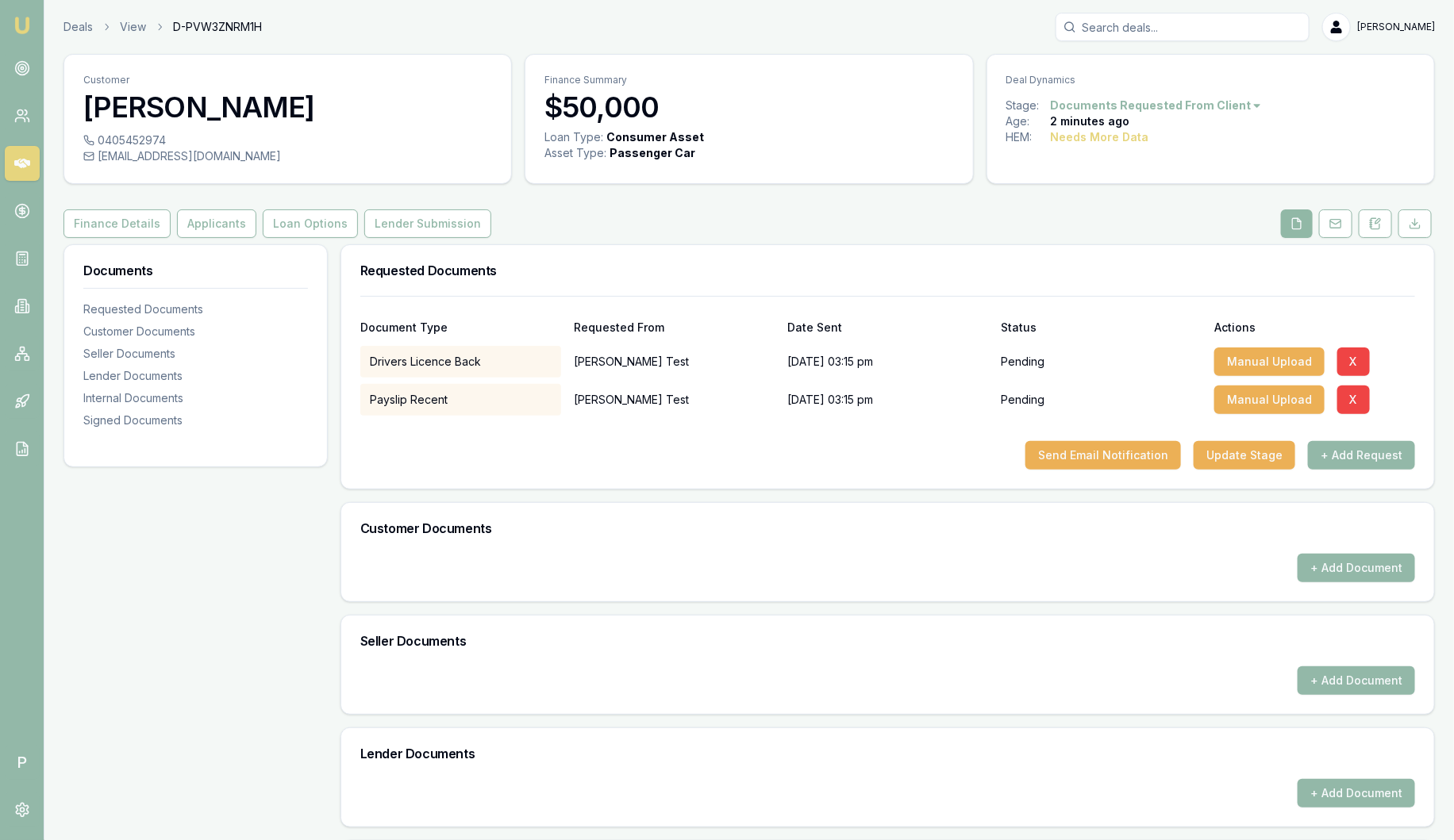
click at [1289, 230] on button at bounding box center [1297, 224] width 32 height 29
click at [1293, 223] on icon at bounding box center [1297, 224] width 13 height 13
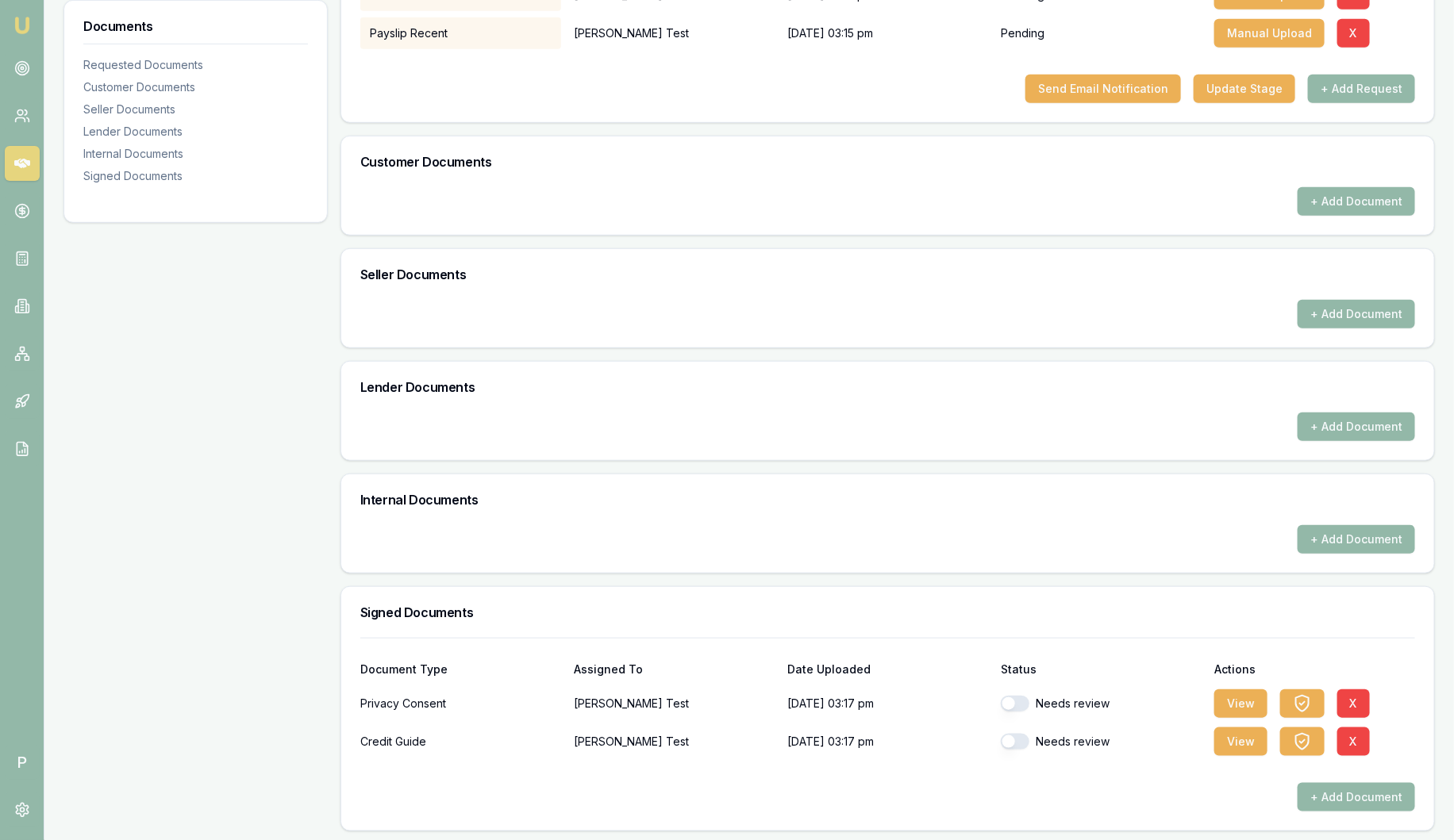
scroll to position [368, 0]
click at [1006, 703] on button "button" at bounding box center [1015, 703] width 29 height 16
checkbox input "true"
click at [1015, 744] on button "button" at bounding box center [1015, 741] width 29 height 16
checkbox input "true"
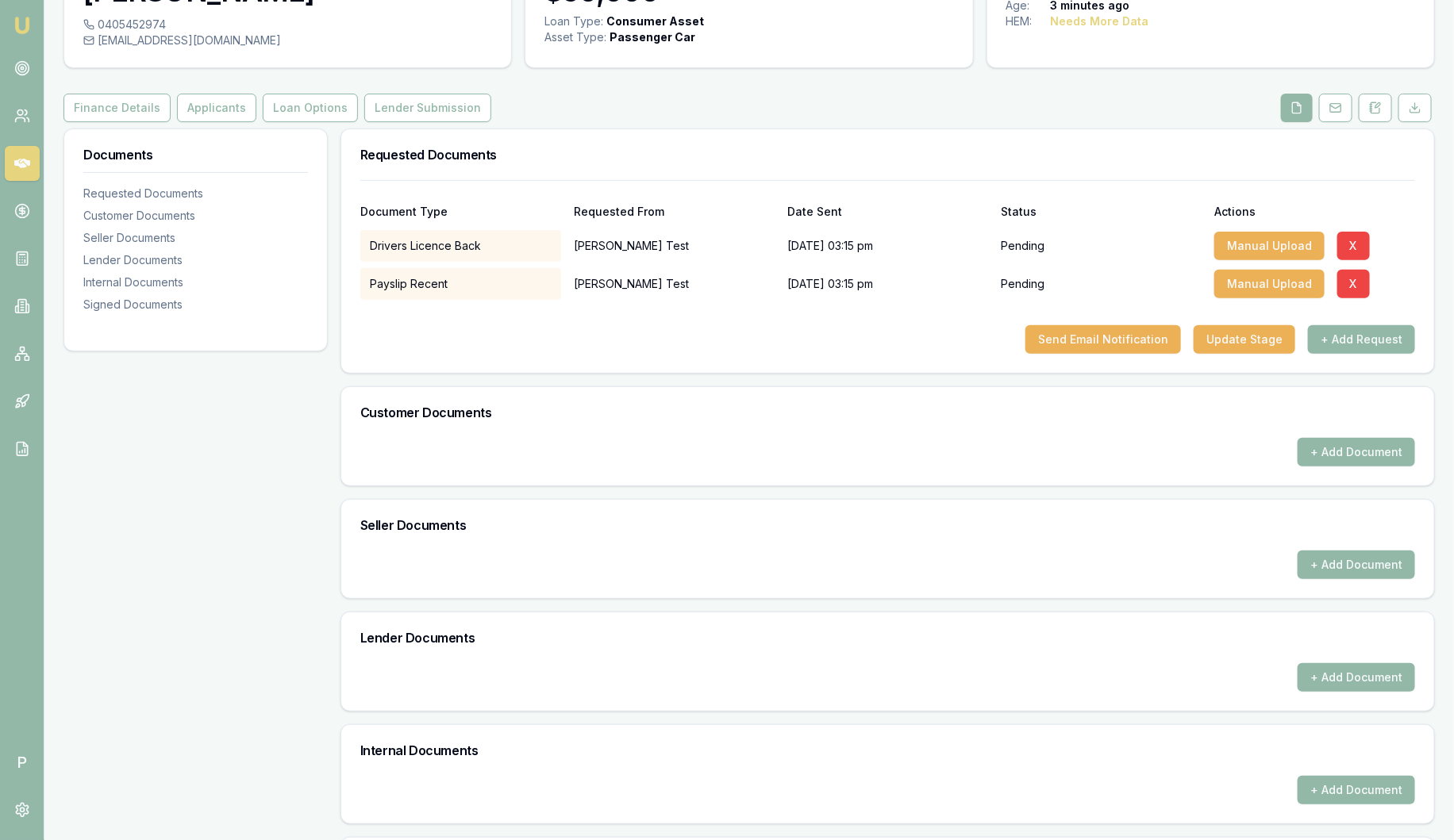
scroll to position [71, 0]
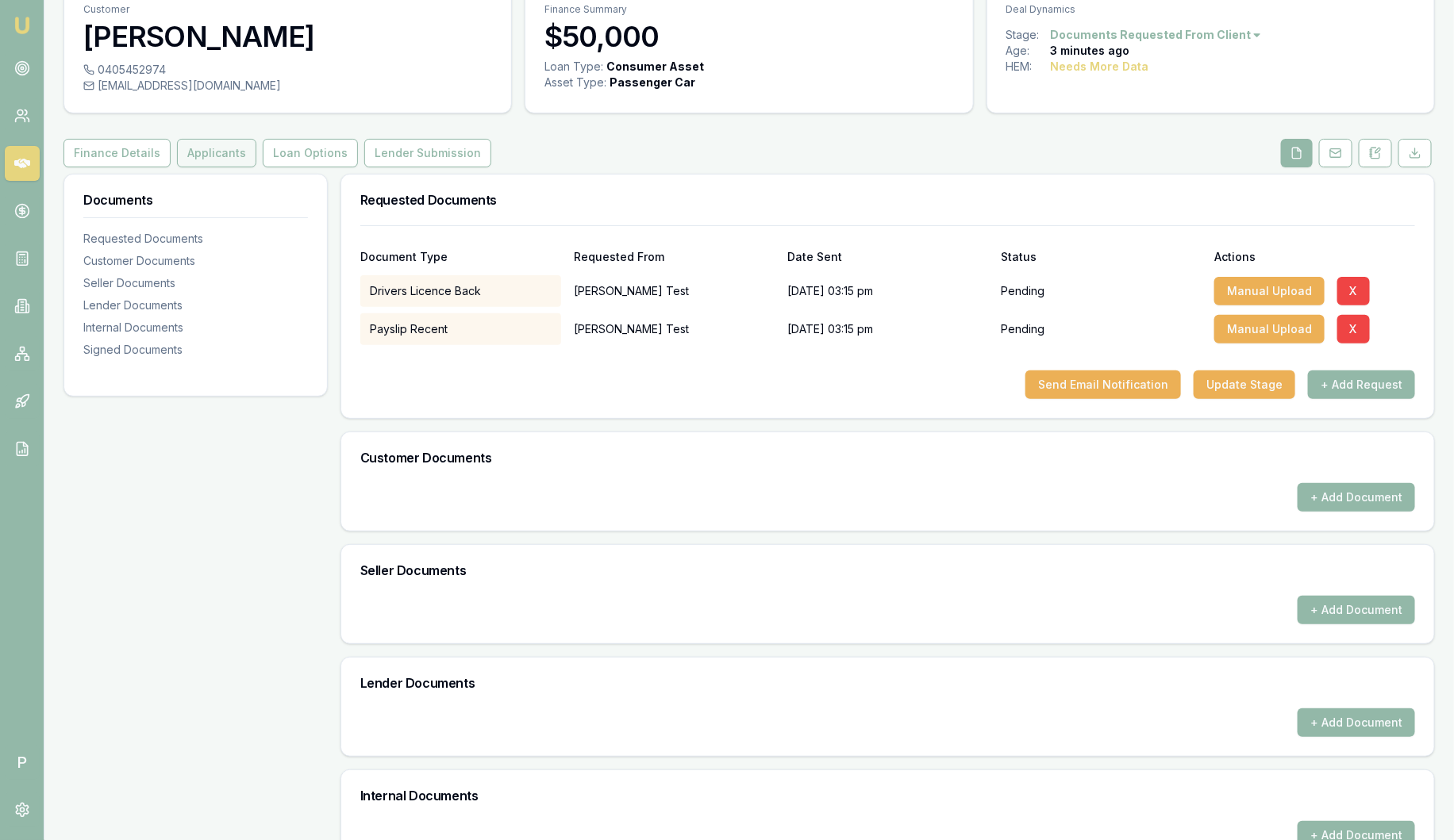
click at [224, 157] on button "Applicants" at bounding box center [217, 153] width 79 height 29
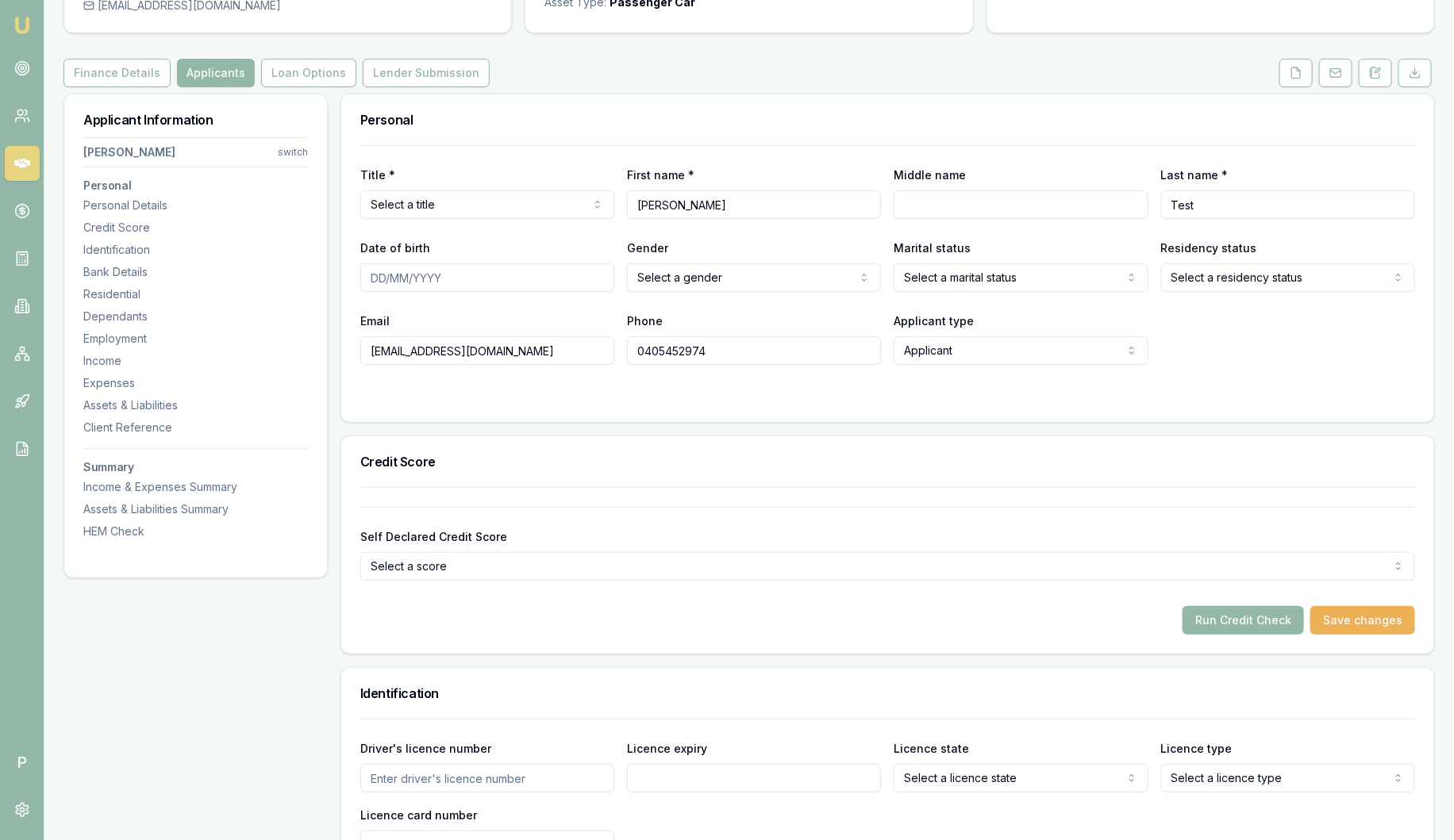
scroll to position [198, 0]
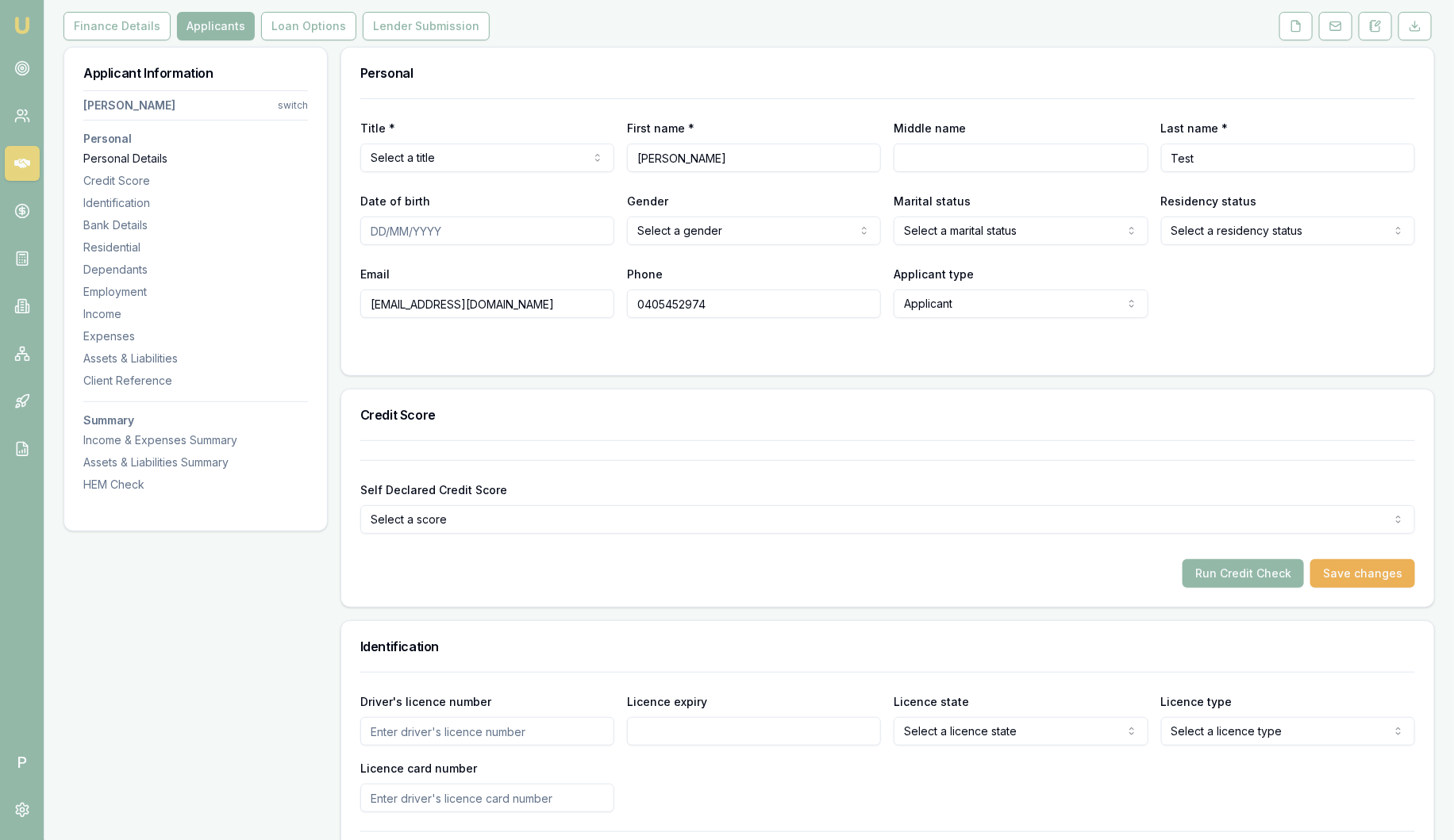
click at [129, 157] on div "Personal Details" at bounding box center [196, 159] width 225 height 16
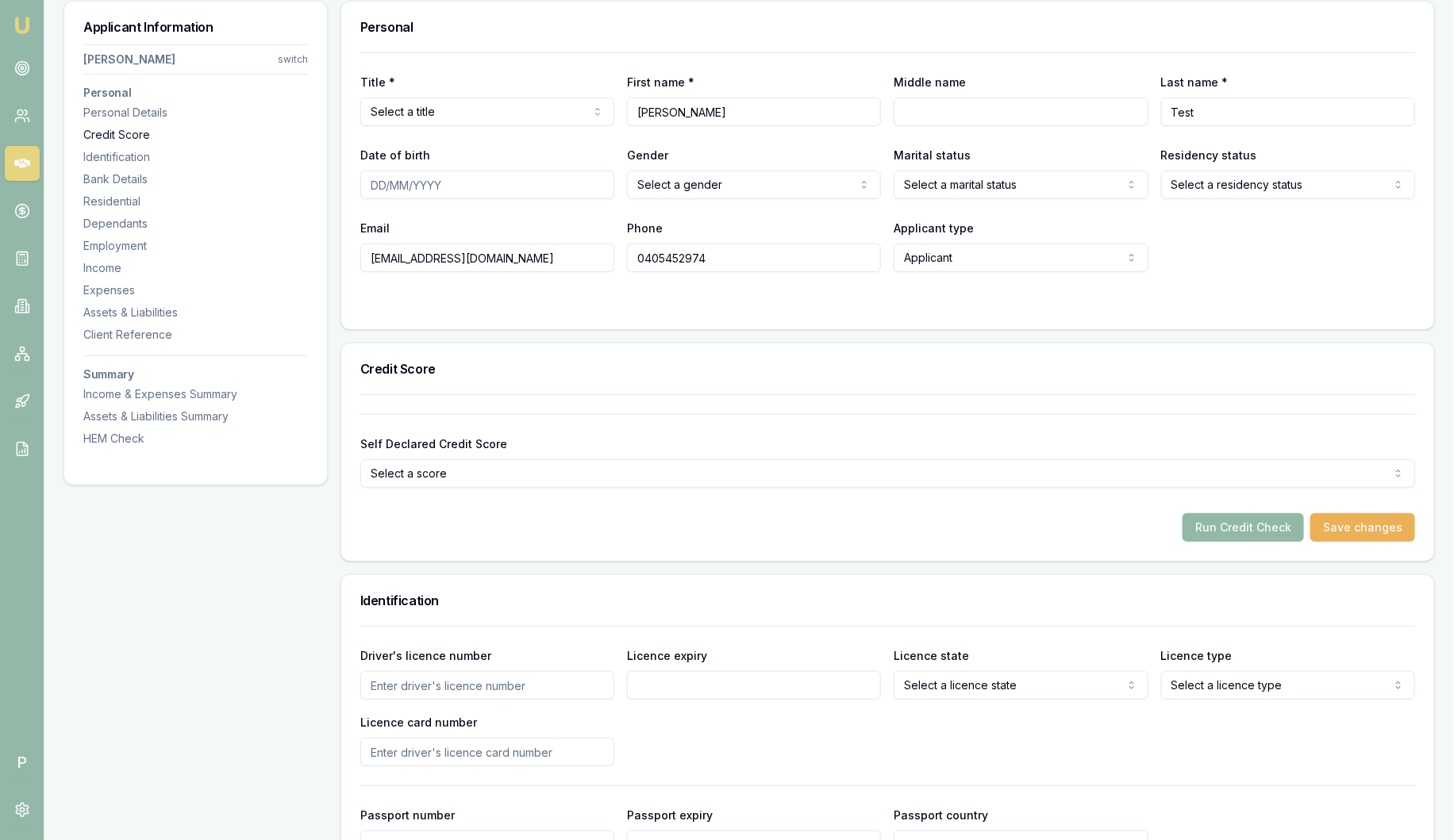
click at [128, 136] on div "Credit Score" at bounding box center [196, 135] width 225 height 16
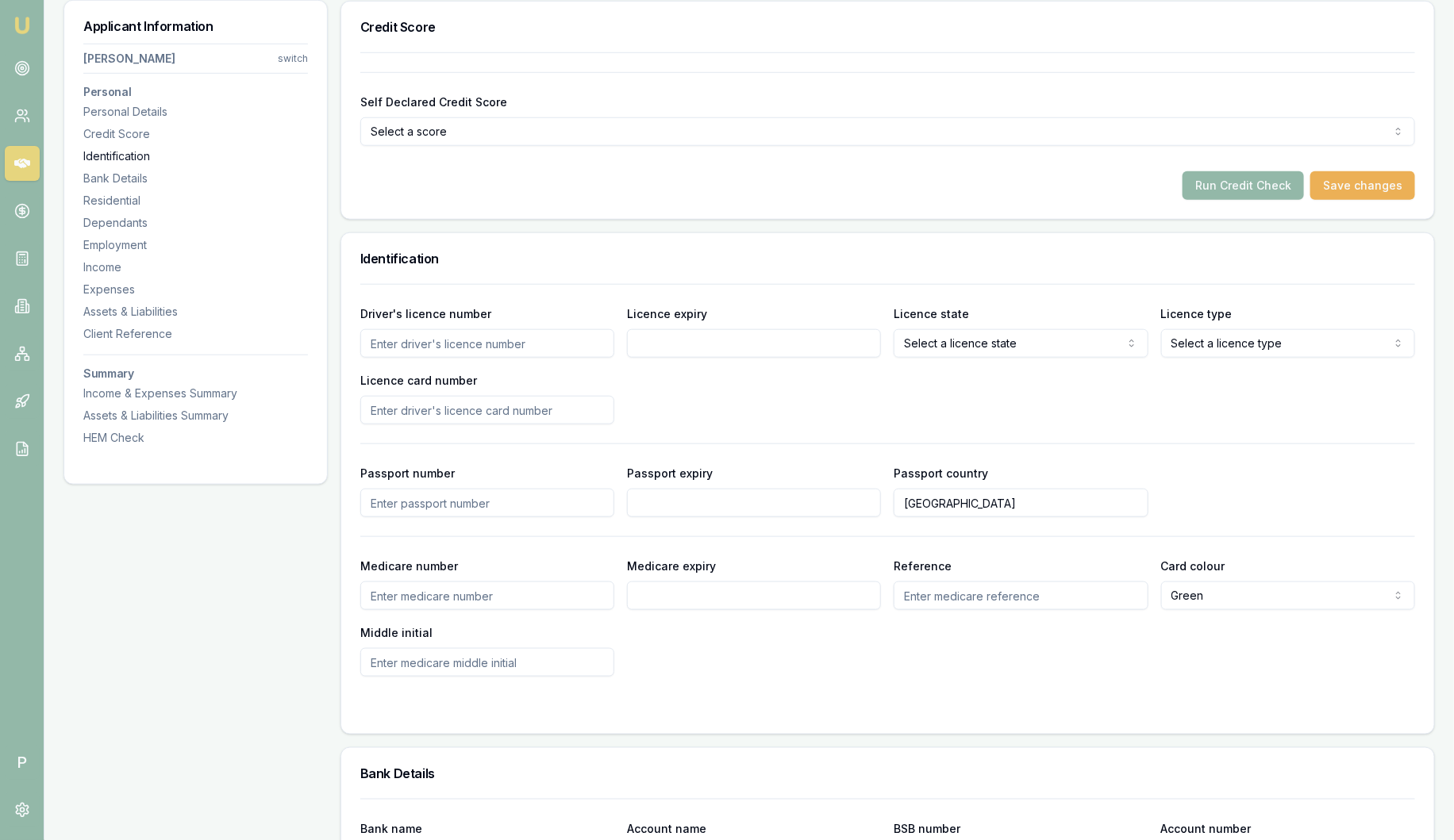
click at [128, 150] on div "Identification" at bounding box center [196, 157] width 225 height 16
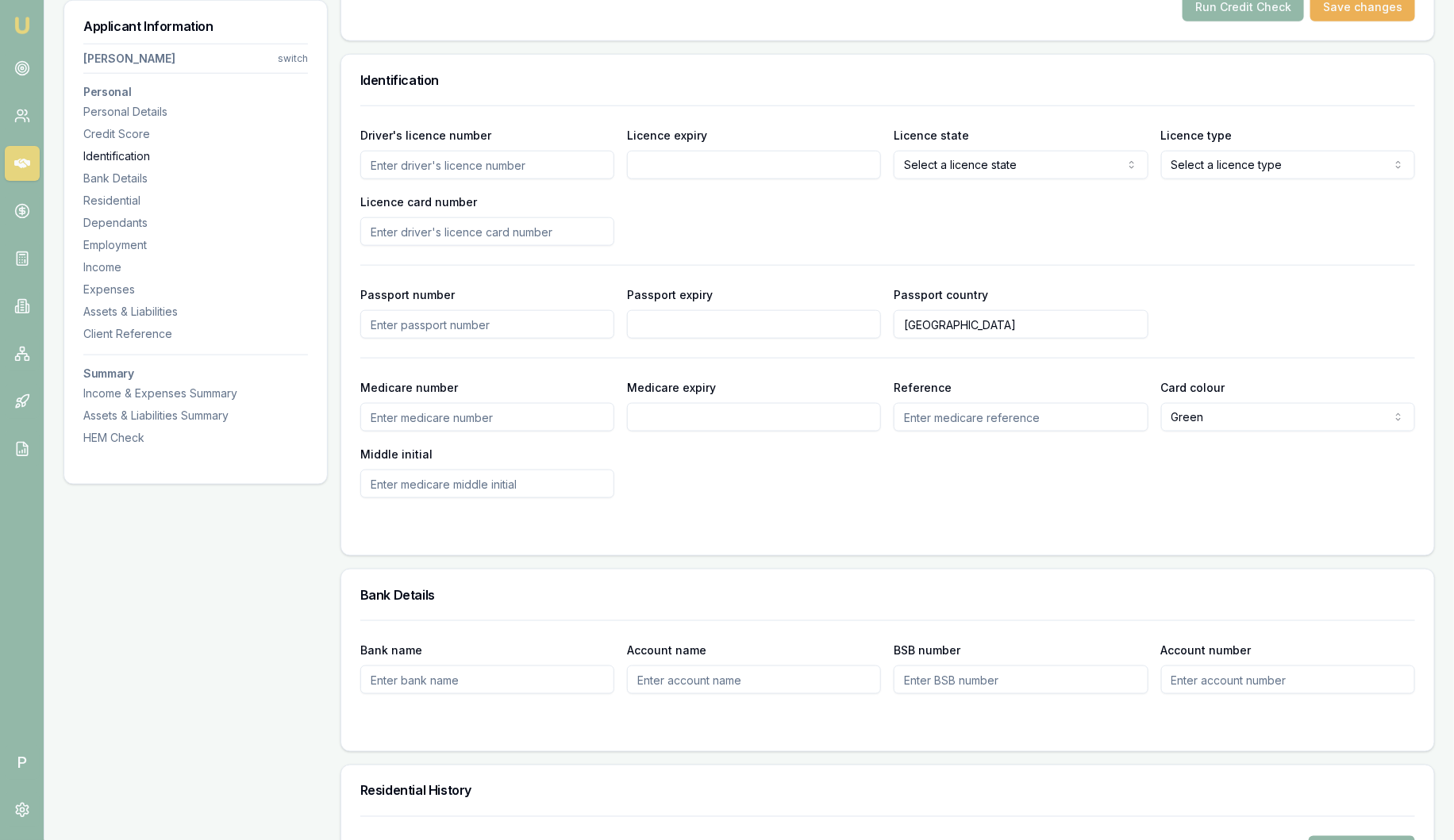
scroll to position [817, 0]
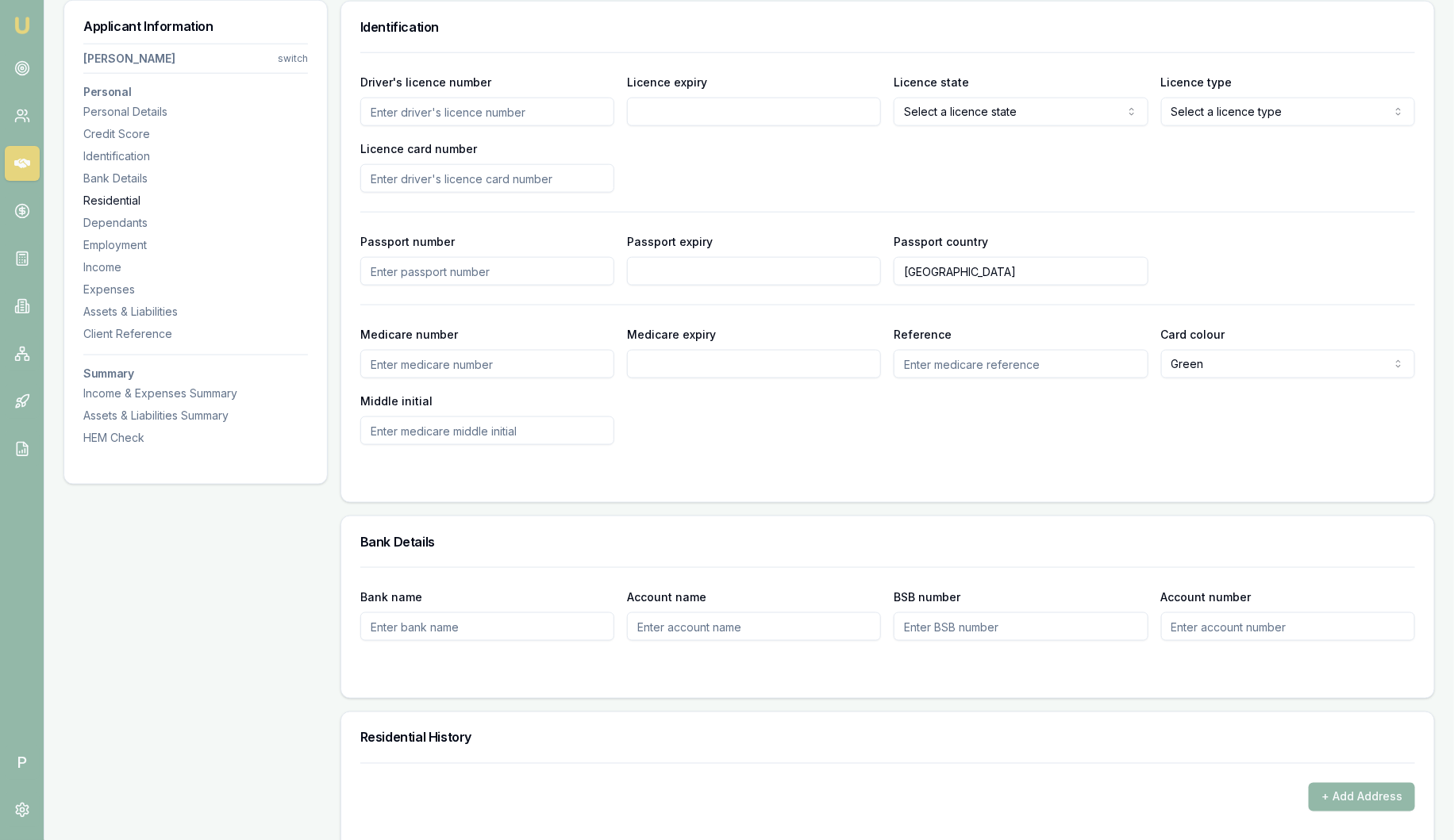
click at [107, 196] on div "Residential" at bounding box center [196, 201] width 225 height 16
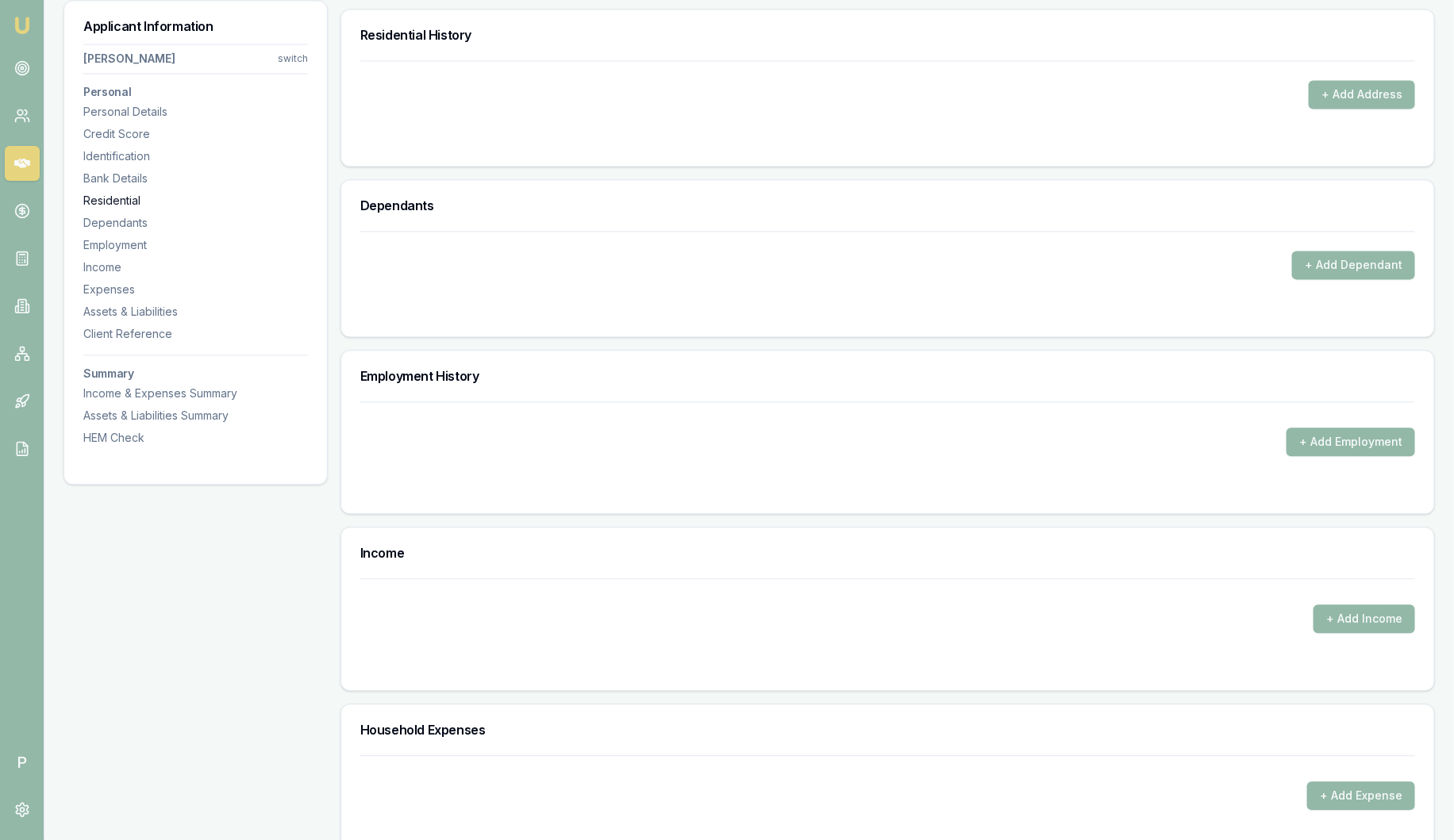
scroll to position [1527, 0]
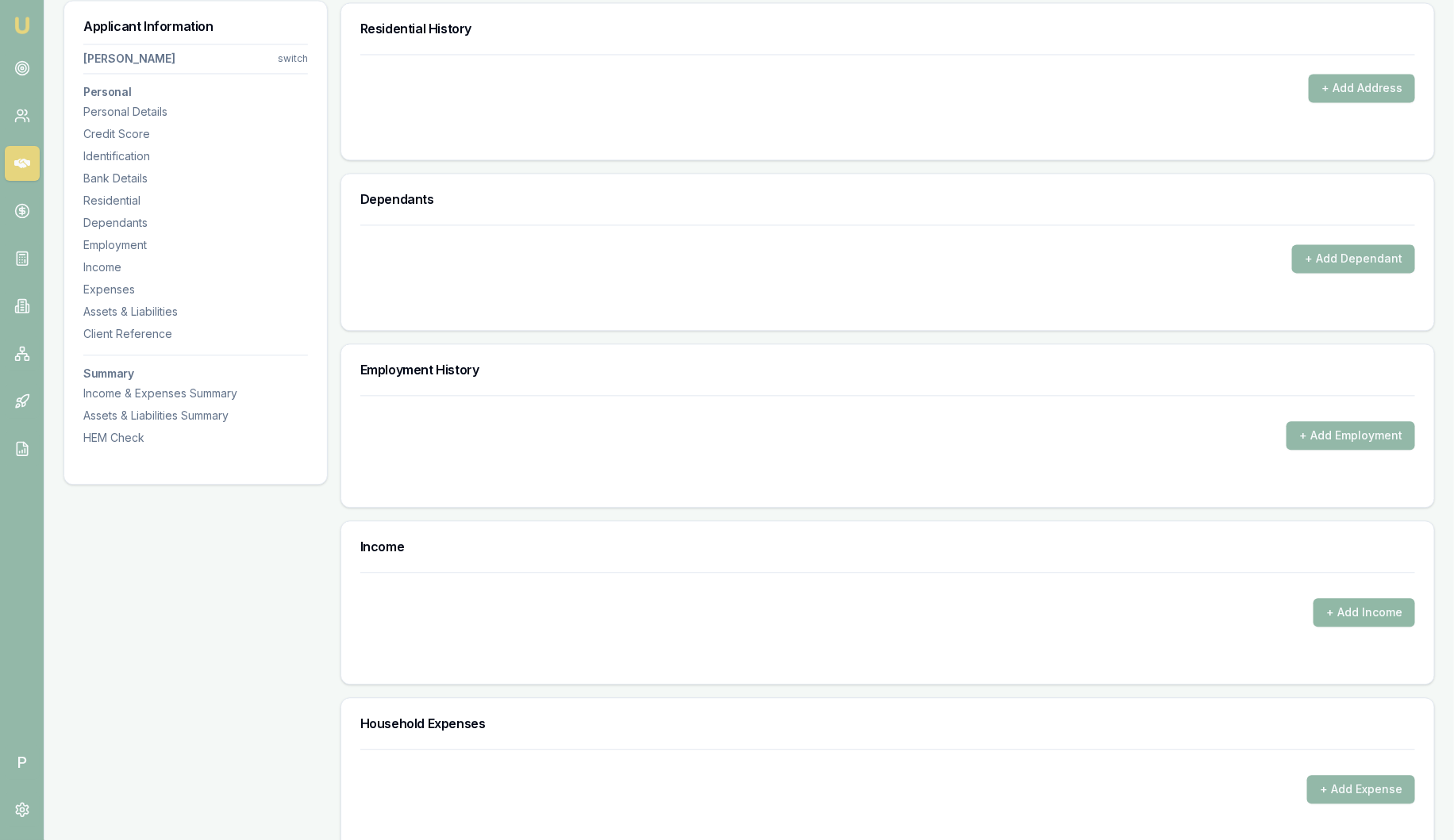
click at [1403, 602] on button "+ Add Income" at bounding box center [1365, 613] width 102 height 29
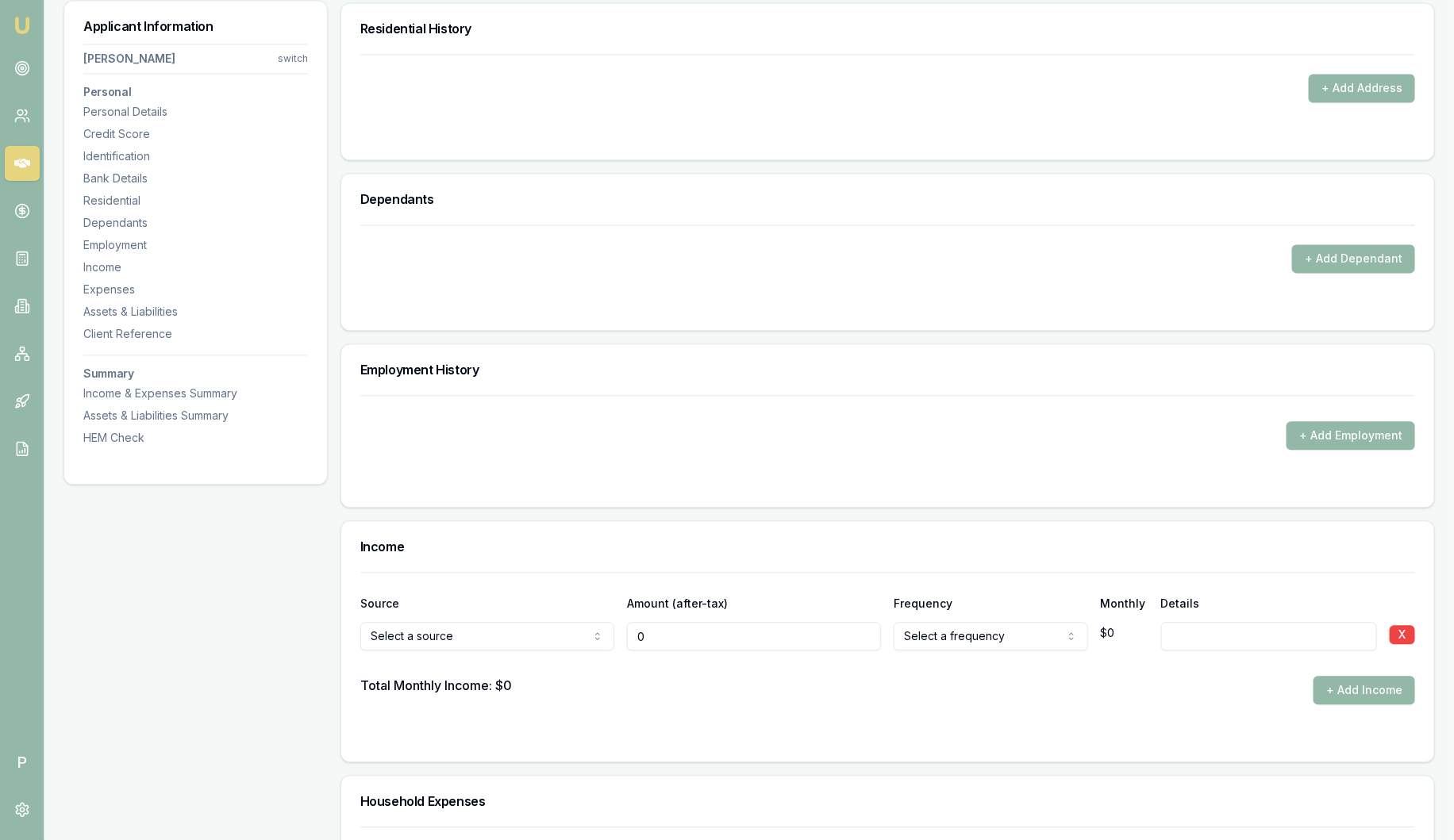
type input "$0"
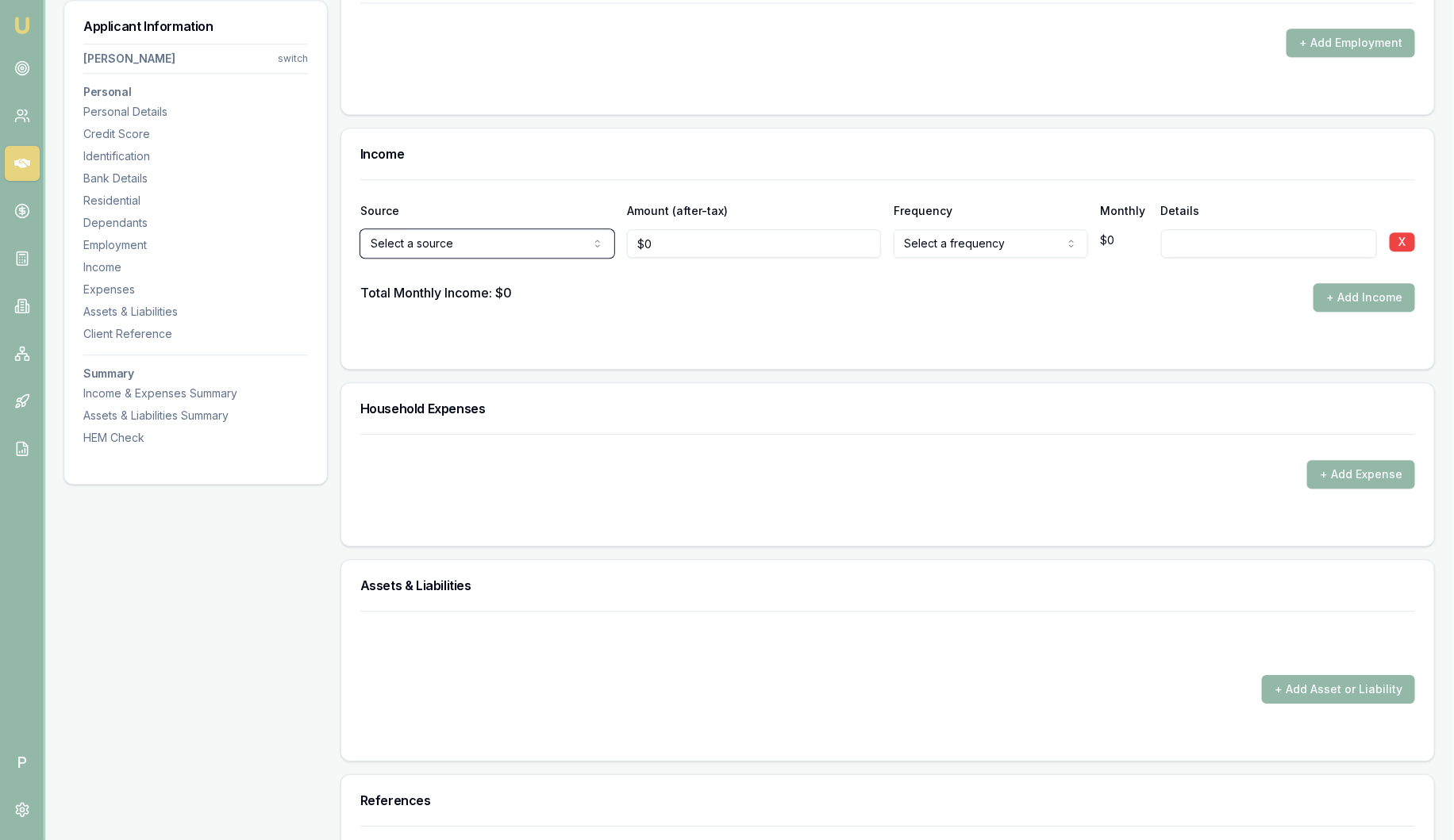
scroll to position [1924, 0]
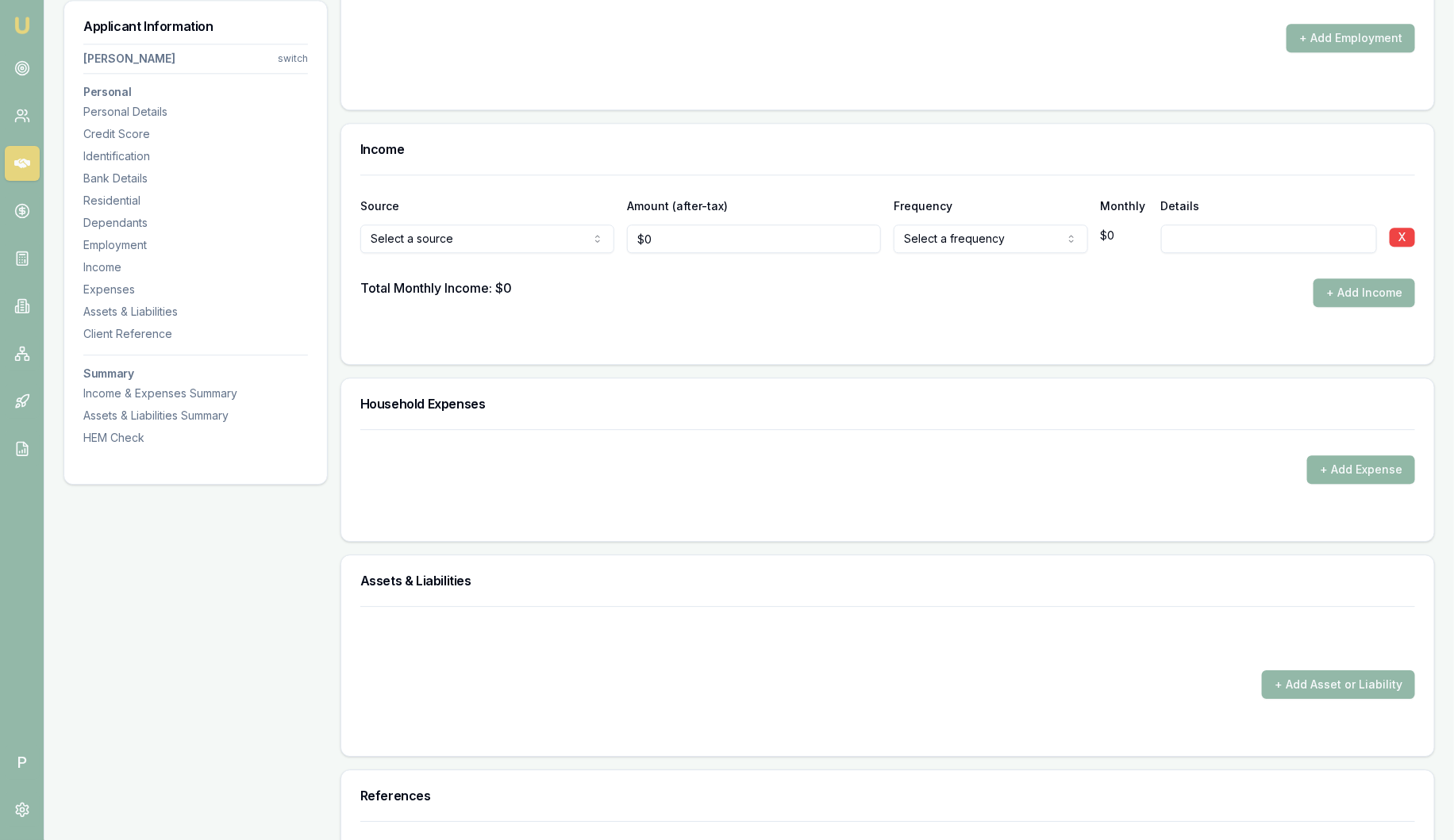
click at [1350, 470] on button "+ Add Expense" at bounding box center [1362, 470] width 108 height 29
click at [1348, 464] on button "+ Add Expense" at bounding box center [1362, 470] width 108 height 29
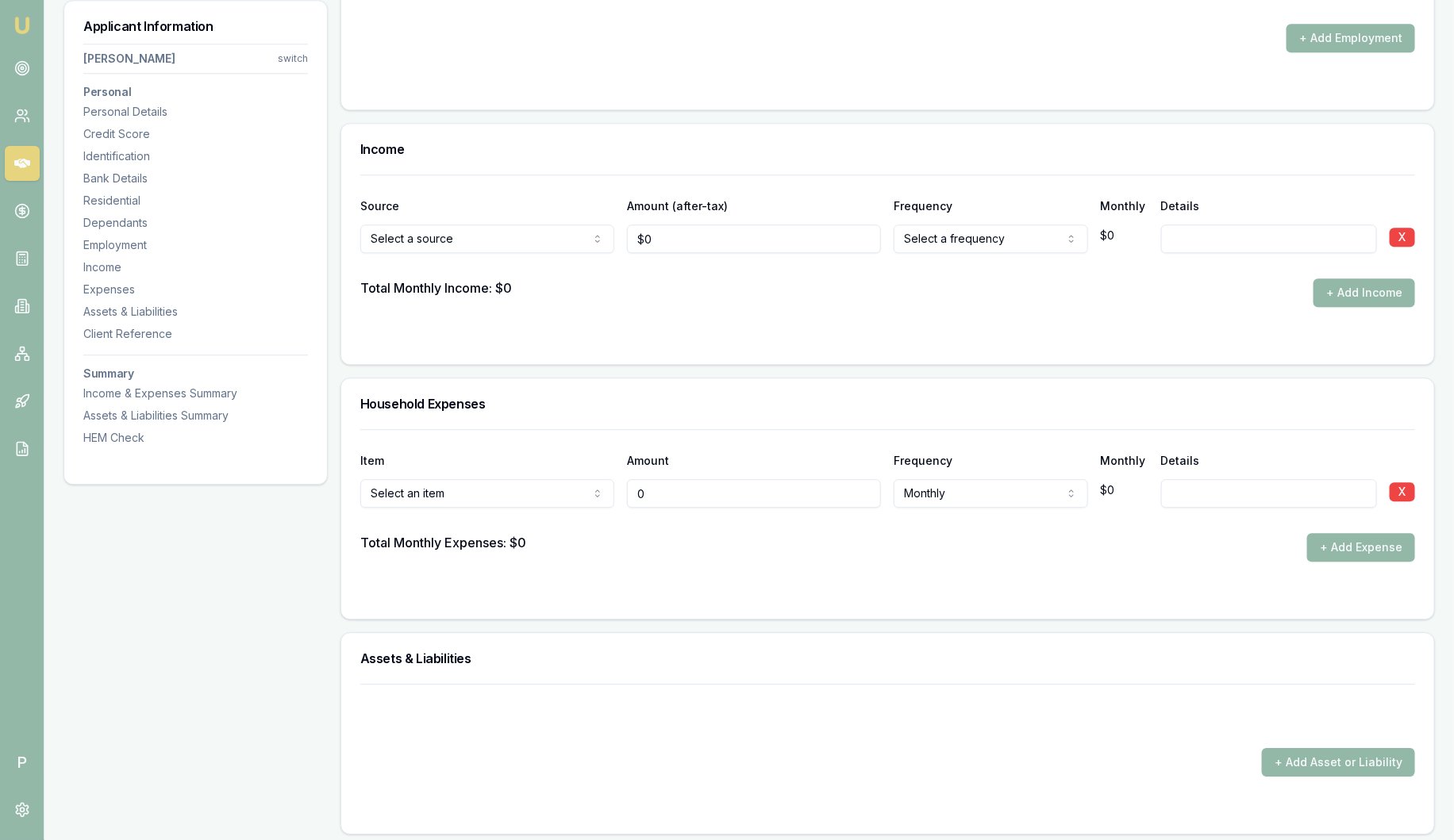
type input "$0"
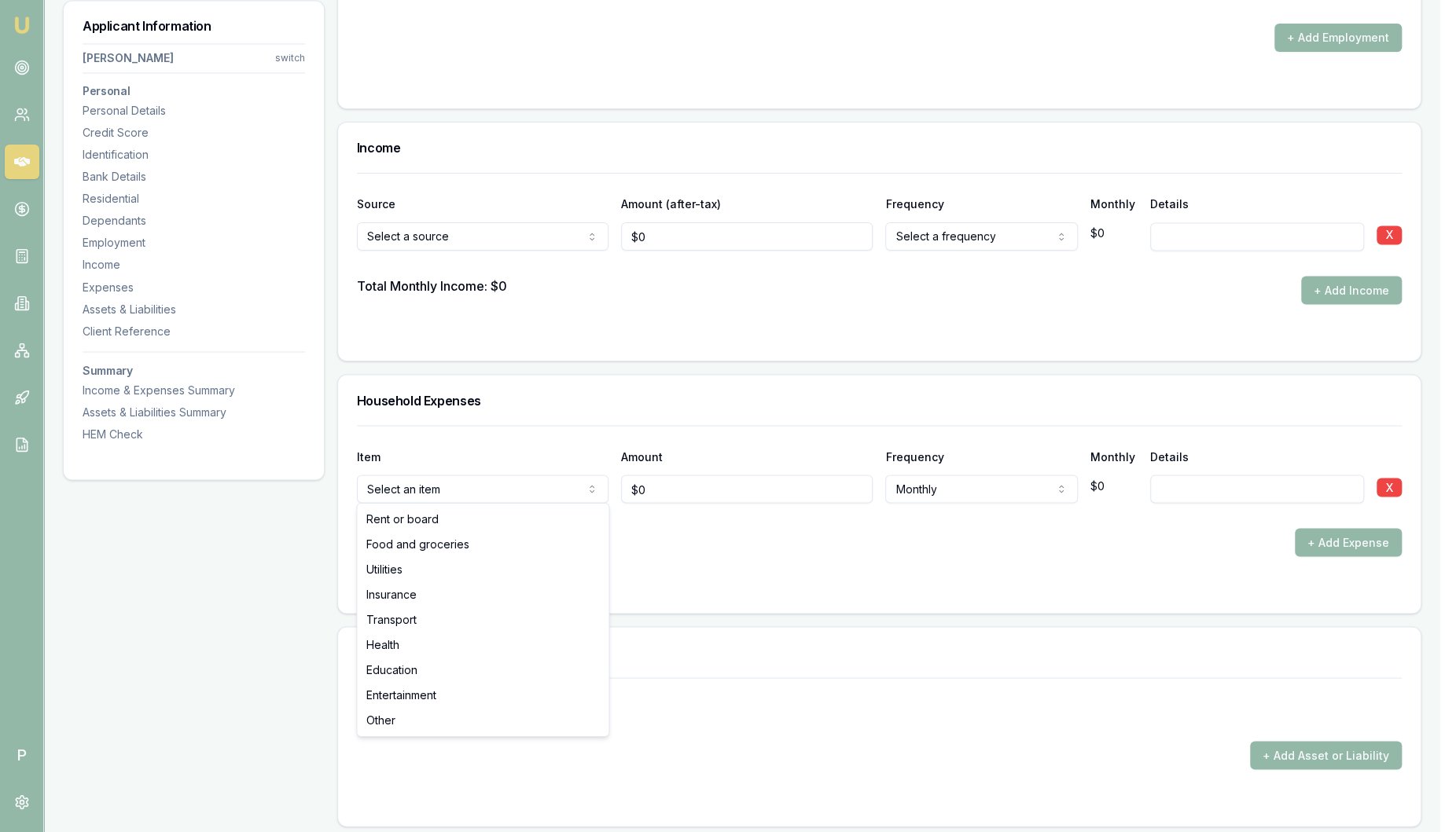
select select "UTILITIES"
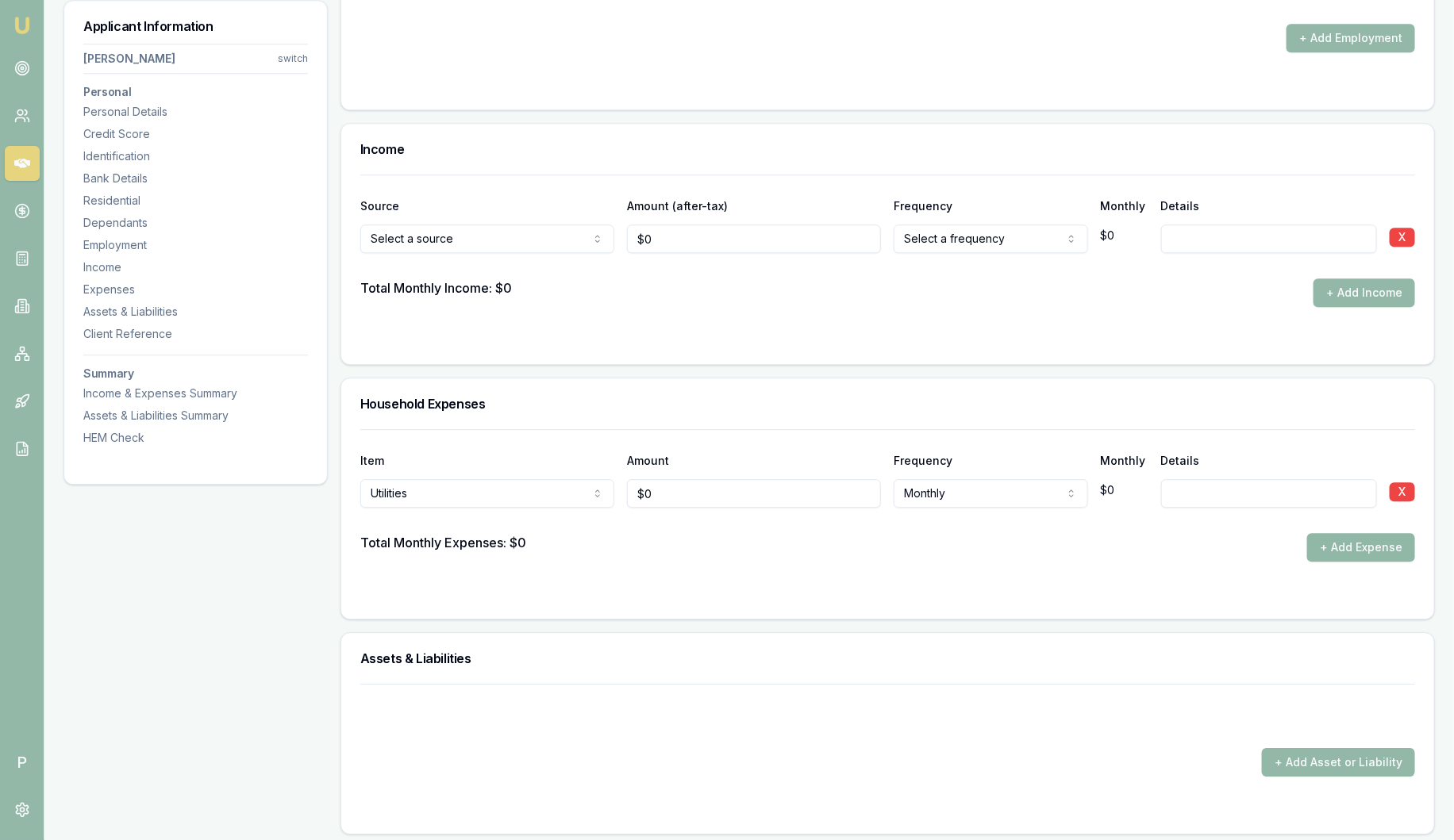
click at [1390, 537] on button "+ Add Expense" at bounding box center [1362, 548] width 108 height 29
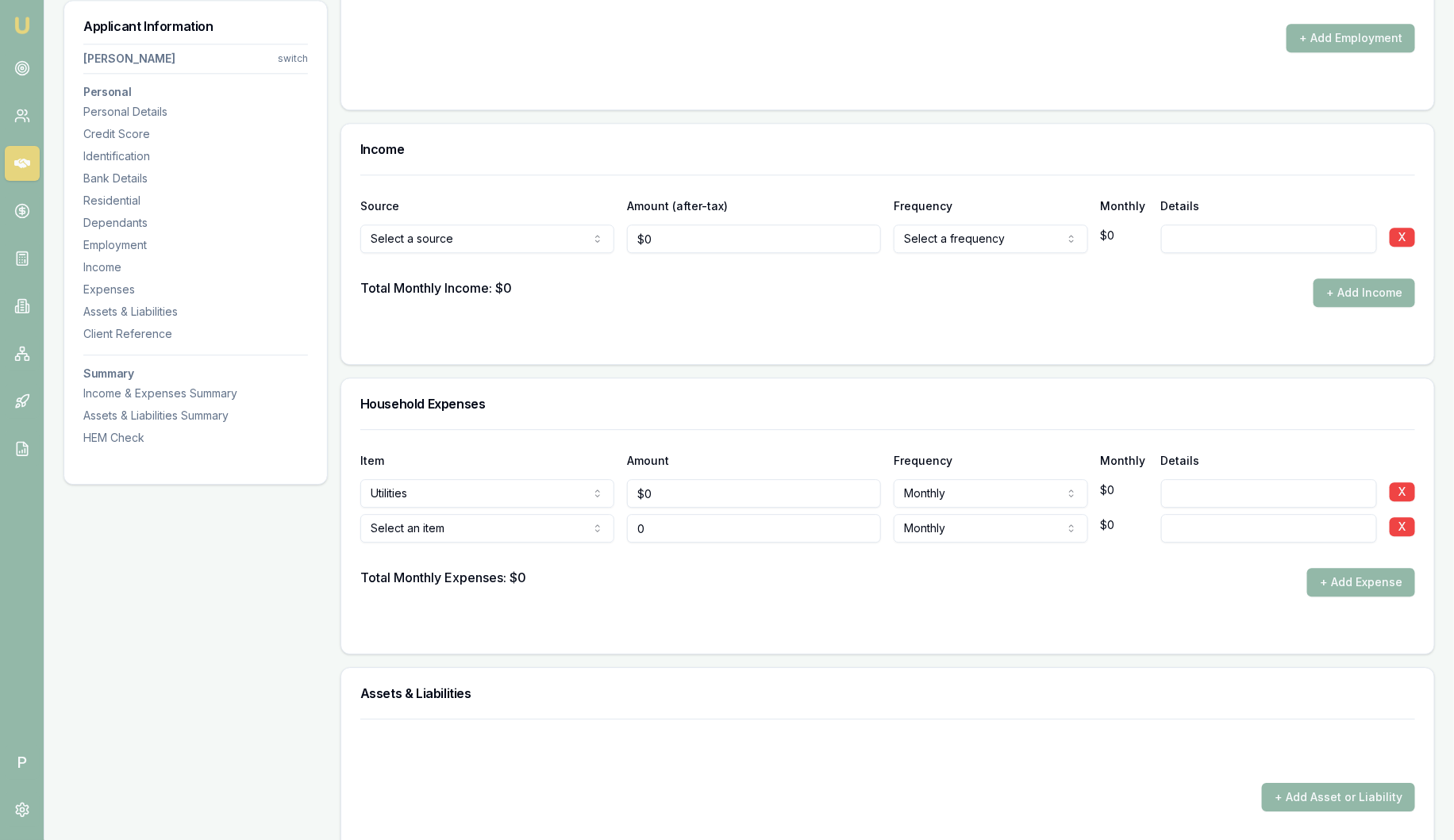
type input "$0"
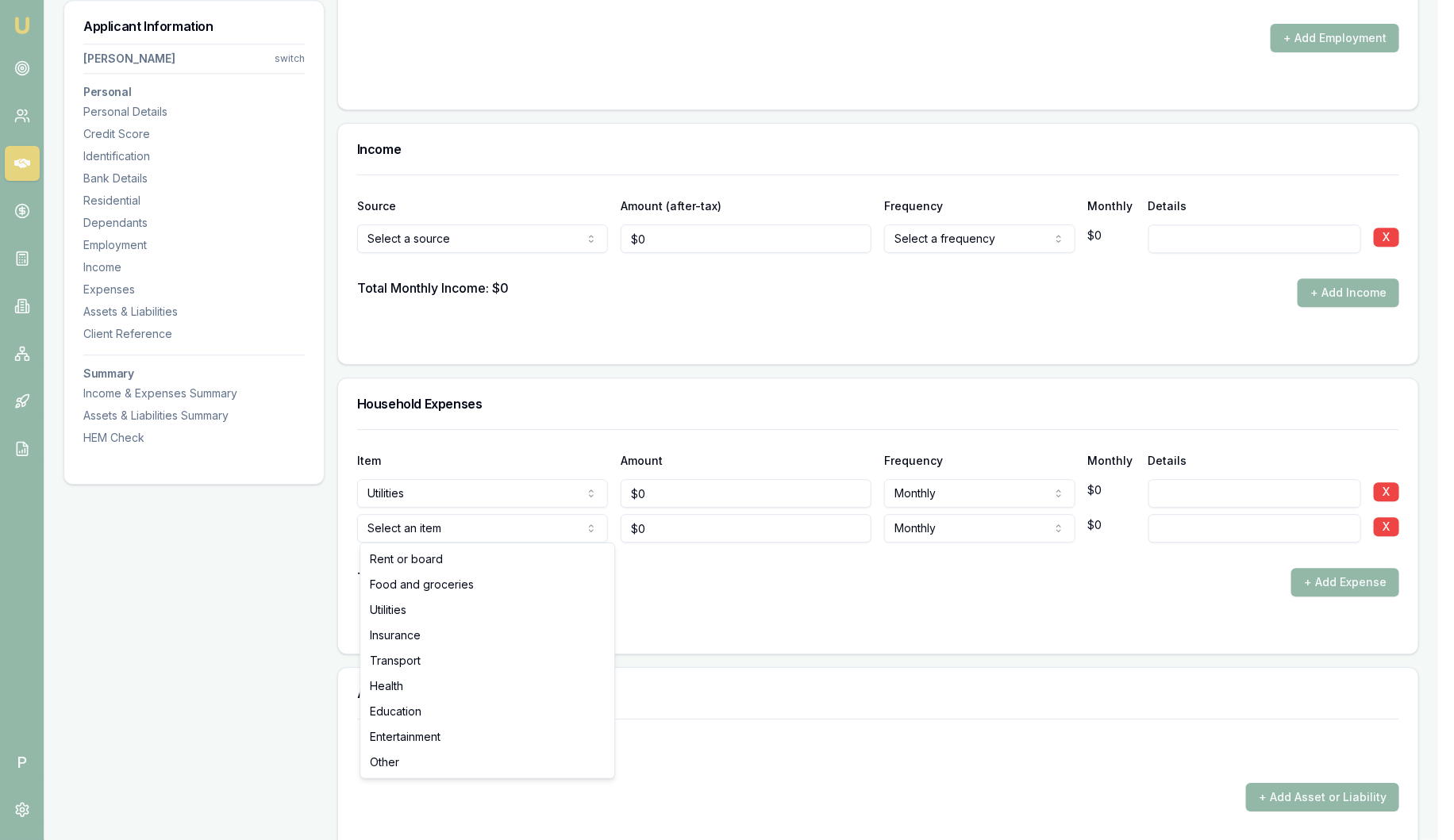
select select "INSURANCE"
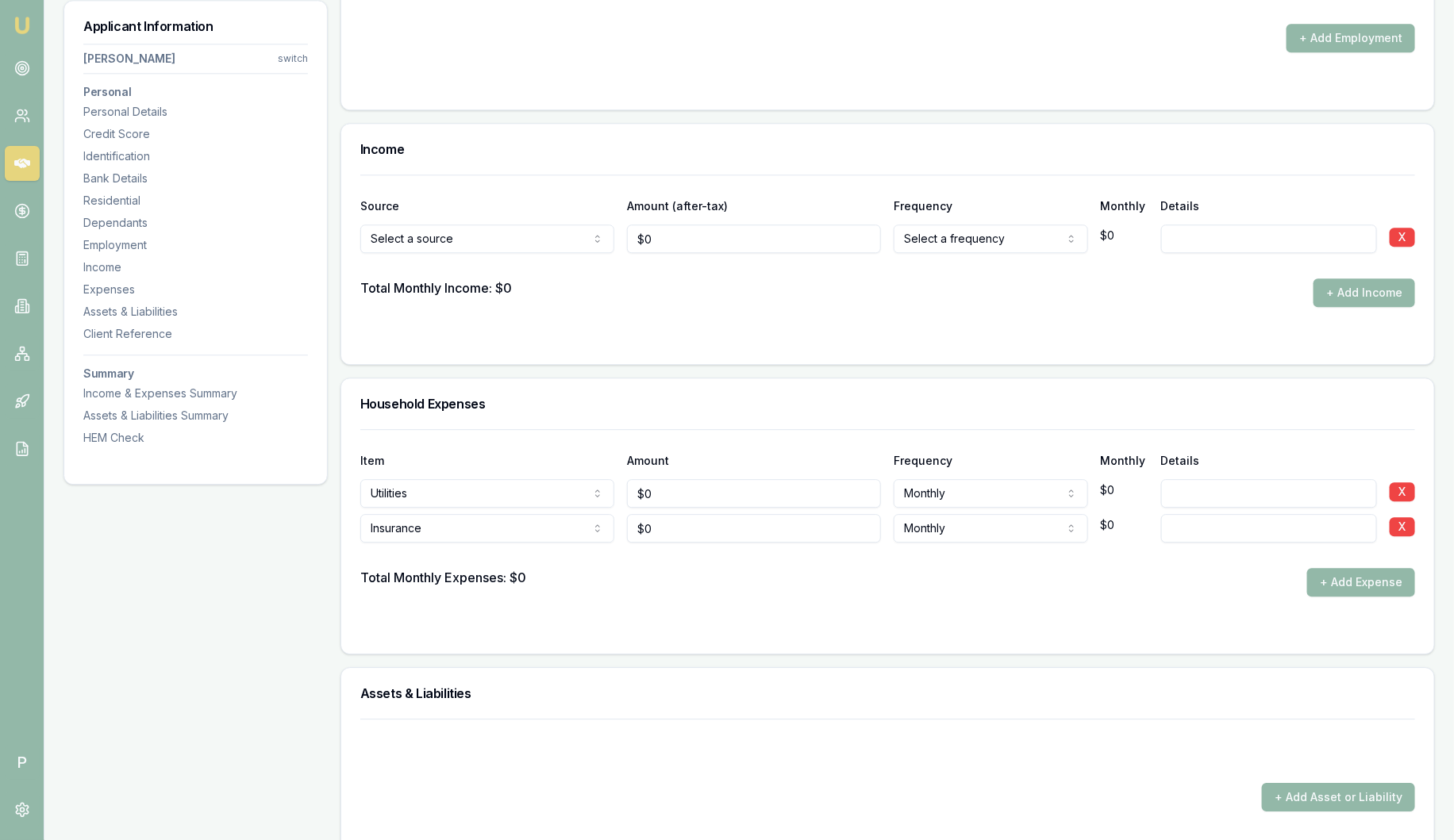
click at [1014, 626] on div at bounding box center [887, 629] width 1055 height 13
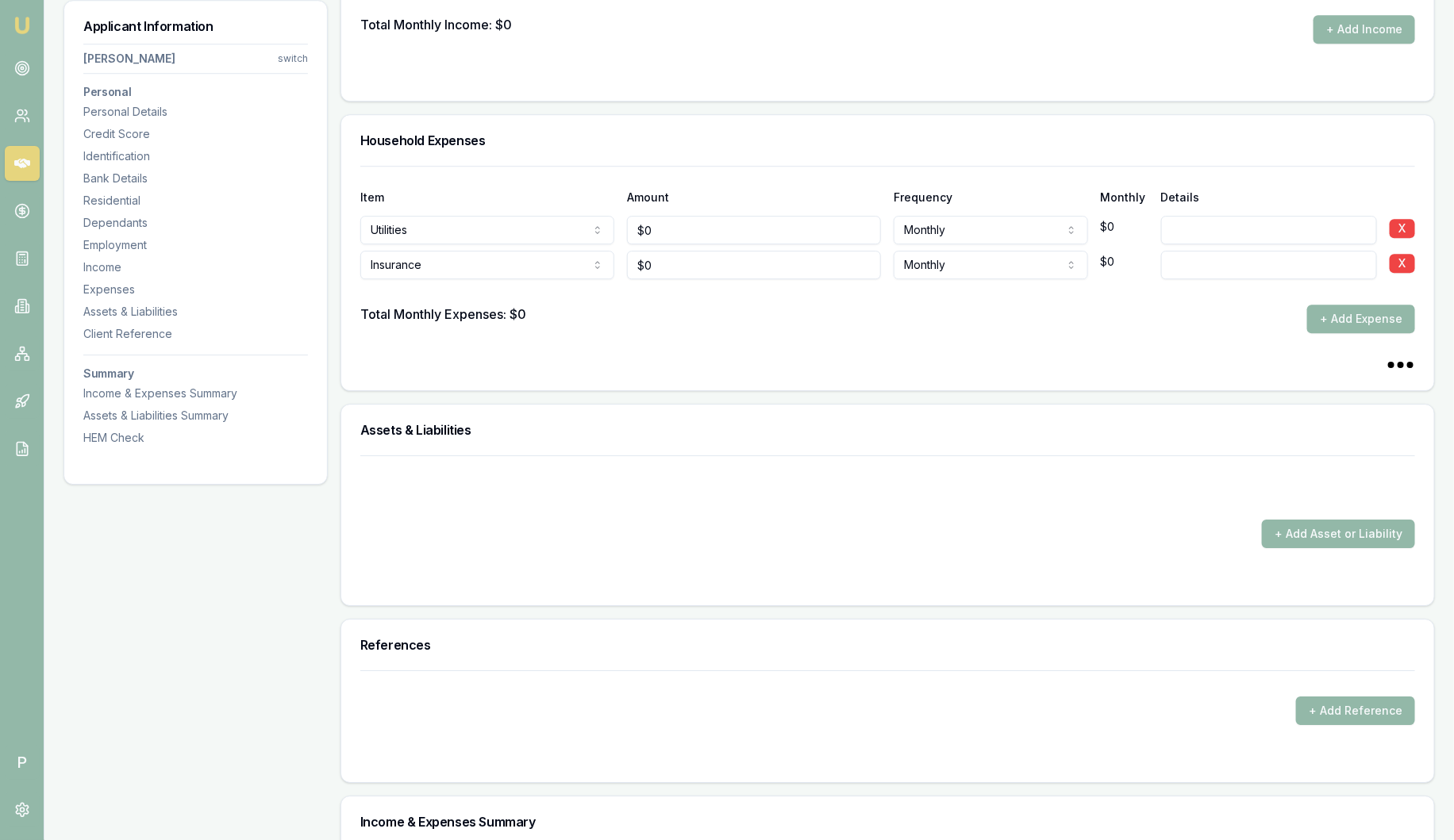
scroll to position [2222, 0]
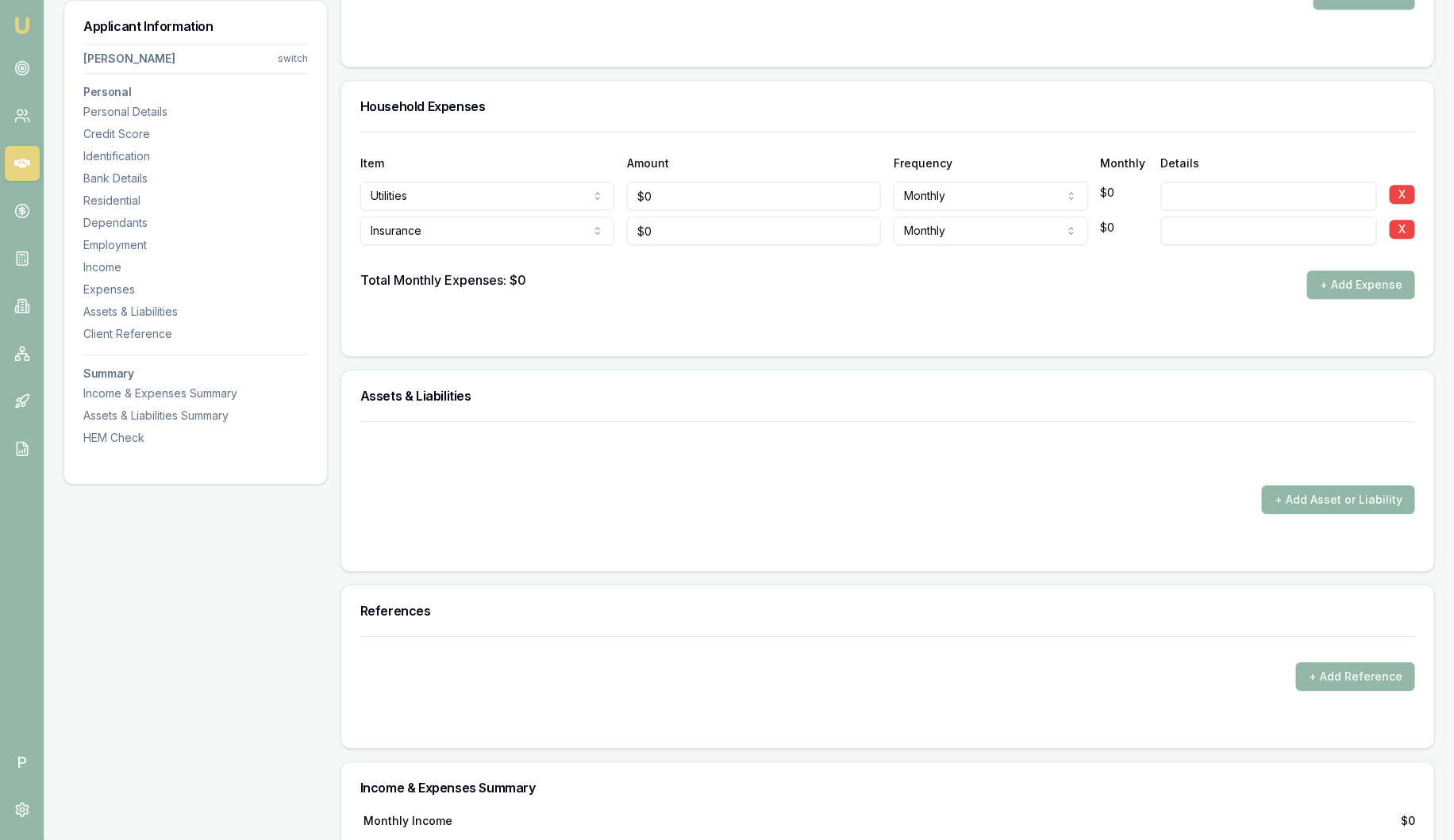
click at [1320, 505] on button "+ Add Asset or Liability" at bounding box center [1339, 500] width 153 height 29
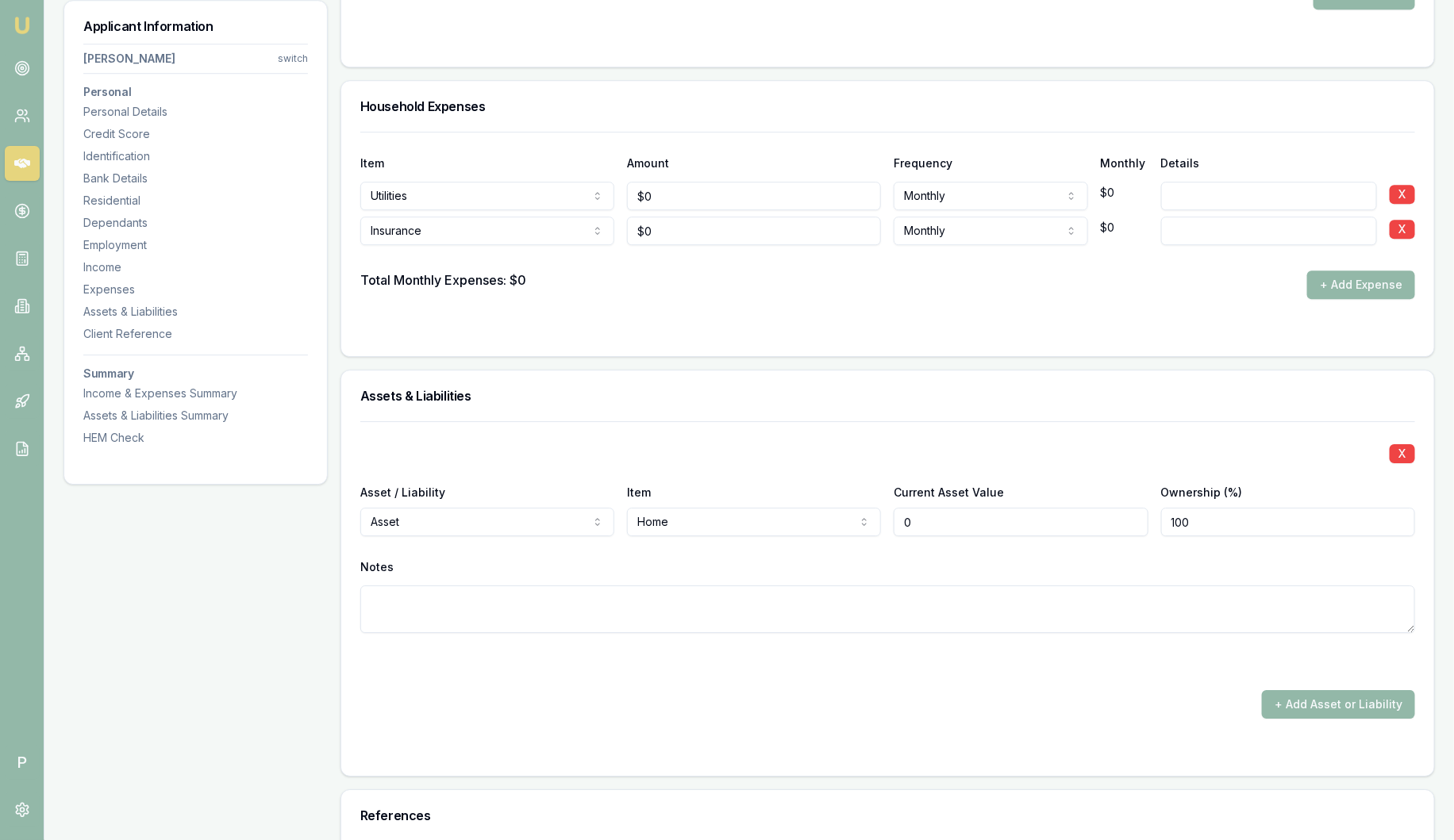
drag, startPoint x: 1012, startPoint y: 523, endPoint x: 490, endPoint y: 490, distance: 523.0
click at [564, 522] on div "Asset / Liability Asset Asset Liability Item Home Home Car Boat Bike Caravan Ho…" at bounding box center [887, 509] width 1055 height 54
type input "$750,000"
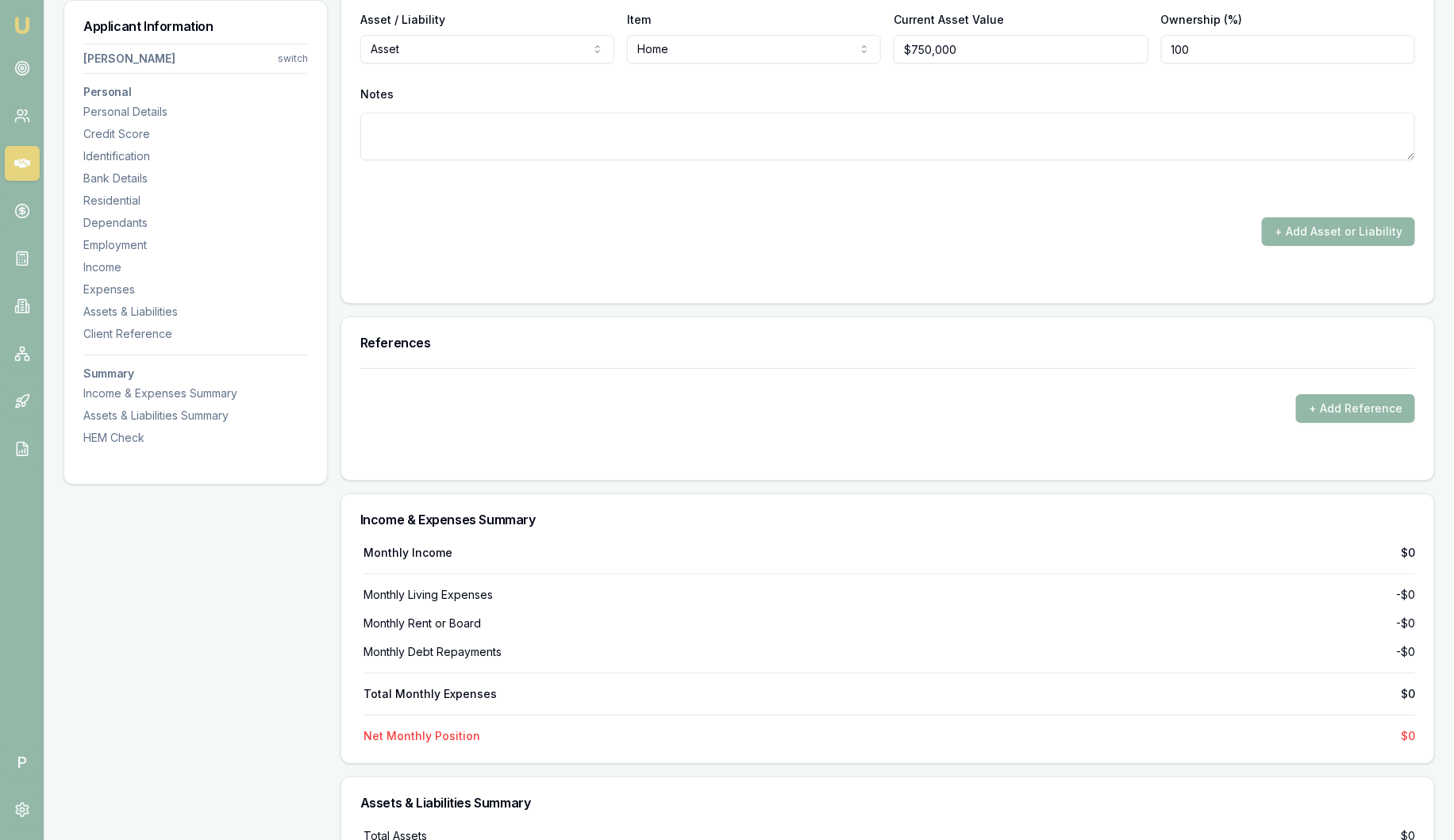
scroll to position [2992, 0]
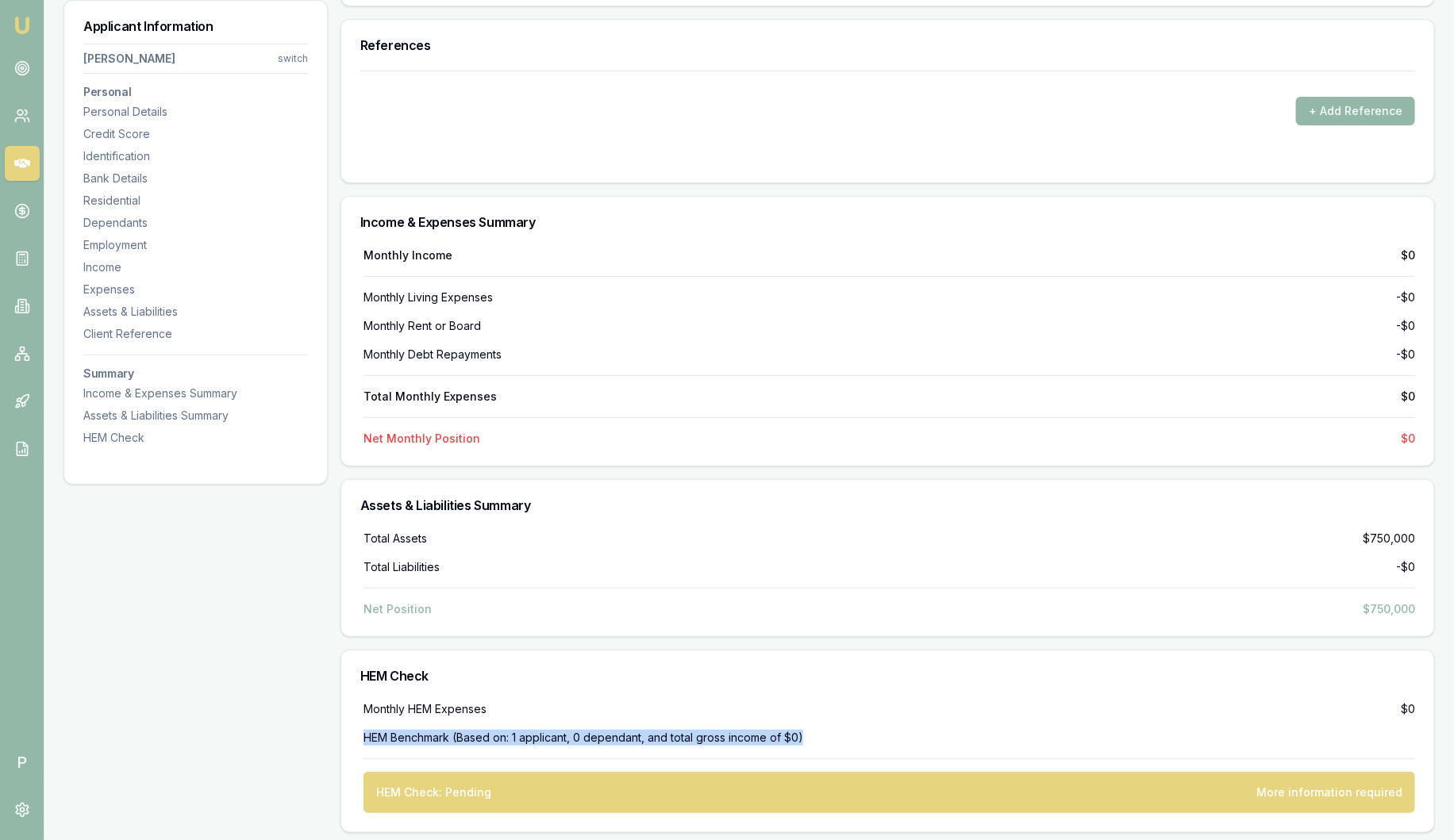
drag, startPoint x: 365, startPoint y: 734, endPoint x: 902, endPoint y: 744, distance: 537.1
click at [902, 744] on div "Monthly HEM Expenses $0 HEM Benchmark (Based on: 1 applicant, 0 dependant, and …" at bounding box center [887, 757] width 1055 height 112
click at [903, 744] on div "Monthly HEM Expenses $0 HEM Benchmark (Based on: 1 applicant, 0 dependant, and …" at bounding box center [887, 757] width 1055 height 112
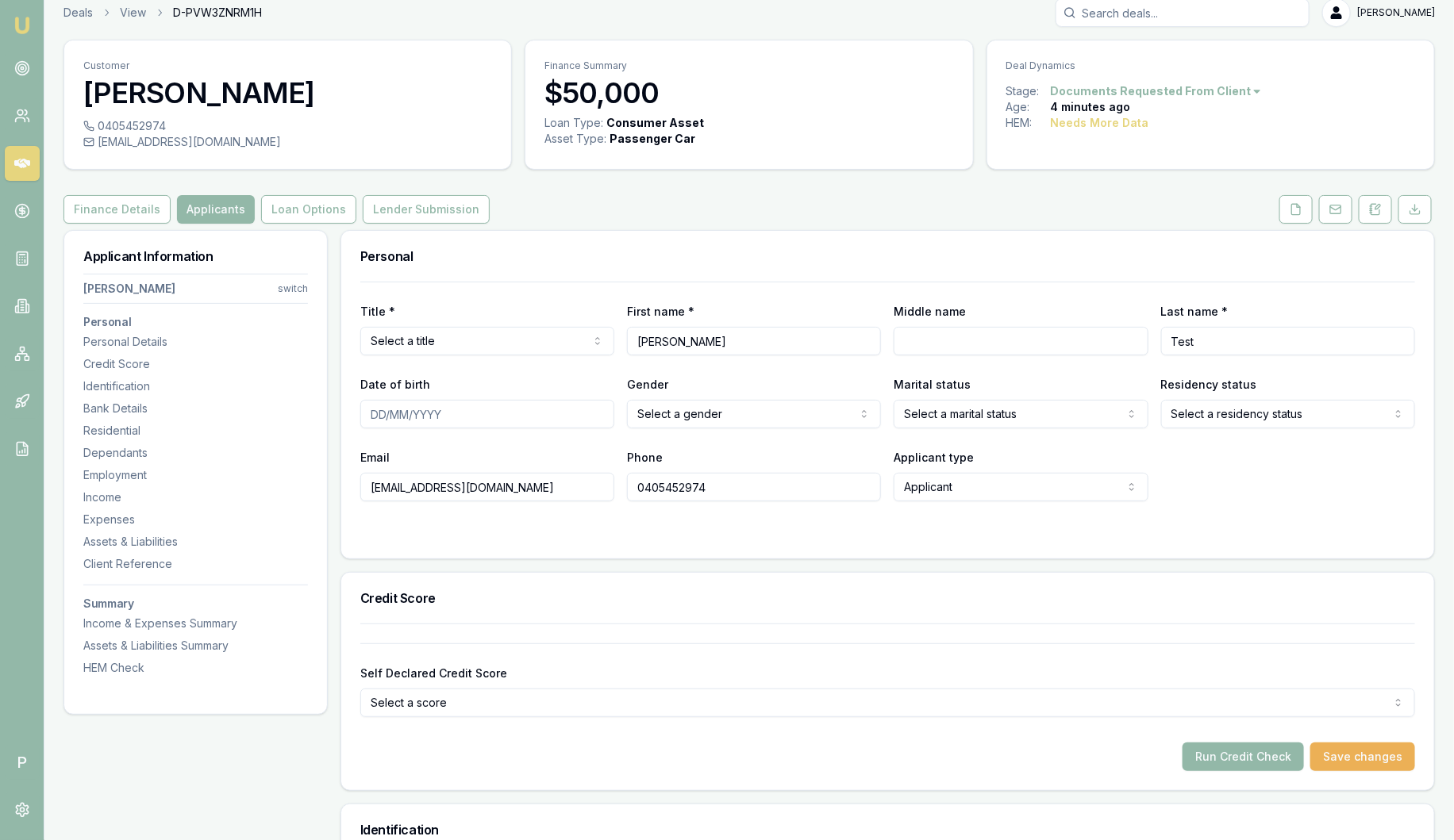
scroll to position [0, 0]
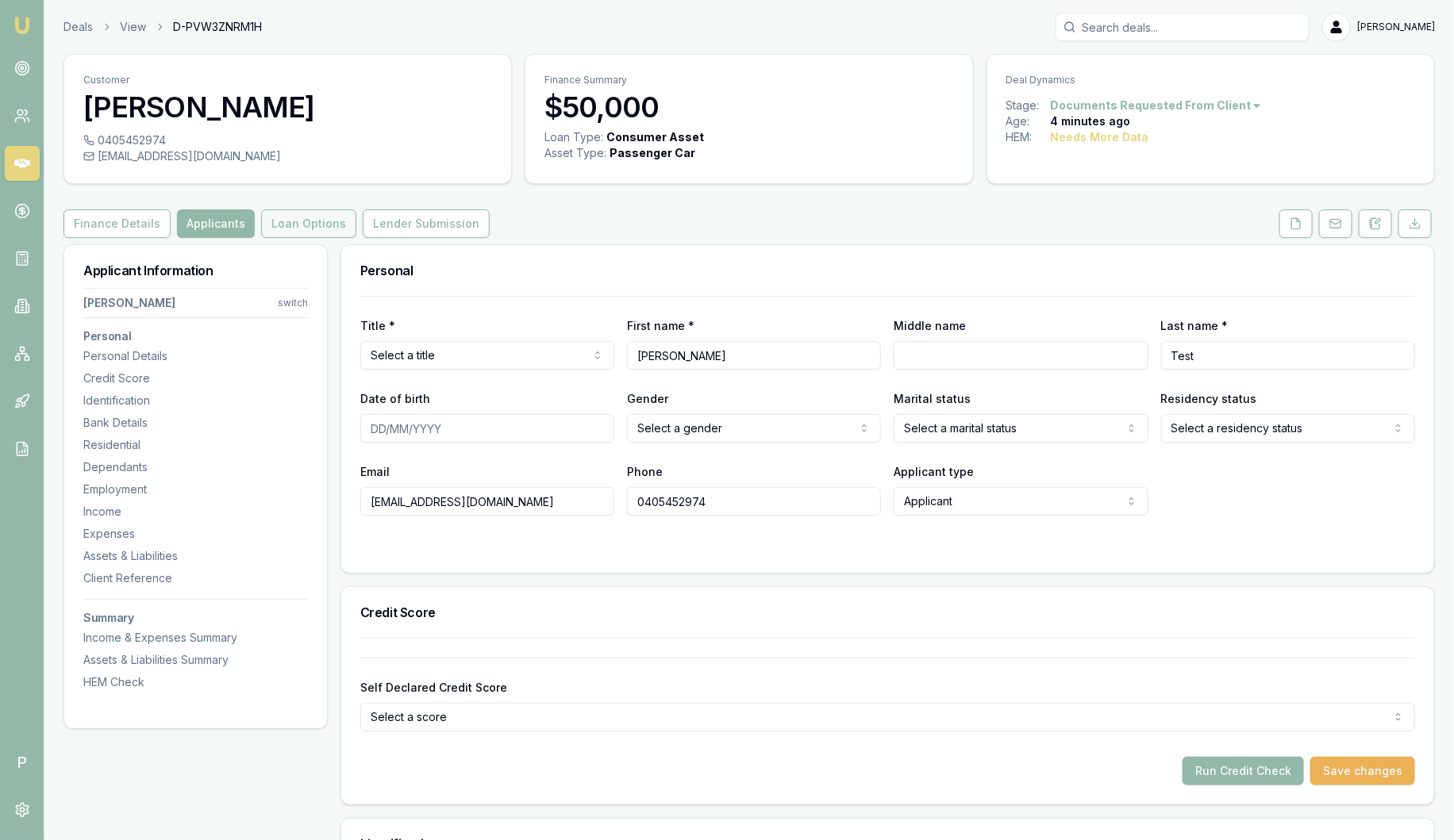
click at [292, 232] on button "Loan Options" at bounding box center [309, 224] width 95 height 29
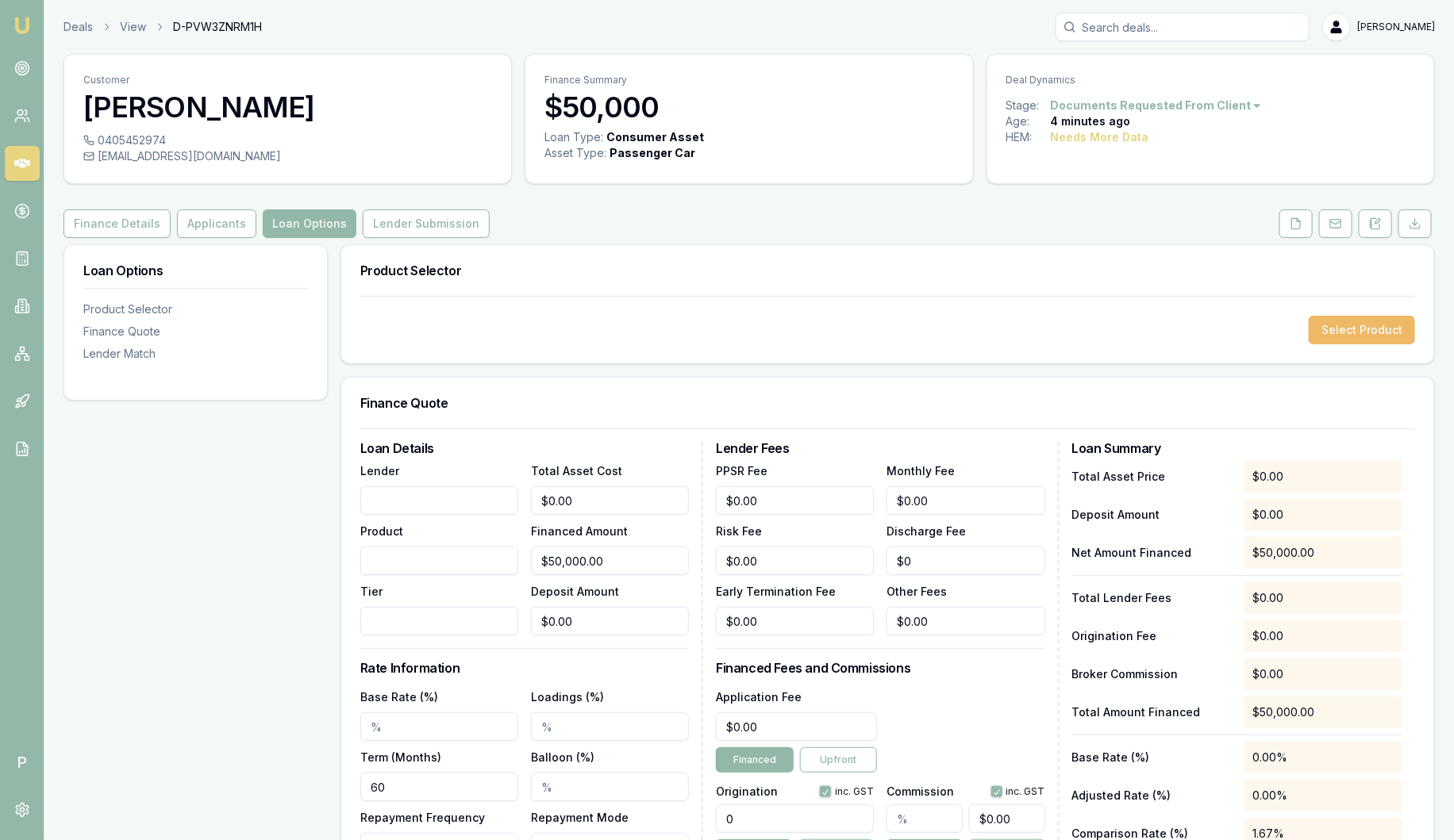
click at [1371, 327] on button "Select Product" at bounding box center [1363, 330] width 107 height 29
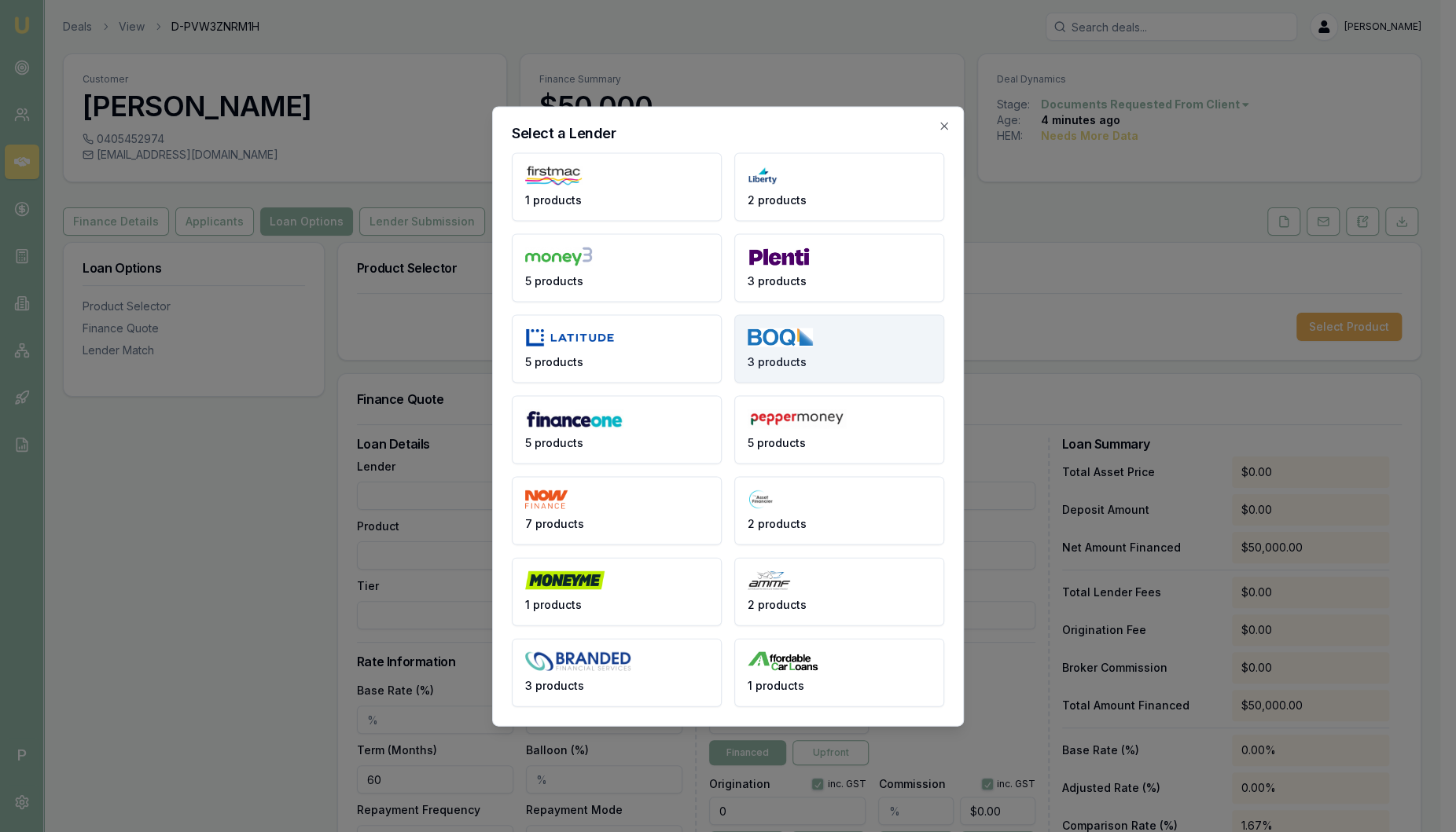
click at [779, 346] on img at bounding box center [780, 337] width 65 height 20
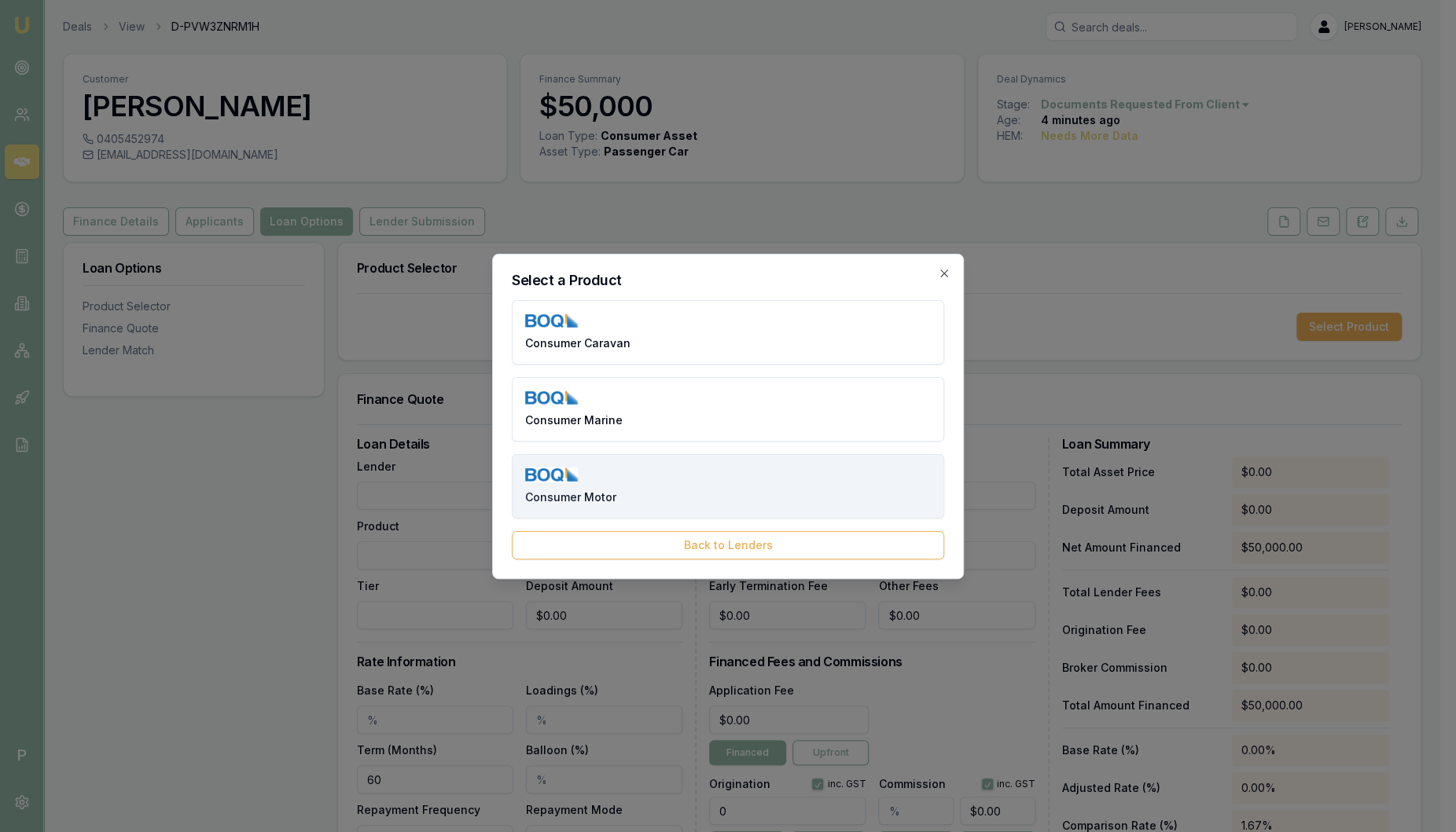
click at [584, 494] on span "Consumer Motor" at bounding box center [571, 497] width 91 height 16
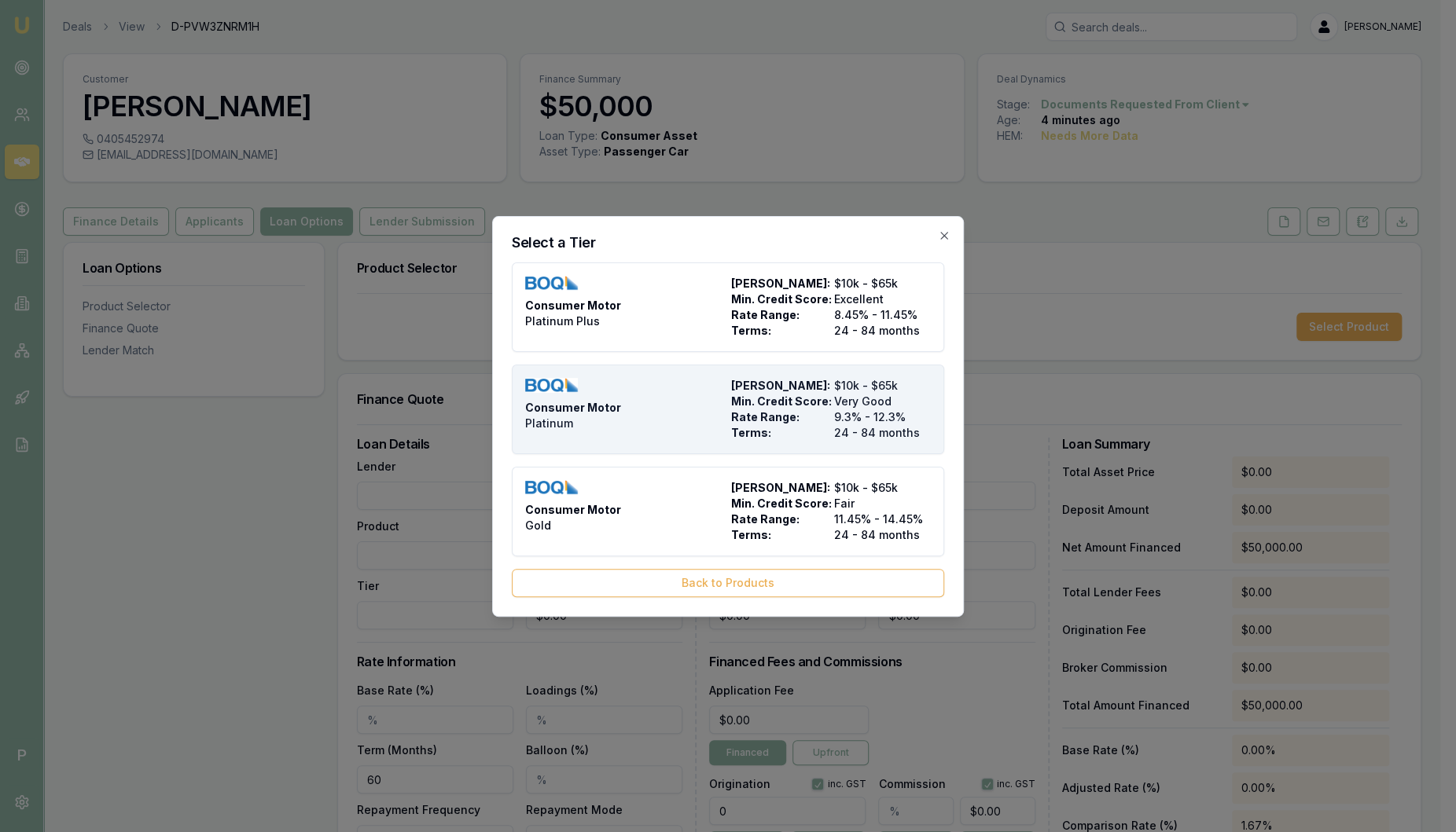
click at [604, 420] on div "Consumer Motor Platinum" at bounding box center [625, 409] width 200 height 63
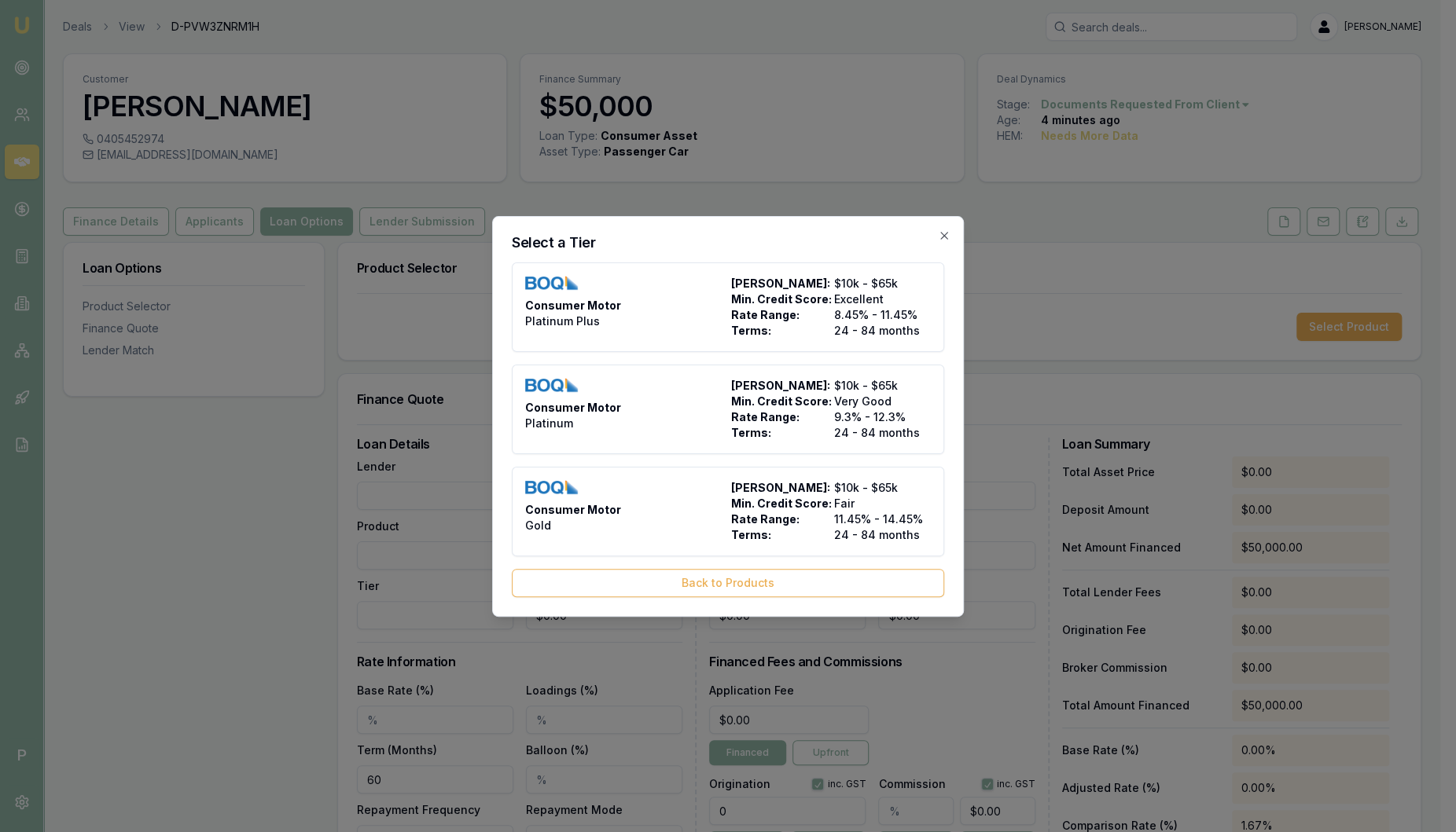
type input "BOQ Finance"
type input "Consumer Motor"
type input "Platinum"
type input "9.3"
type input "24"
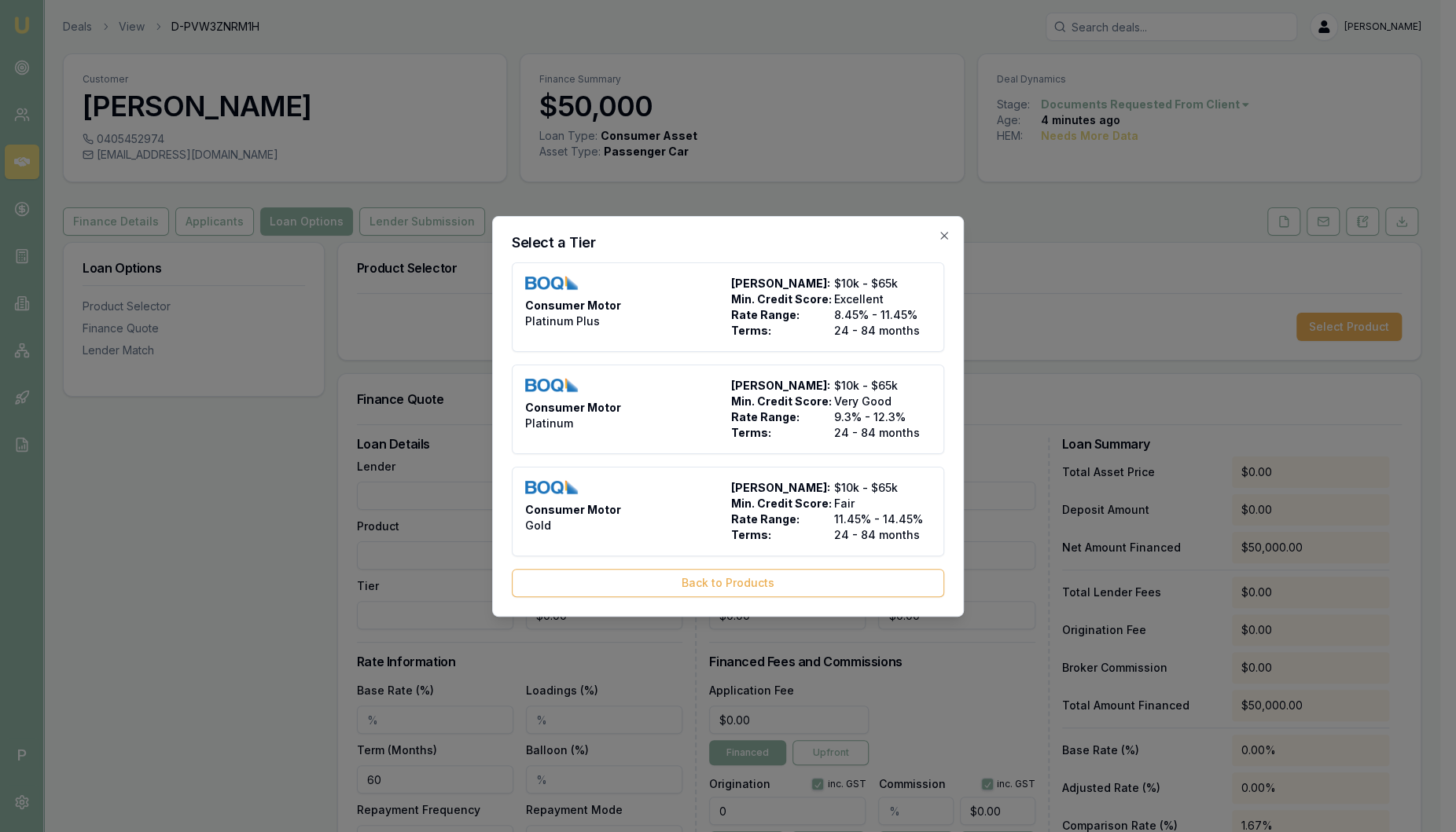
type input "$7.50"
type input "$750.00"
type input "$1,165.00"
type input "3.5"
type input "$1,750.00"
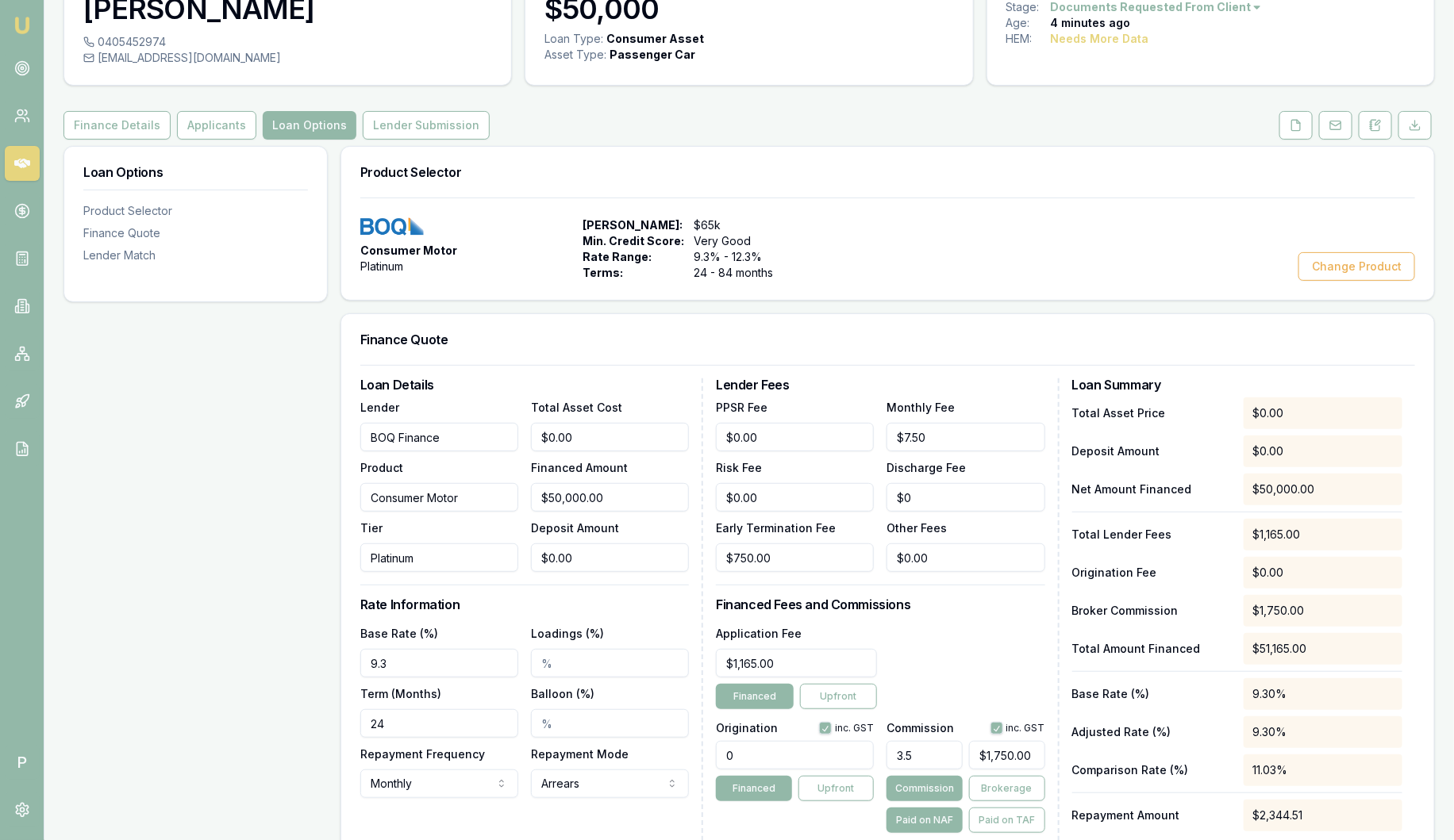
scroll to position [99, 0]
drag, startPoint x: 981, startPoint y: 432, endPoint x: 882, endPoint y: 430, distance: 99.0
click at [879, 435] on div "PPSR Fee $0.00 Monthly Fee 7.5 Risk Fee $0.00 Discharge Fee $0 Early Terminatio…" at bounding box center [880, 485] width 328 height 175
click at [889, 407] on label "Monthly Fee" at bounding box center [921, 407] width 68 height 14
click at [889, 423] on input "$7.50" at bounding box center [965, 437] width 158 height 29
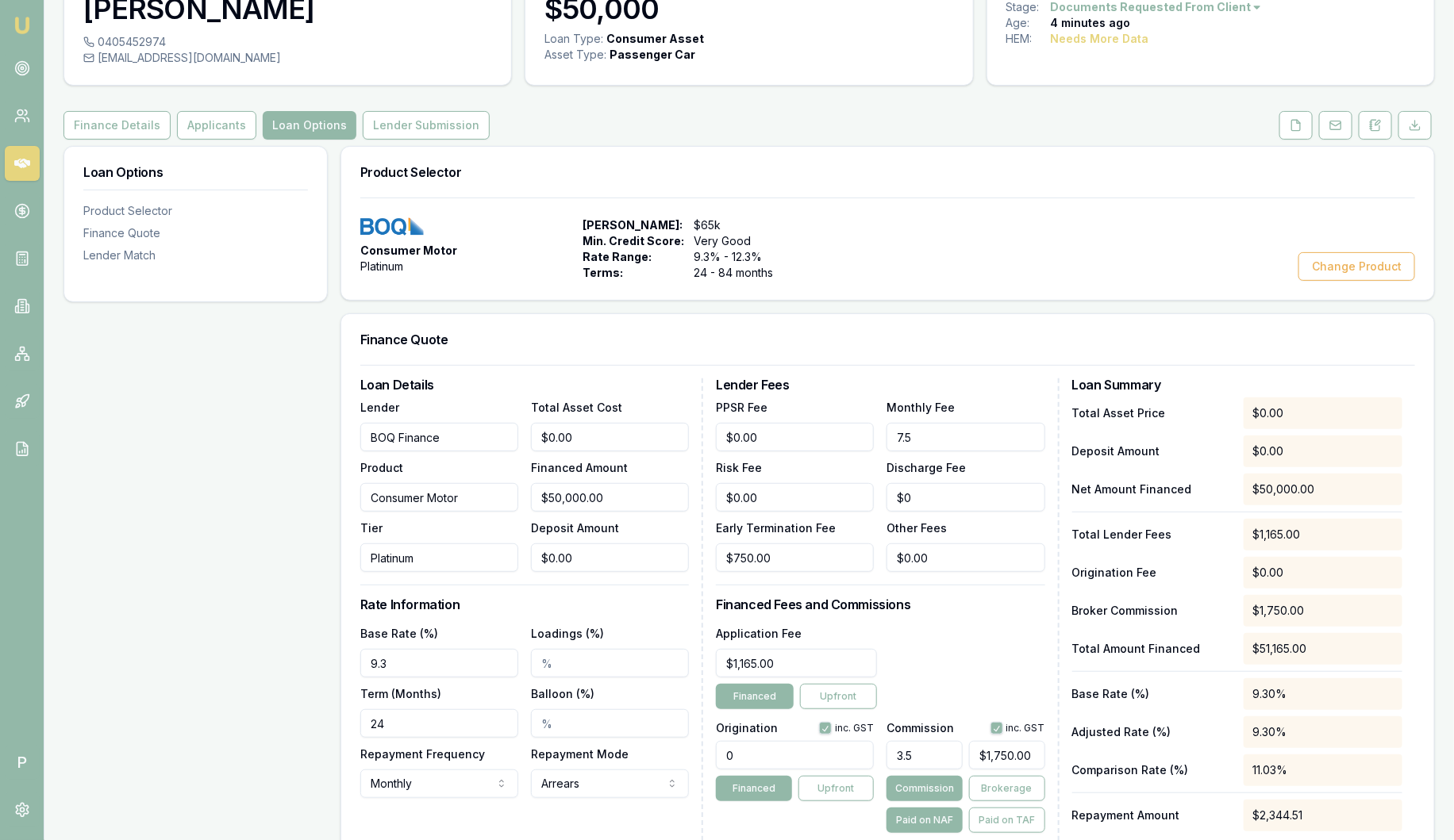
type input "$7.50"
type input "750"
click at [801, 552] on input "750" at bounding box center [795, 558] width 158 height 29
click at [811, 545] on input "750" at bounding box center [795, 558] width 158 height 29
type input "7.5"
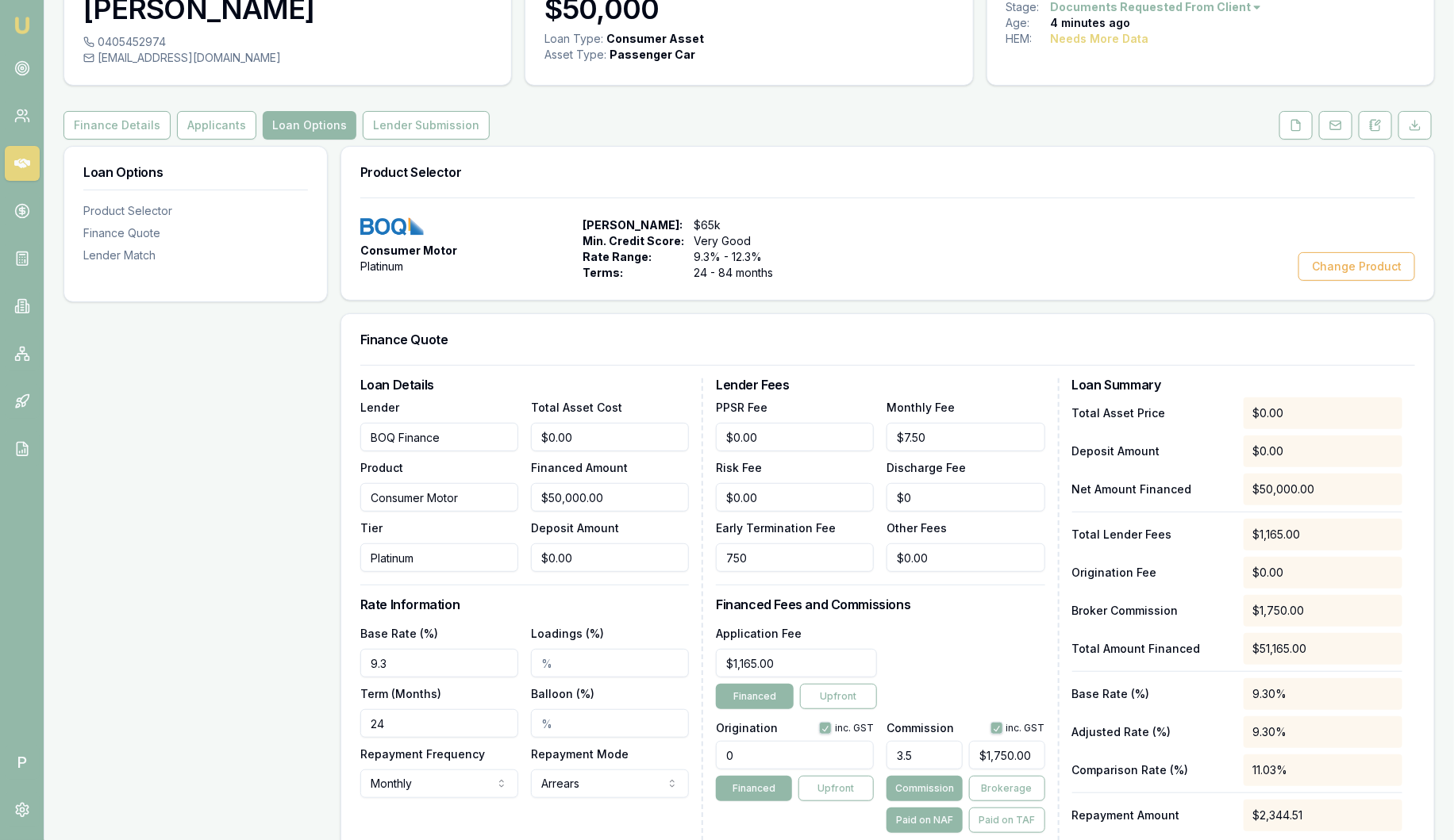
type input "$750.00"
click at [964, 423] on input "7.5" at bounding box center [965, 437] width 158 height 29
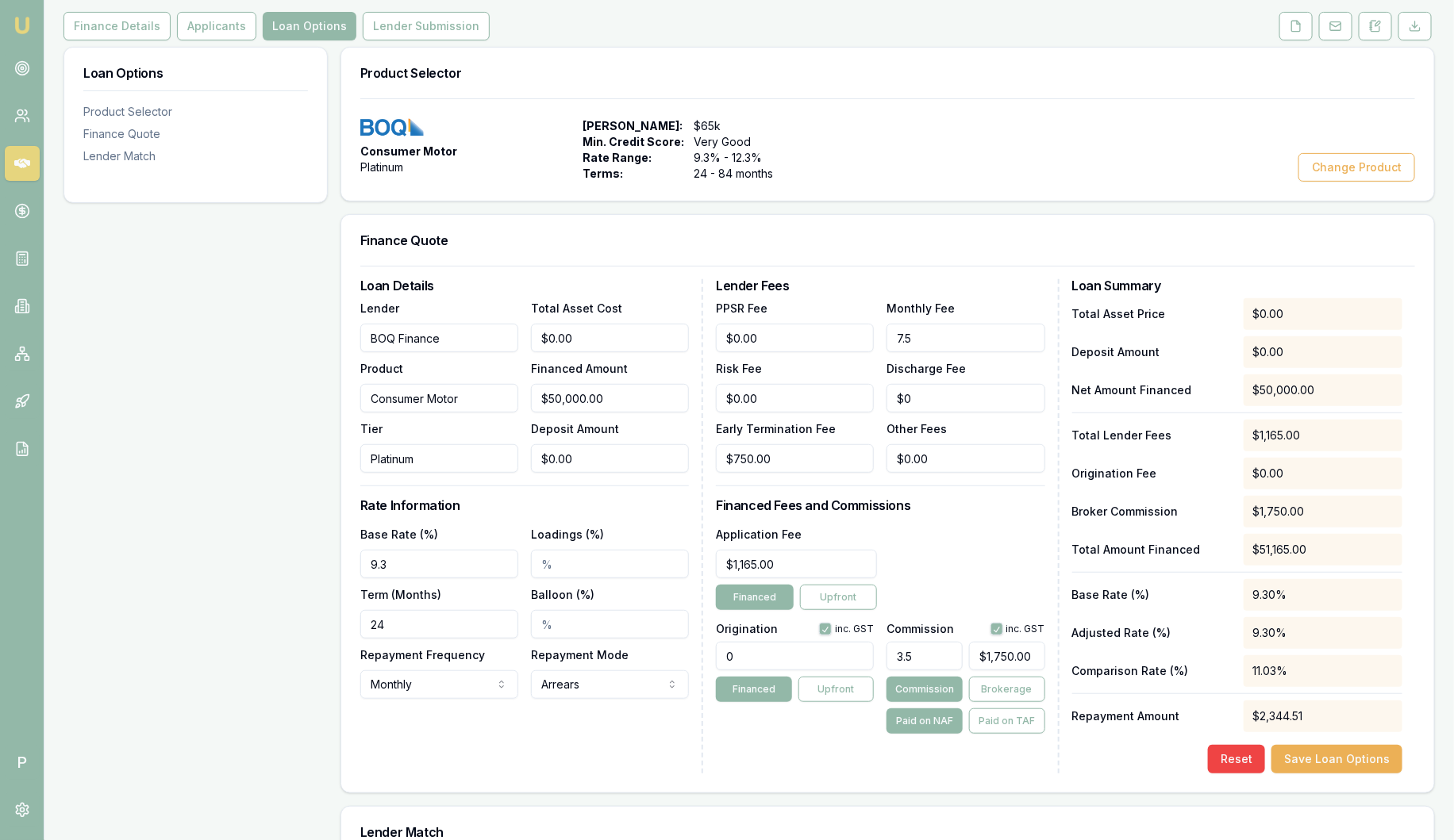
scroll to position [289, 0]
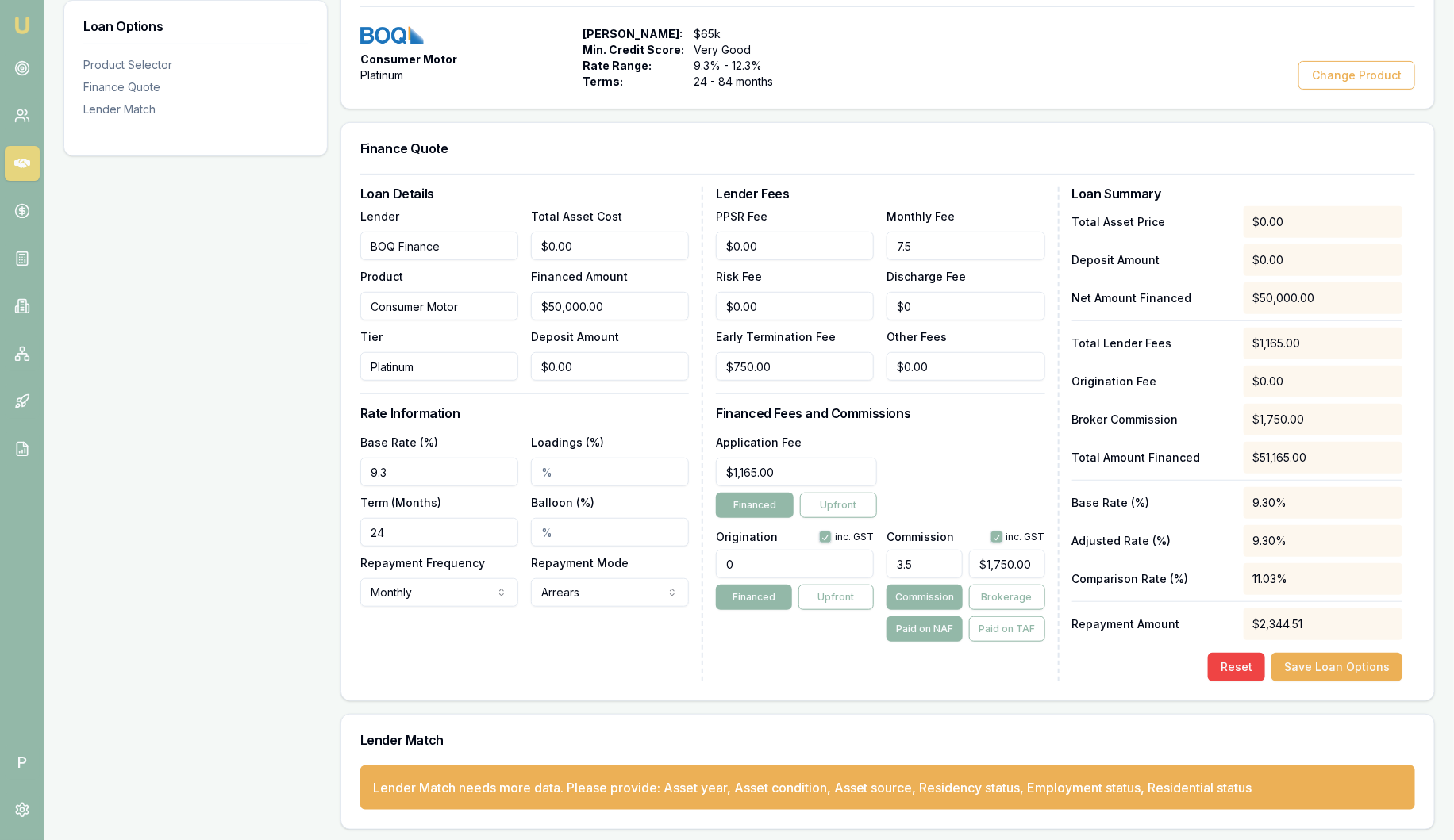
type input "$7.50"
drag, startPoint x: 934, startPoint y: 561, endPoint x: 860, endPoint y: 561, distance: 74.0
click at [860, 561] on div "Origination inc. GST 0 Financed Upfront Commission inc. GST 3.5 $1,750.00 Commi…" at bounding box center [880, 583] width 328 height 118
type input "3.50%"
click at [987, 562] on input "1750" at bounding box center [1007, 564] width 76 height 29
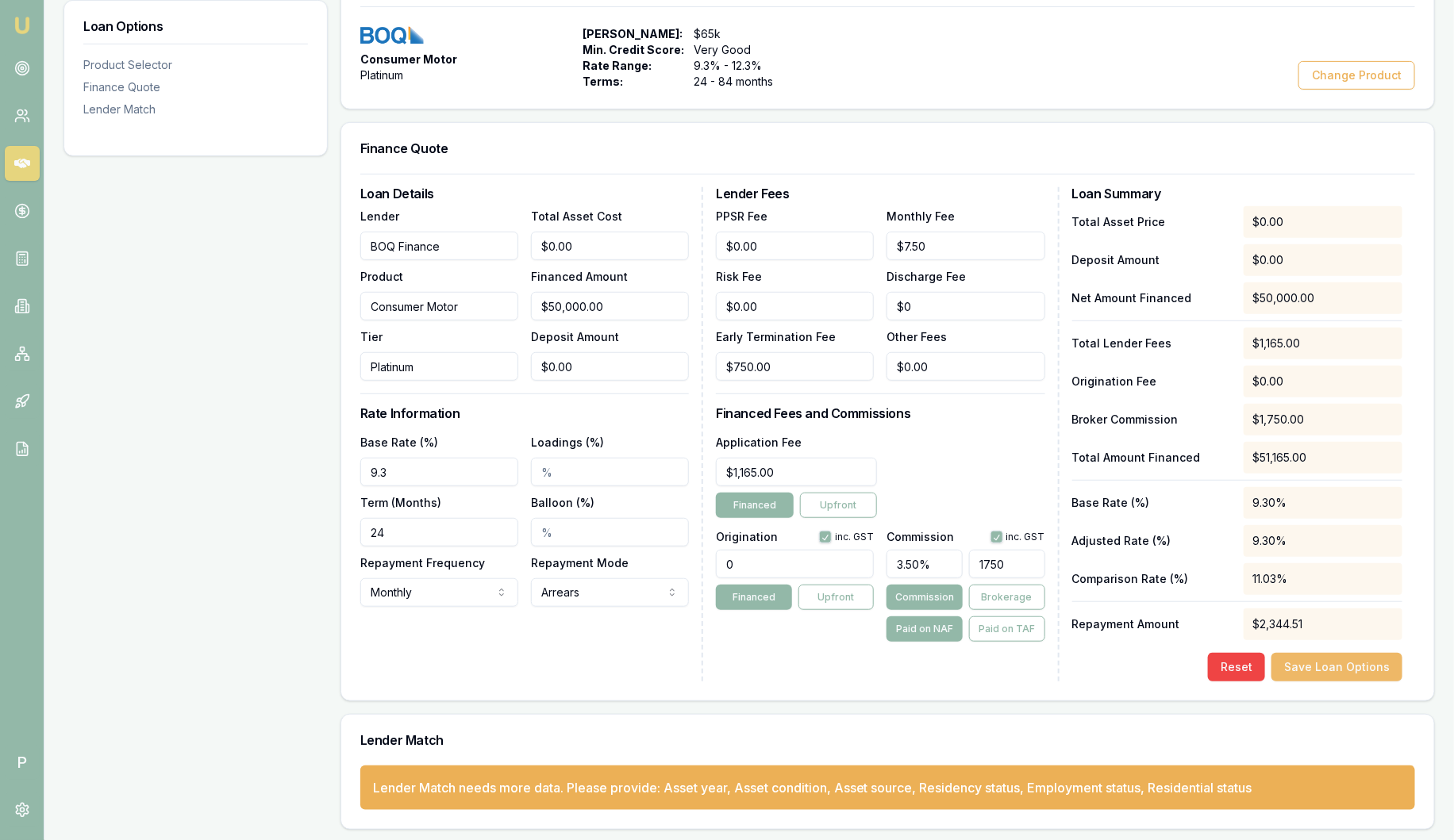
type input "$1,750.00"
click at [1371, 667] on button "Save Loan Options" at bounding box center [1337, 668] width 131 height 29
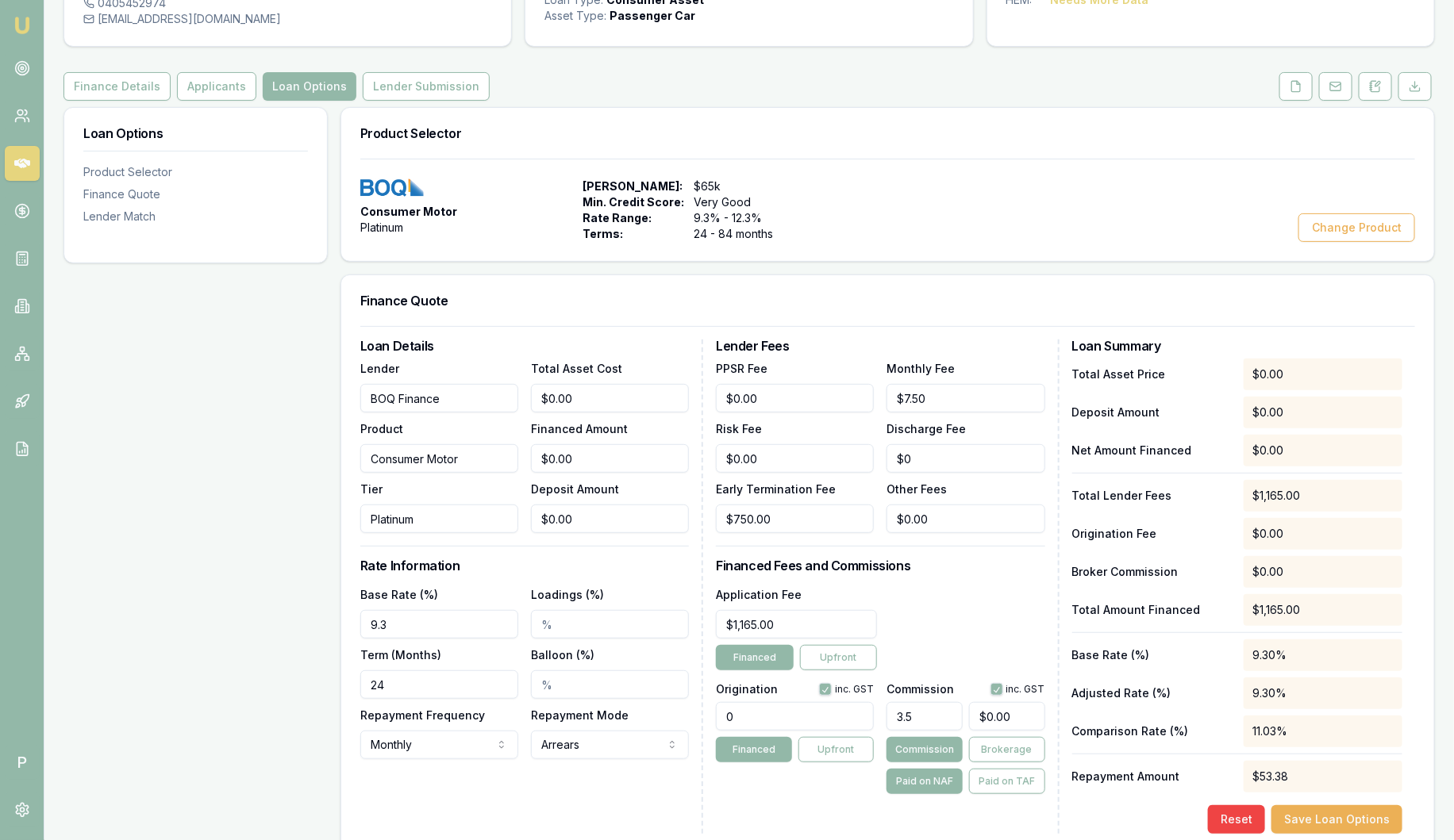
scroll to position [0, 0]
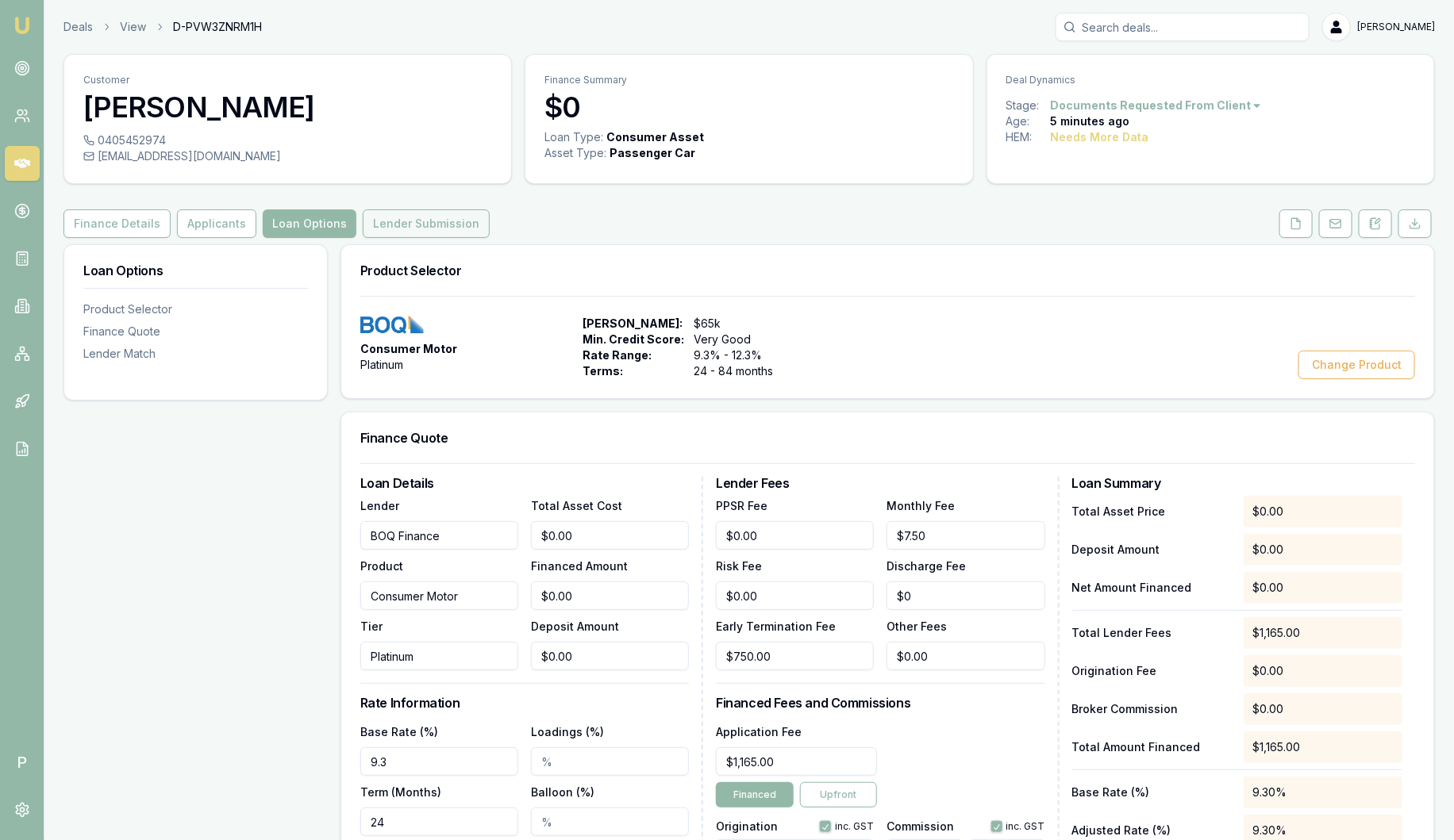
click at [448, 217] on button "Lender Submission" at bounding box center [426, 224] width 127 height 29
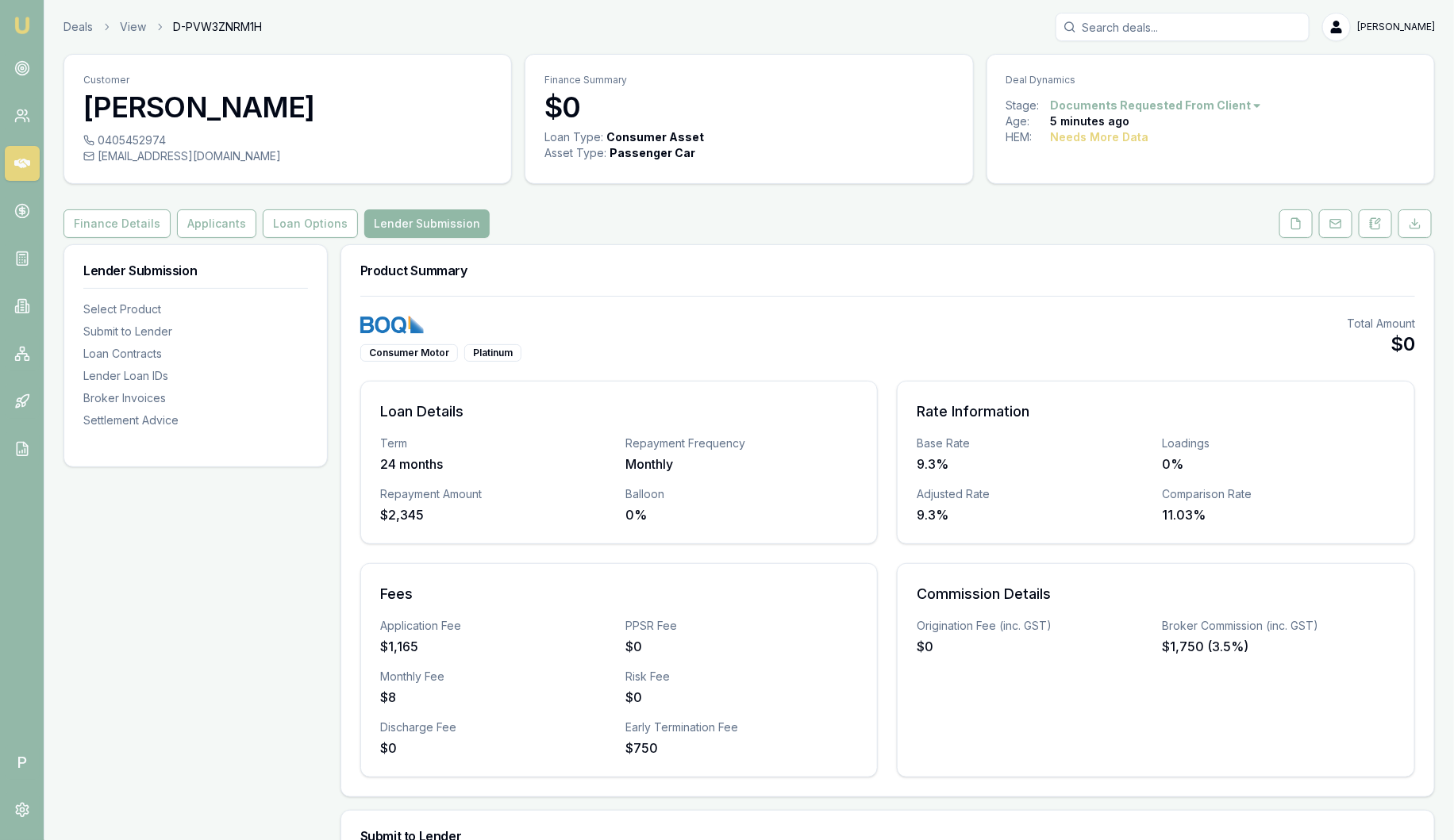
click at [396, 227] on button "Lender Submission" at bounding box center [427, 224] width 126 height 29
click at [452, 226] on button "Lender Submission" at bounding box center [427, 224] width 126 height 29
click at [318, 219] on button "Loan Options" at bounding box center [311, 224] width 95 height 29
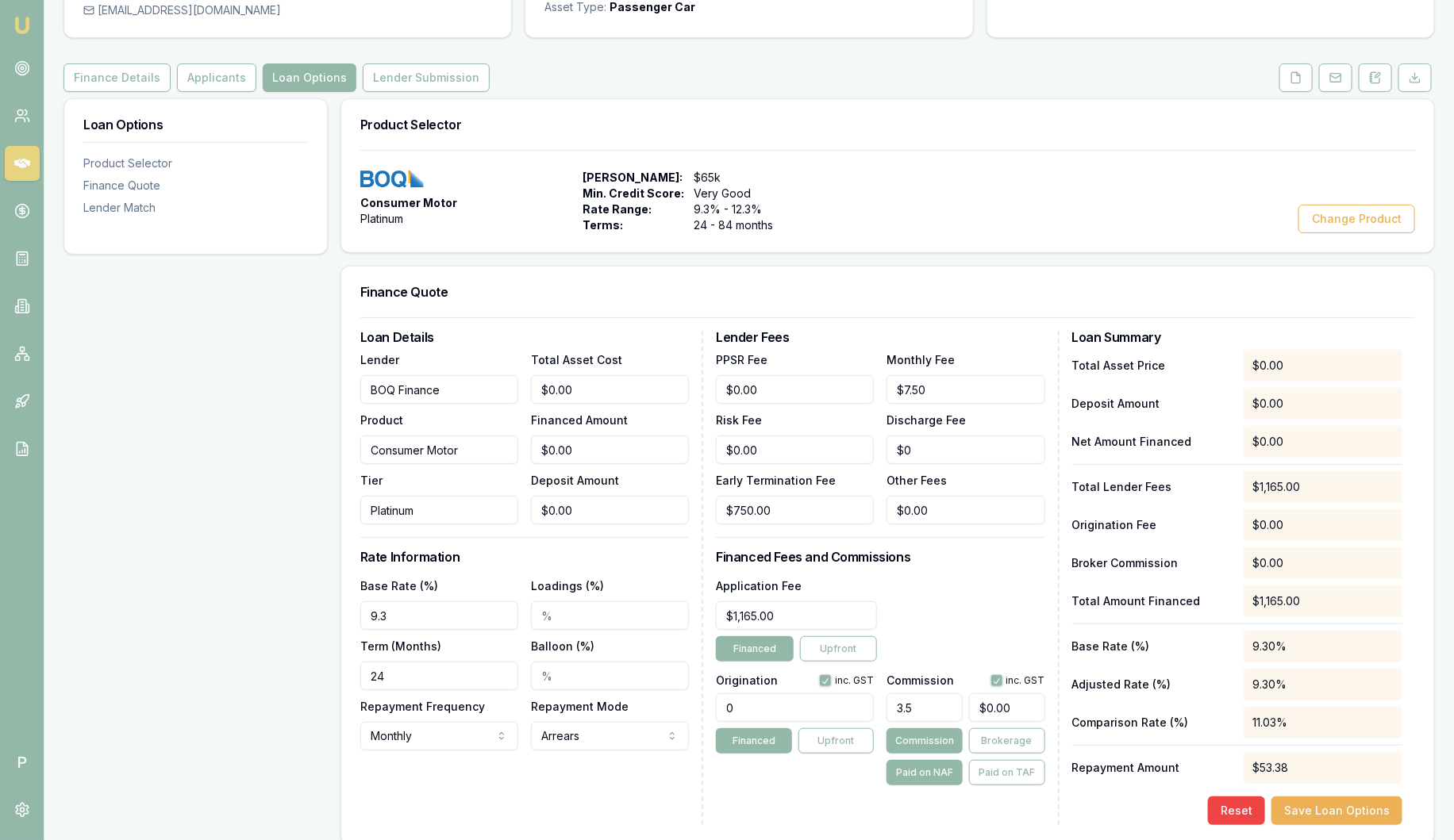
scroll to position [91, 0]
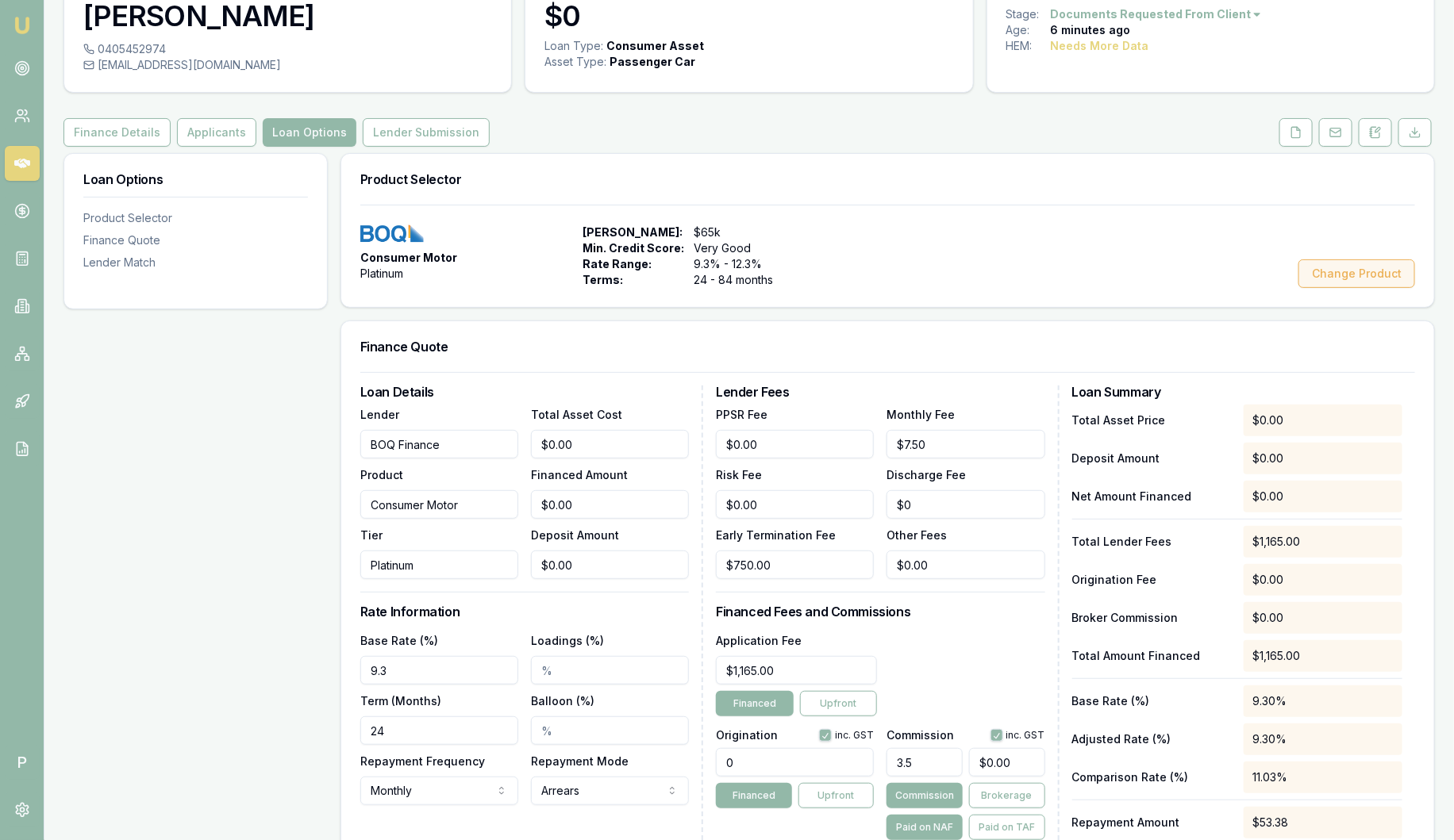
click at [1332, 277] on button "Change Product" at bounding box center [1357, 274] width 117 height 29
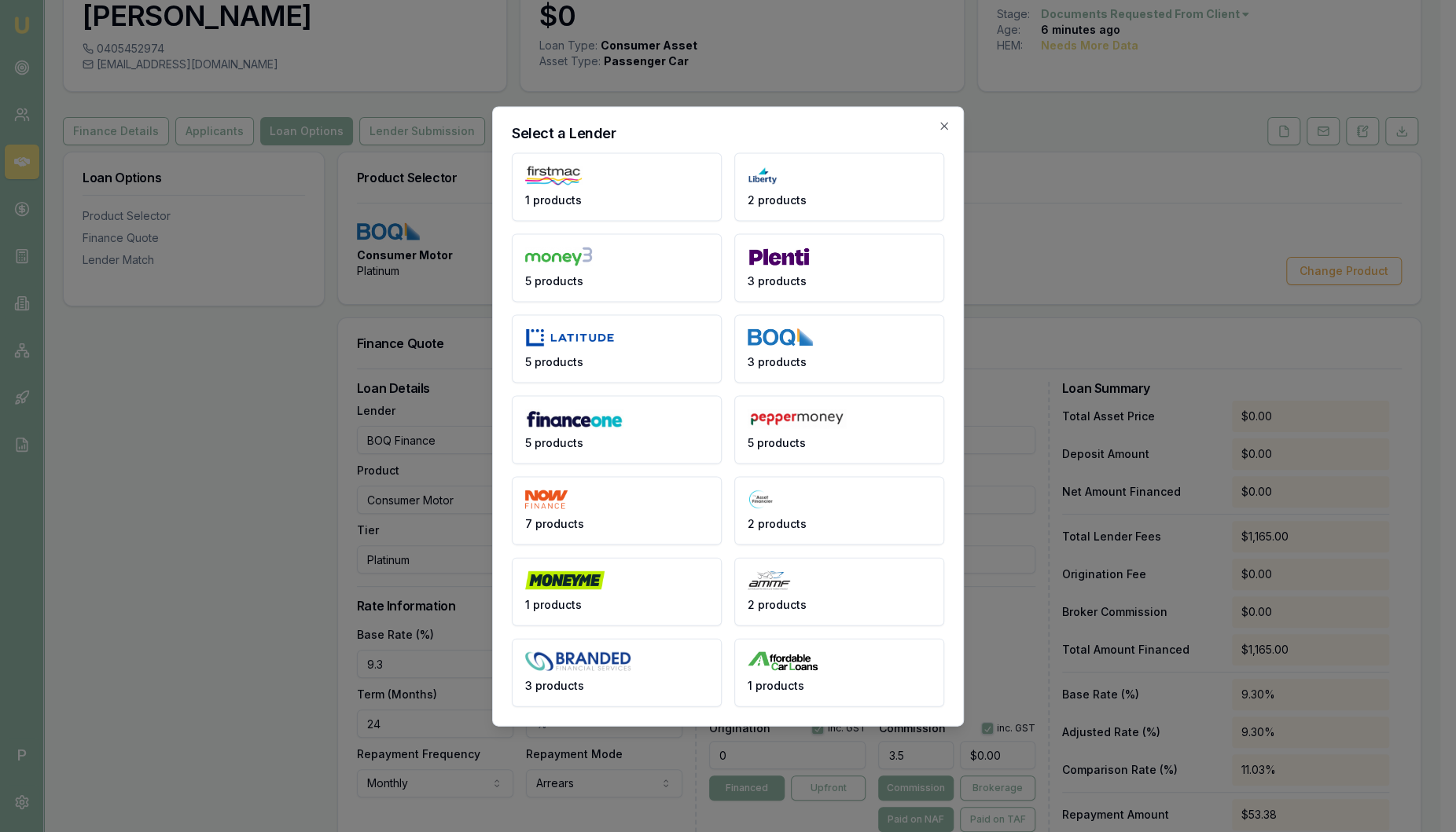
click at [957, 116] on div "Select a Lender 1 products 2 products 5 products 3 products 5 products 3 produc…" at bounding box center [728, 416] width 472 height 620
click at [950, 128] on icon "button" at bounding box center [944, 126] width 13 height 13
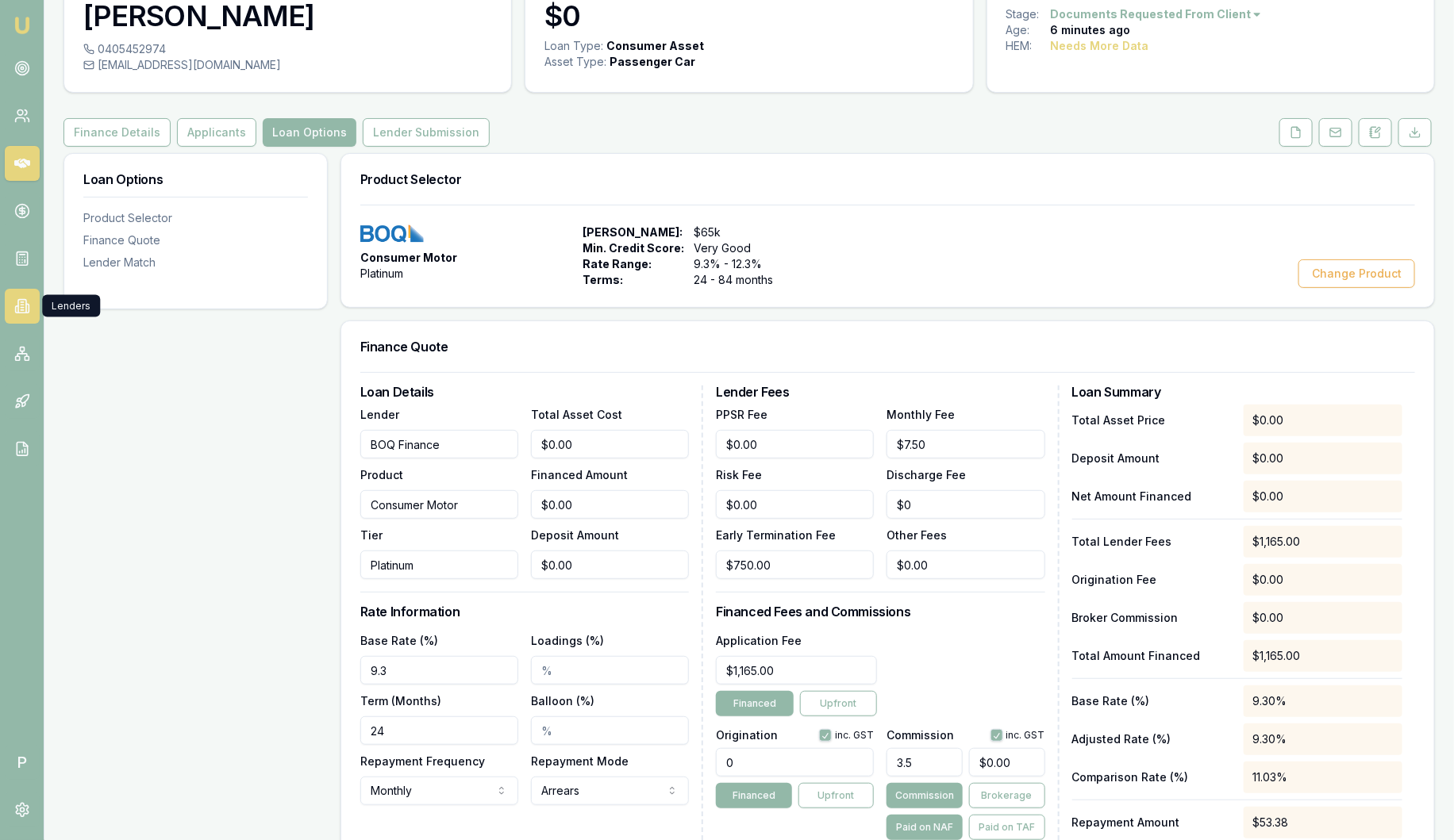
click at [29, 316] on link at bounding box center [22, 306] width 35 height 35
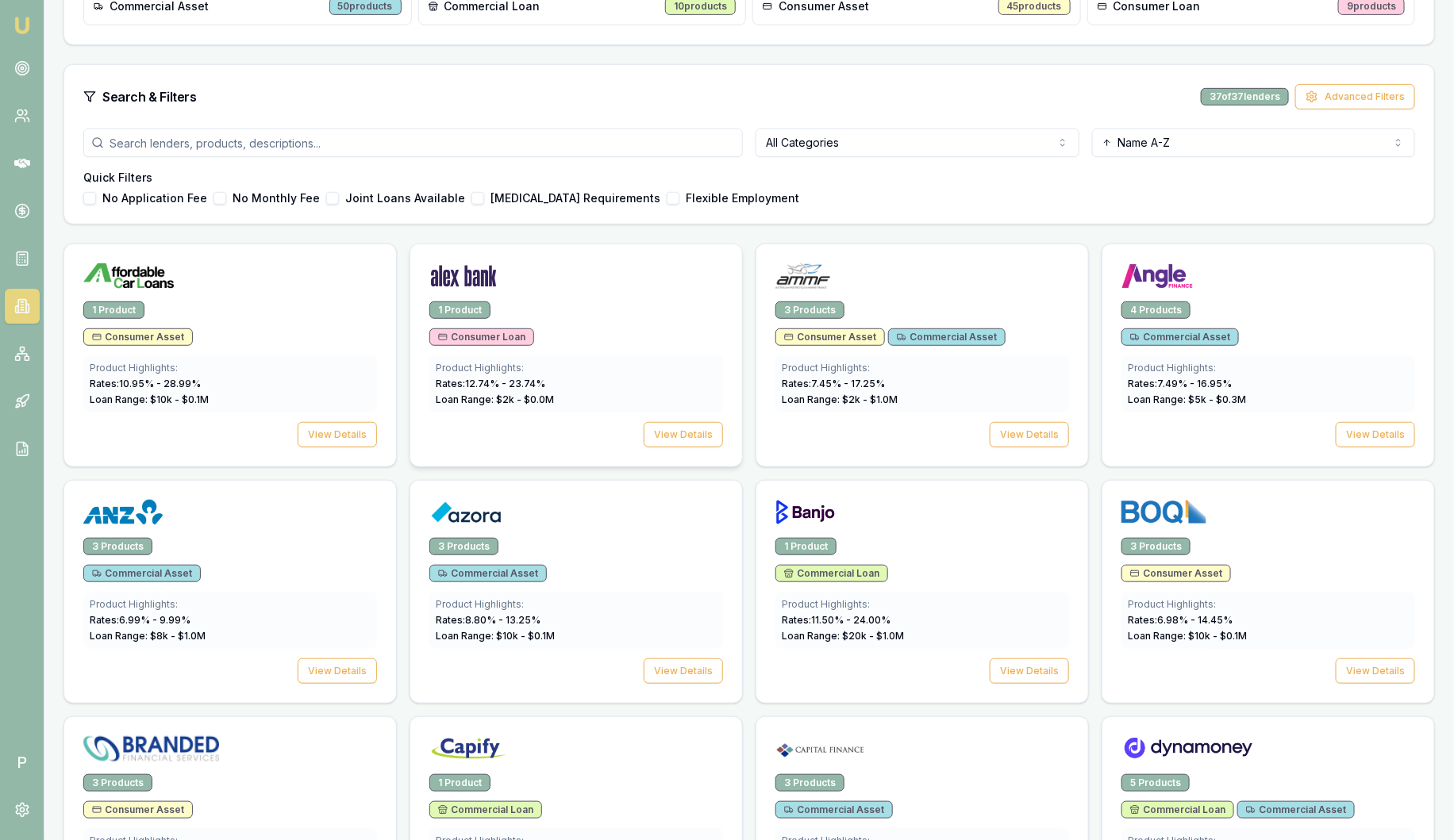
scroll to position [595, 0]
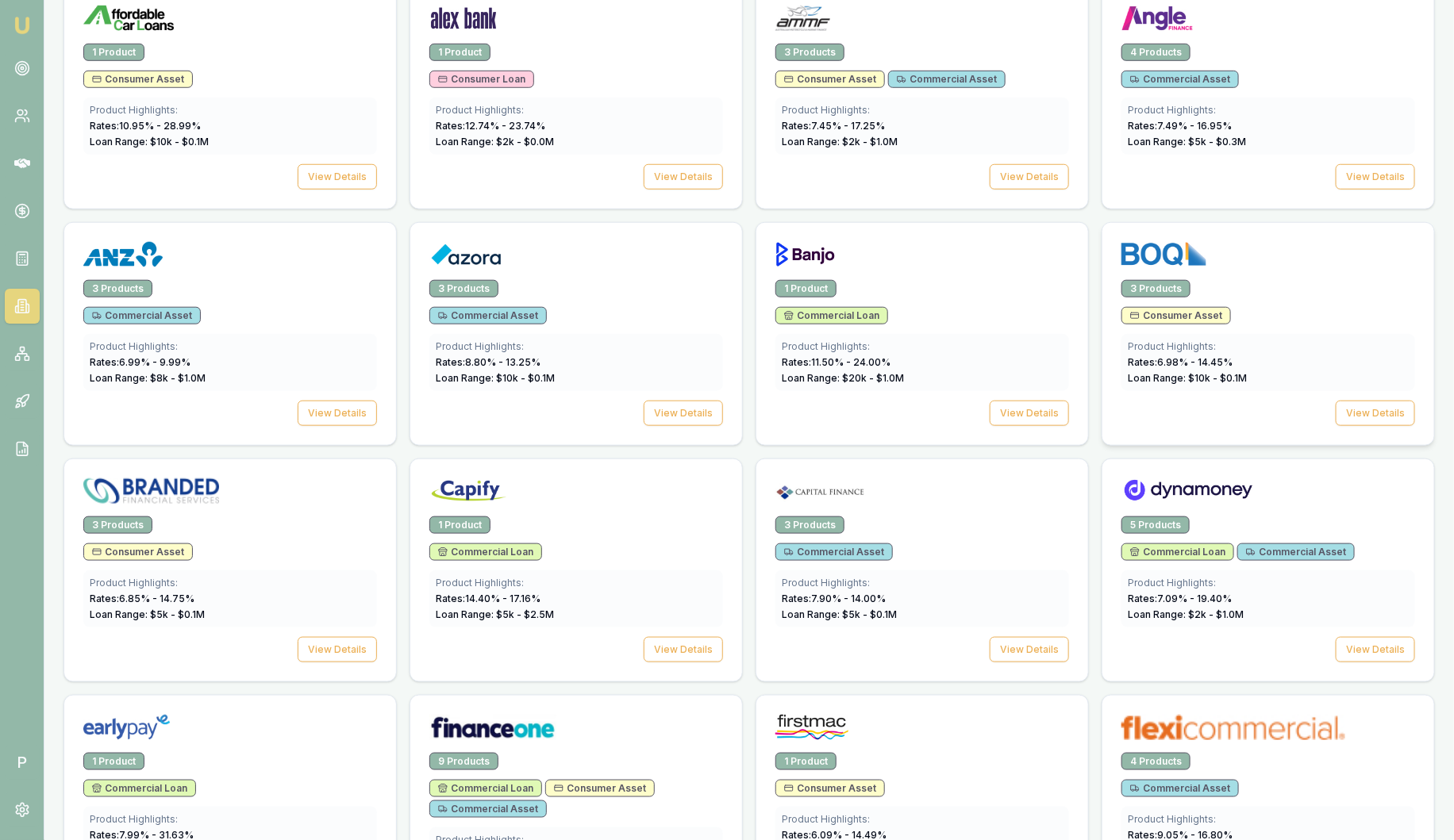
click at [1316, 265] on div at bounding box center [1268, 258] width 293 height 32
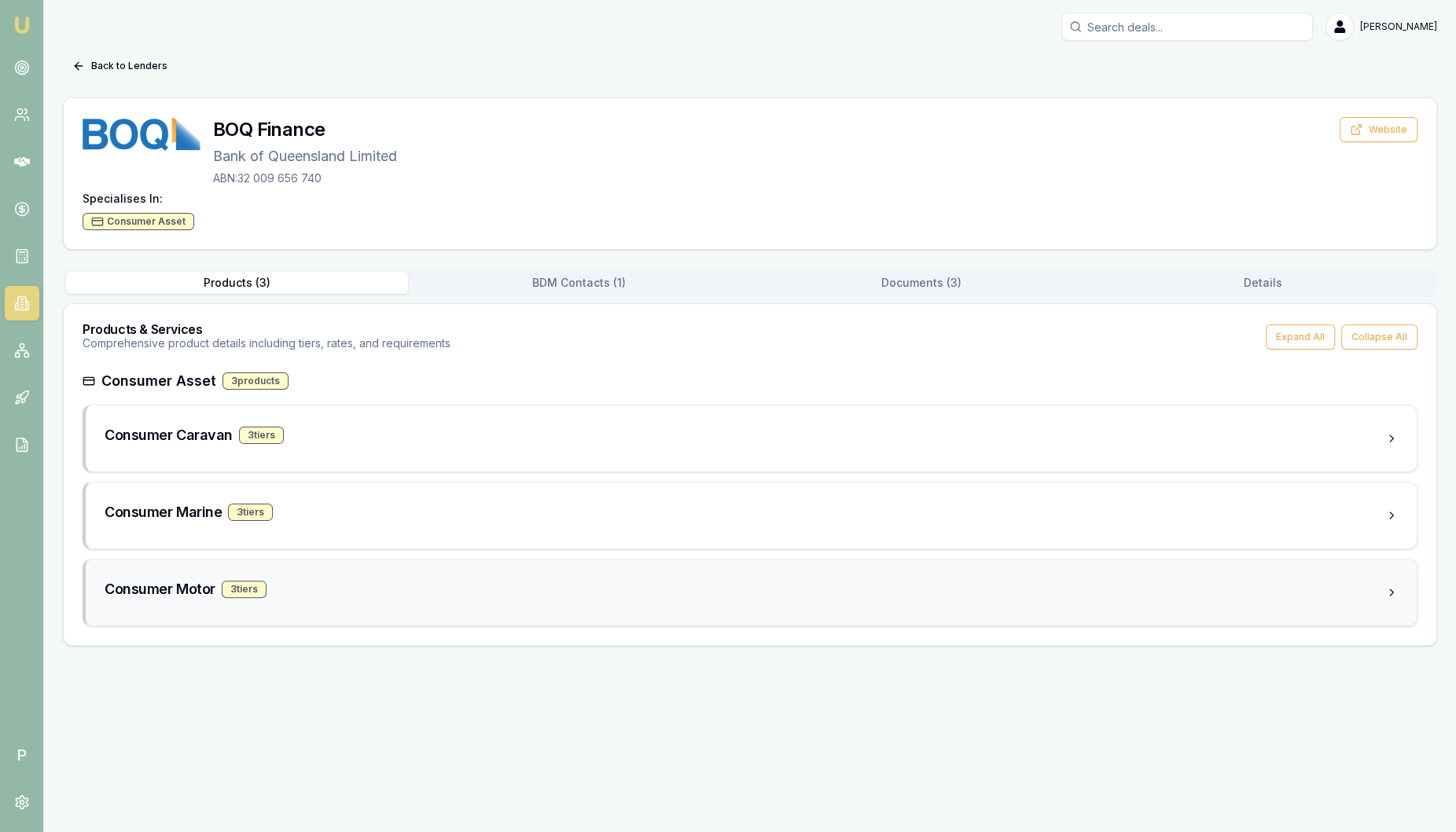
click at [450, 595] on div "Consumer Motor 3 tier s" at bounding box center [745, 590] width 1281 height 22
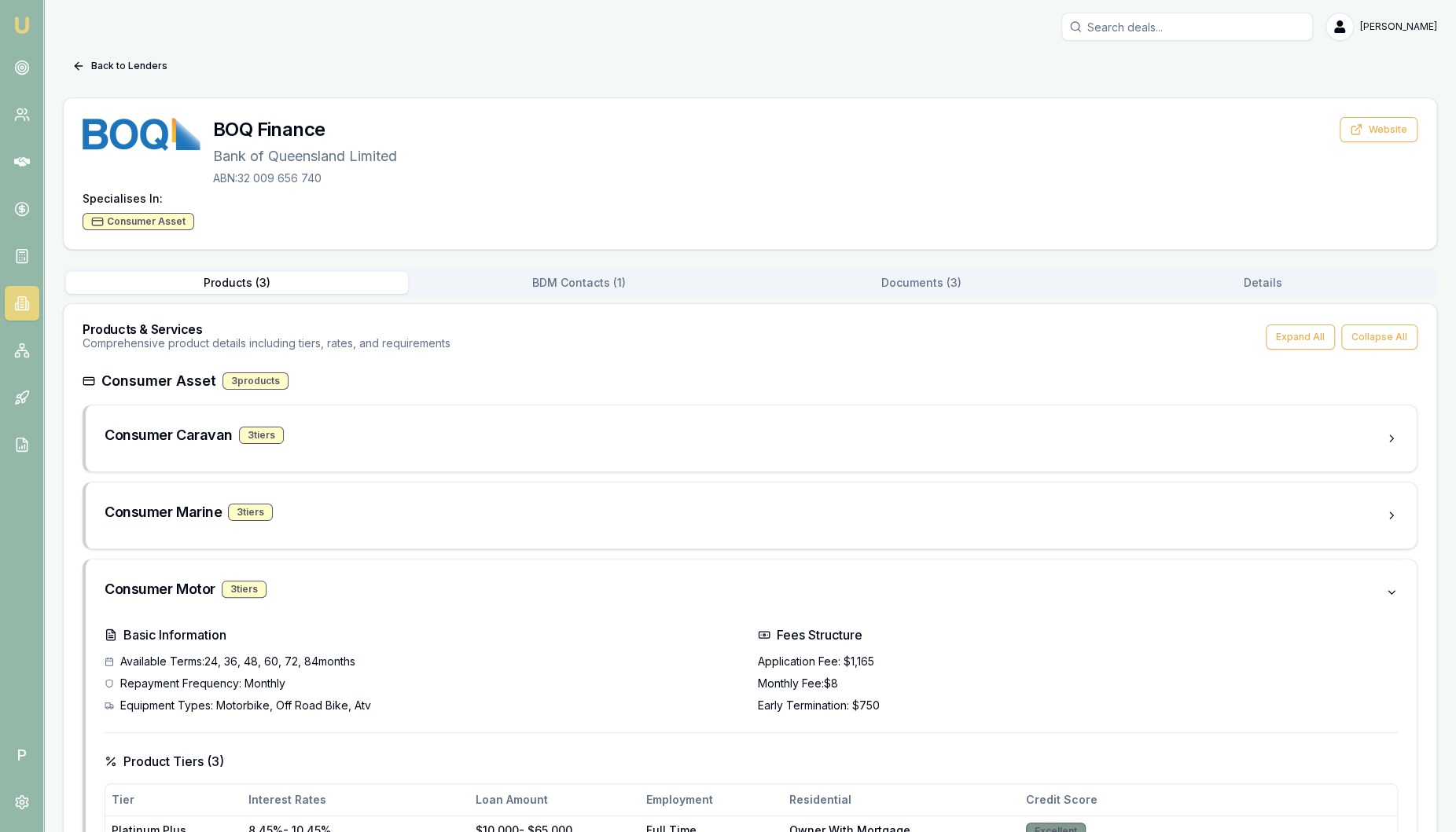
click at [923, 94] on div "Back to Lenders BOQ Finance Bank of Queensland Limited ABN: 32 009 656 740 Webs…" at bounding box center [750, 743] width 1374 height 1379
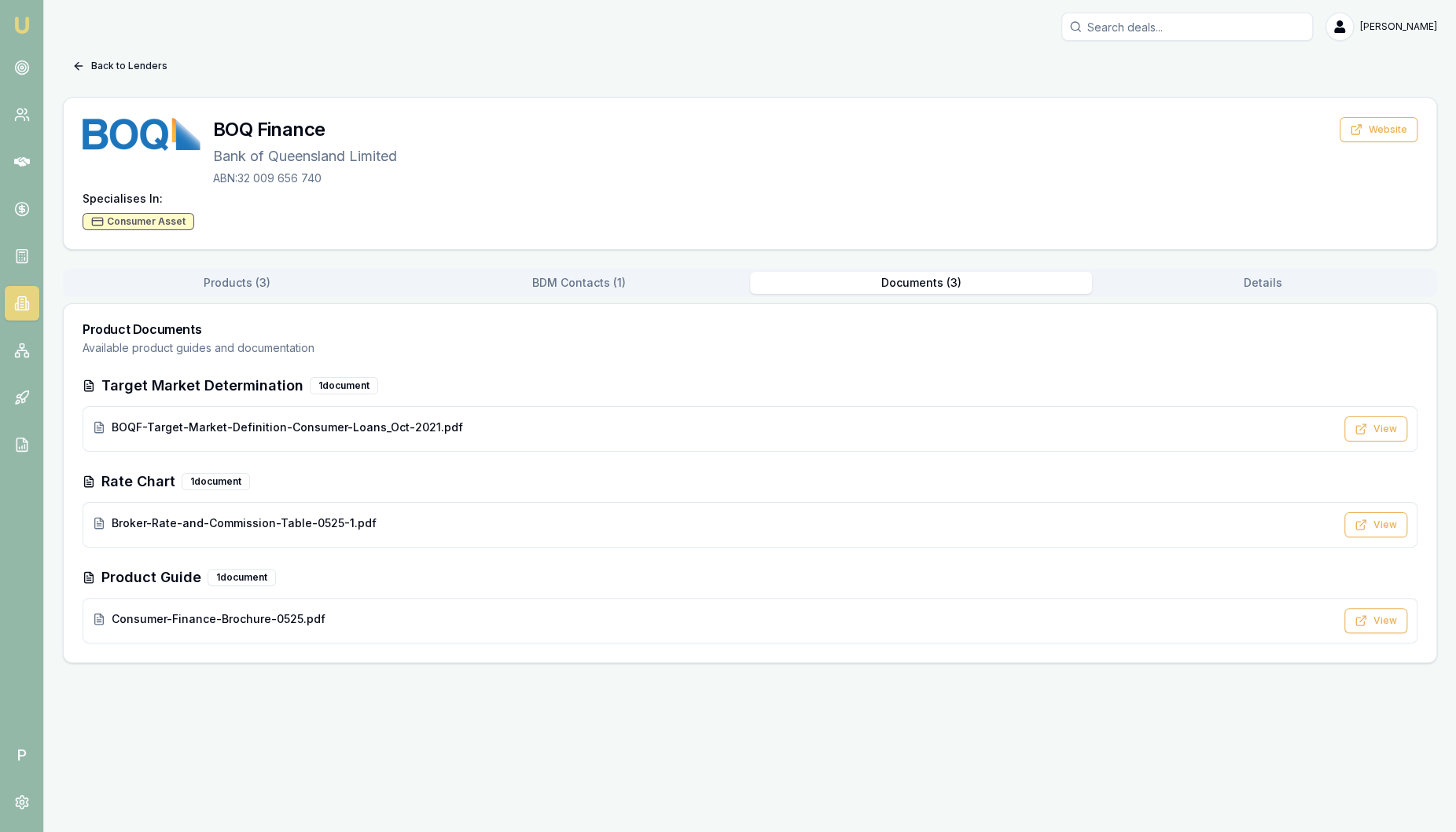
click at [139, 70] on button "Back to Lenders" at bounding box center [120, 66] width 114 height 25
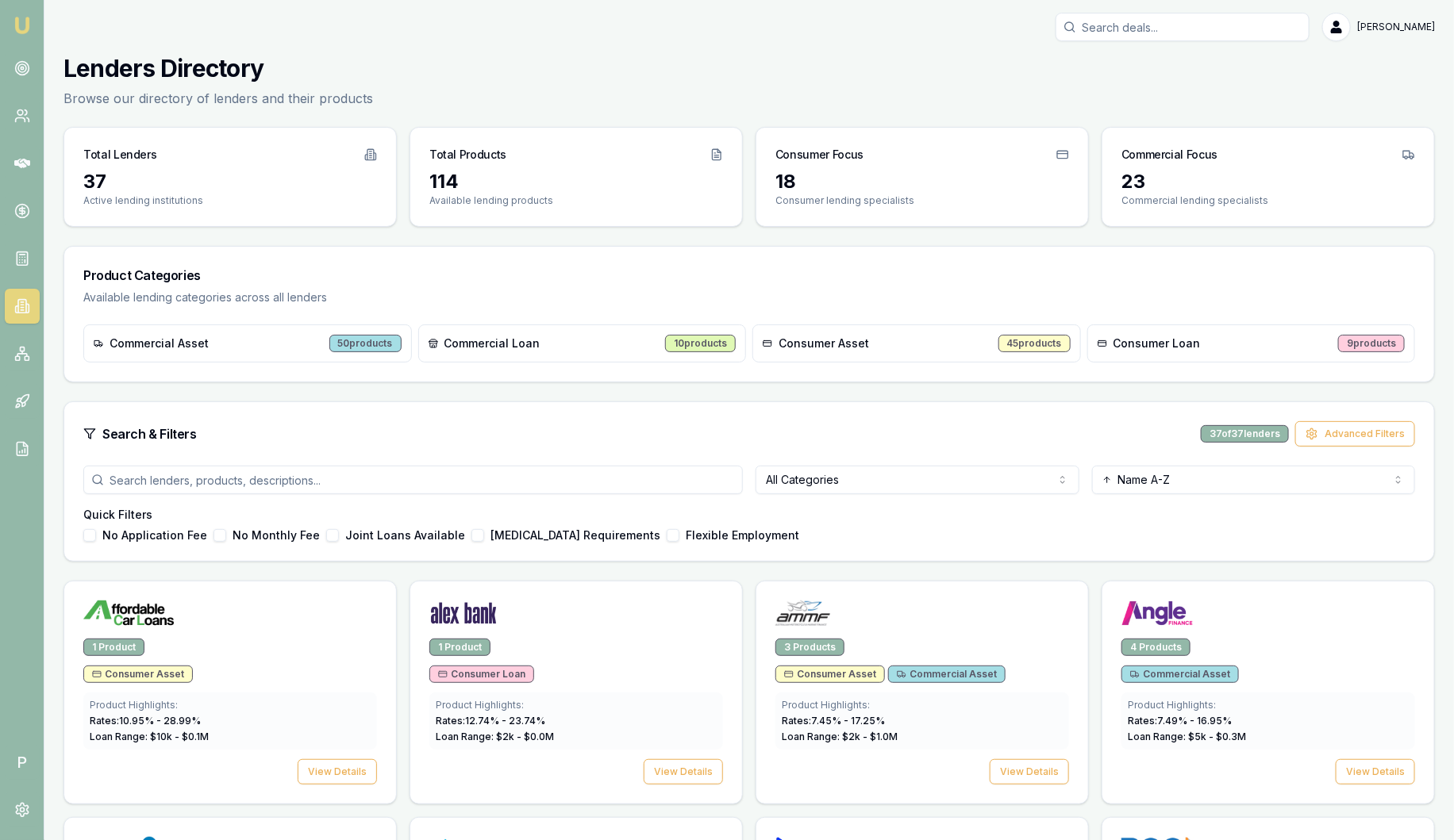
click at [28, 31] on img at bounding box center [22, 25] width 19 height 19
